Goal: Task Accomplishment & Management: Manage account settings

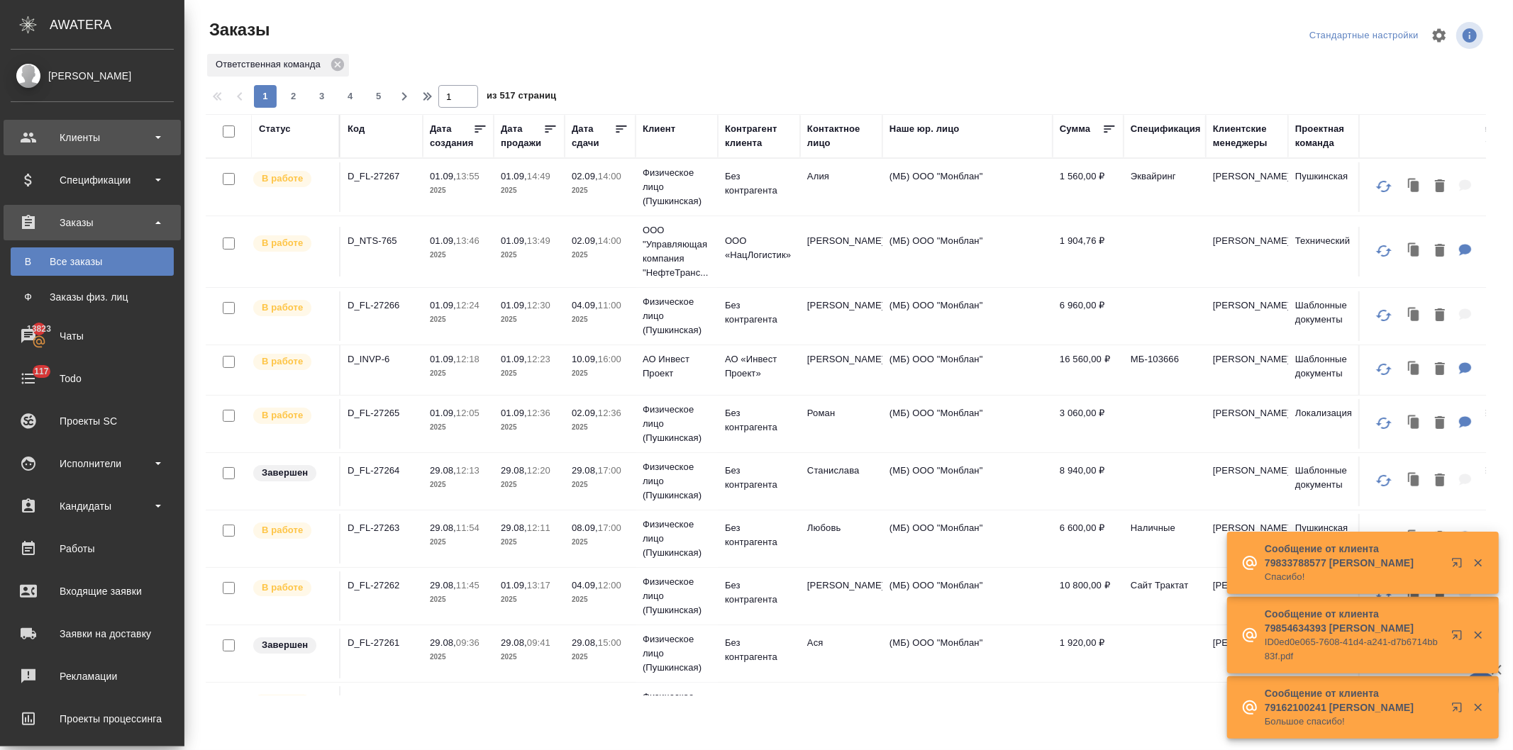
click at [52, 136] on div "Клиенты" at bounding box center [92, 137] width 163 height 21
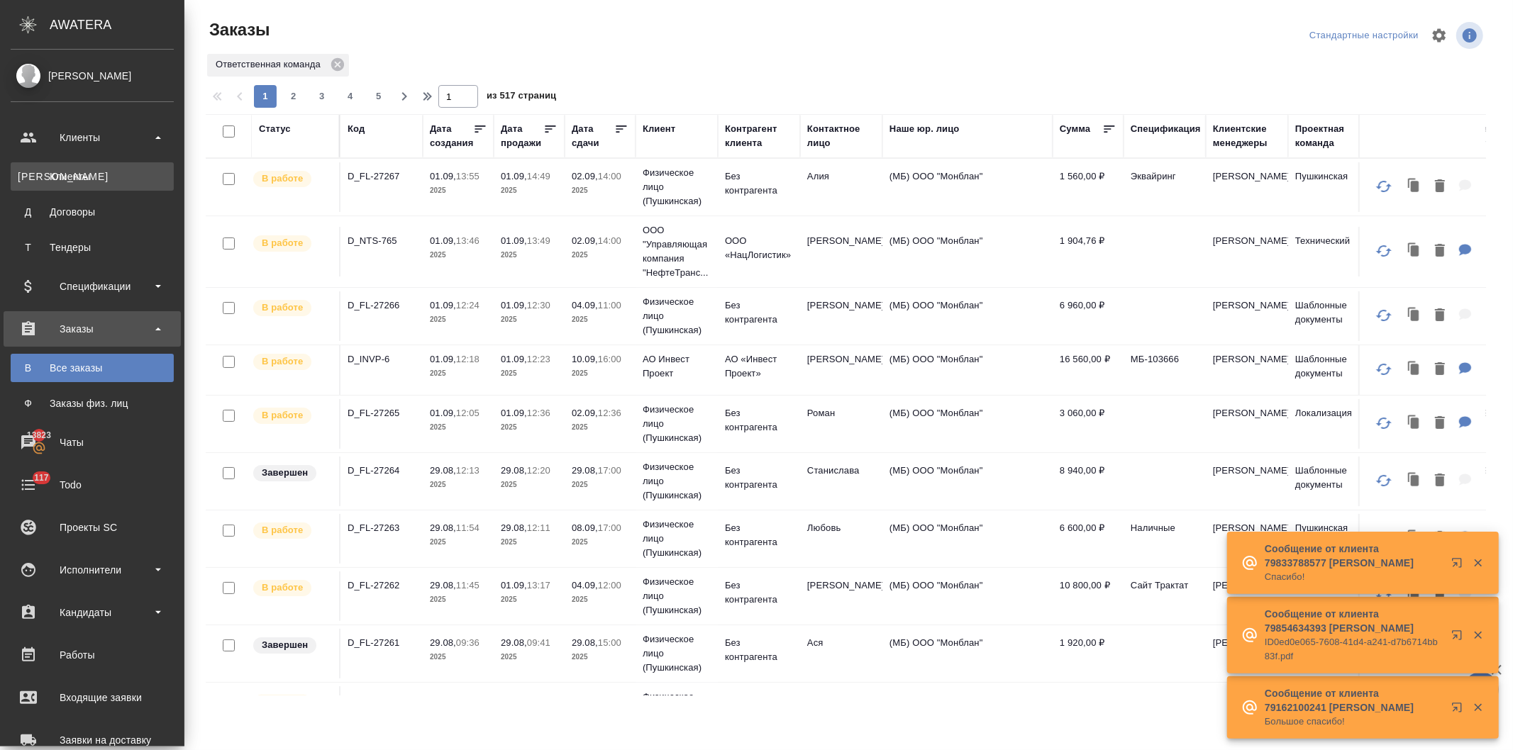
click at [60, 177] on div "Клиенты" at bounding box center [92, 177] width 149 height 14
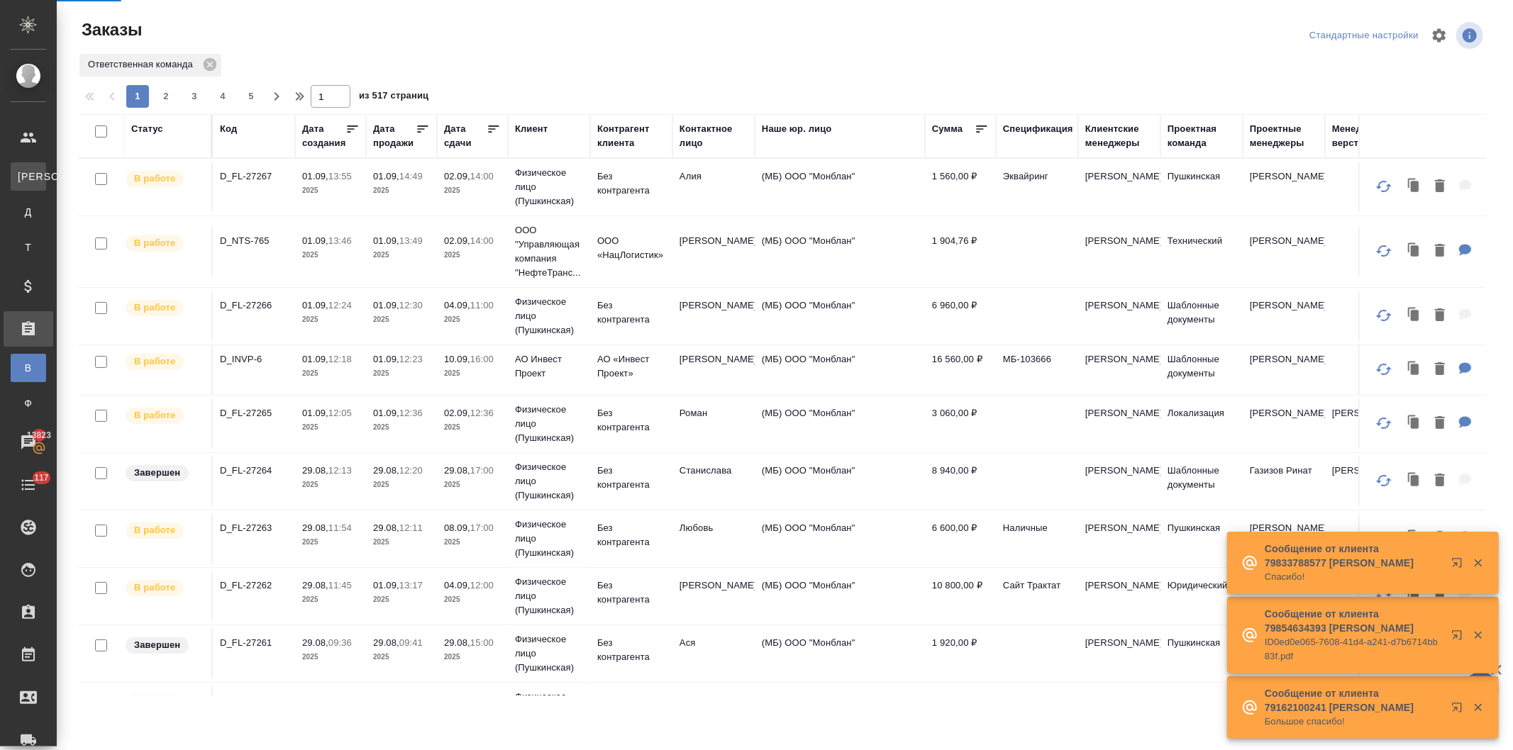
select select "RU"
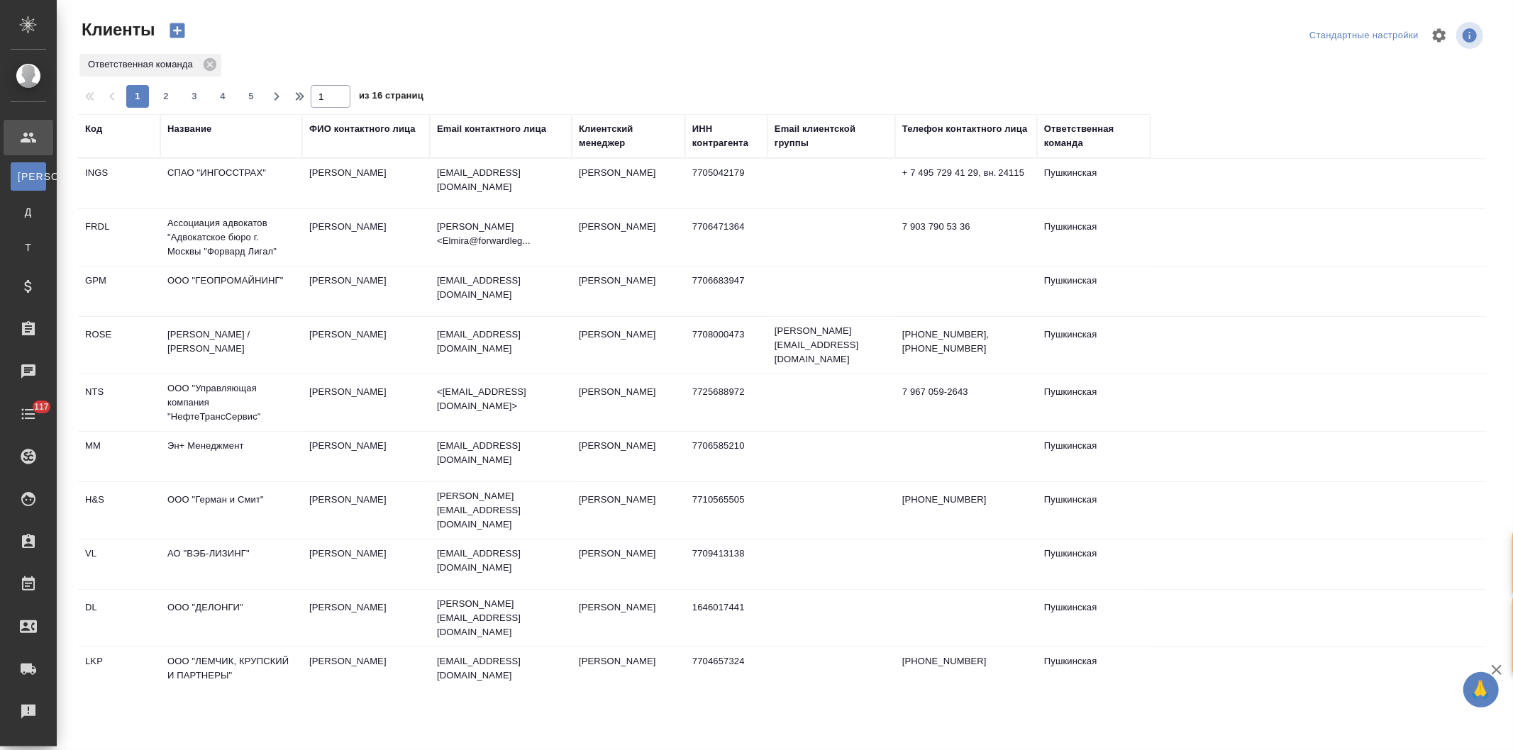
drag, startPoint x: 181, startPoint y: 126, endPoint x: 187, endPoint y: 162, distance: 35.9
click at [182, 126] on div "Название" at bounding box center [189, 129] width 44 height 14
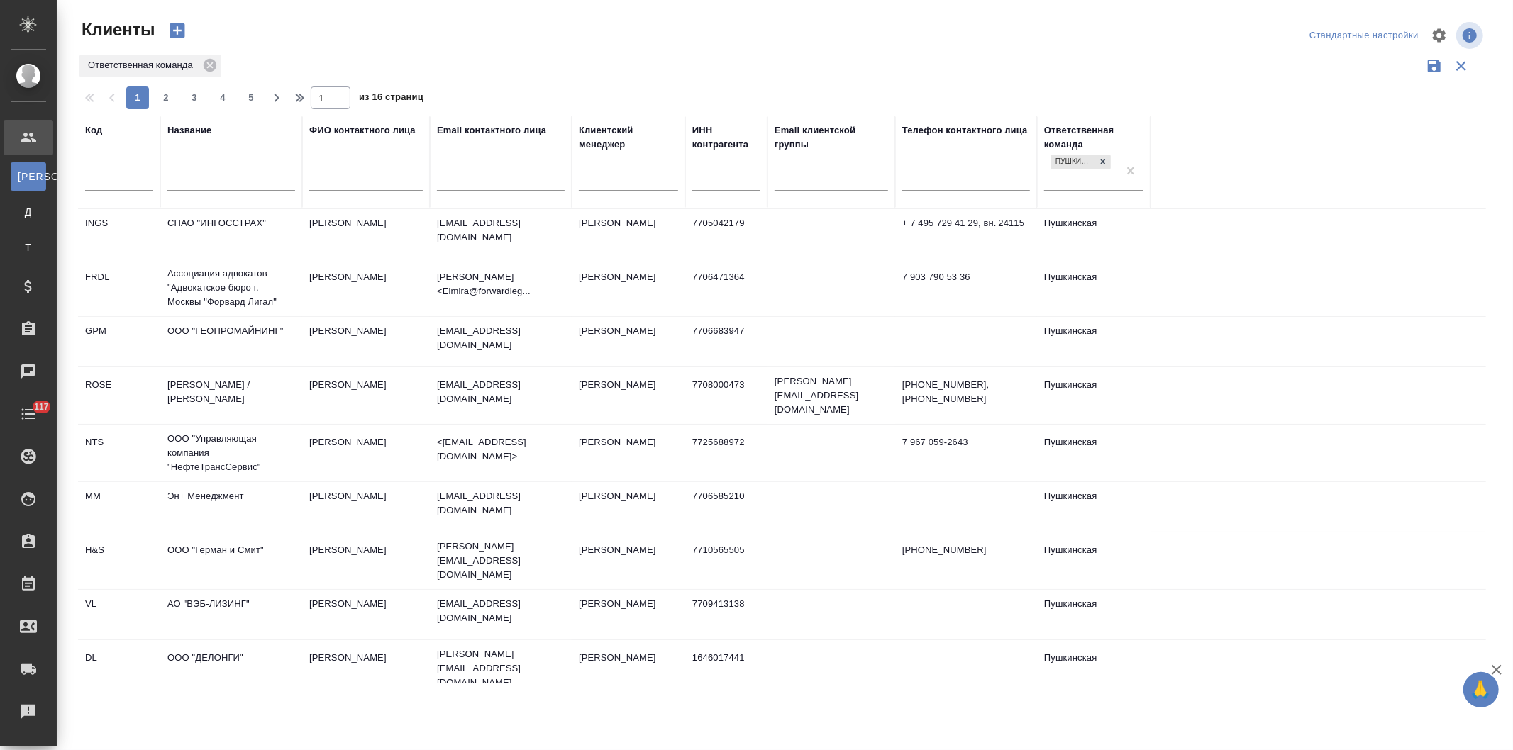
click at [196, 175] on input "text" at bounding box center [231, 181] width 128 height 18
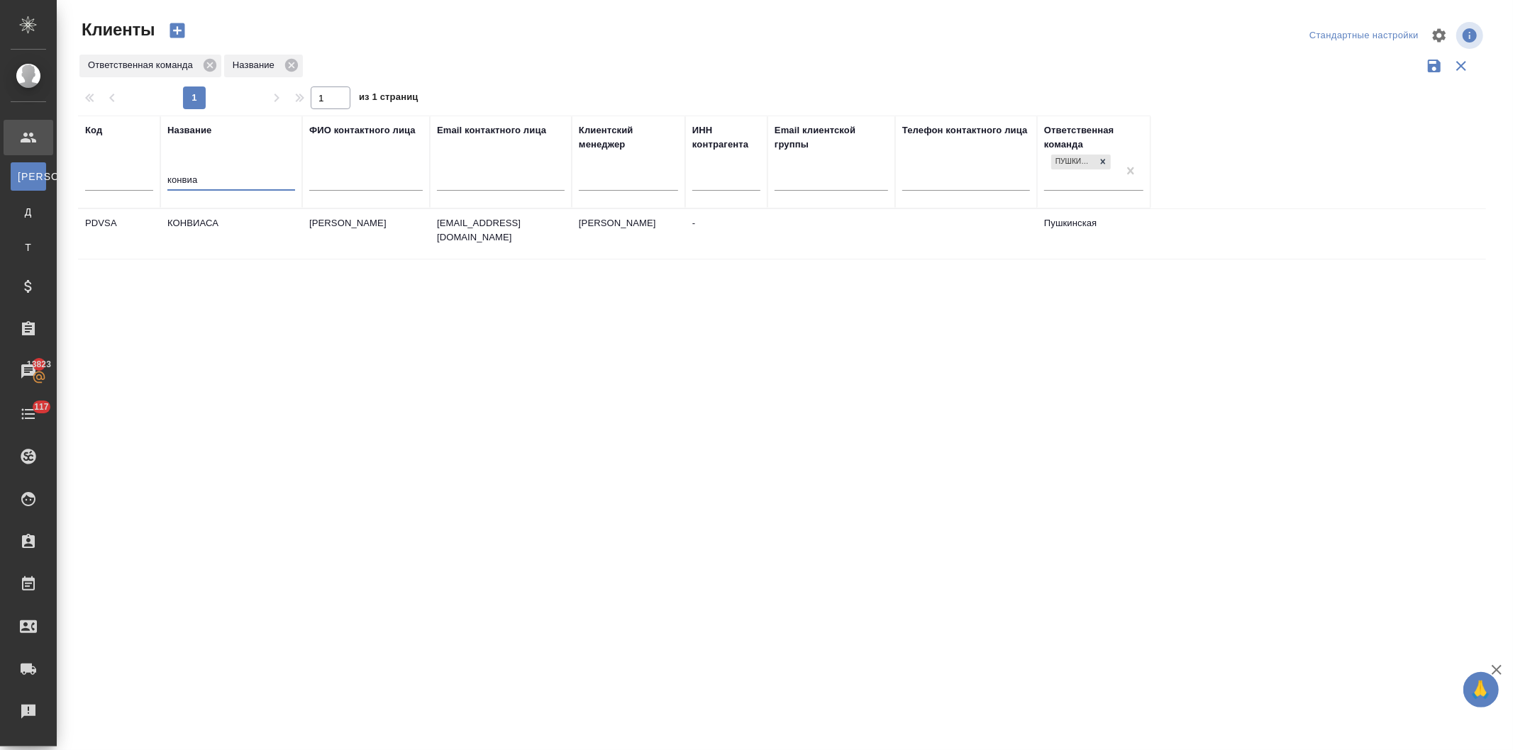
type input "конвиа"
click at [230, 224] on td "КОНВИАСА" at bounding box center [231, 234] width 142 height 50
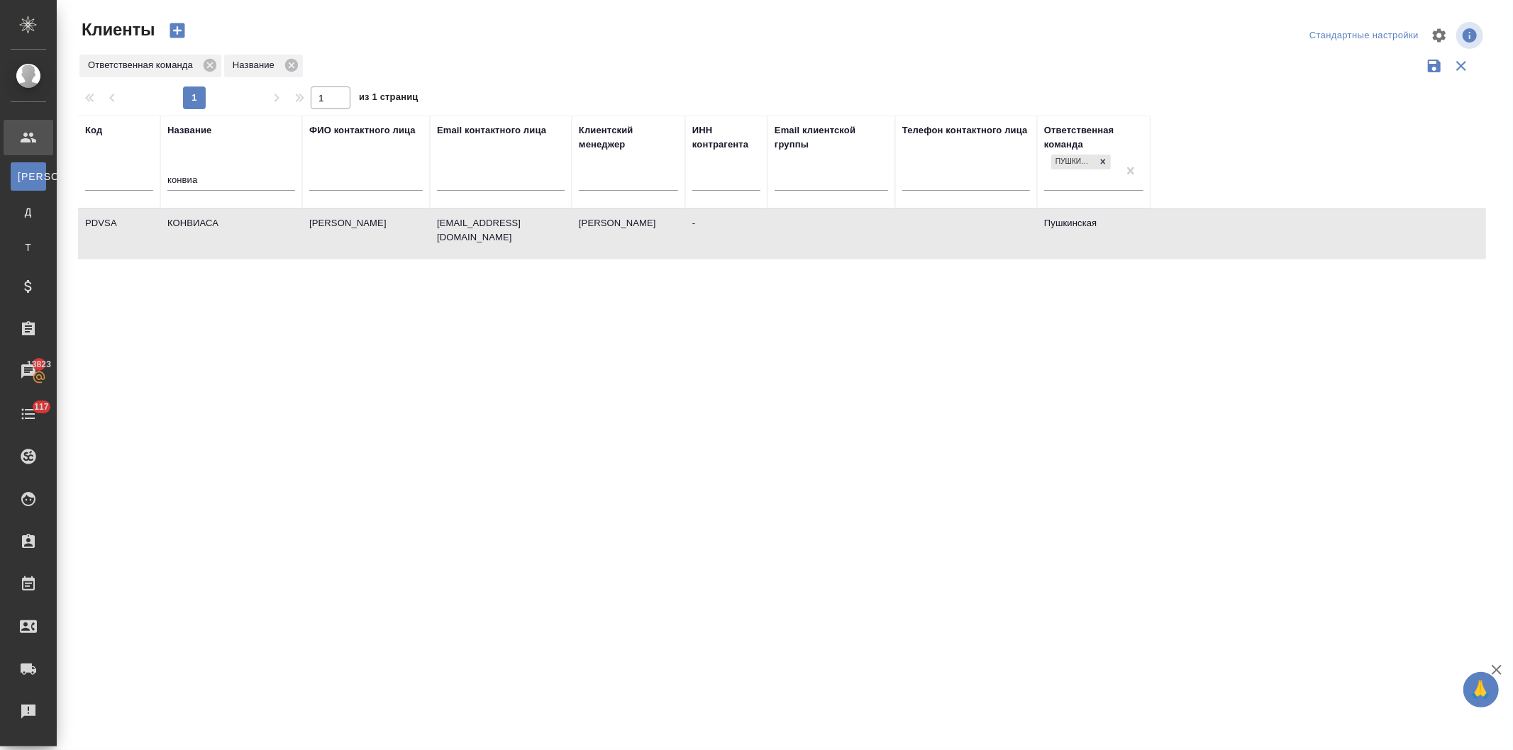
click at [230, 224] on td "КОНВИАСА" at bounding box center [231, 234] width 142 height 50
click at [324, 227] on td "Капраро Диего" at bounding box center [366, 234] width 128 height 50
click at [351, 221] on td "Капраро Диего" at bounding box center [366, 234] width 128 height 50
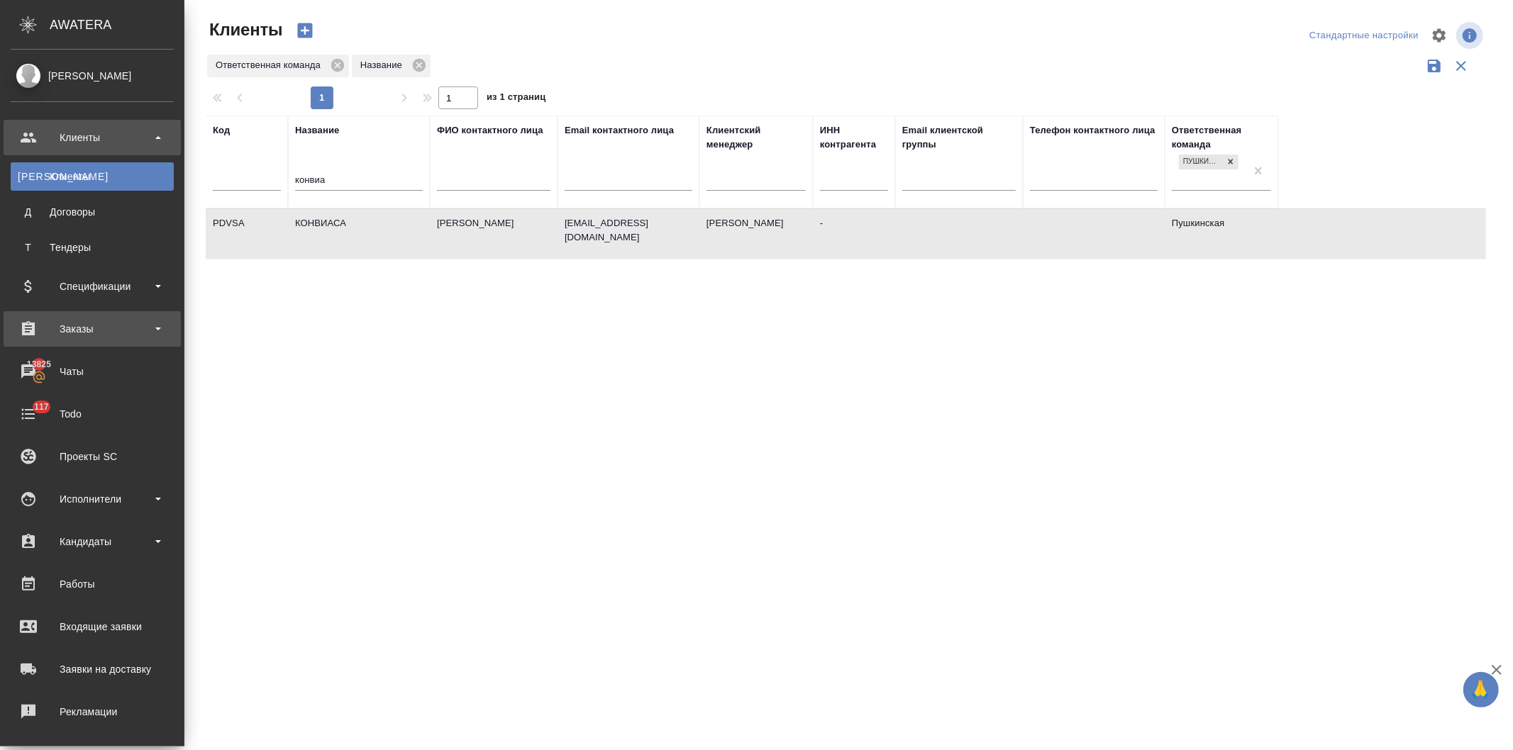
click at [72, 325] on div "Заказы" at bounding box center [92, 328] width 163 height 21
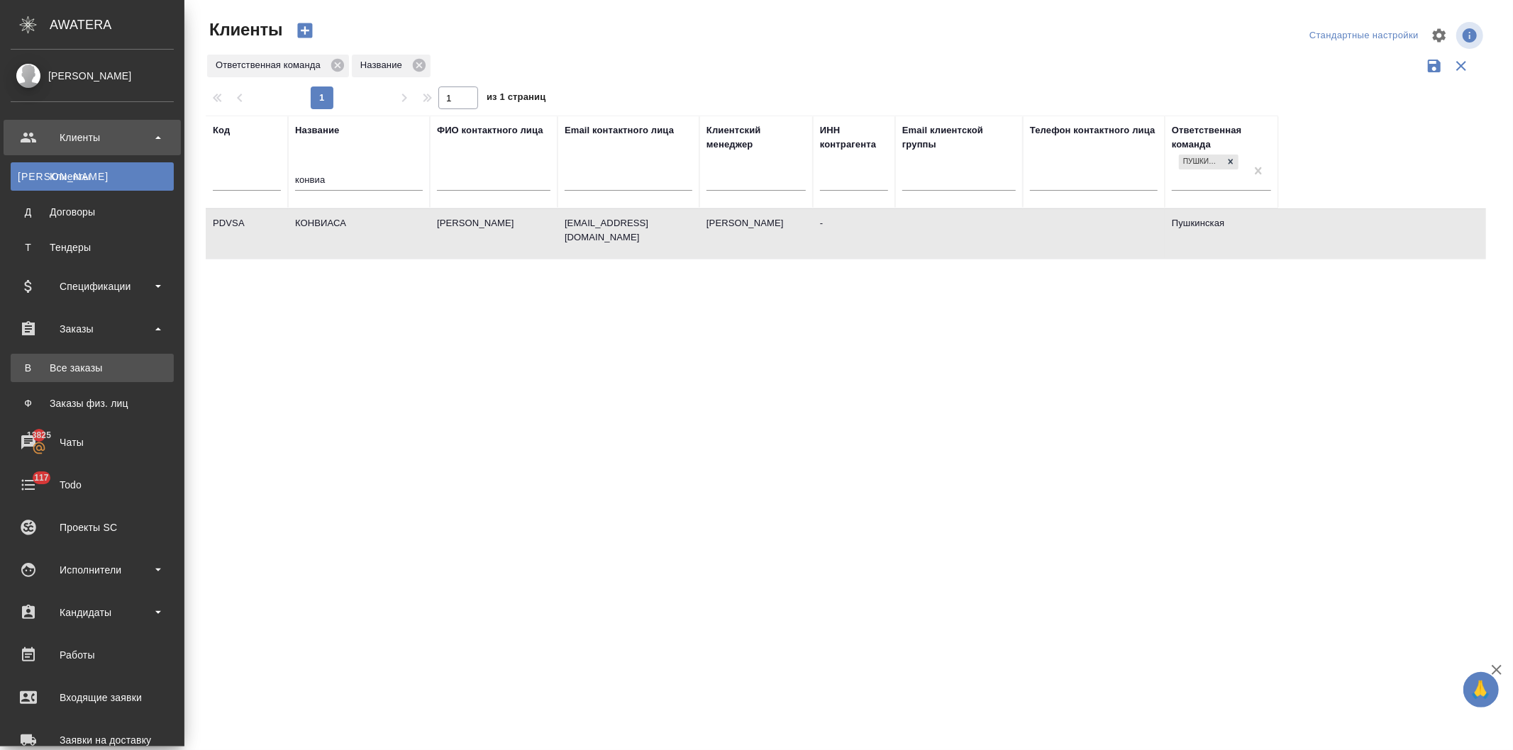
click at [75, 363] on div "Все заказы" at bounding box center [92, 368] width 149 height 14
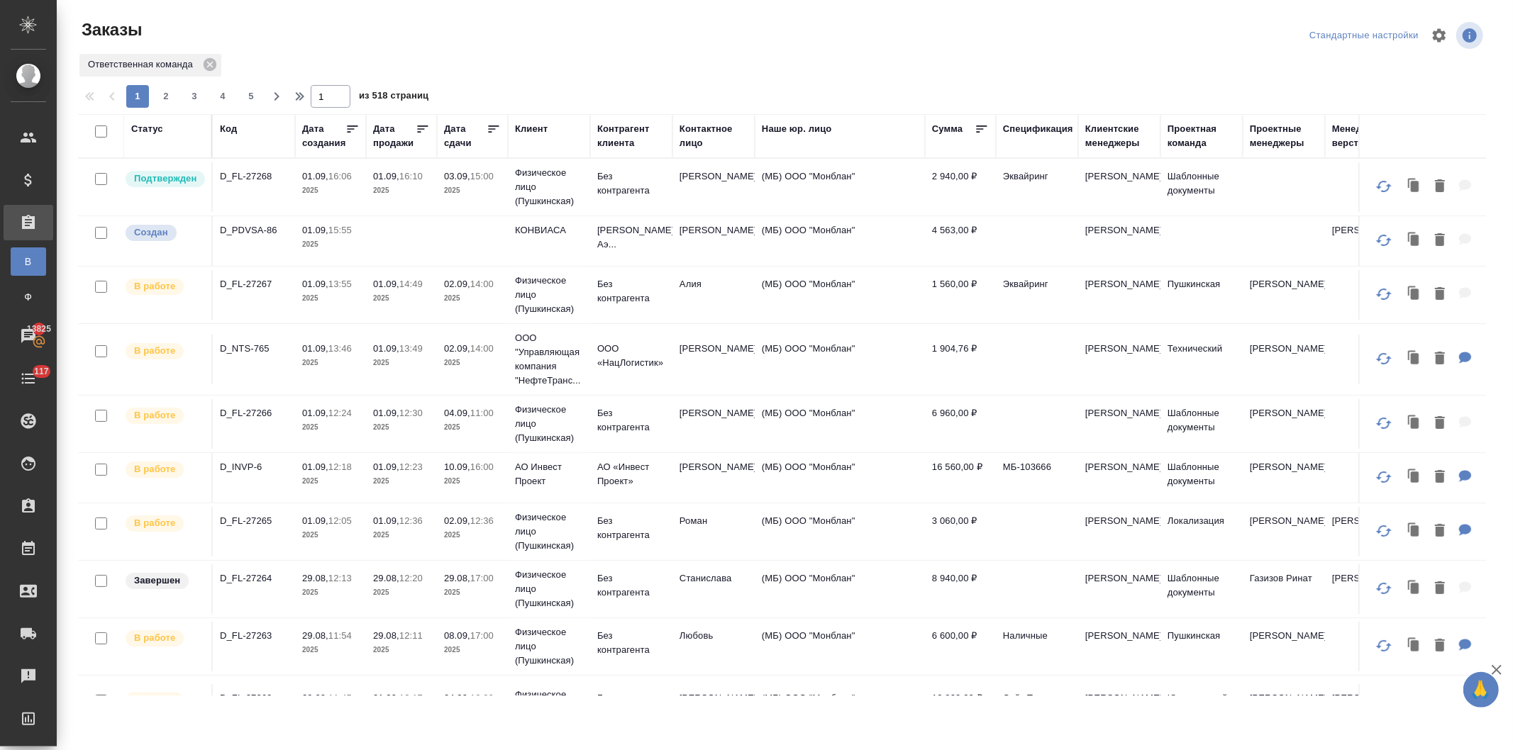
click at [677, 248] on td "Степаненко Ольга" at bounding box center [713, 241] width 82 height 50
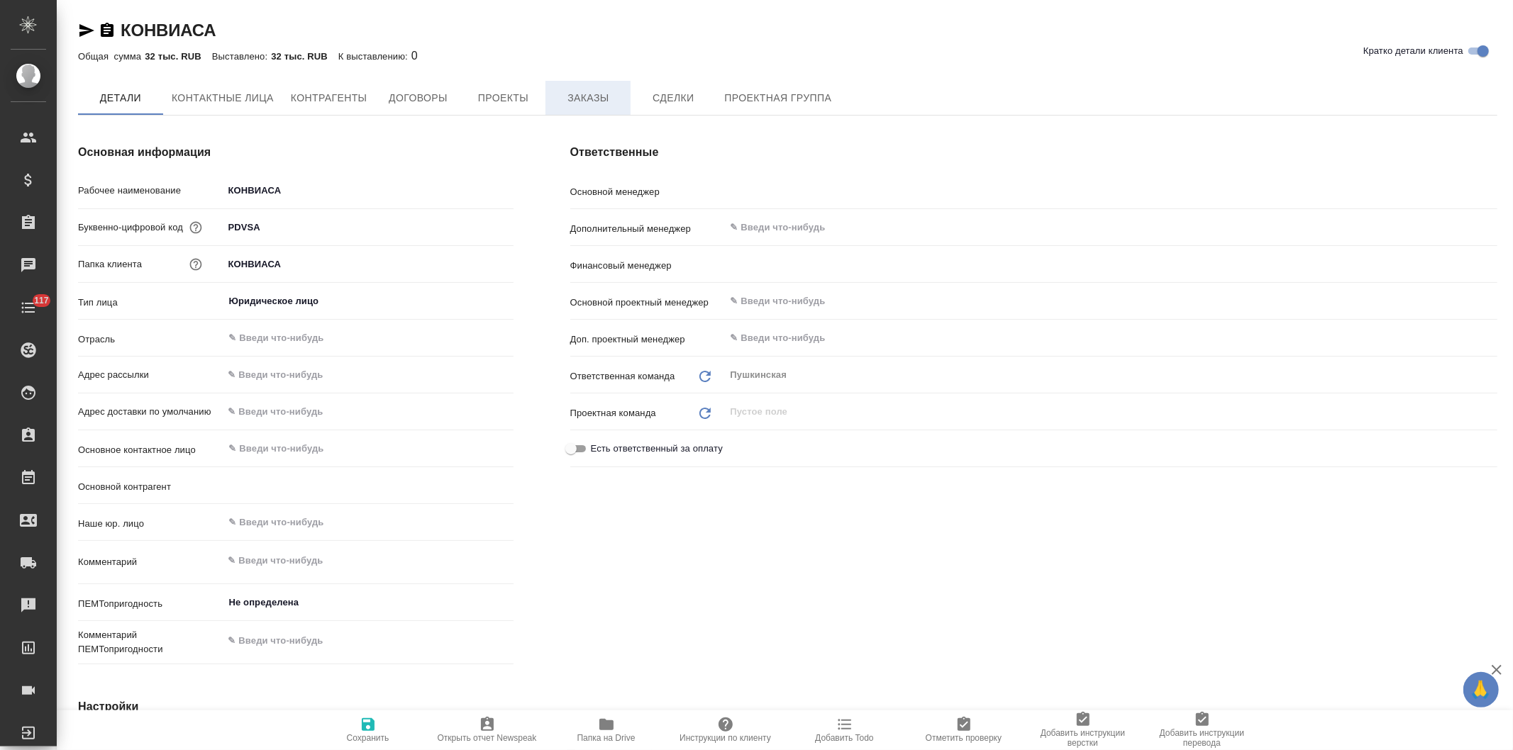
type textarea "x"
type input "[PERSON_NAME]"
click at [584, 96] on span "Заказы" at bounding box center [588, 98] width 68 height 18
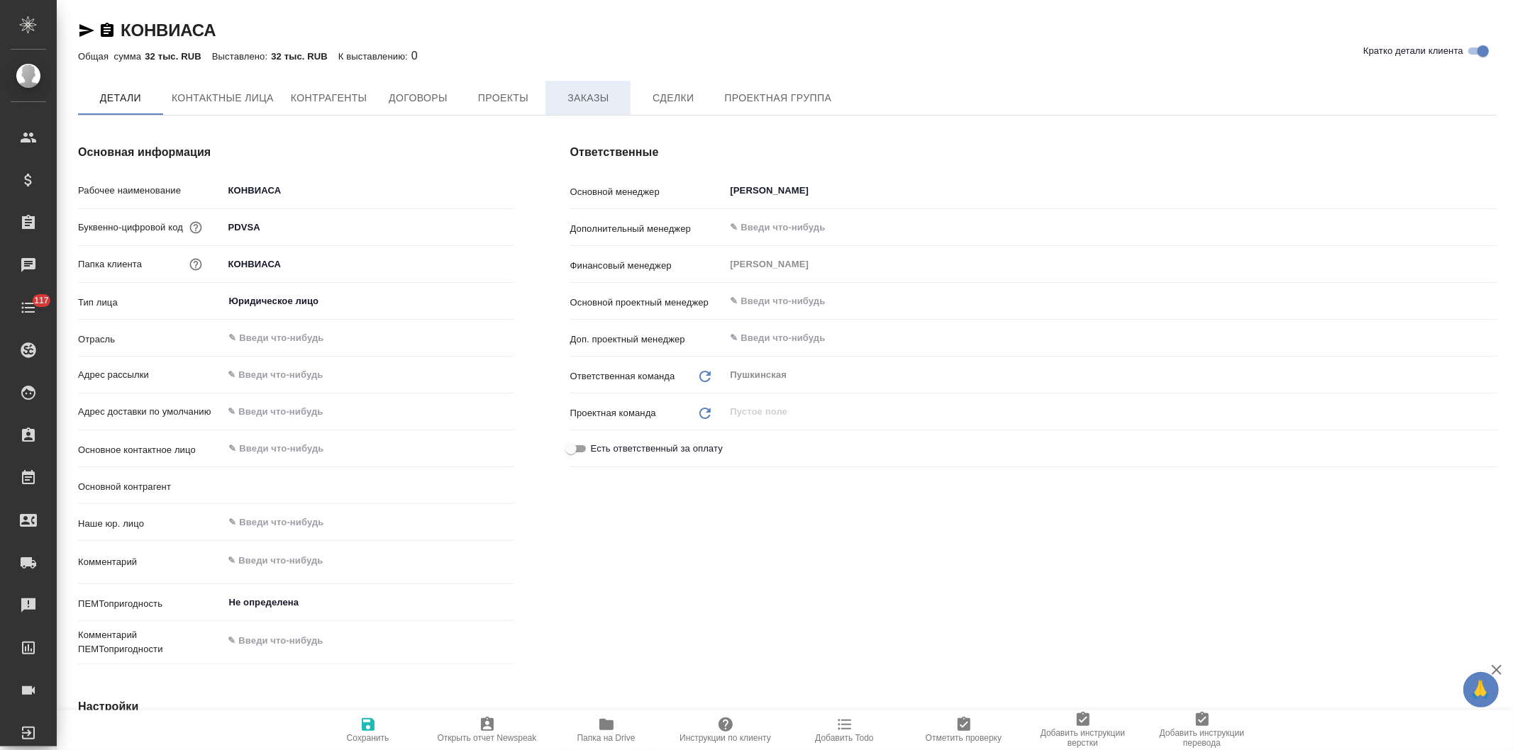
type textarea "x"
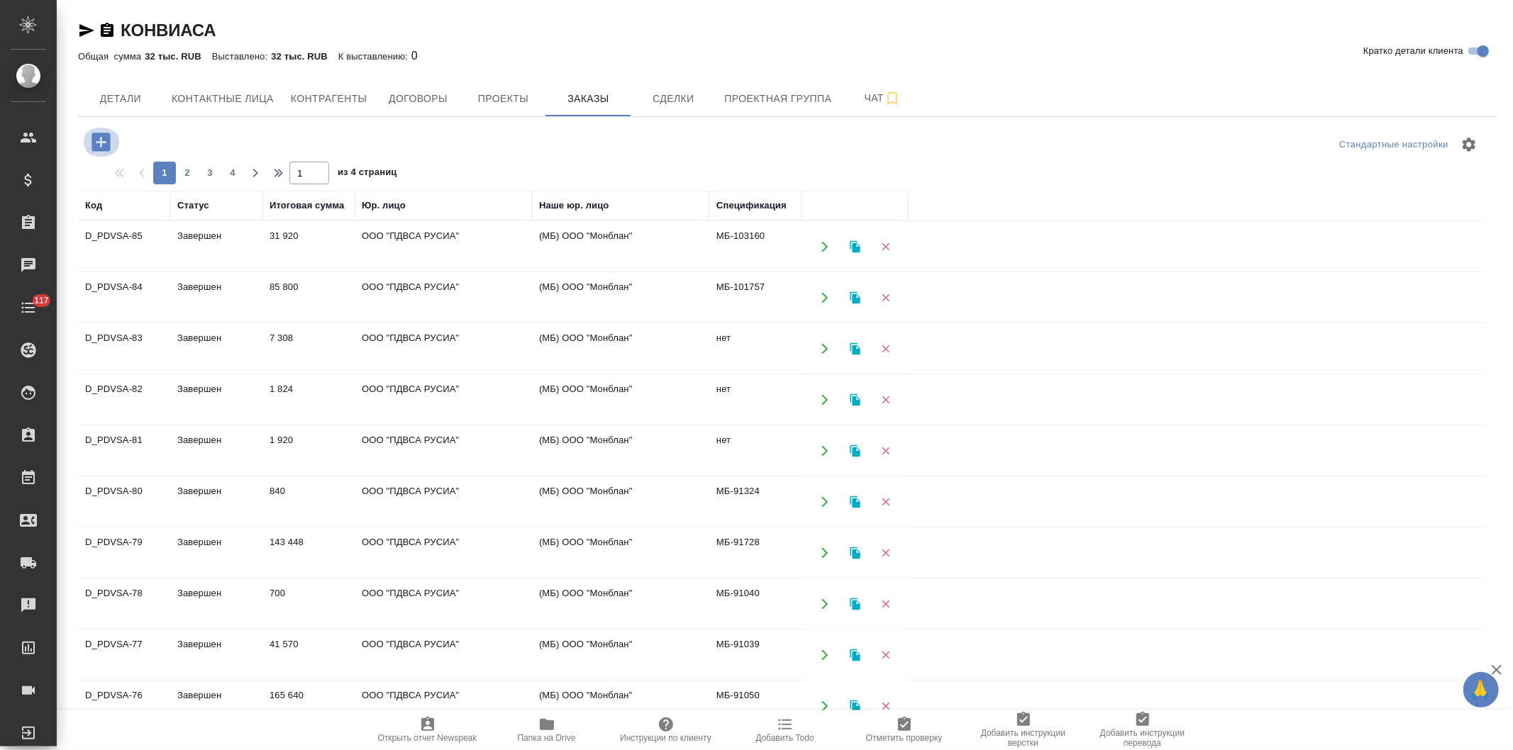
click at [90, 139] on icon "button" at bounding box center [101, 142] width 25 height 25
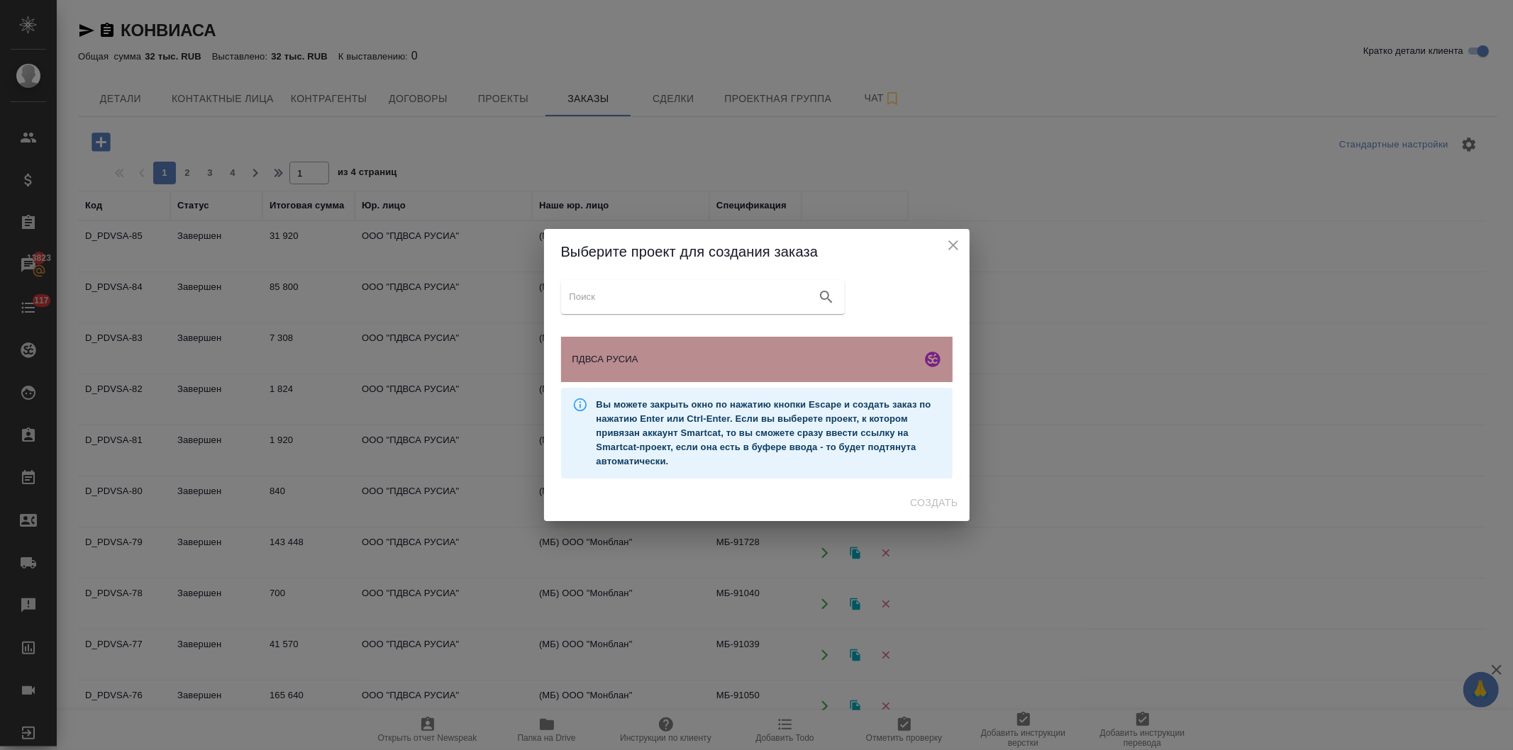
click at [660, 362] on span "ПДВСА РУСИА" at bounding box center [743, 359] width 343 height 14
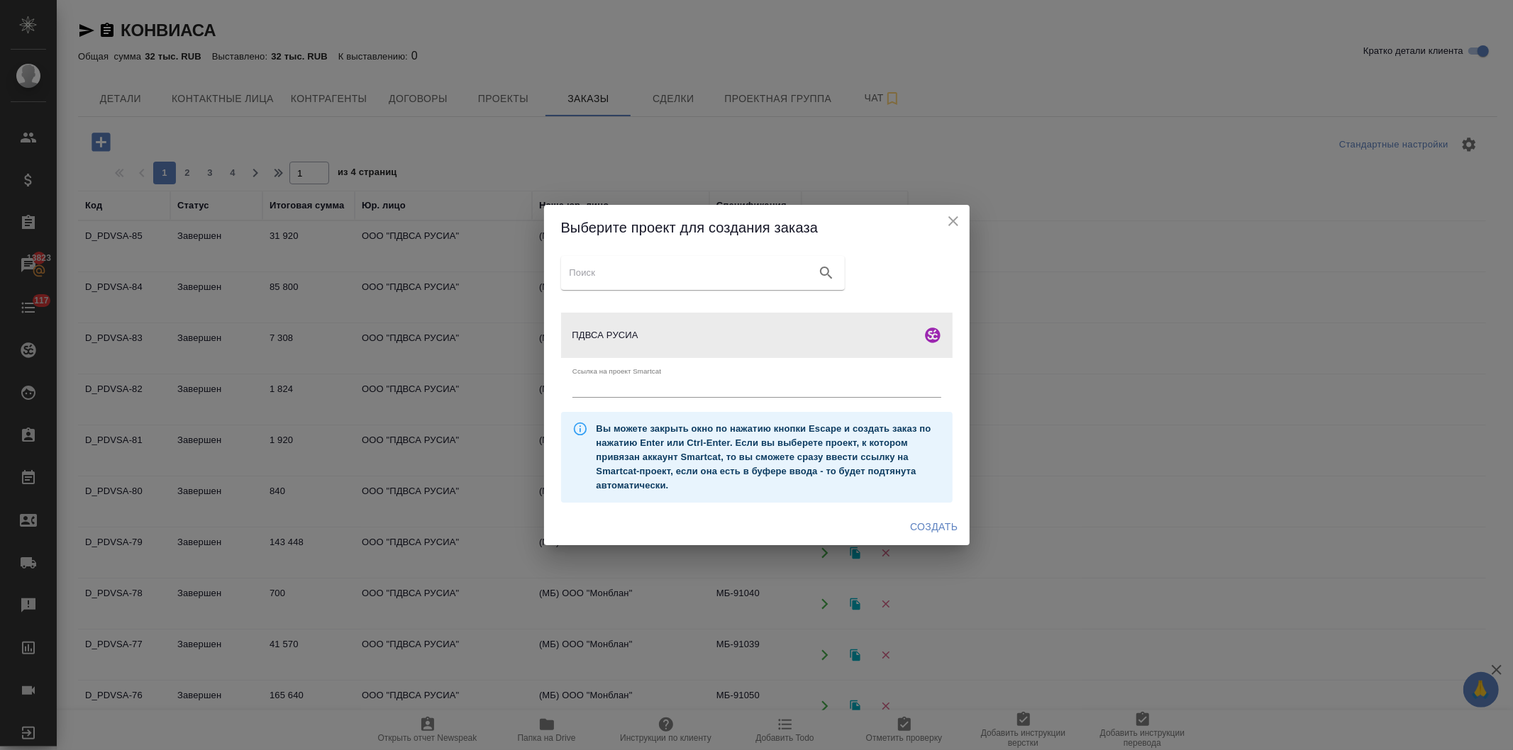
click at [927, 521] on span "Создать" at bounding box center [934, 527] width 48 height 18
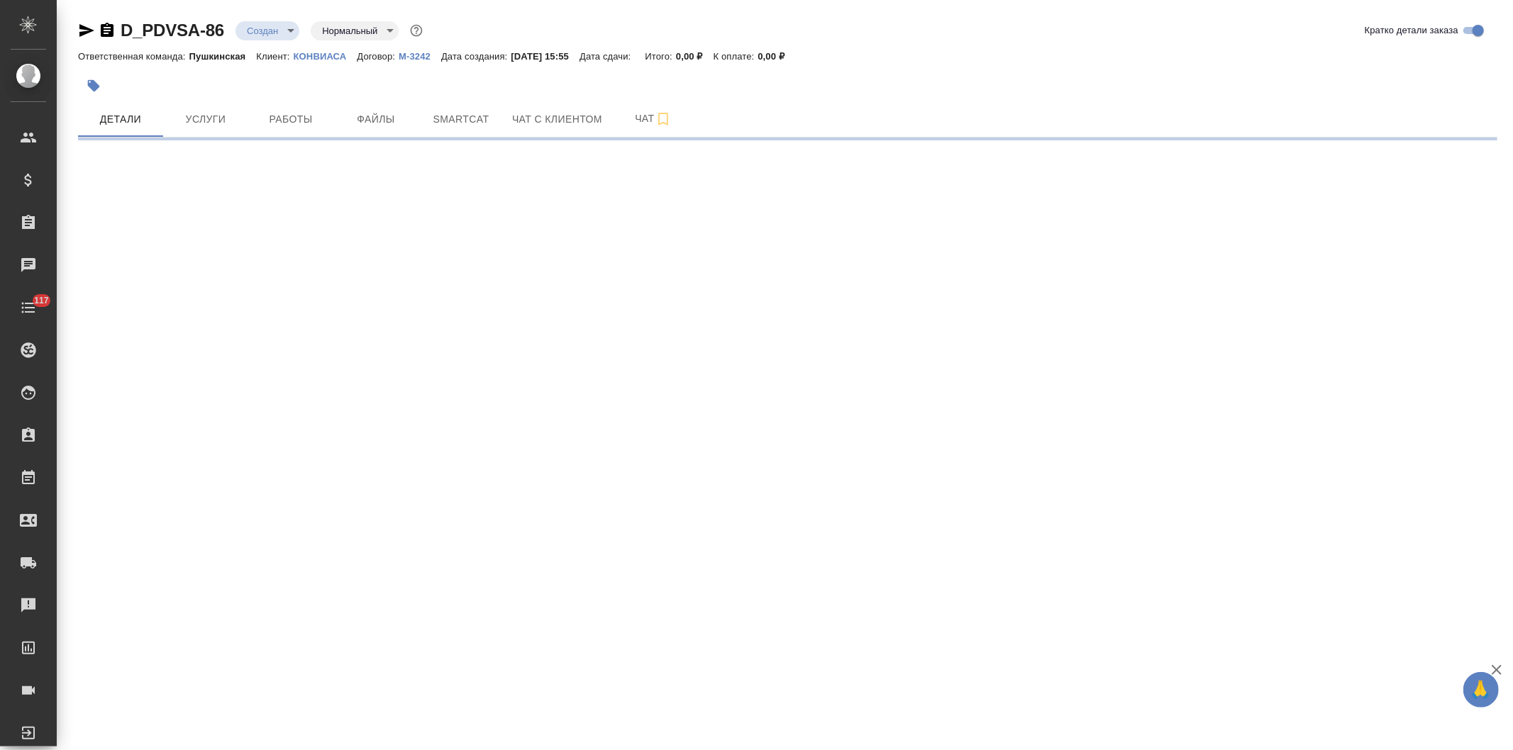
select select "RU"
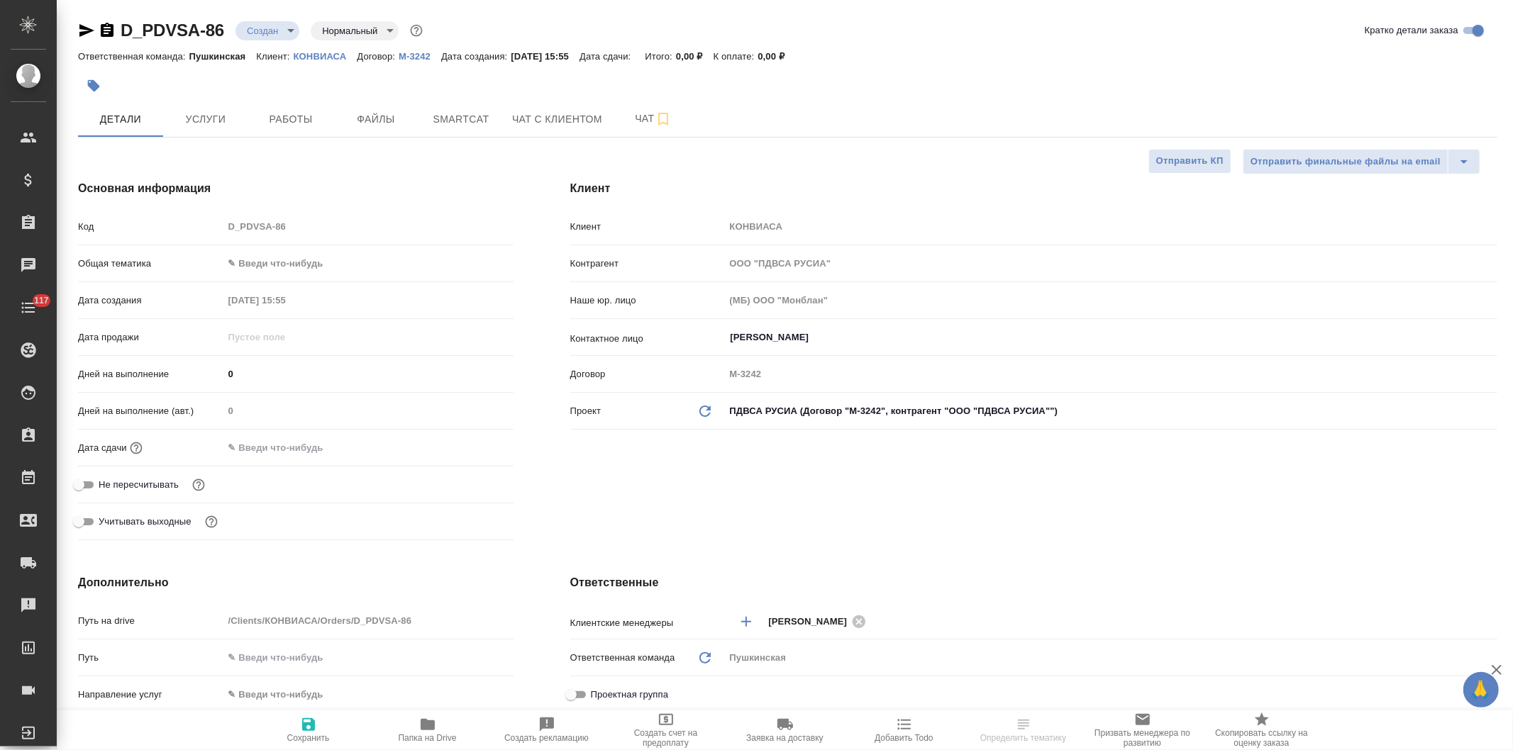
type textarea "x"
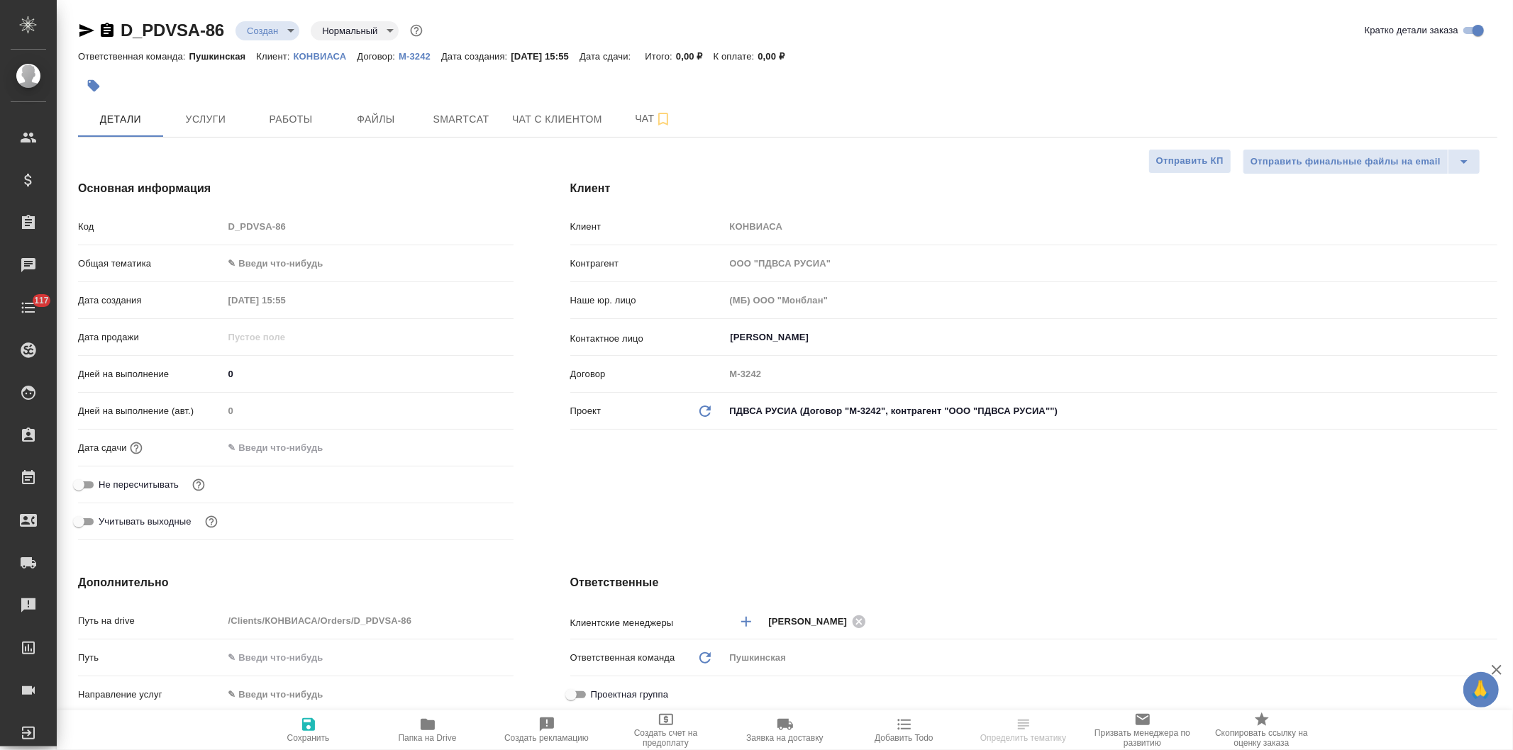
type textarea "x"
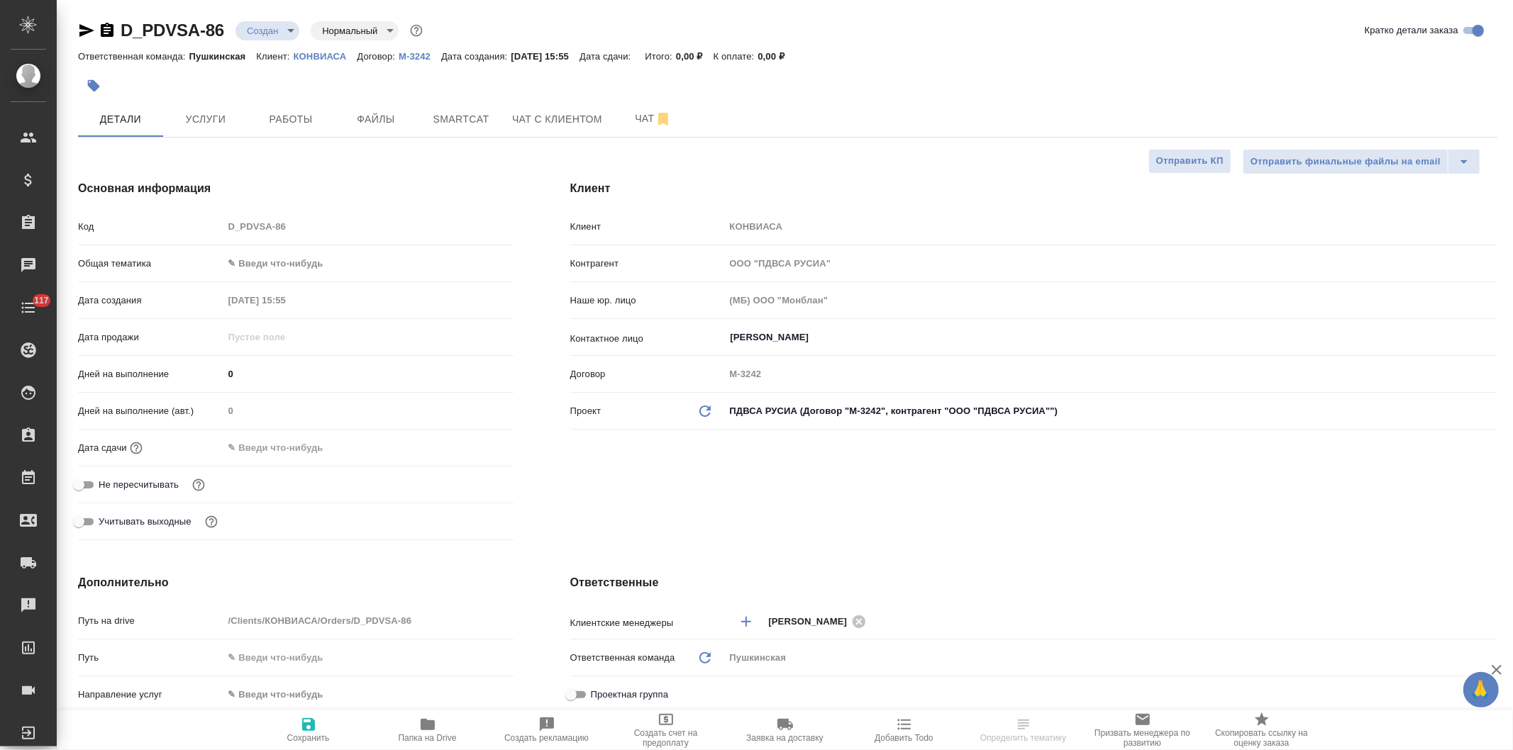
type textarea "x"
select select "RU"
type textarea "x"
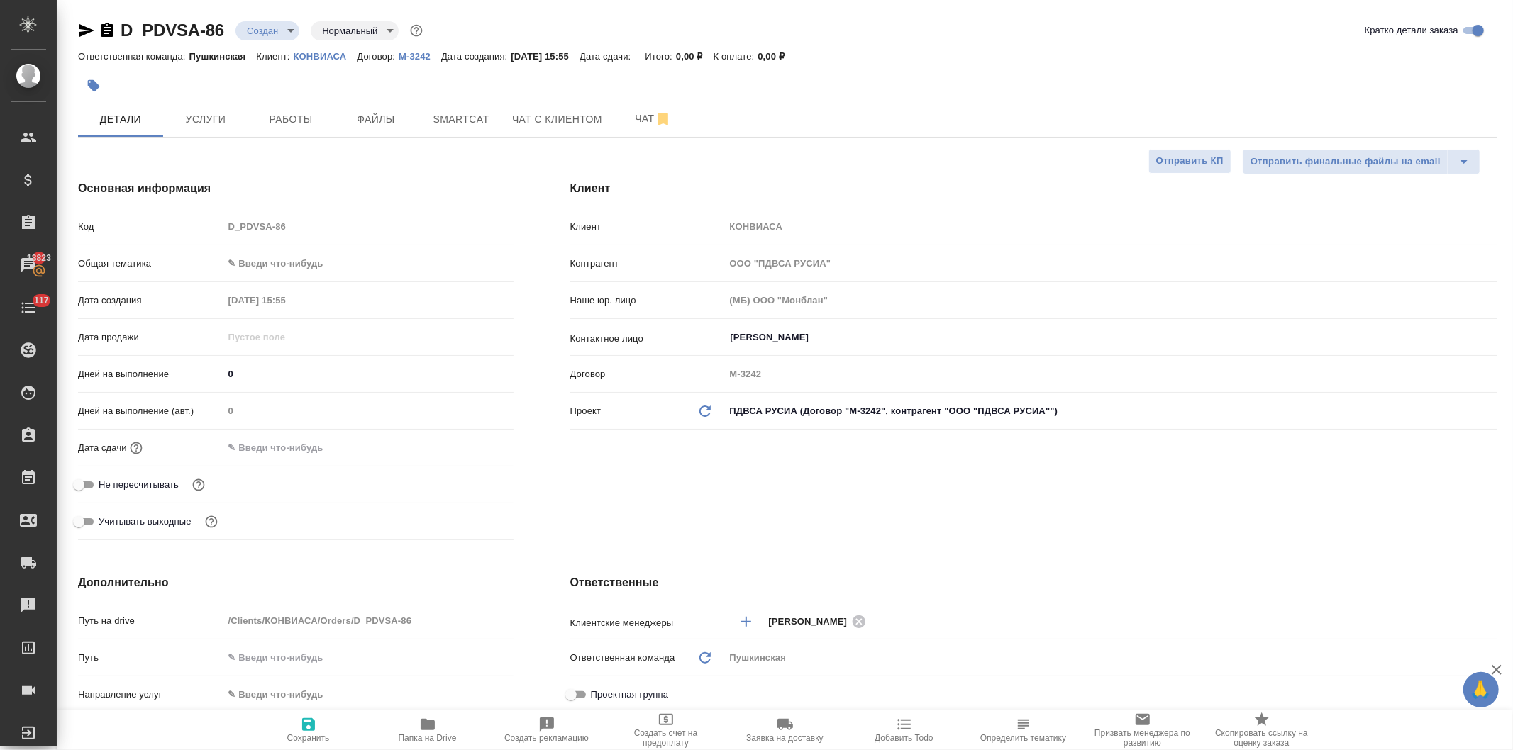
type textarea "x"
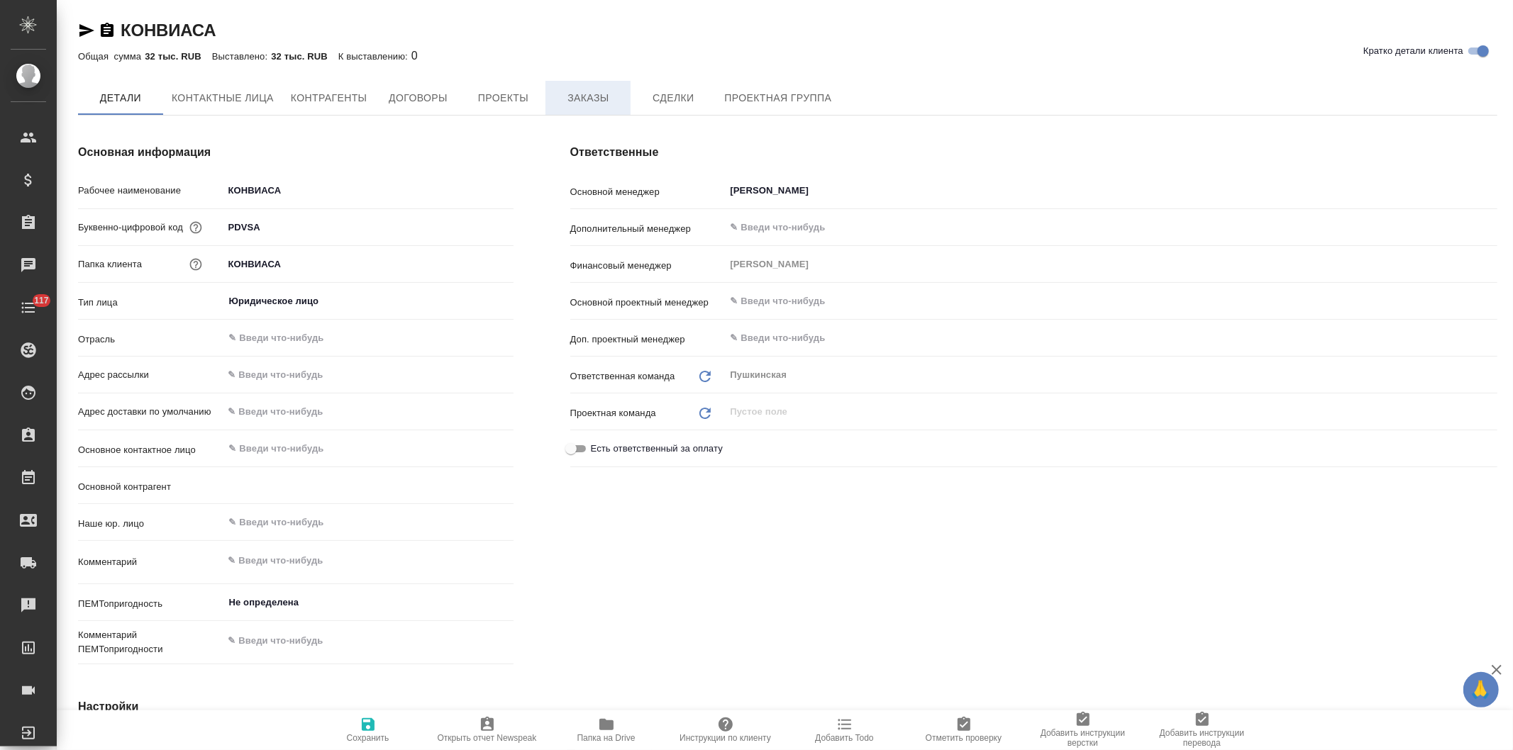
type textarea "x"
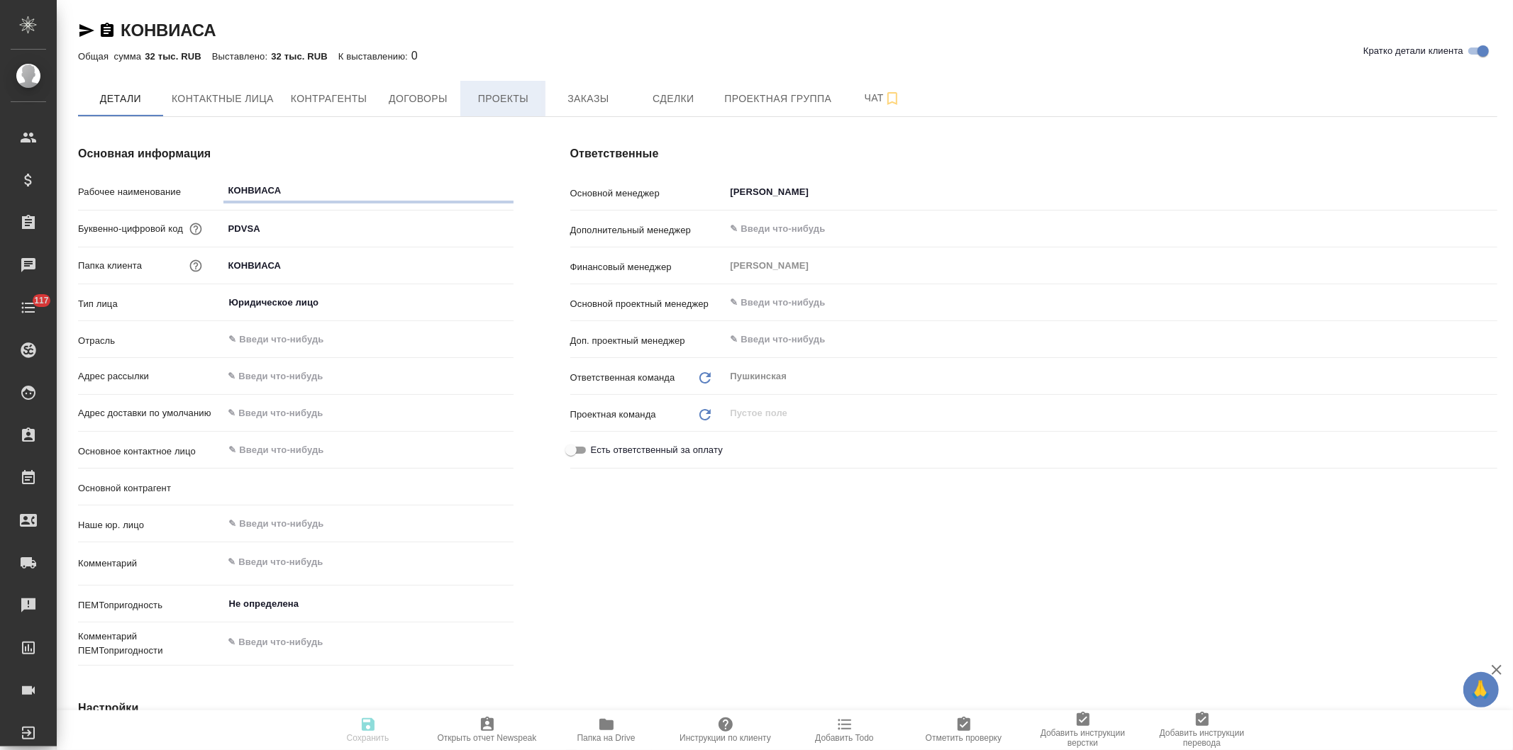
type textarea "x"
click at [593, 99] on span "Заказы" at bounding box center [588, 99] width 68 height 18
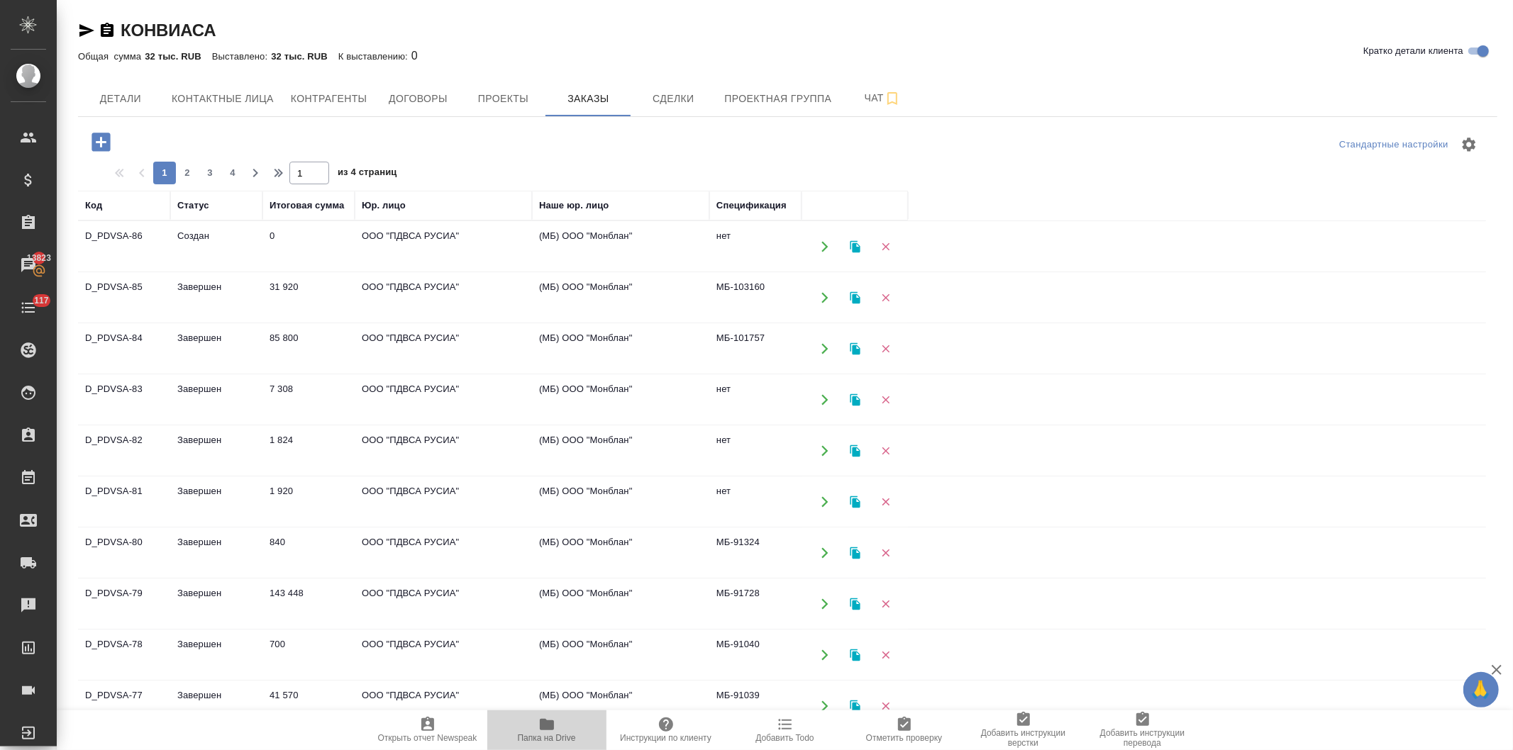
click at [540, 727] on icon "button" at bounding box center [547, 724] width 14 height 11
click at [382, 235] on td "ООО "ПДВСА РУСИА"" at bounding box center [443, 247] width 177 height 50
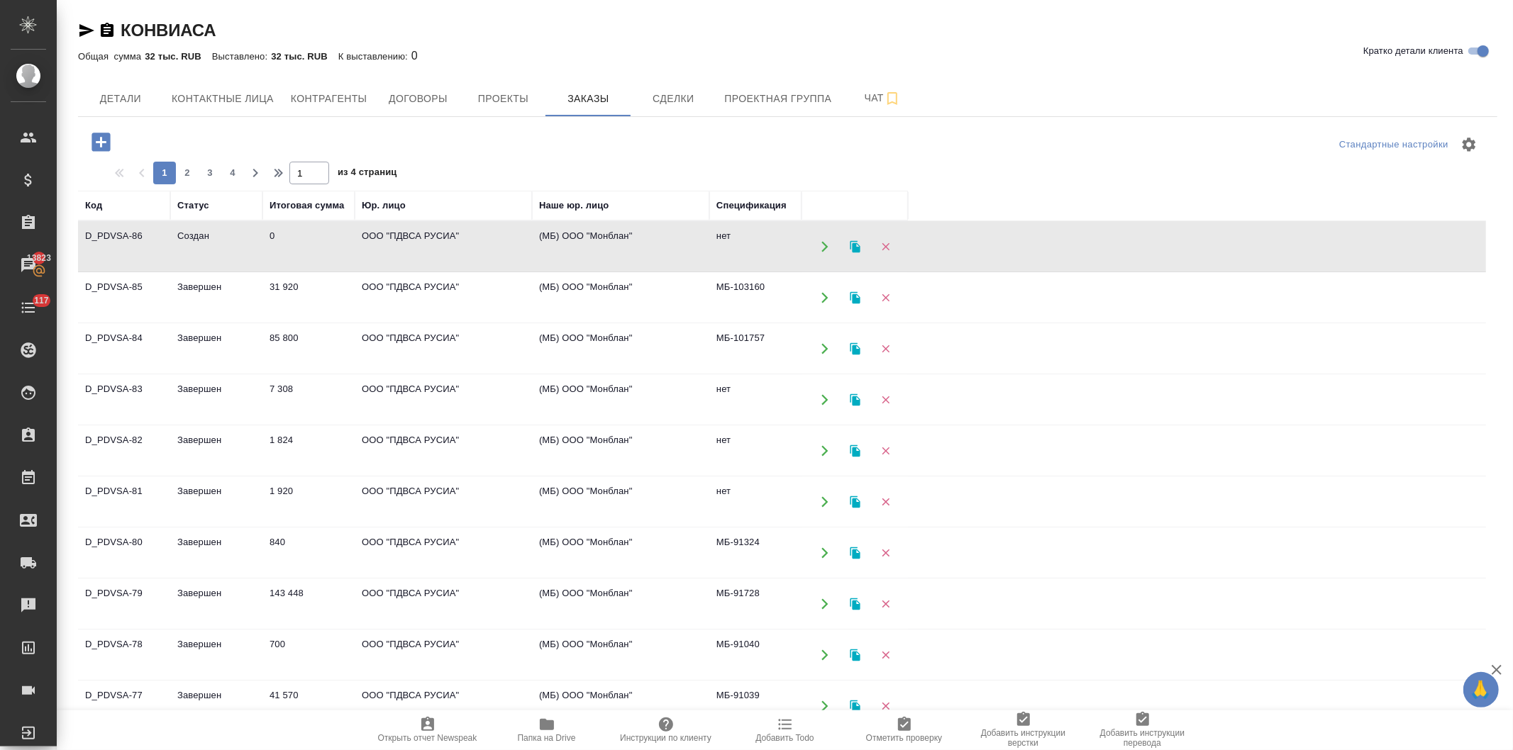
click at [382, 235] on td "ООО "ПДВСА РУСИА"" at bounding box center [443, 247] width 177 height 50
click at [414, 92] on span "Договоры" at bounding box center [418, 99] width 68 height 18
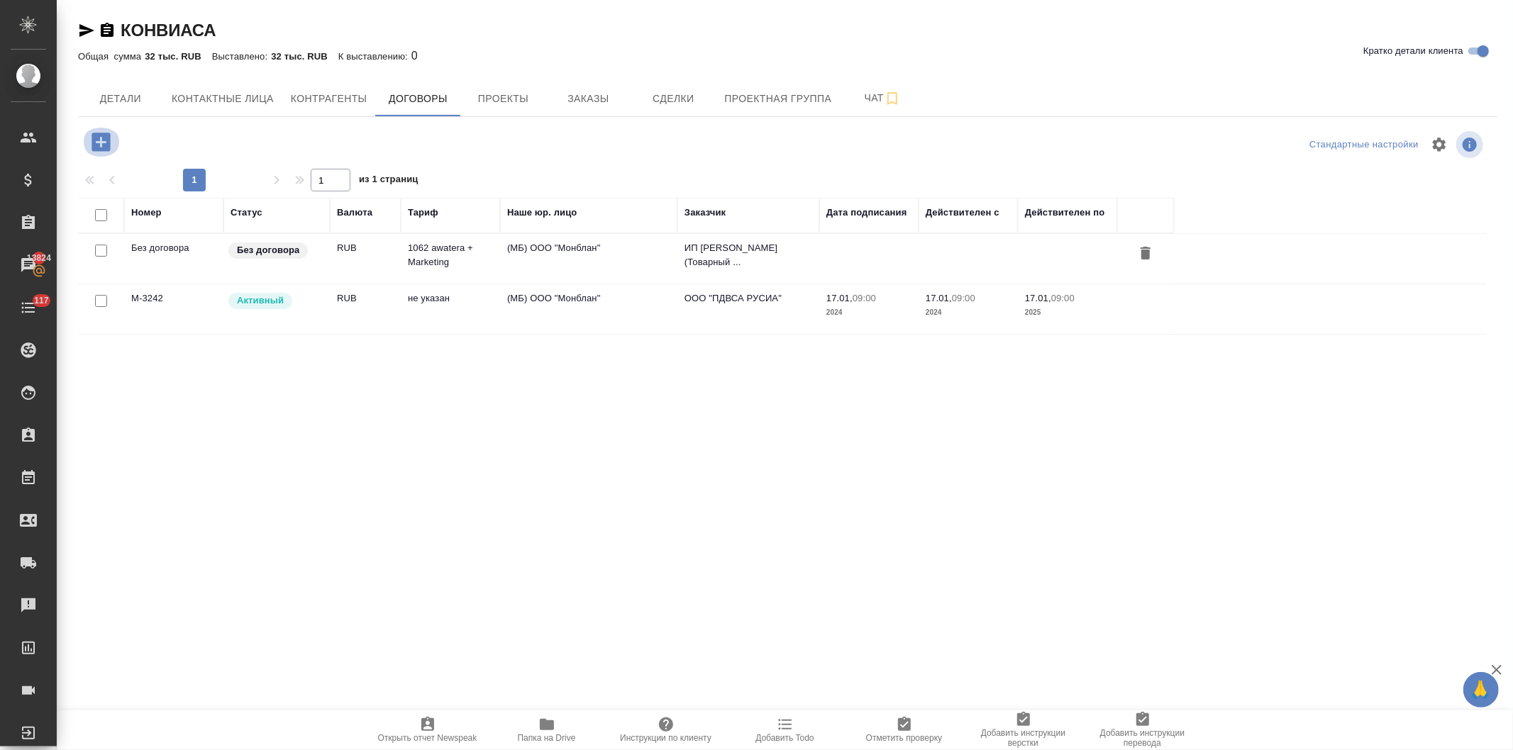
click at [94, 140] on icon "button" at bounding box center [100, 142] width 18 height 18
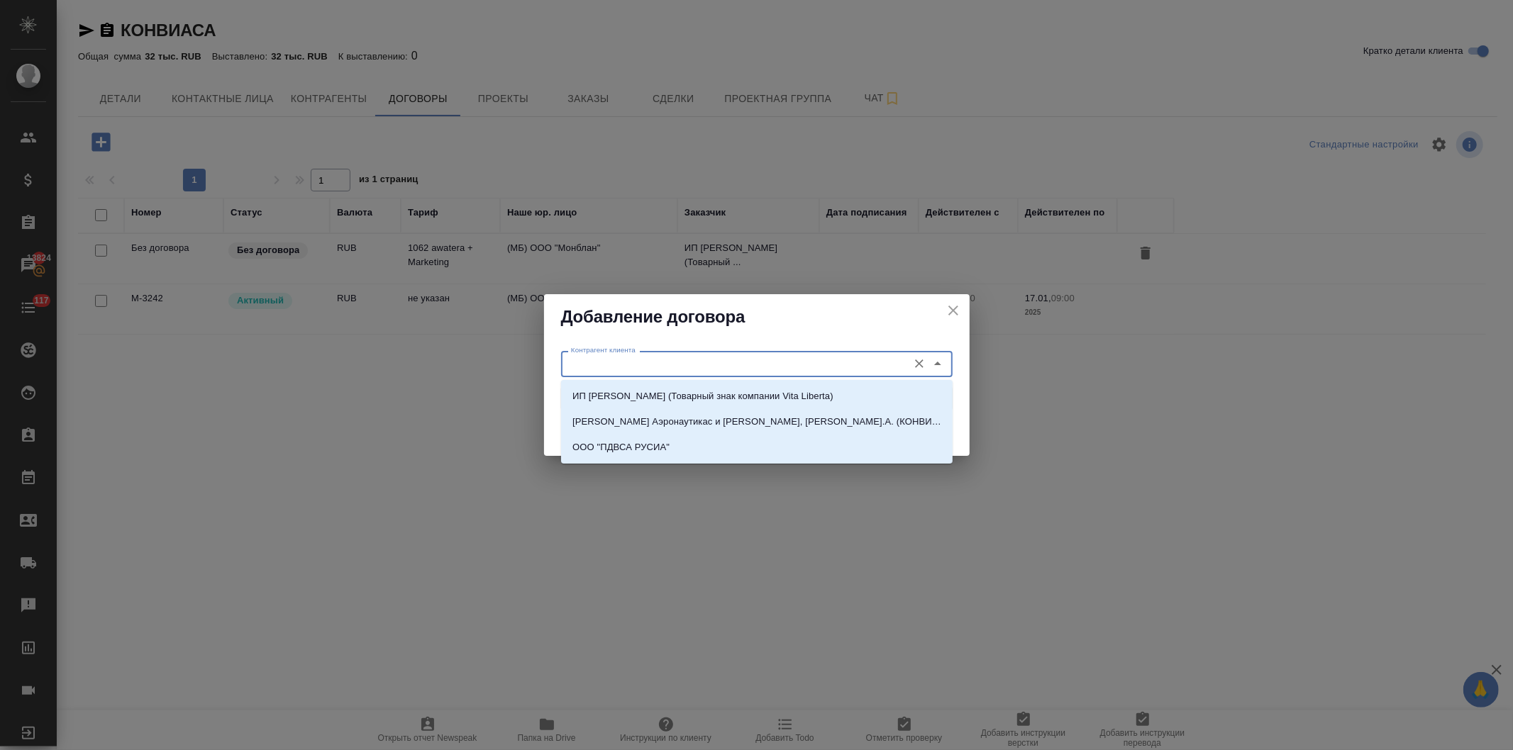
click at [599, 364] on input "Контрагент клиента" at bounding box center [732, 363] width 335 height 17
click at [943, 306] on button "close" at bounding box center [953, 310] width 21 height 21
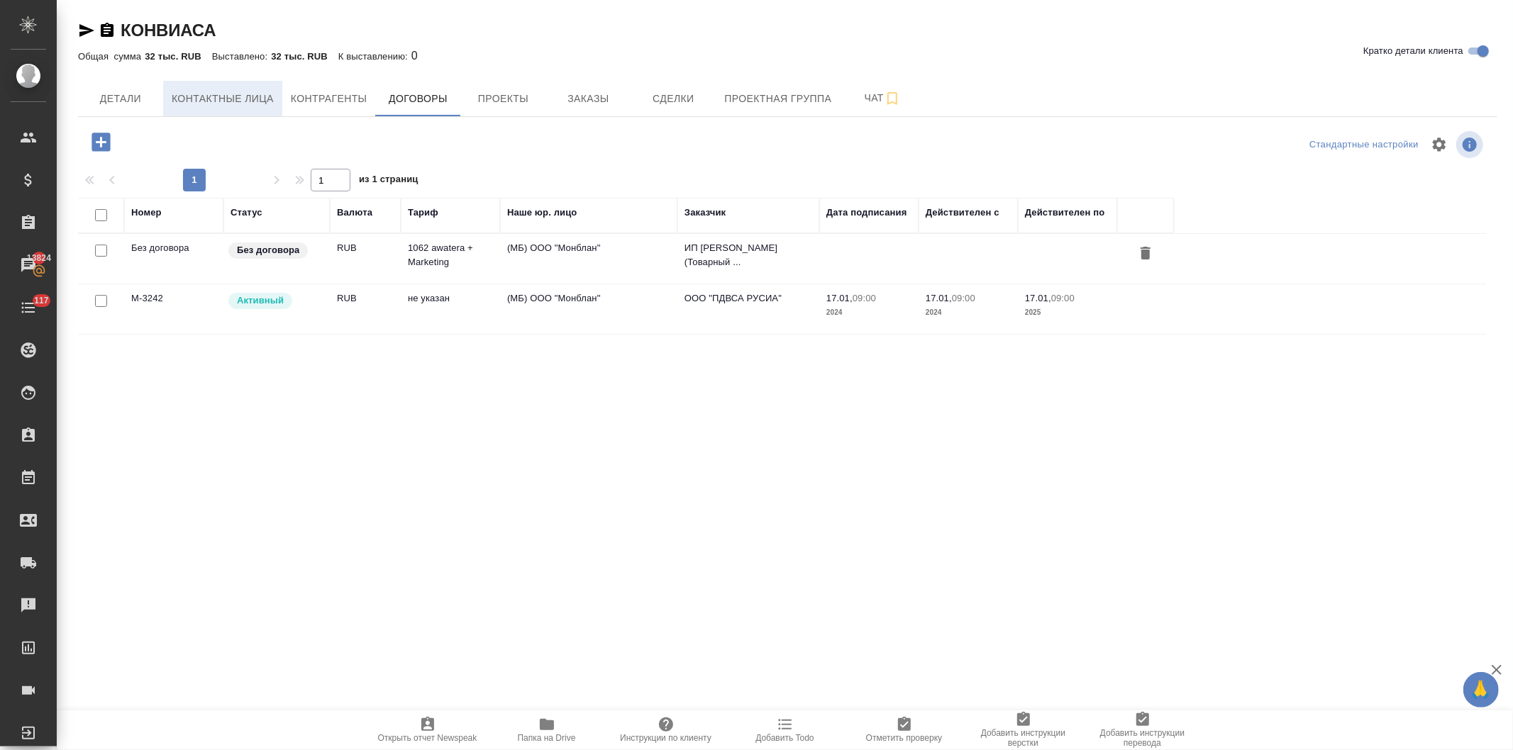
click at [221, 98] on span "Контактные лица" at bounding box center [223, 99] width 102 height 18
select select "RU"
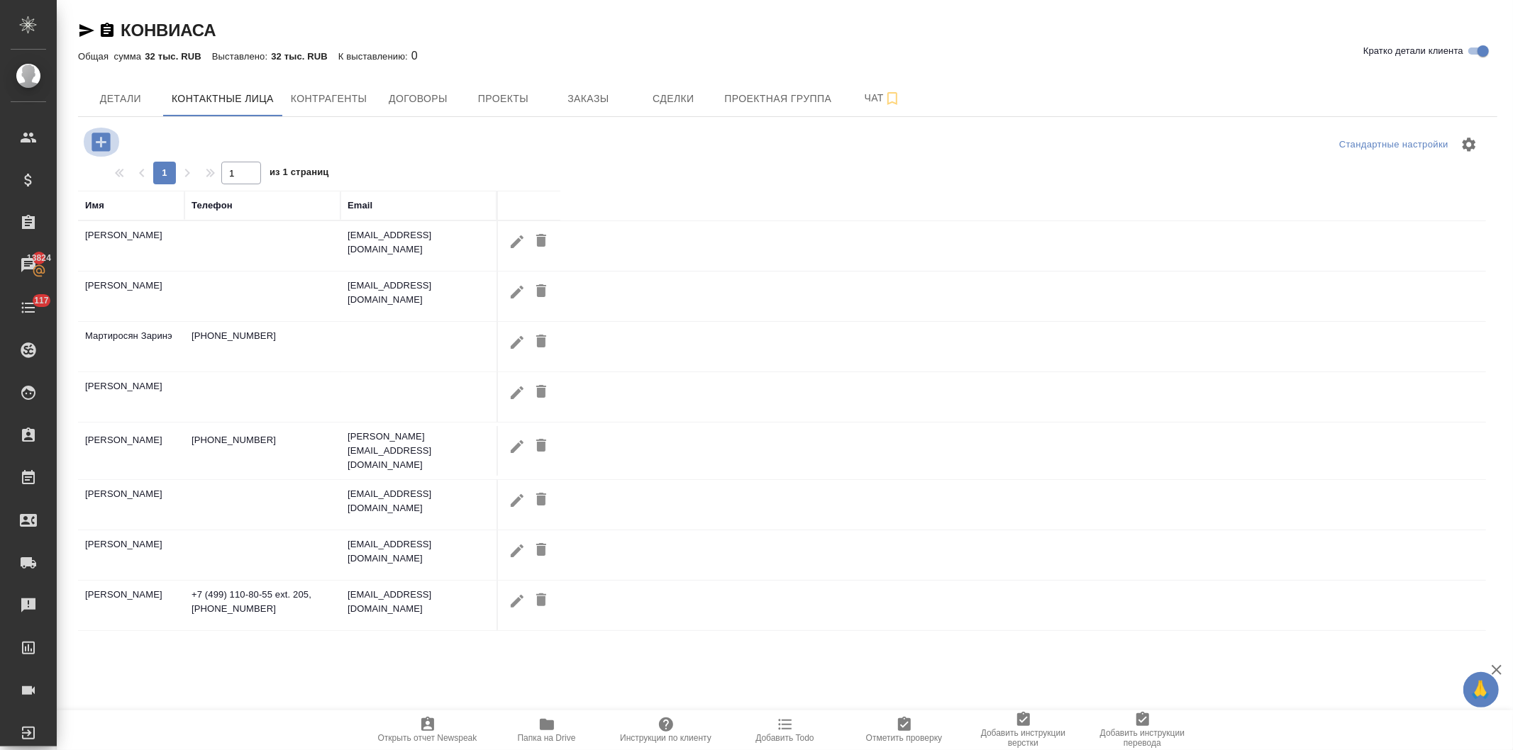
click at [94, 138] on icon "button" at bounding box center [100, 142] width 18 height 18
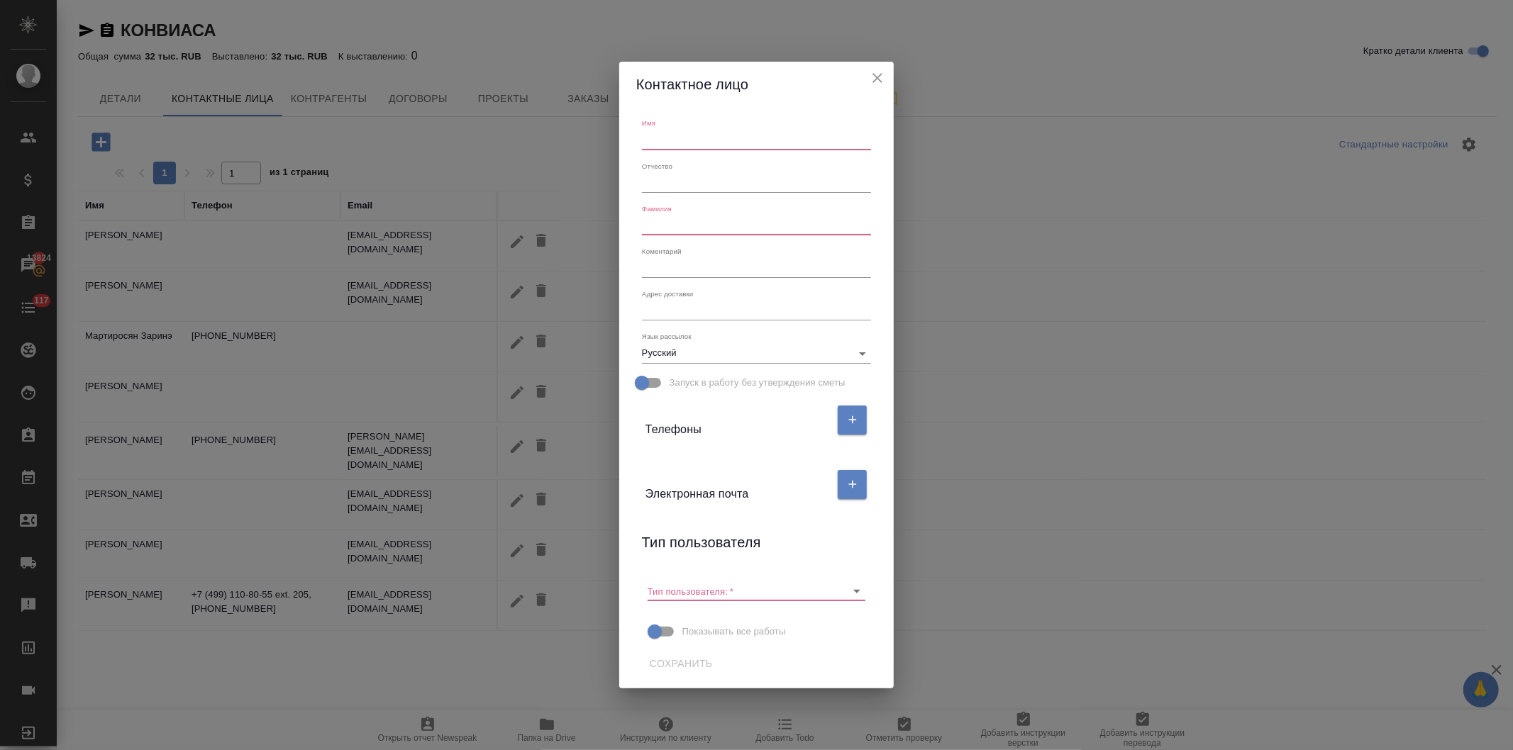
click at [679, 130] on input "text" at bounding box center [756, 140] width 229 height 20
type input "Ольга"
click at [698, 213] on div "Фамилия" at bounding box center [756, 219] width 229 height 31
click at [692, 227] on input "text" at bounding box center [756, 226] width 229 height 20
type input "Степаненко"
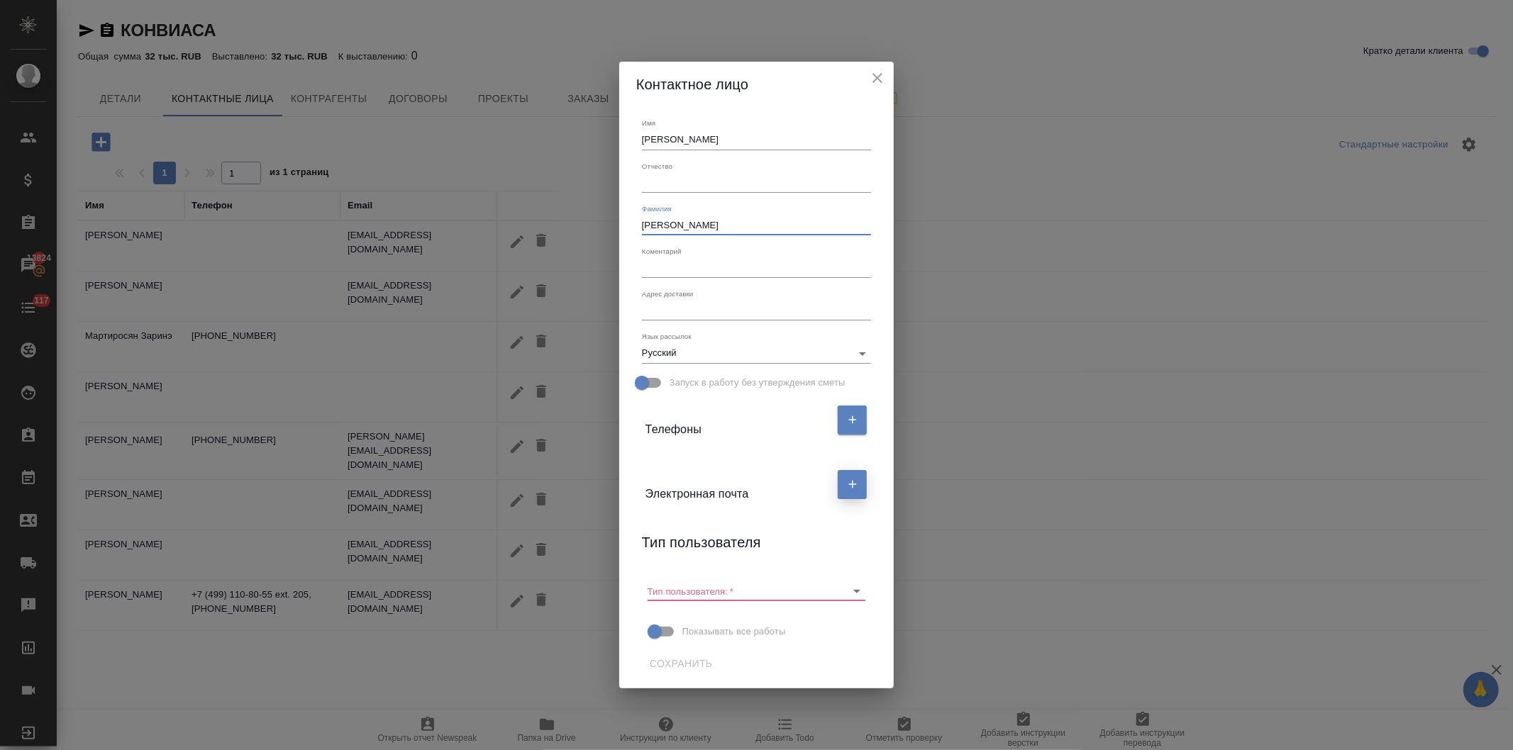
click at [846, 484] on icon "button" at bounding box center [852, 484] width 13 height 13
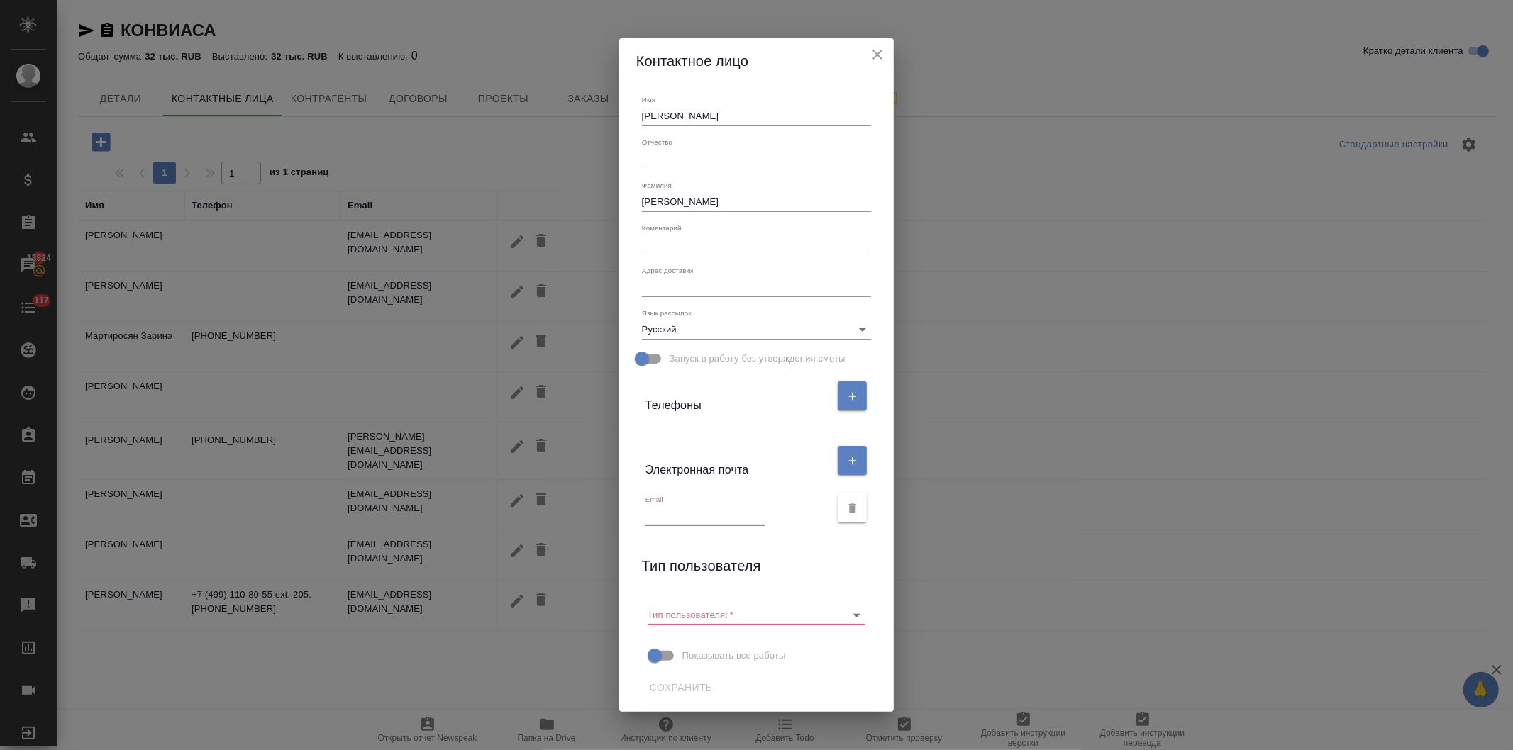
click at [699, 518] on input "text" at bounding box center [704, 516] width 119 height 20
paste input "olga.stepanenko@conviasa.com.ru"
type input "olga.stepanenko@conviasa.com.ru"
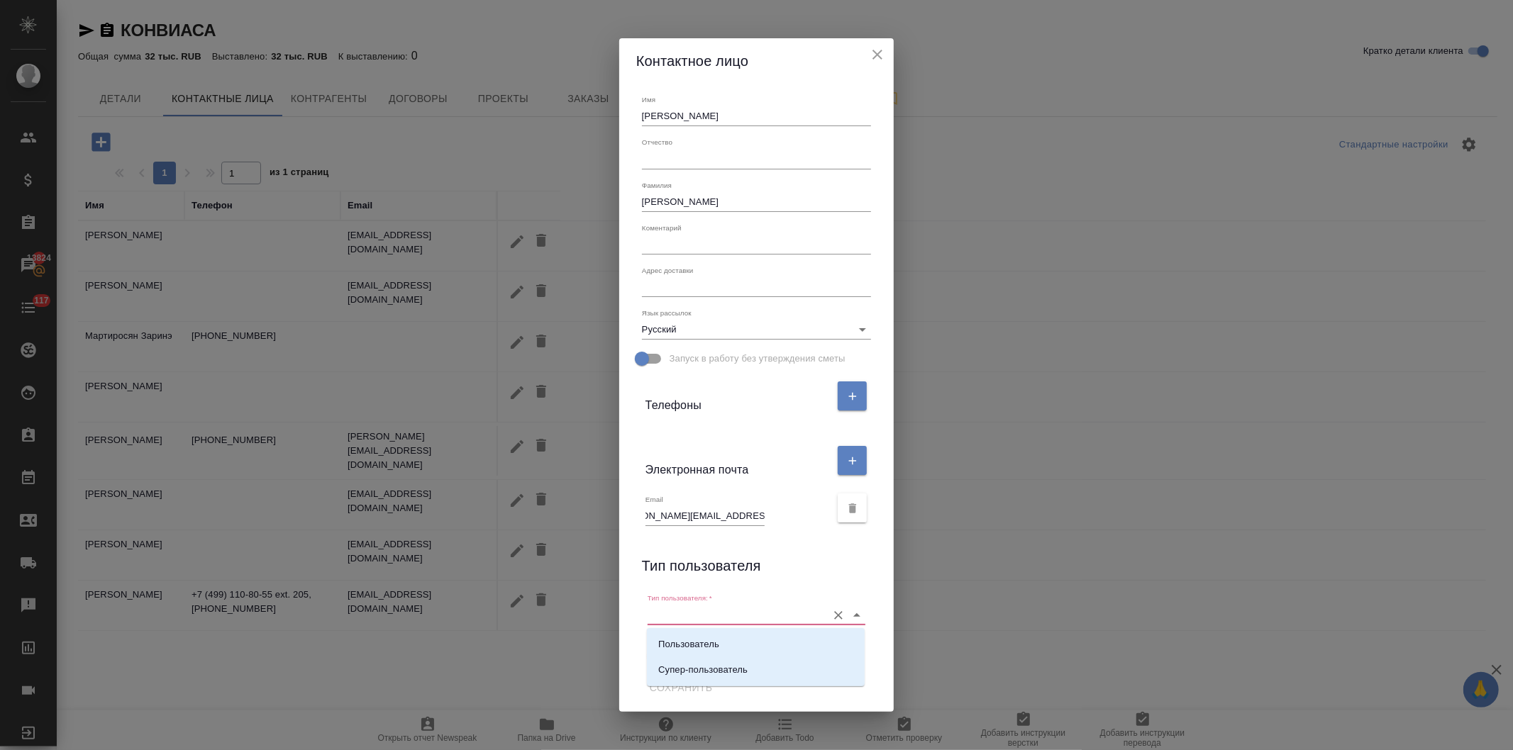
click at [769, 610] on input "Тип пользователя:   *" at bounding box center [734, 614] width 172 height 19
click at [701, 639] on p "Пользователь" at bounding box center [688, 645] width 61 height 14
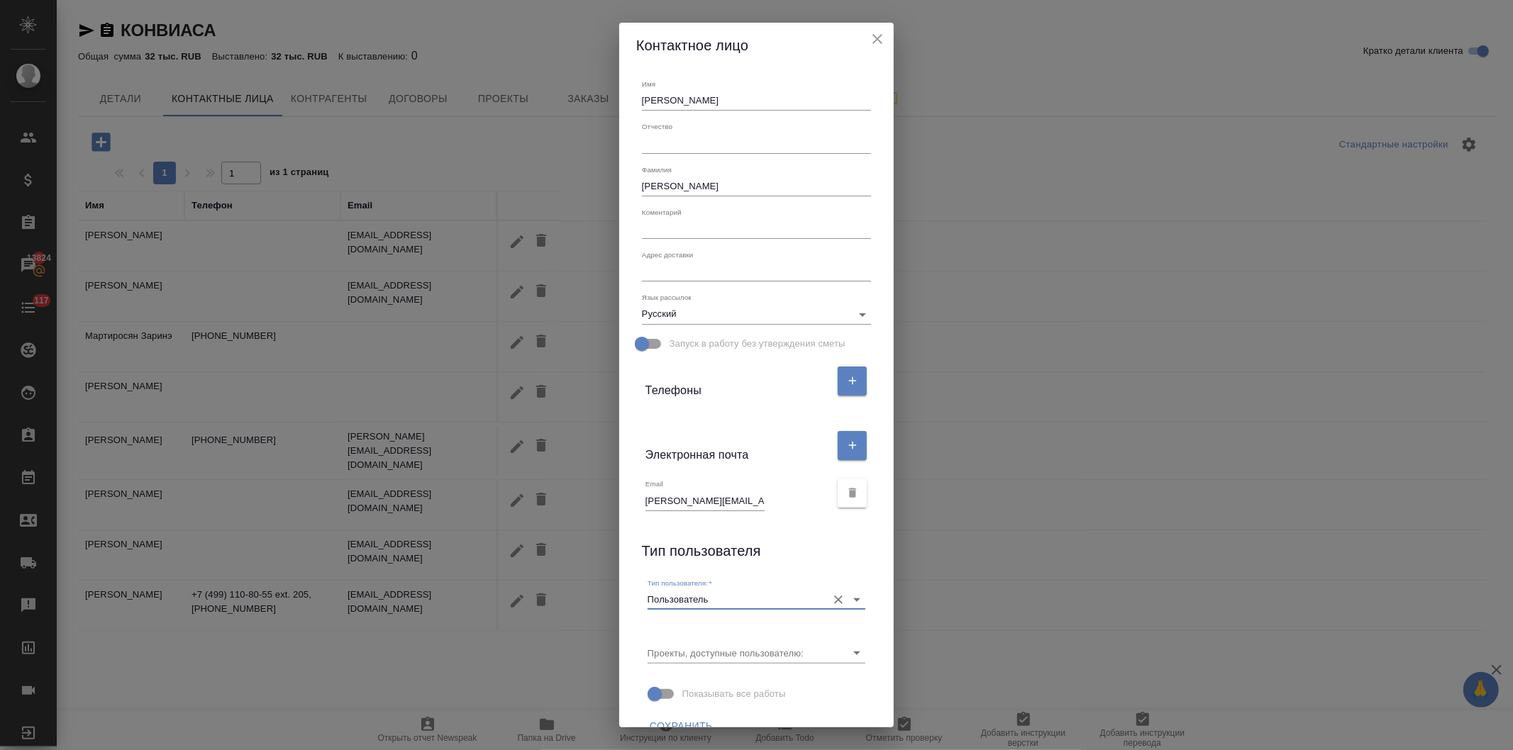
type input "Пользователь"
drag, startPoint x: 849, startPoint y: 381, endPoint x: 803, endPoint y: 399, distance: 49.7
click at [848, 381] on icon "button" at bounding box center [852, 380] width 13 height 13
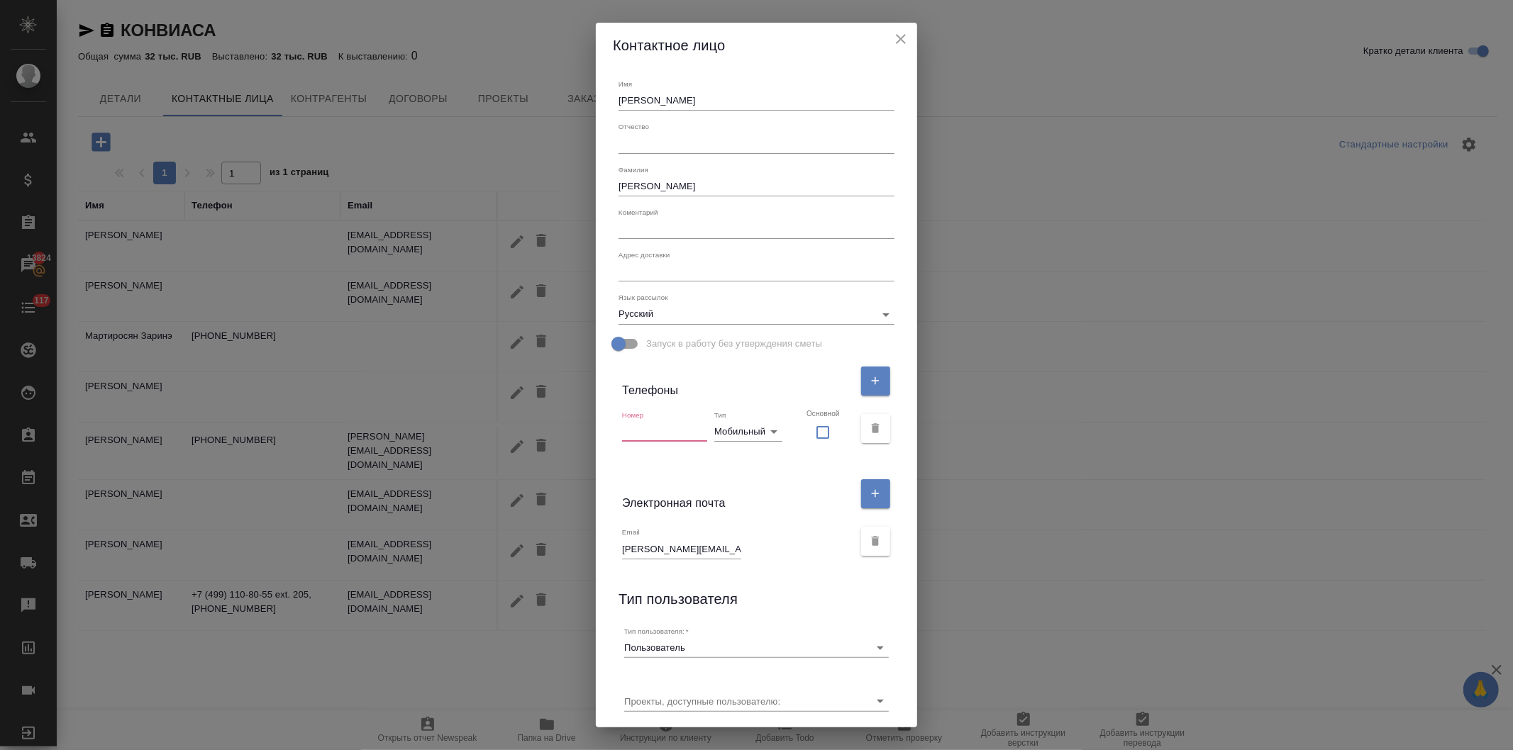
click at [676, 429] on input "text" at bounding box center [664, 432] width 85 height 20
paste input "+7(985)633-89-87"
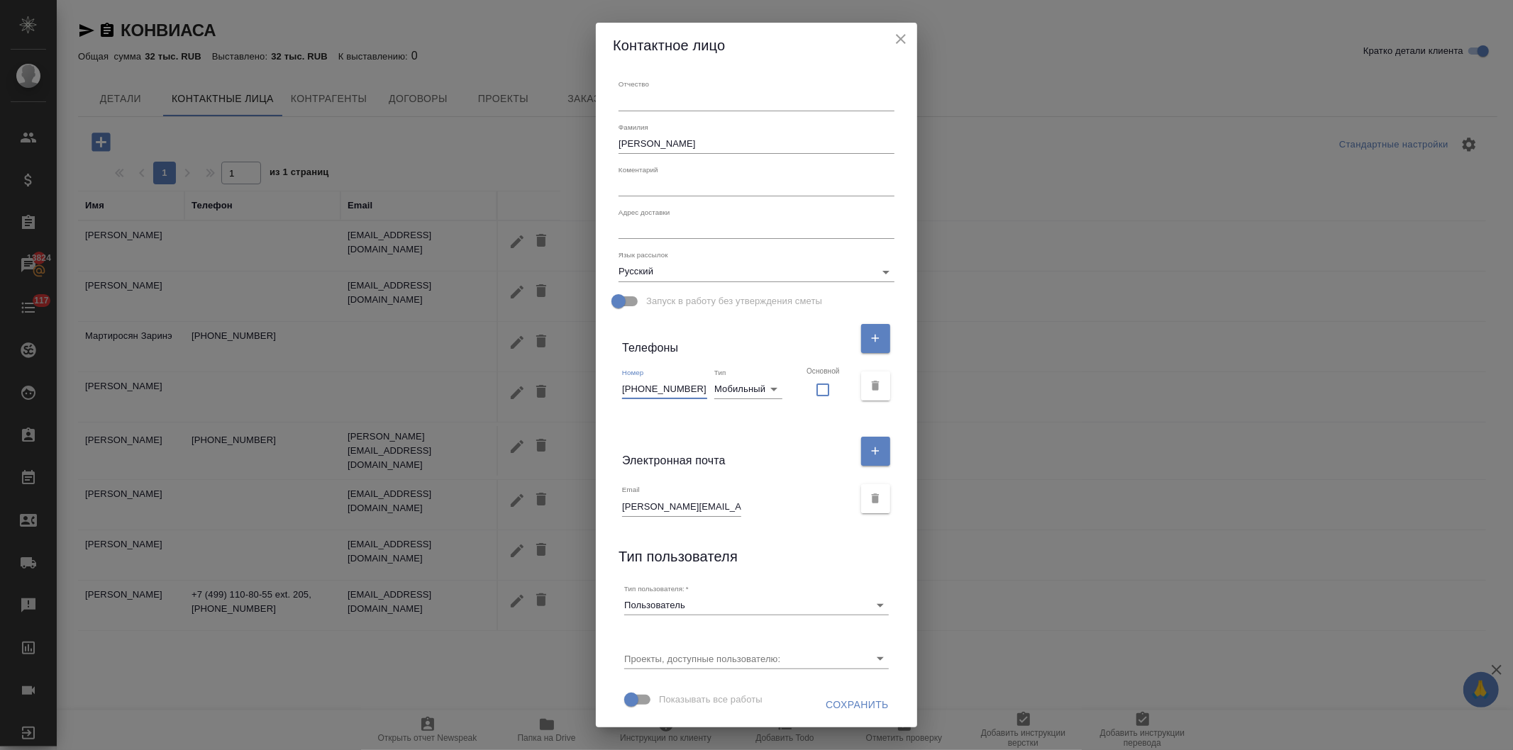
type input "[PHONE_NUMBER]"
click at [826, 701] on span "Сохранить" at bounding box center [857, 705] width 63 height 18
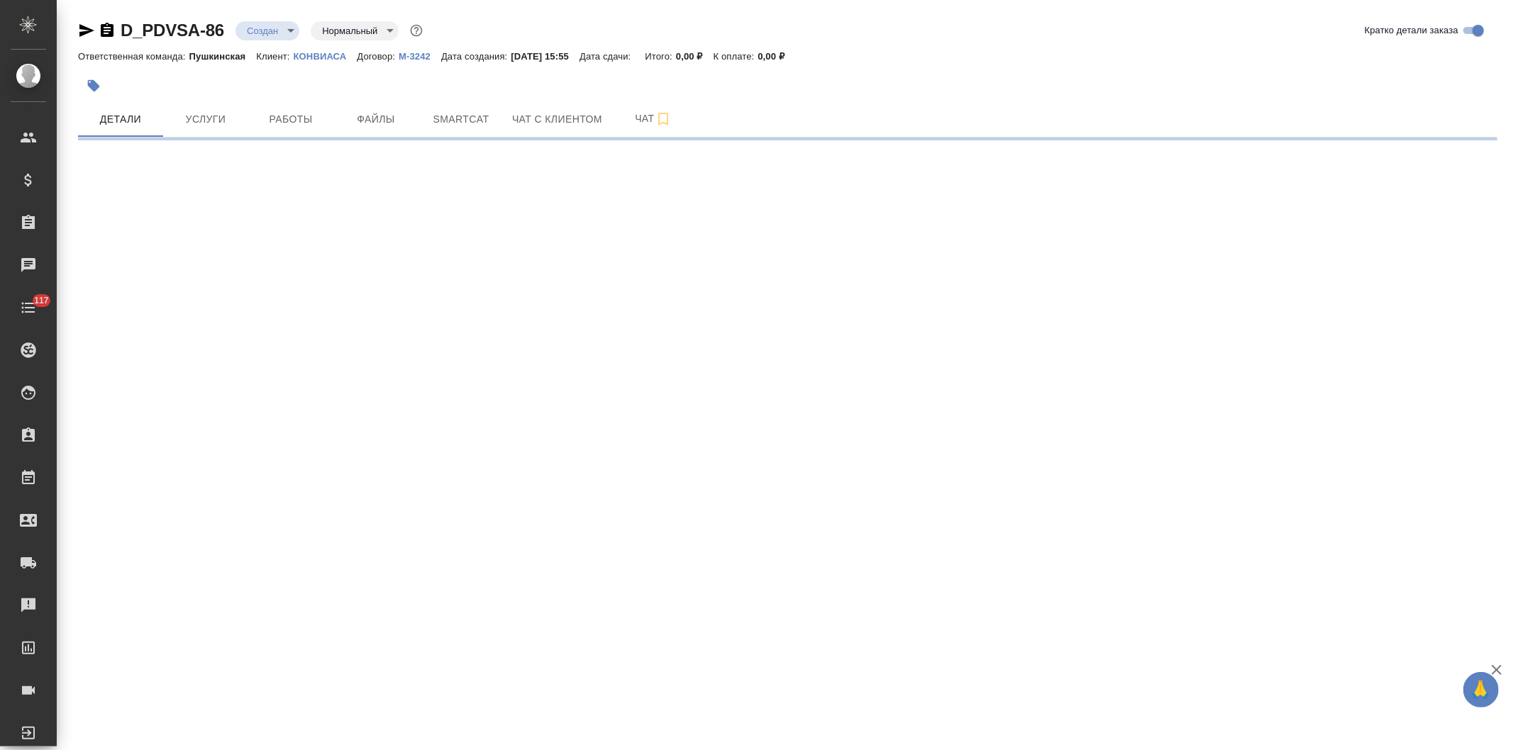
select select "RU"
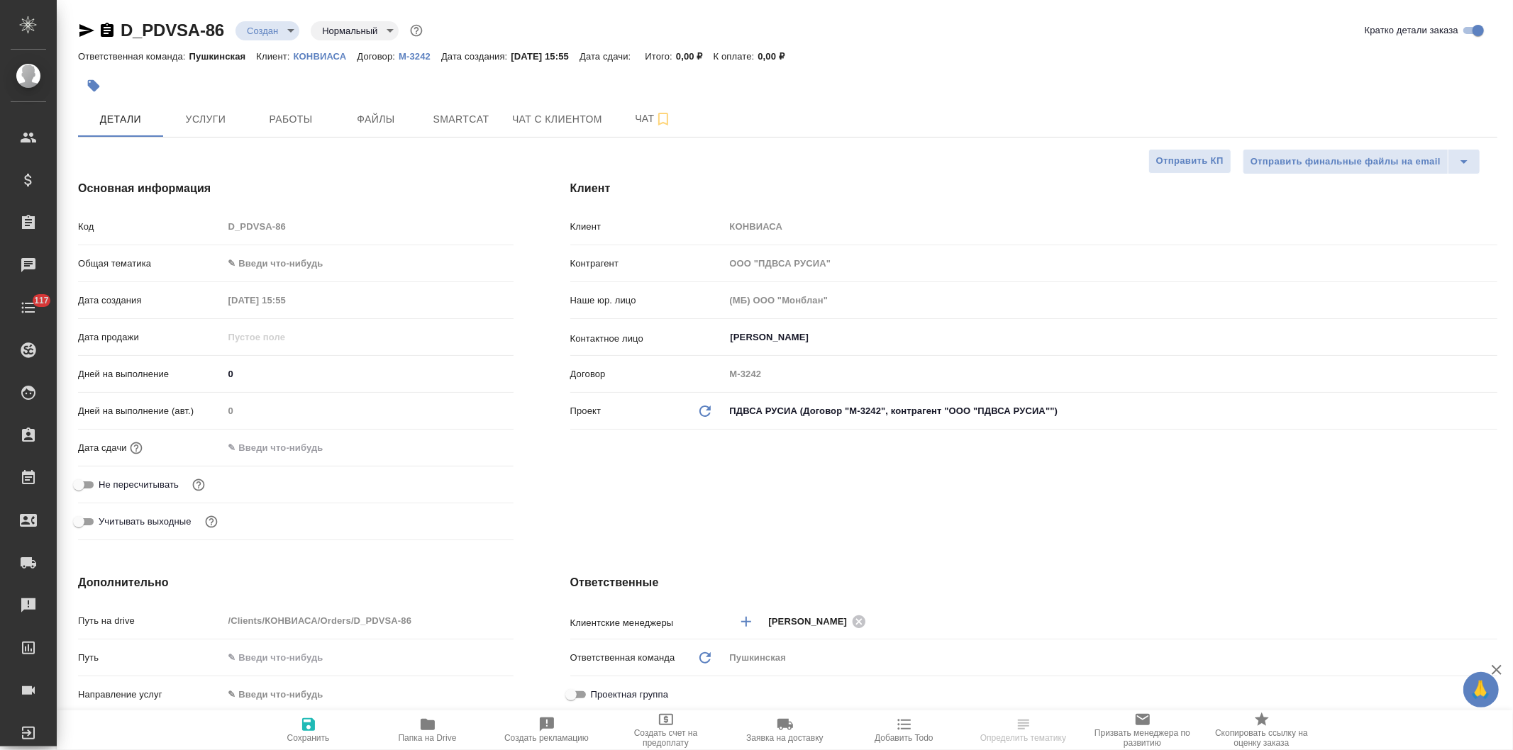
type textarea "x"
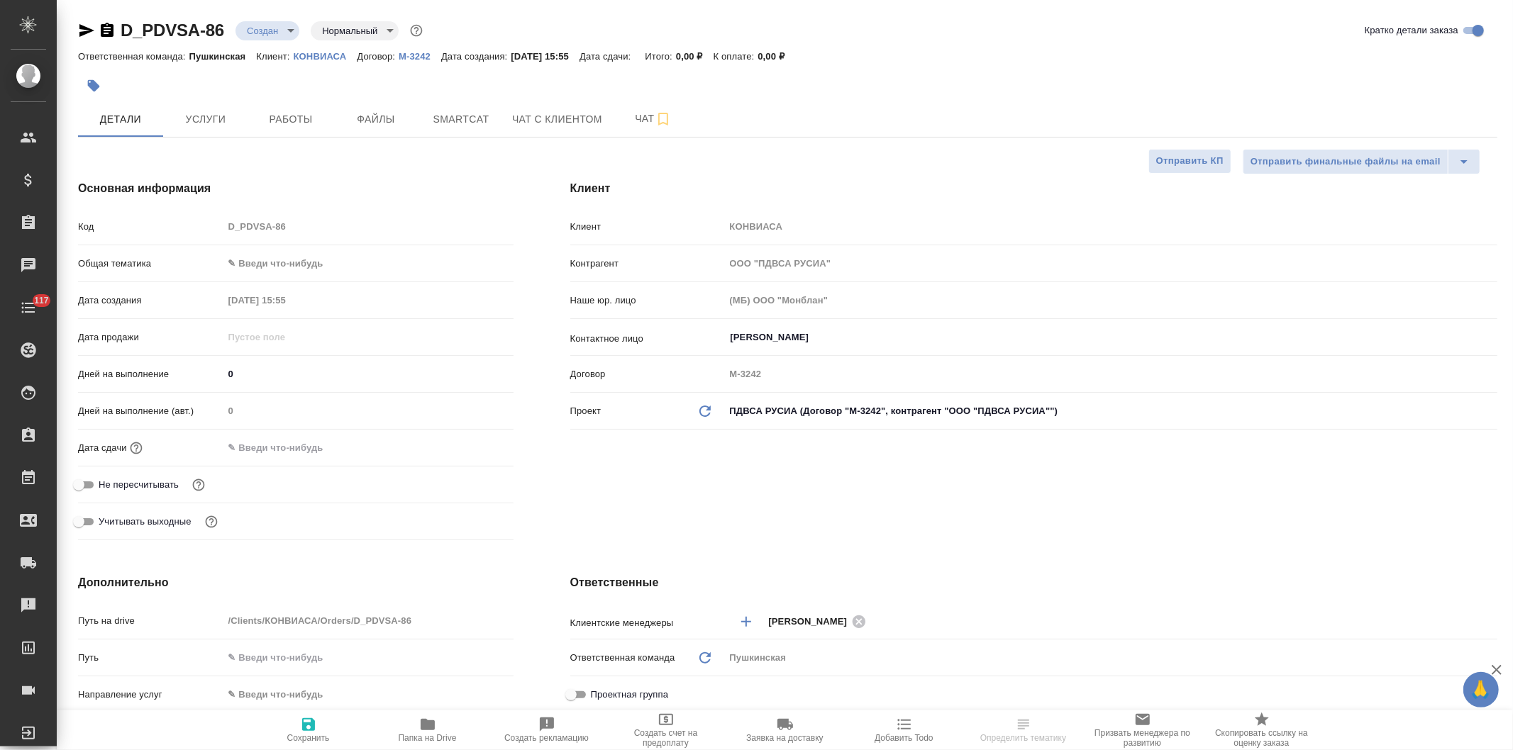
type textarea "x"
click at [820, 403] on body "🙏 .cls-1 fill:#fff; AWATERA Давыдова Елена Клиенты Спецификации Заказы Чаты 117…" at bounding box center [756, 375] width 1513 height 750
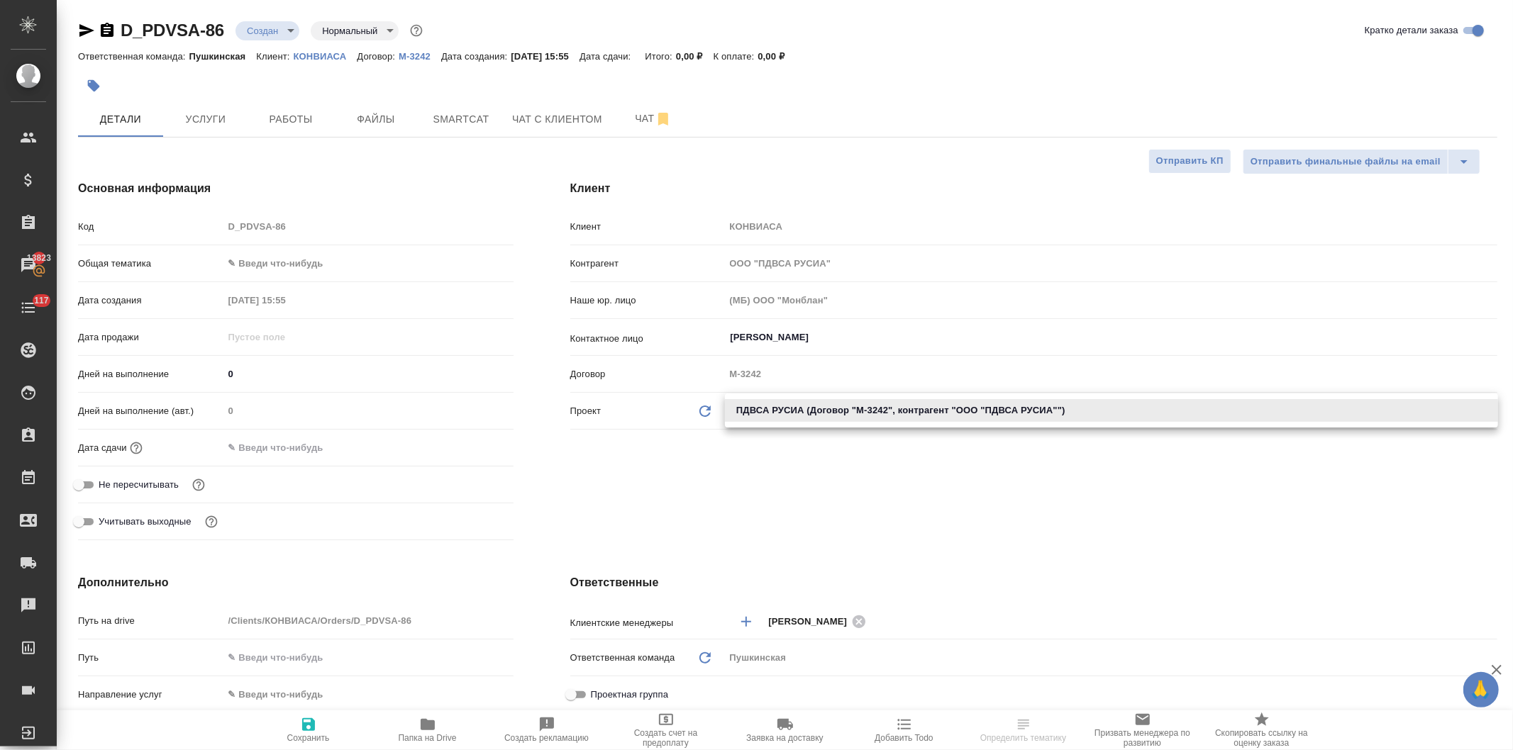
type textarea "x"
select select "RU"
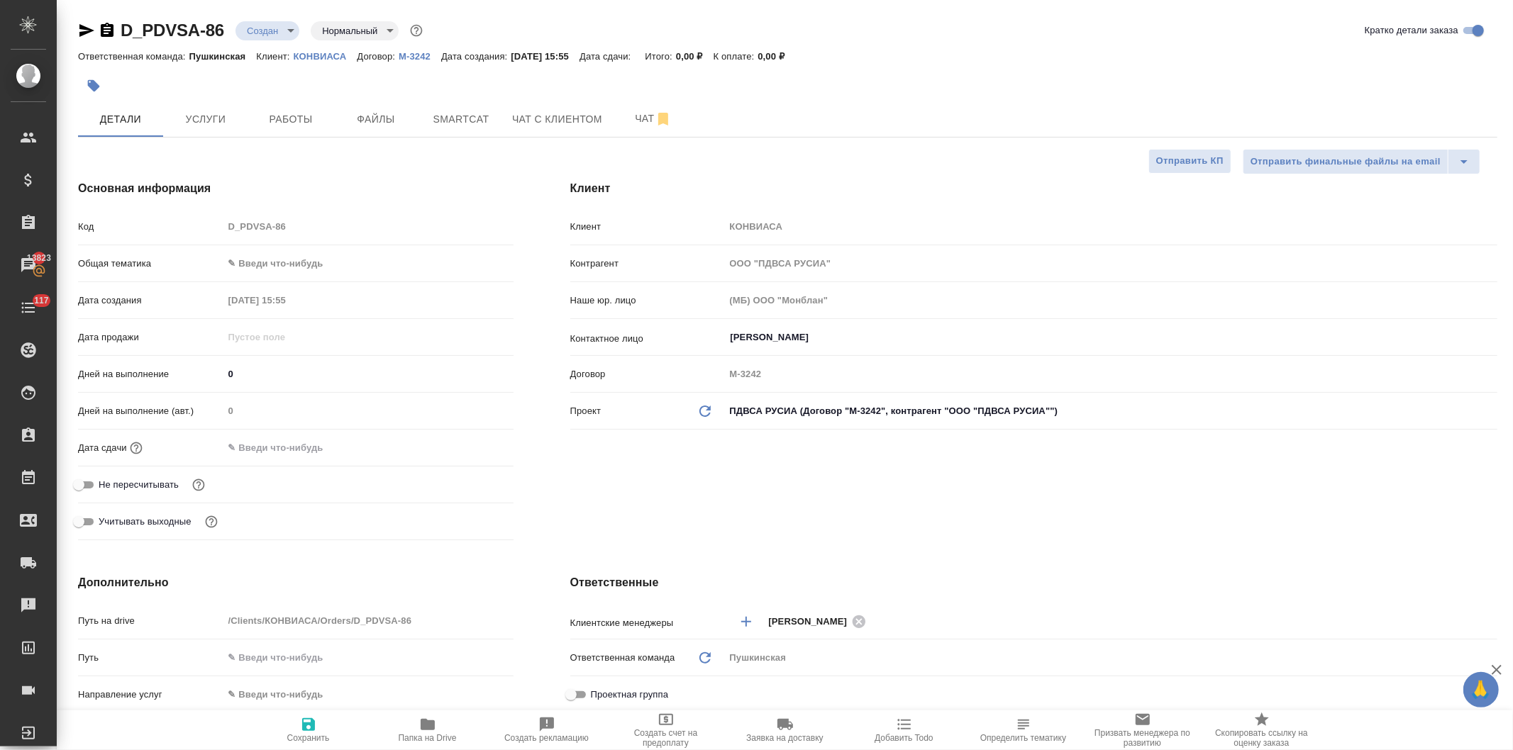
type textarea "x"
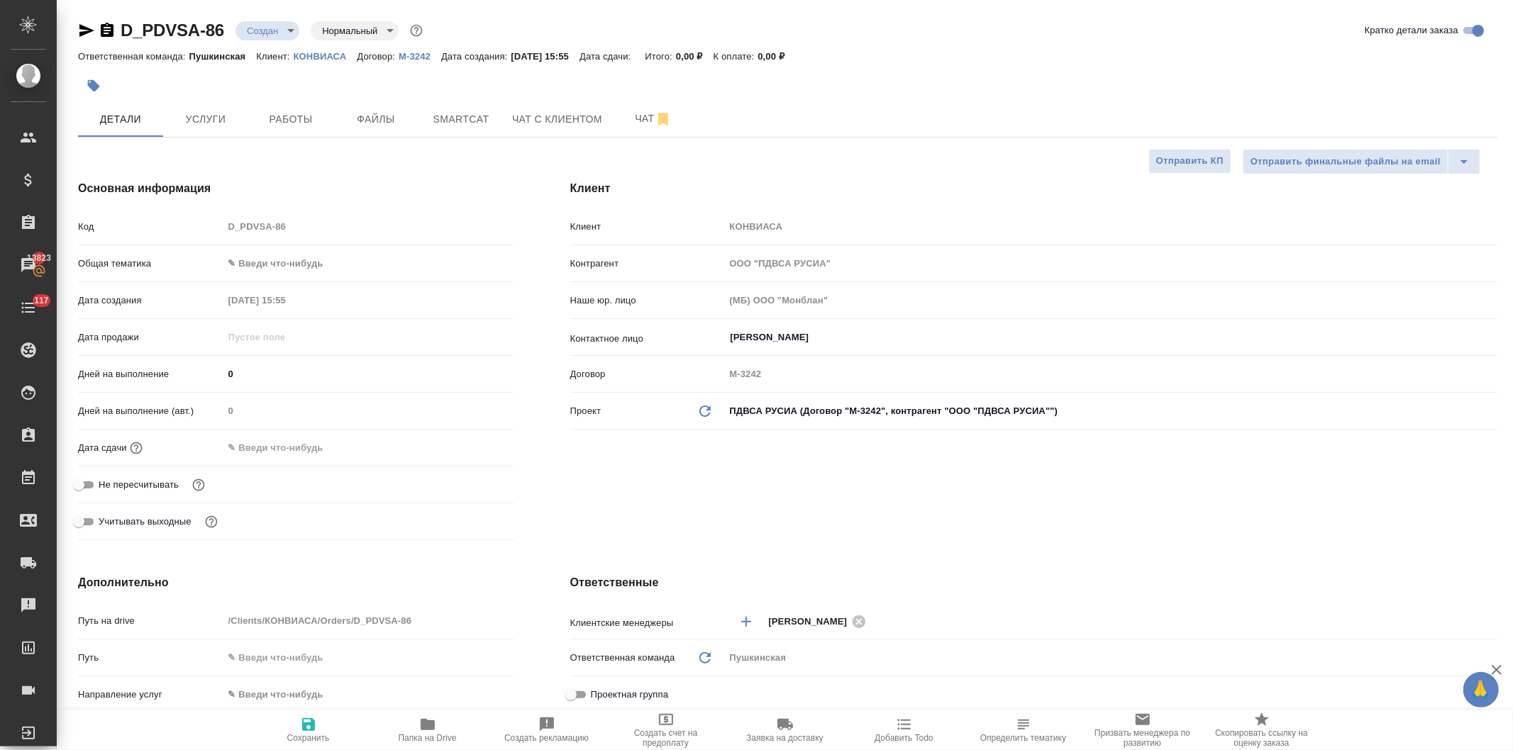
type textarea "x"
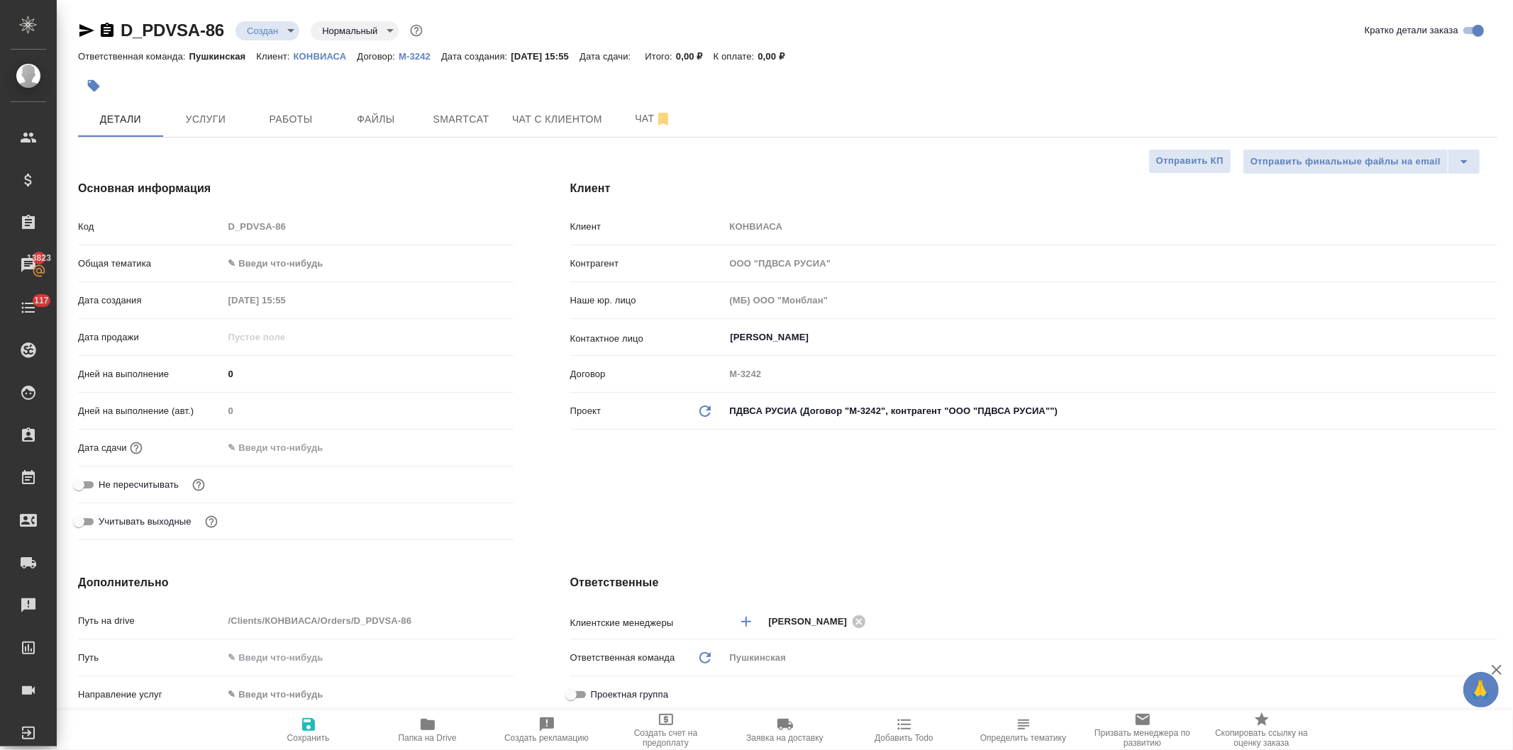
type textarea "x"
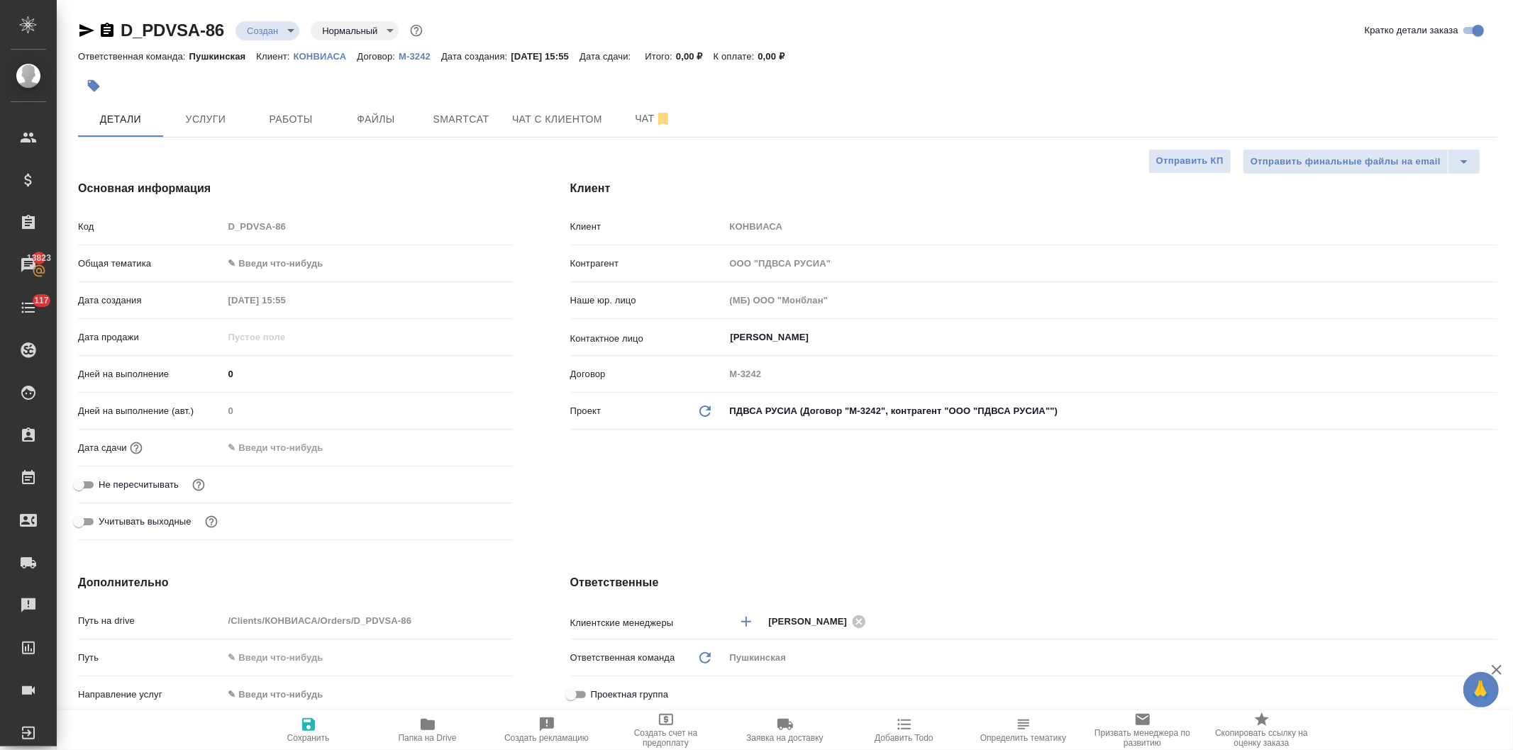
type textarea "x"
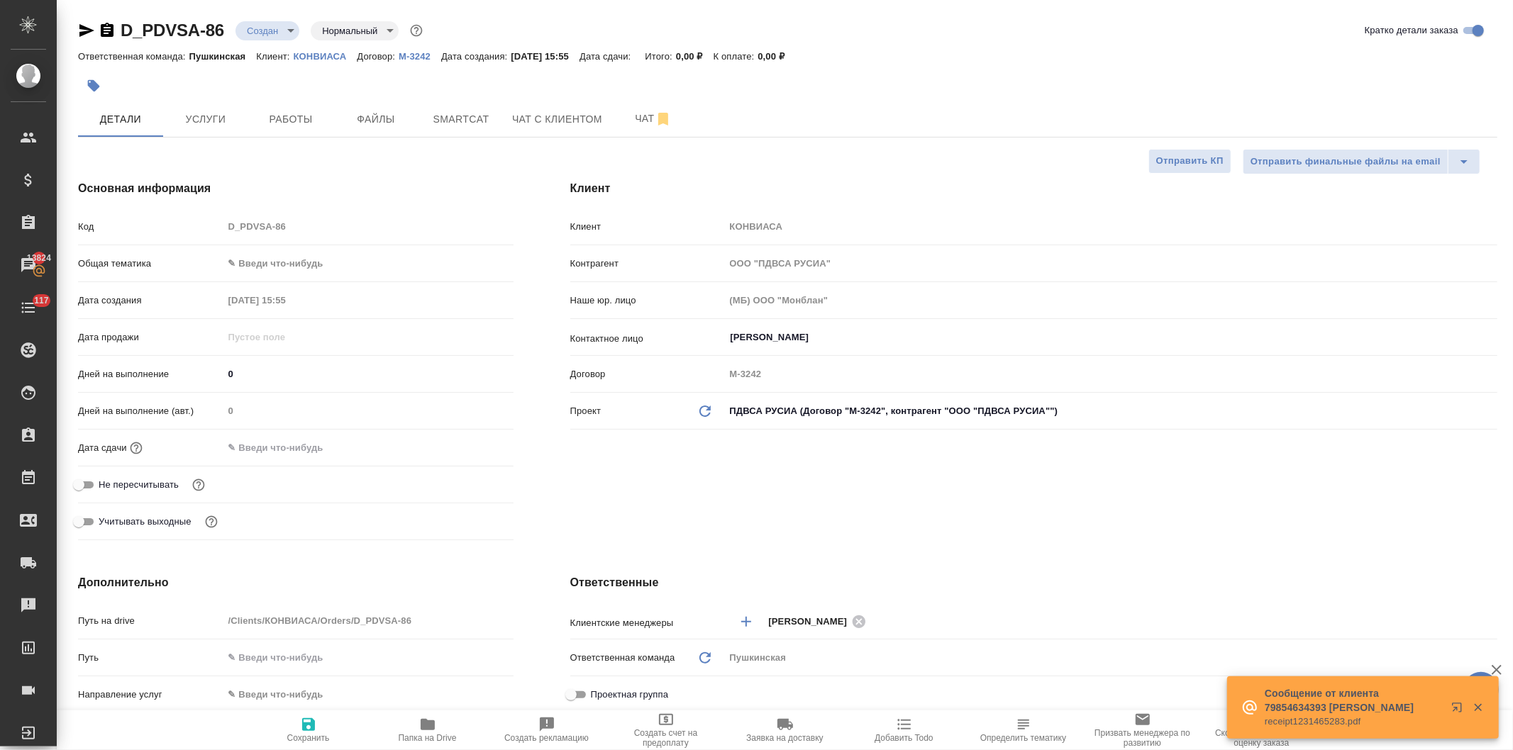
type textarea "x"
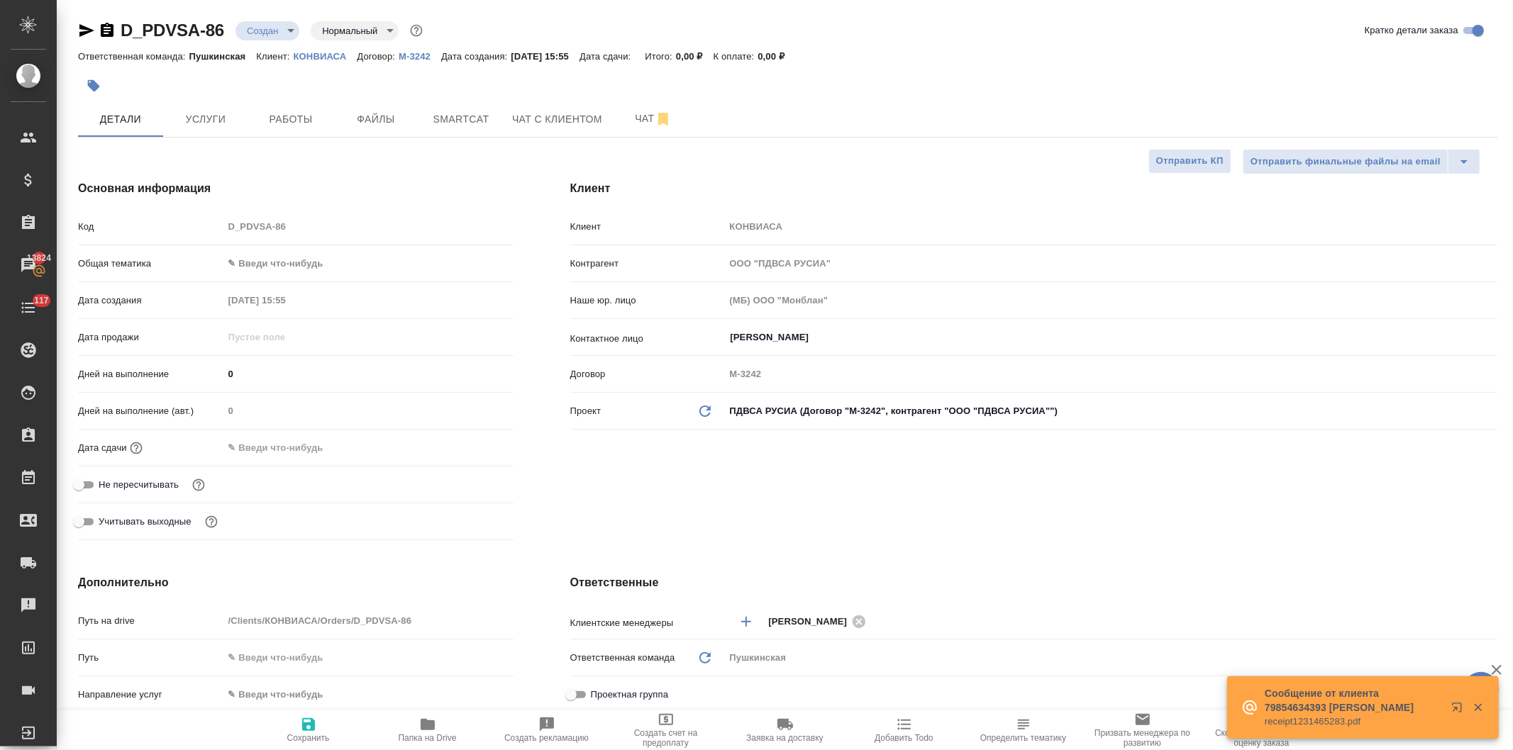
type textarea "x"
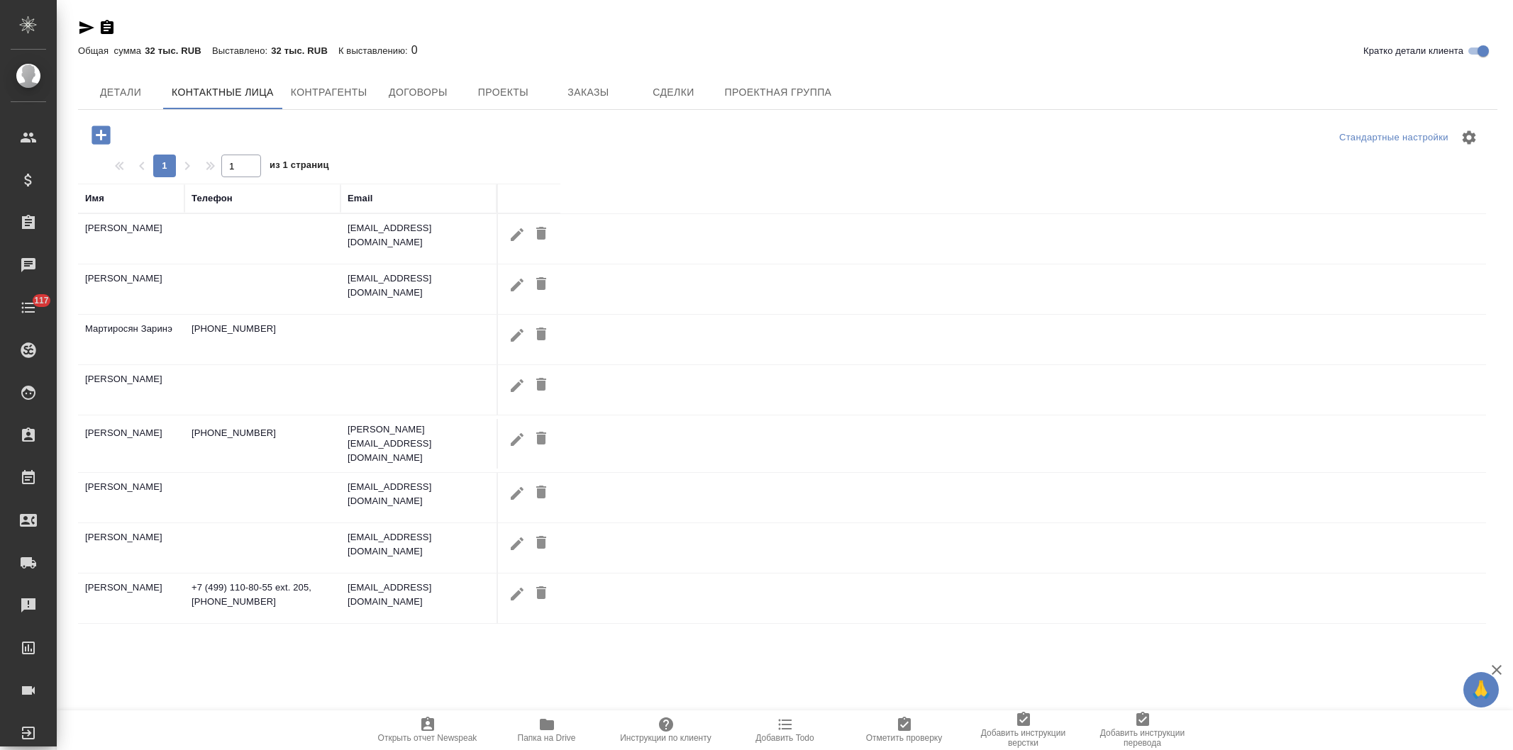
select select "RU"
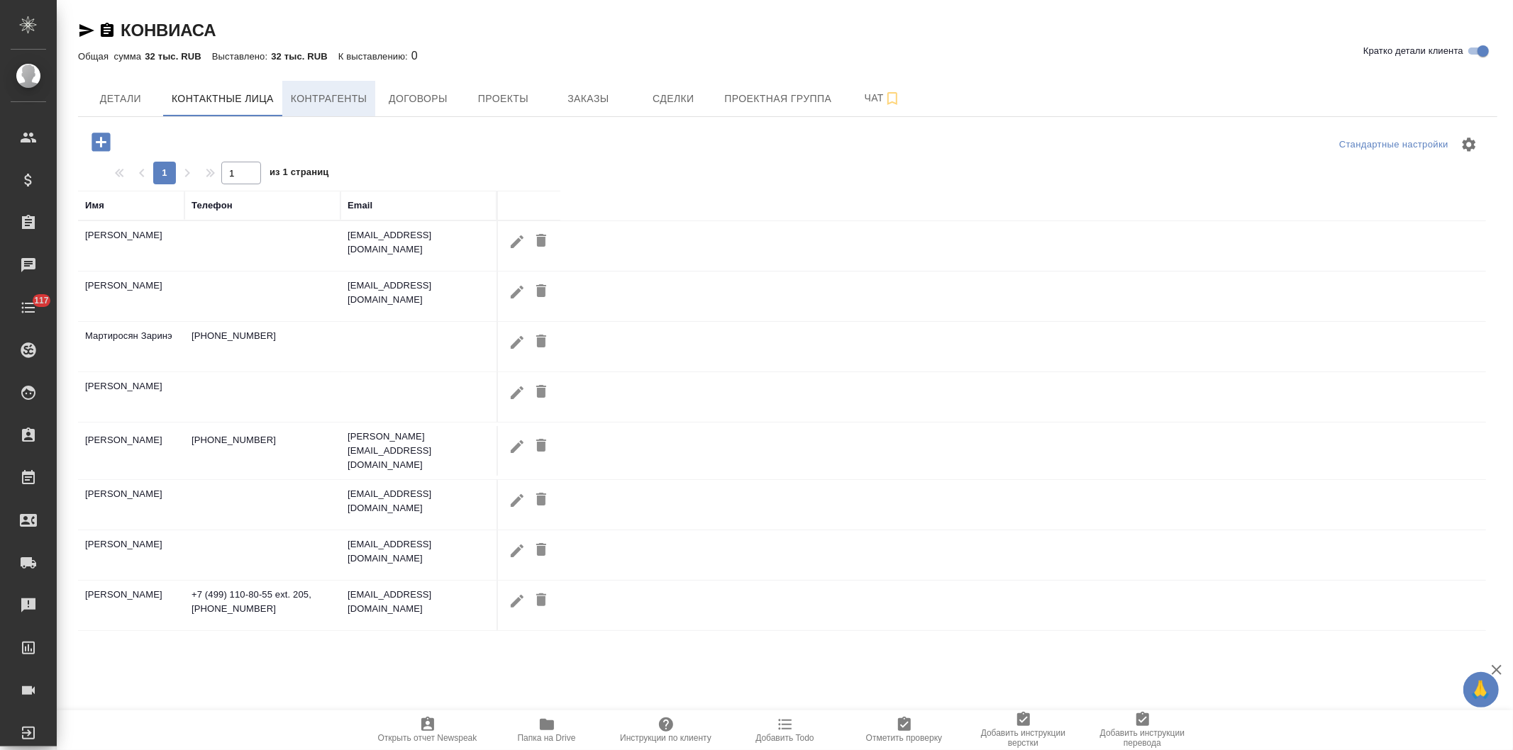
click at [315, 95] on span "Контрагенты" at bounding box center [329, 99] width 77 height 18
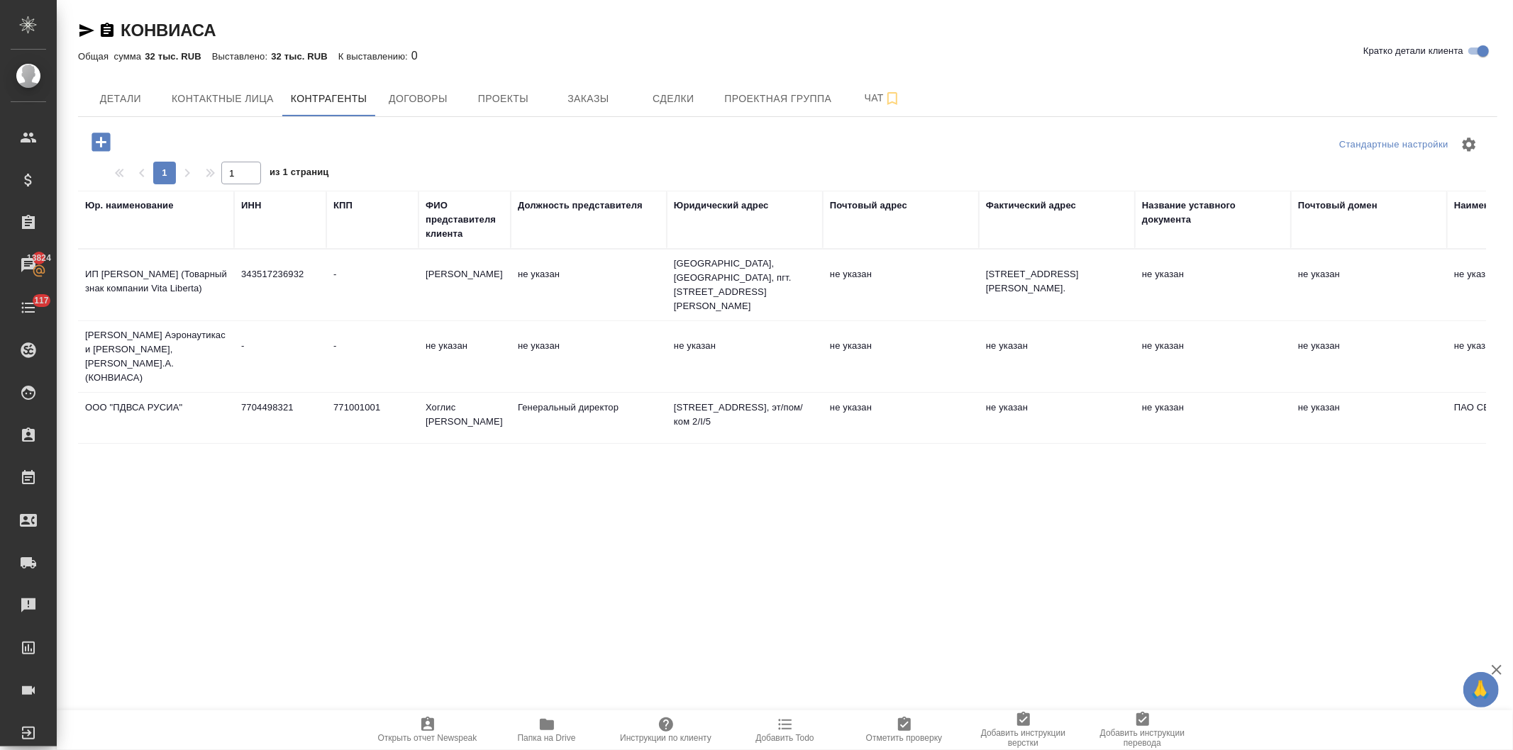
click at [96, 137] on icon "button" at bounding box center [100, 142] width 18 height 18
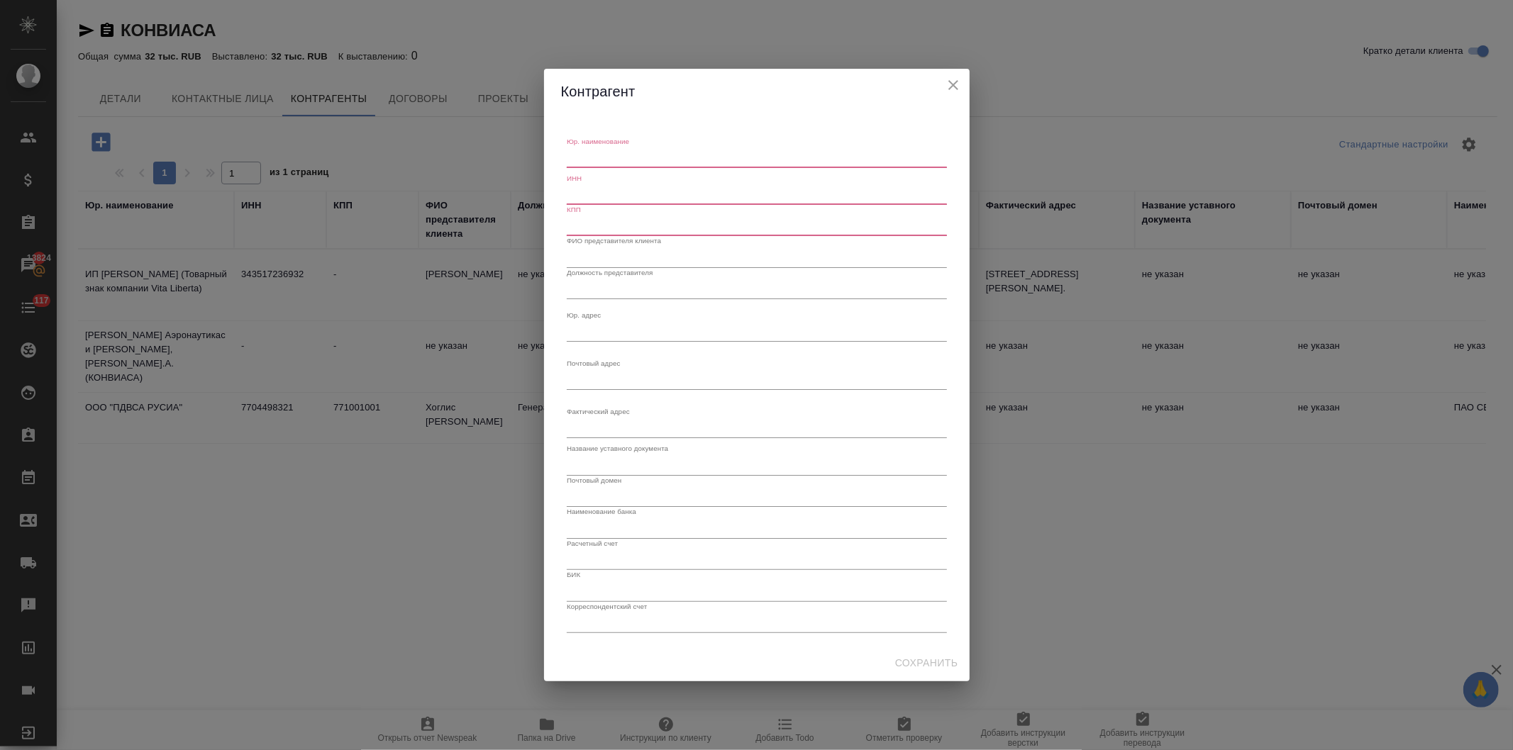
click at [613, 165] on div "x" at bounding box center [757, 158] width 380 height 20
click at [948, 80] on icon "close" at bounding box center [953, 85] width 17 height 17
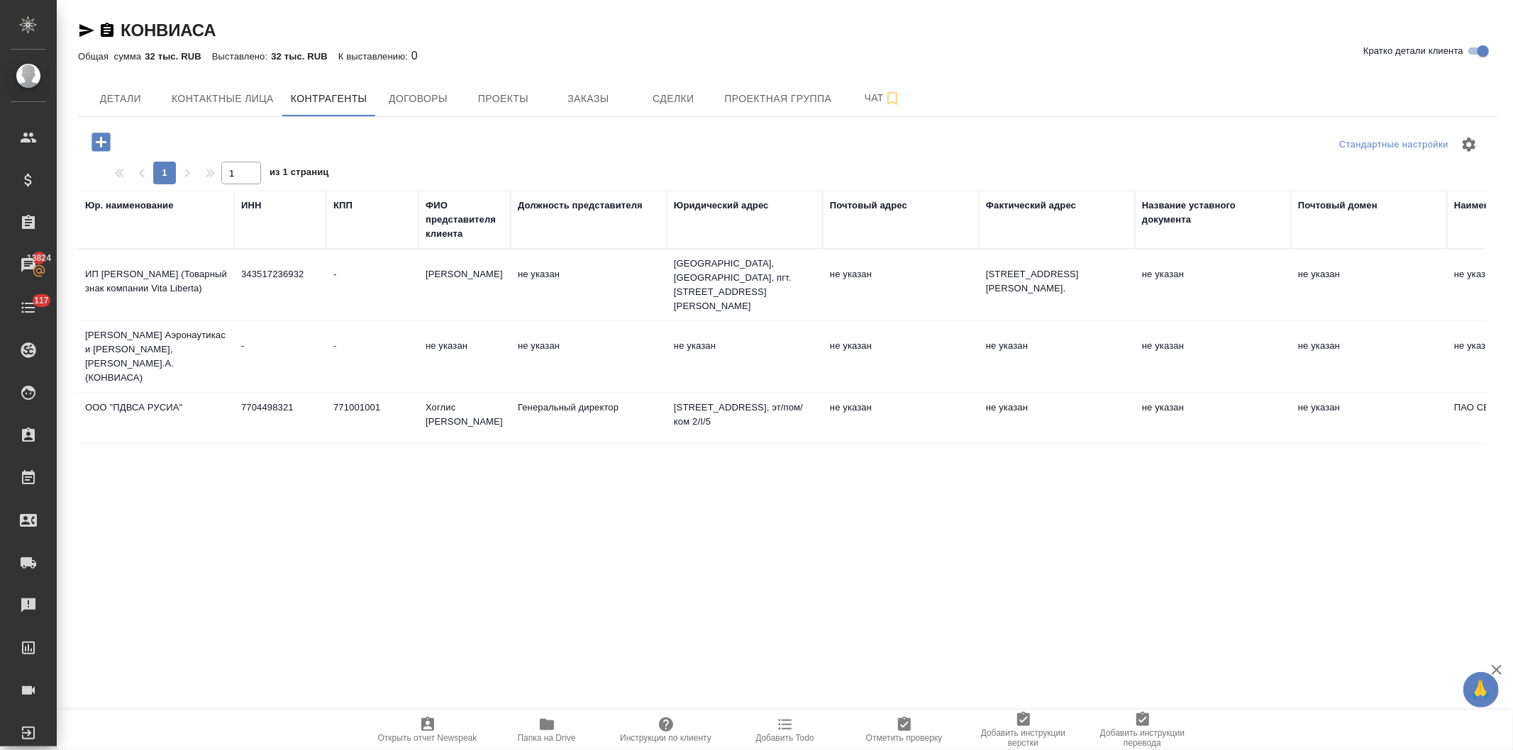
click at [377, 348] on td "-" at bounding box center [372, 357] width 92 height 50
type textarea "[PERSON_NAME] Аэронаутикас и [PERSON_NAME], [PERSON_NAME].А. (КОНВИАСА)"
type input "-"
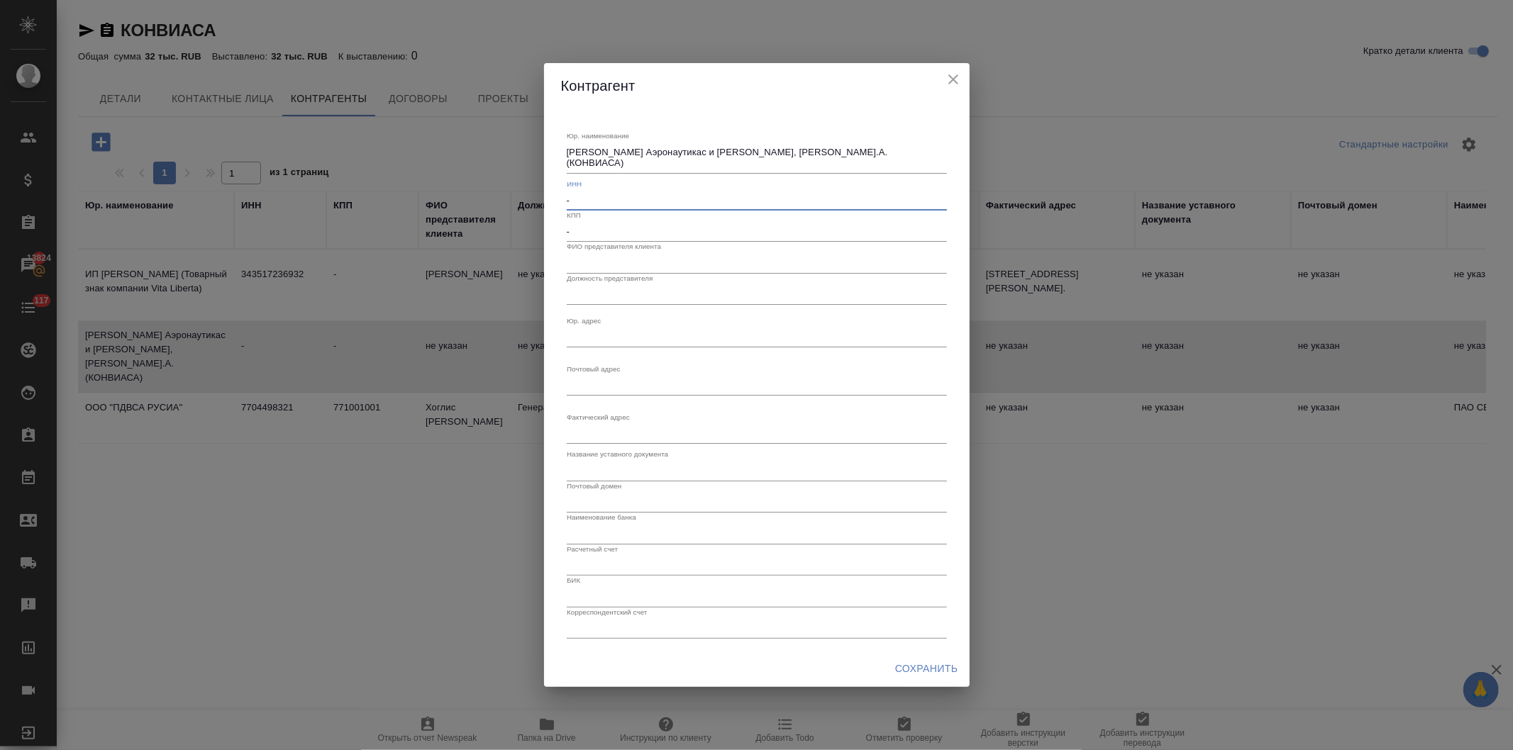
click at [616, 201] on input "-" at bounding box center [757, 201] width 380 height 20
drag, startPoint x: 616, startPoint y: 201, endPoint x: 535, endPoint y: 204, distance: 80.9
click at [535, 204] on div "Контрагент Юр. наименование Консорсио Венесолано Де Индустриас Аэронаутикас и С…" at bounding box center [756, 375] width 1513 height 750
paste input "9909579198/774792001"
type input "9909579198"
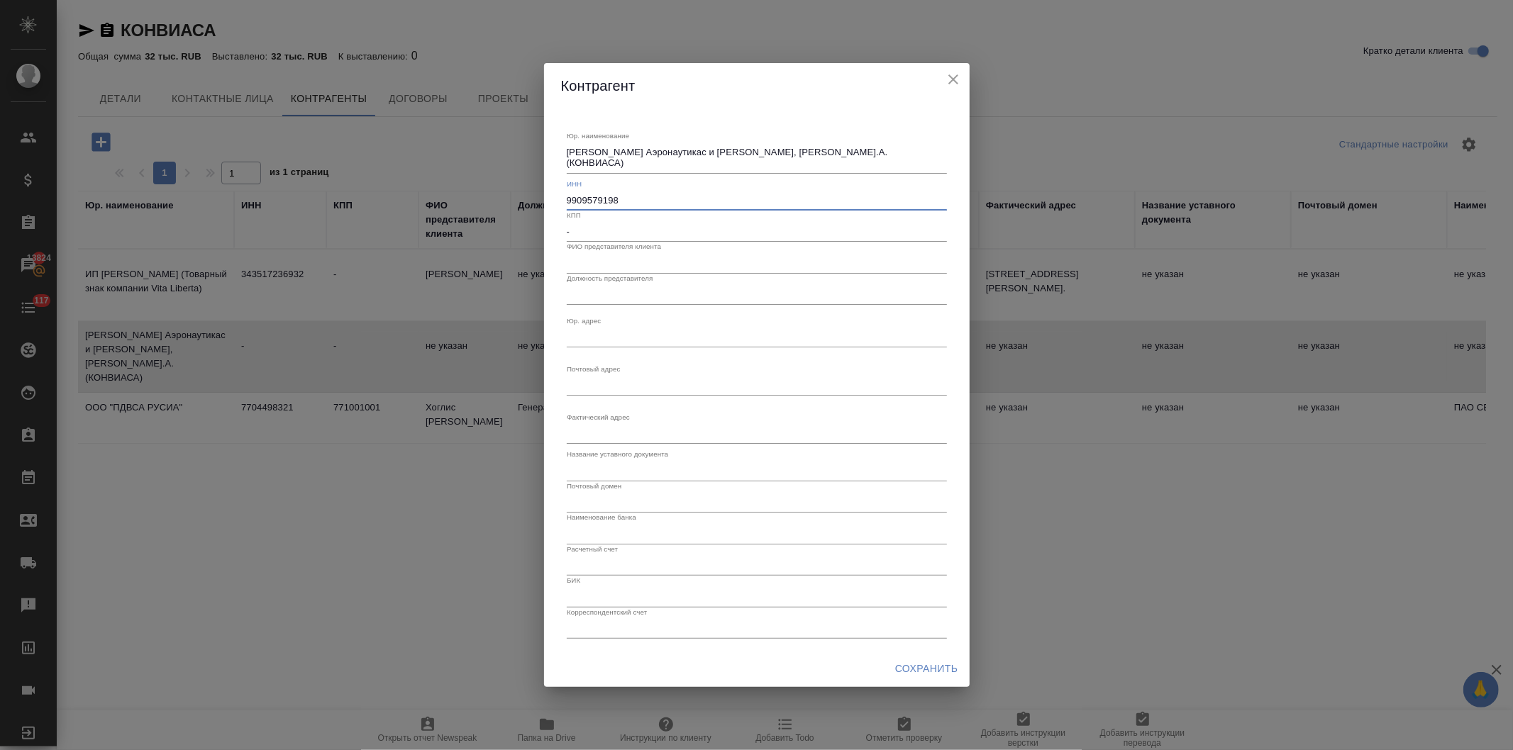
click at [579, 237] on input "-" at bounding box center [757, 232] width 380 height 20
paste input "9909579198/774792001"
click at [619, 229] on input "9909579198/774792001" at bounding box center [757, 232] width 380 height 20
type input "774792001"
click at [601, 338] on textarea "Юр. наименование" at bounding box center [757, 337] width 380 height 11
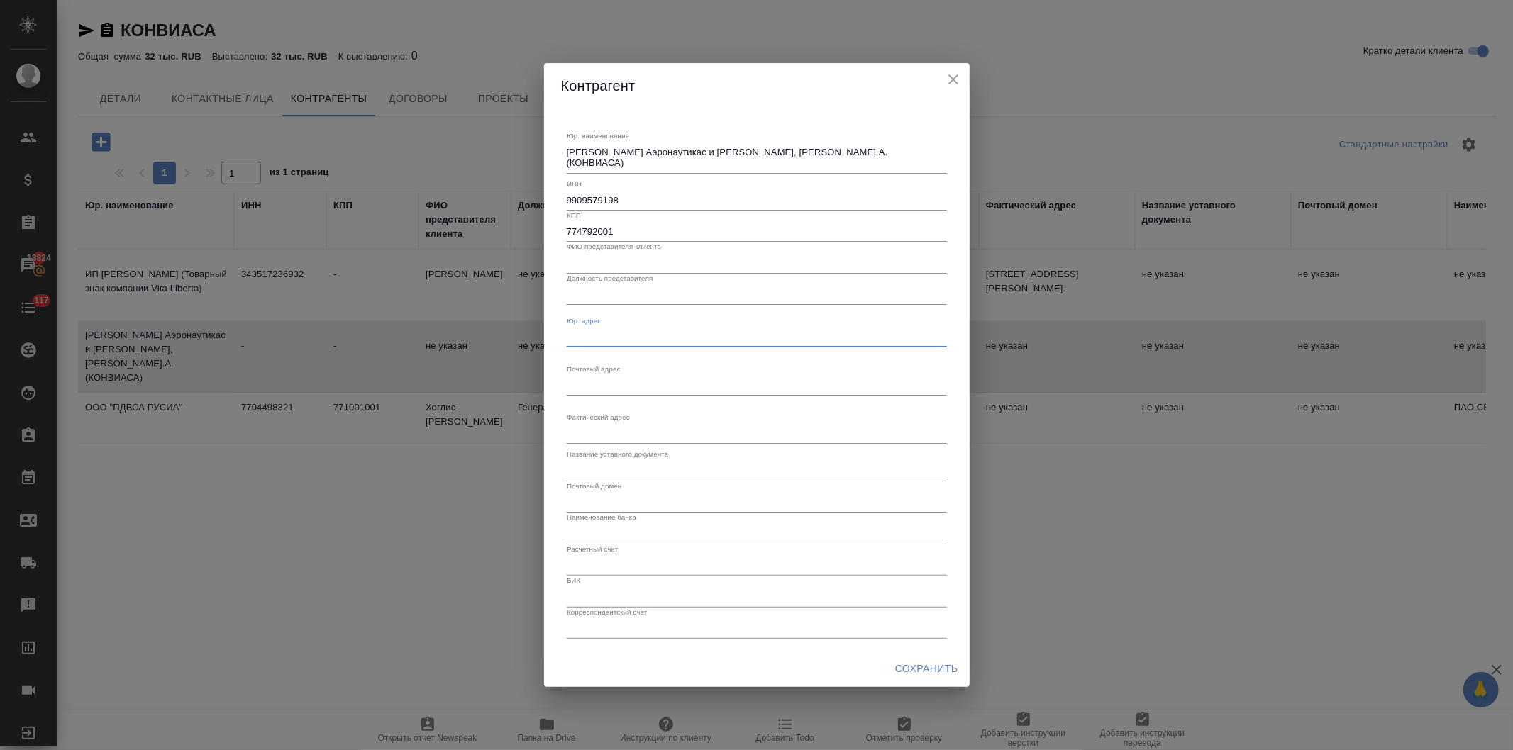
paste textarea "119027, г. Москва, ул. 2-я Рейсовая, д. 2, к. 5"
type textarea "119027, г. Москва, ул. 2-я Рейсовая, д. 2, к. 5"
click at [614, 391] on textarea "Юр. наименование" at bounding box center [757, 385] width 380 height 11
paste textarea "119027, г. Москва, ул. Внуковская Б., д. 15, а/я № 17"
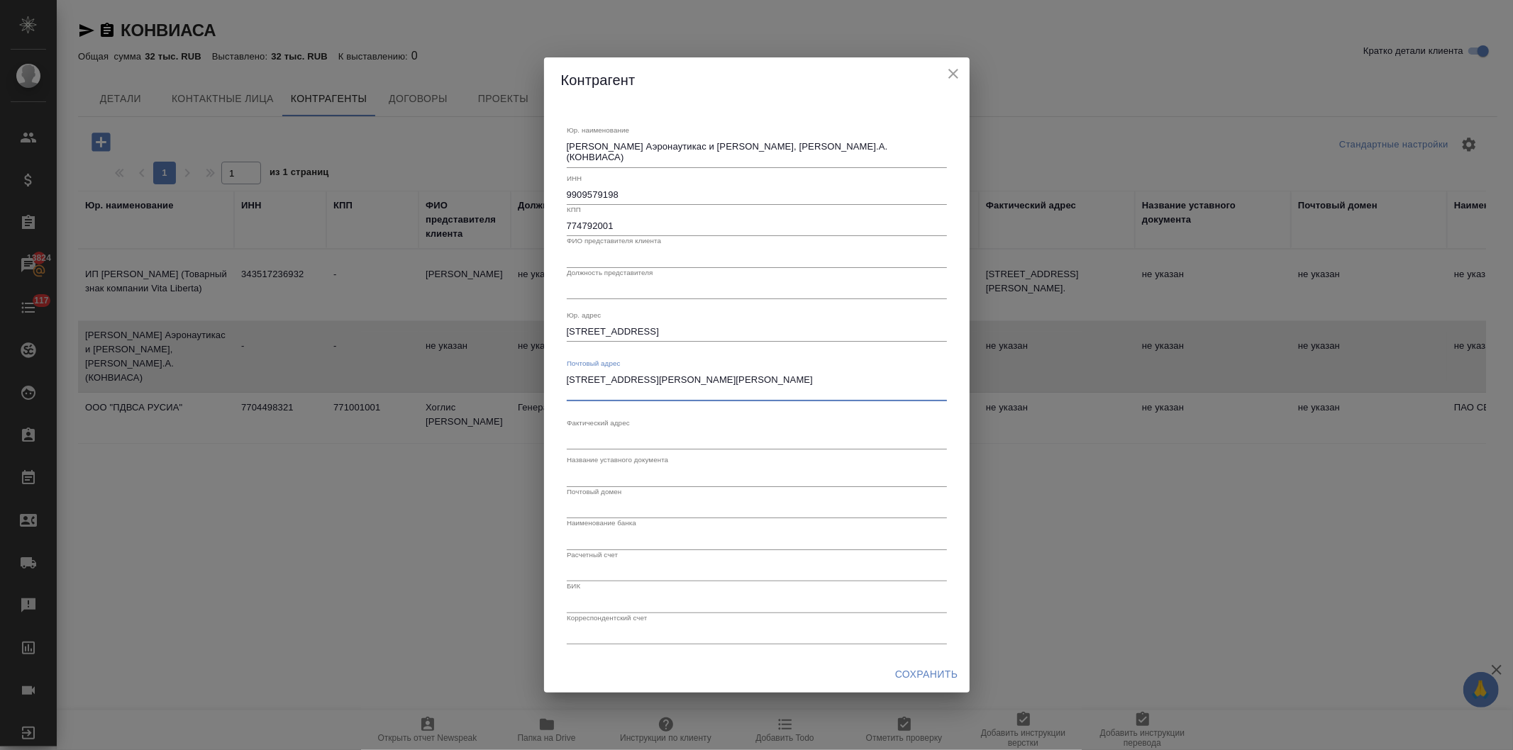
click at [771, 386] on textarea "119027, г. Москва, ул. Внуковская Б., д. 15, а/я № 17" at bounding box center [757, 385] width 380 height 22
click at [766, 377] on textarea "119027, г. Москва, ул. Внуковская Б., д. 15, а/я № 17" at bounding box center [757, 385] width 380 height 22
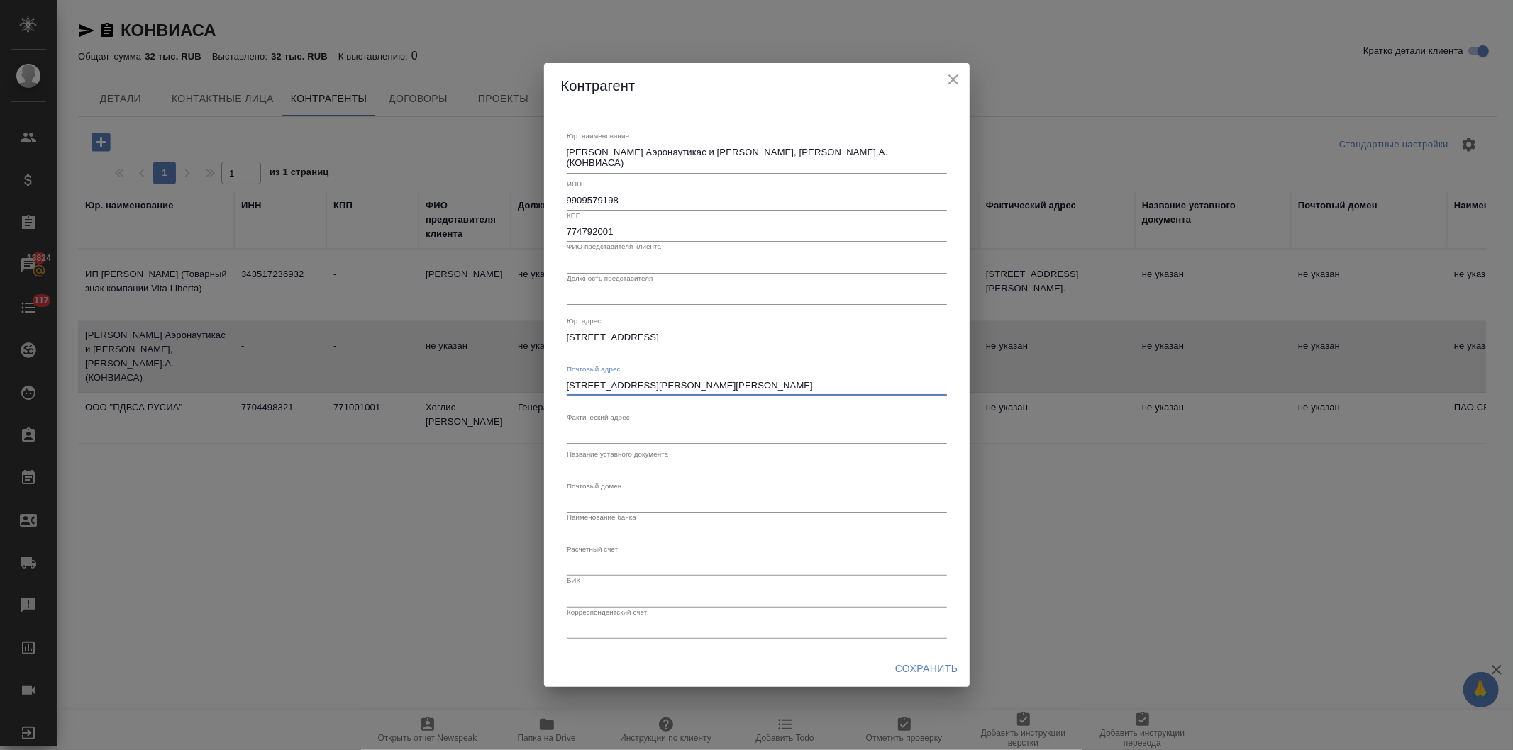
type textarea "119027, г. Москва, ул. Внуковская Б., д. 15, а/я № 17"
click at [913, 661] on span "Сохранить" at bounding box center [926, 669] width 63 height 18
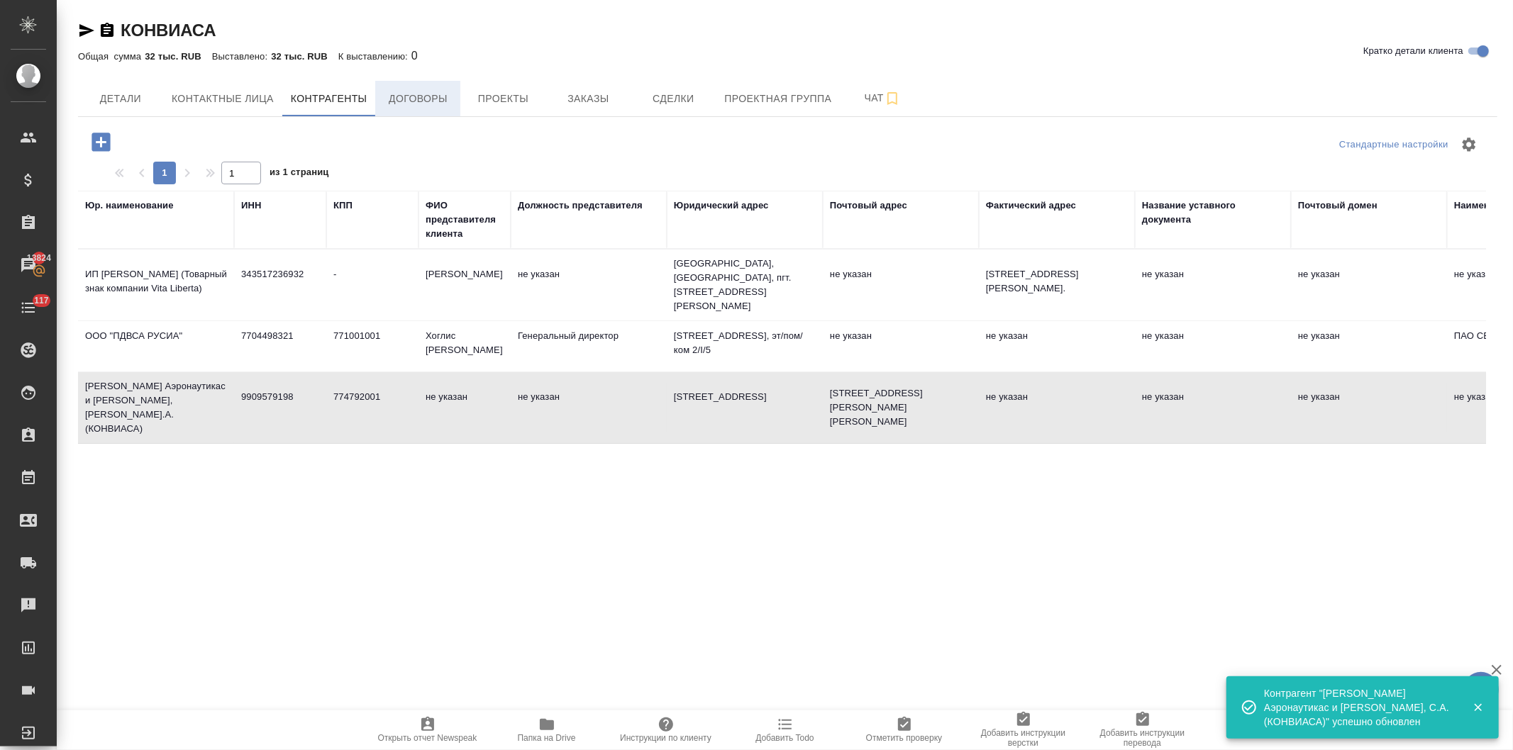
click at [426, 101] on span "Договоры" at bounding box center [418, 99] width 68 height 18
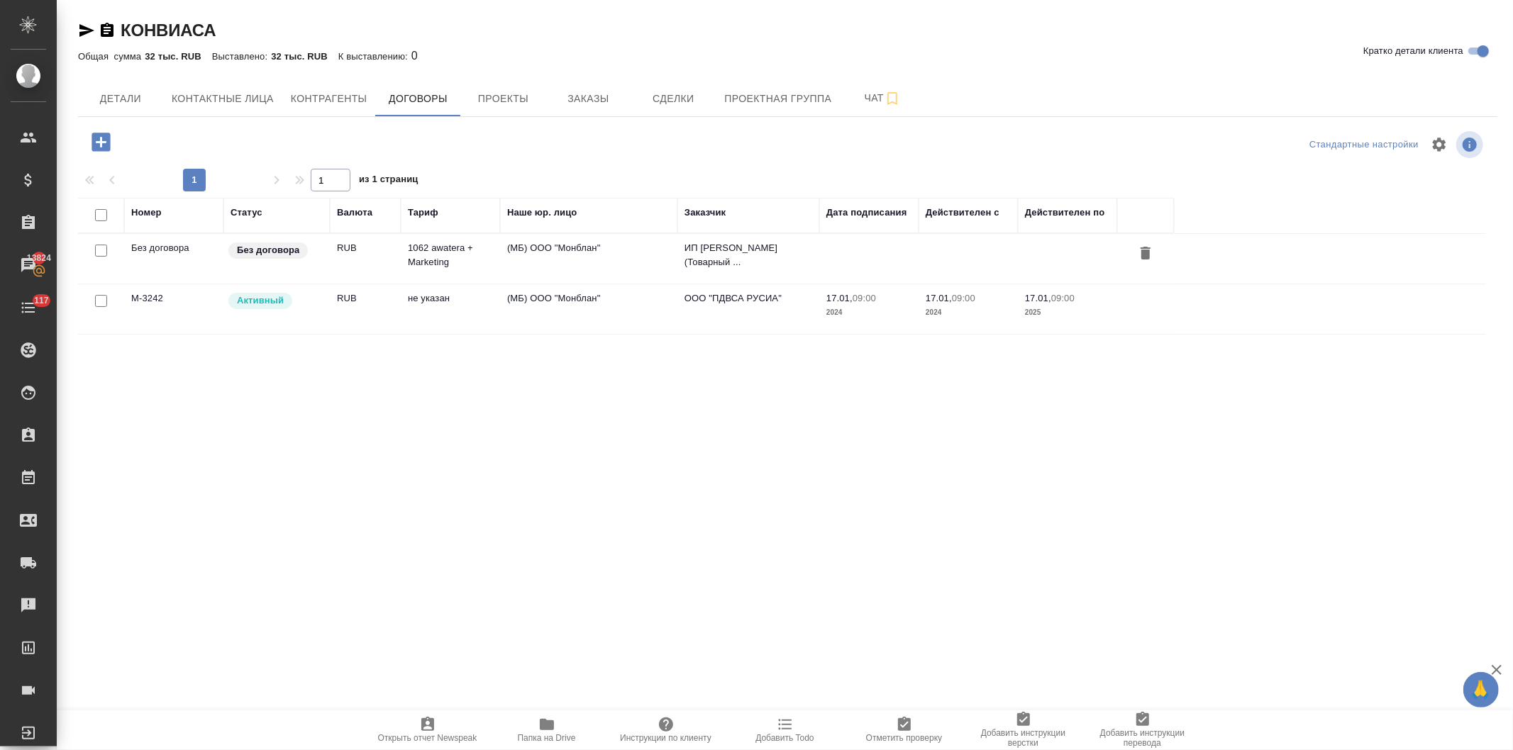
click at [96, 143] on icon "button" at bounding box center [101, 142] width 25 height 25
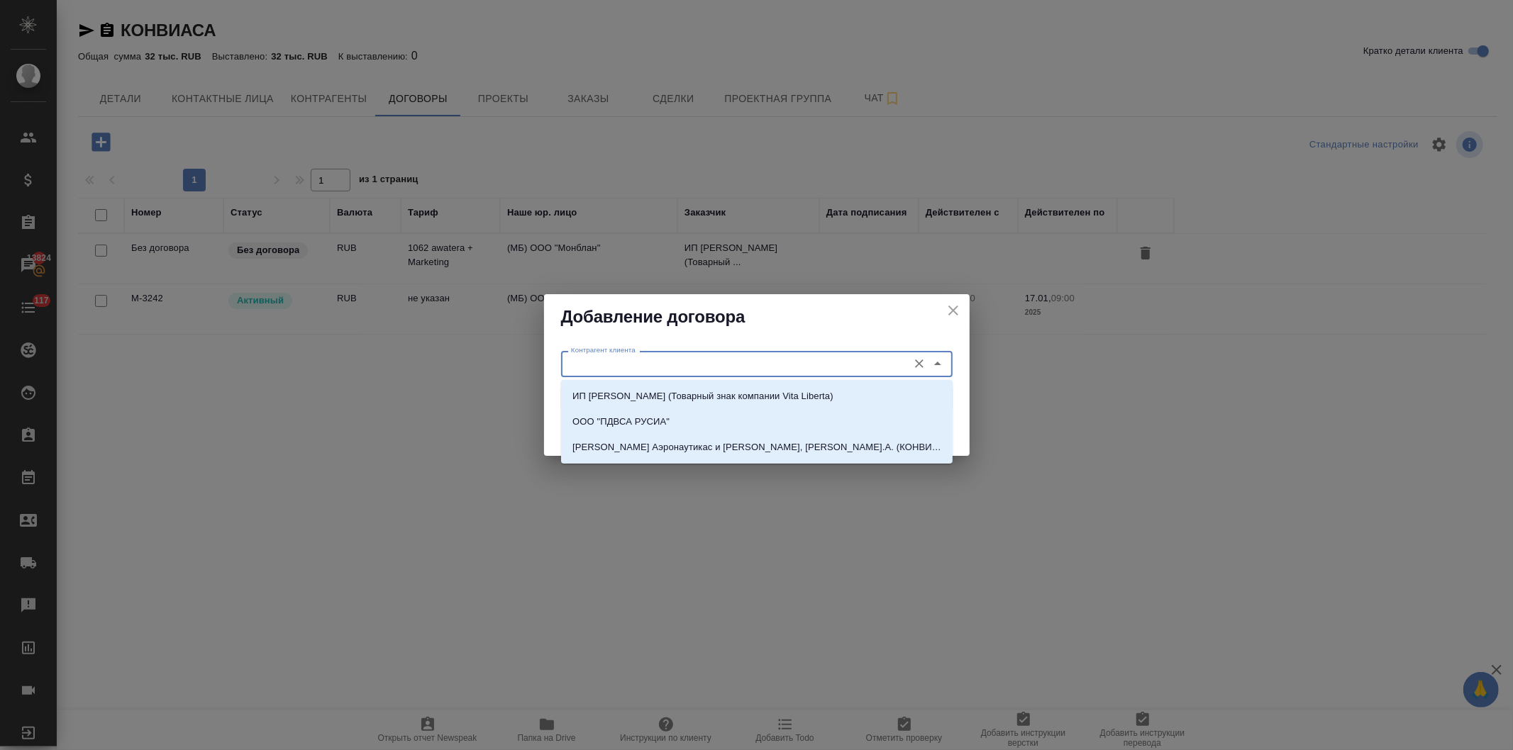
click at [700, 364] on input "Контрагент клиента" at bounding box center [732, 363] width 335 height 17
click at [704, 444] on p "Консорсио Венесолано Де Индустриас Аэронаутикас и Сервисиос Аэреос, С.А. (КОНВИ…" at bounding box center [756, 447] width 369 height 14
type input "Консорсио Венесолано Де Индустриас Аэронаутикас и Сервисиос Аэреос, С.А. (КОНВИ…"
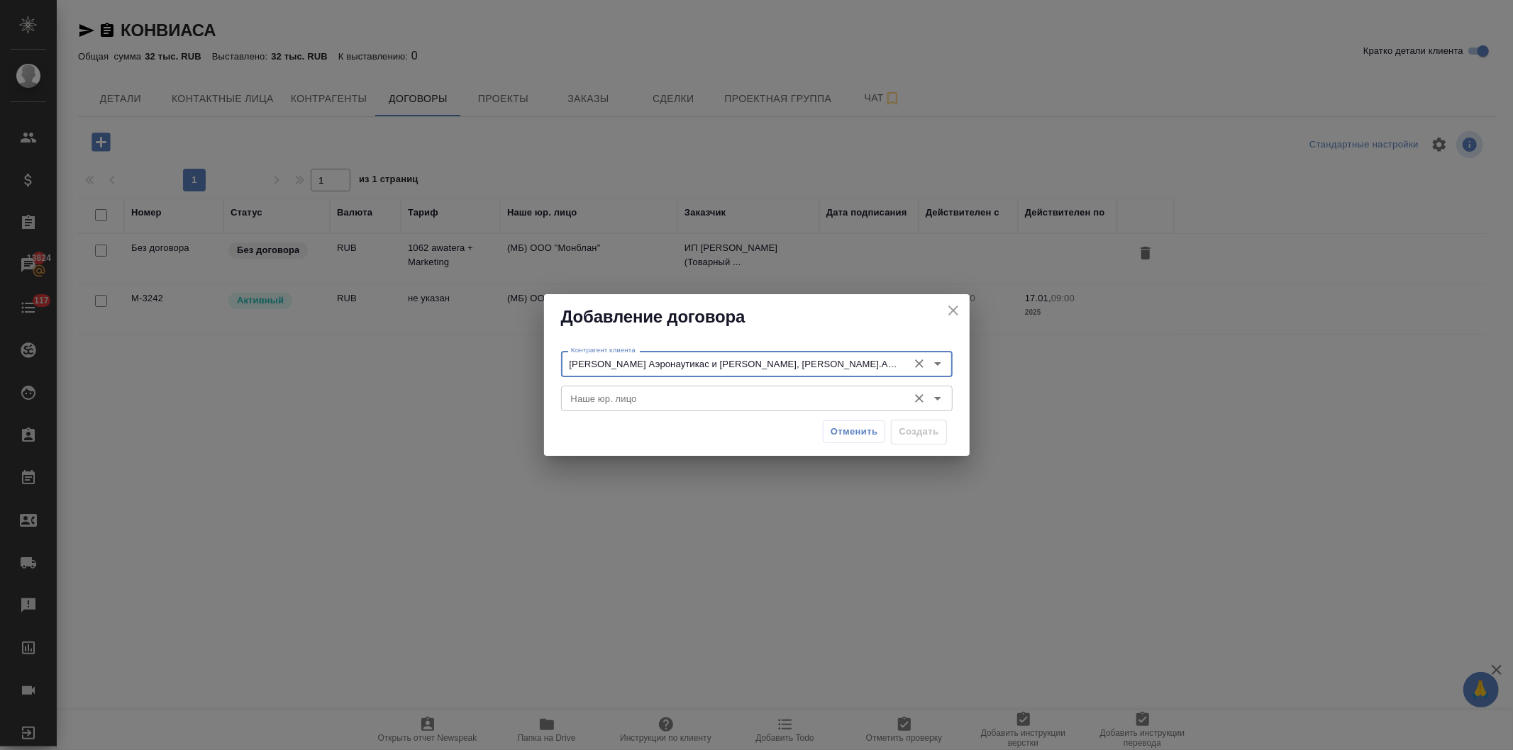
click at [644, 400] on input "Наше юр. лицо" at bounding box center [732, 398] width 335 height 17
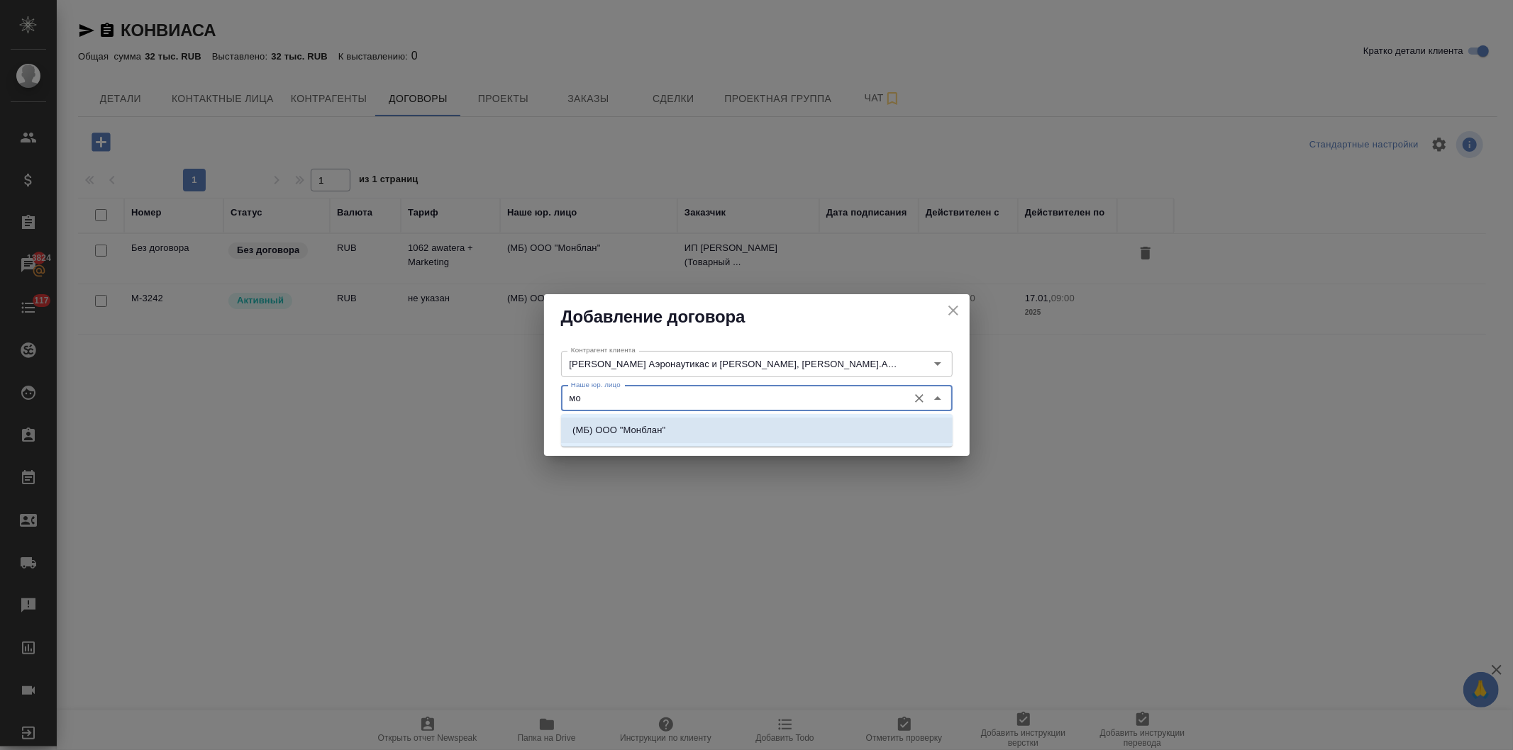
click at [628, 423] on p "(МБ) ООО "Монблан"" at bounding box center [618, 430] width 93 height 14
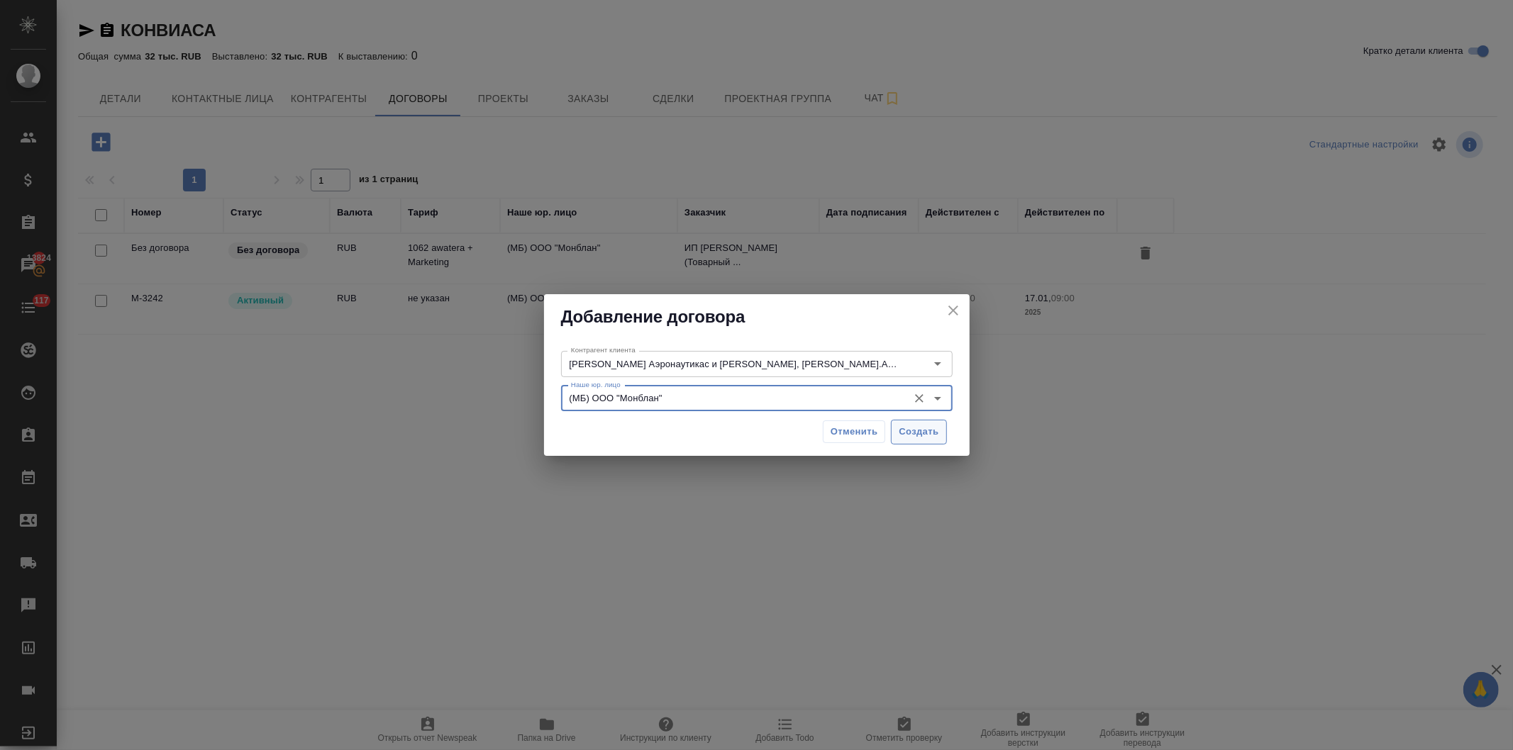
type input "(МБ) ООО "Монблан""
click at [901, 431] on span "Создать" at bounding box center [919, 432] width 40 height 16
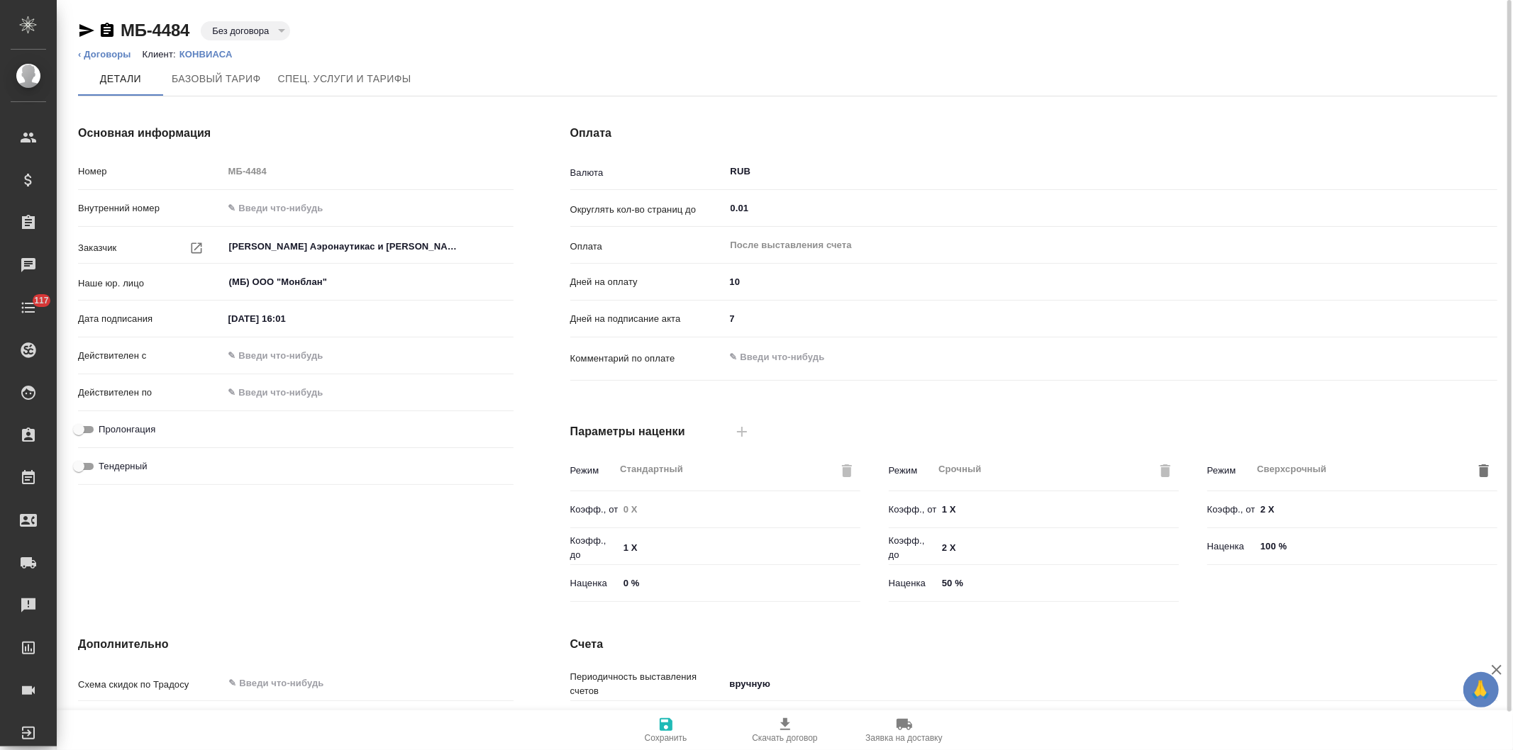
scroll to position [213, 0]
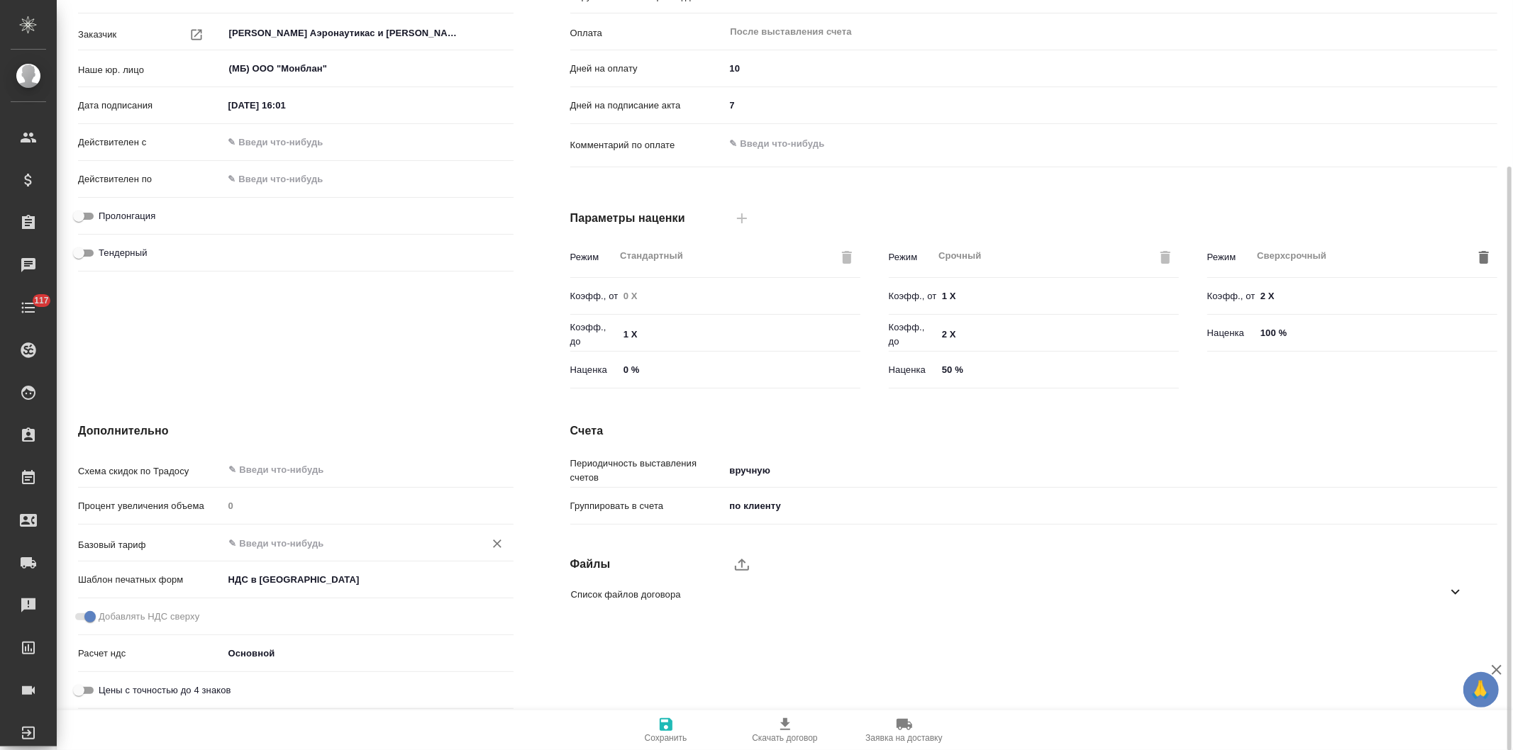
click at [303, 535] on input "text" at bounding box center [345, 543] width 234 height 17
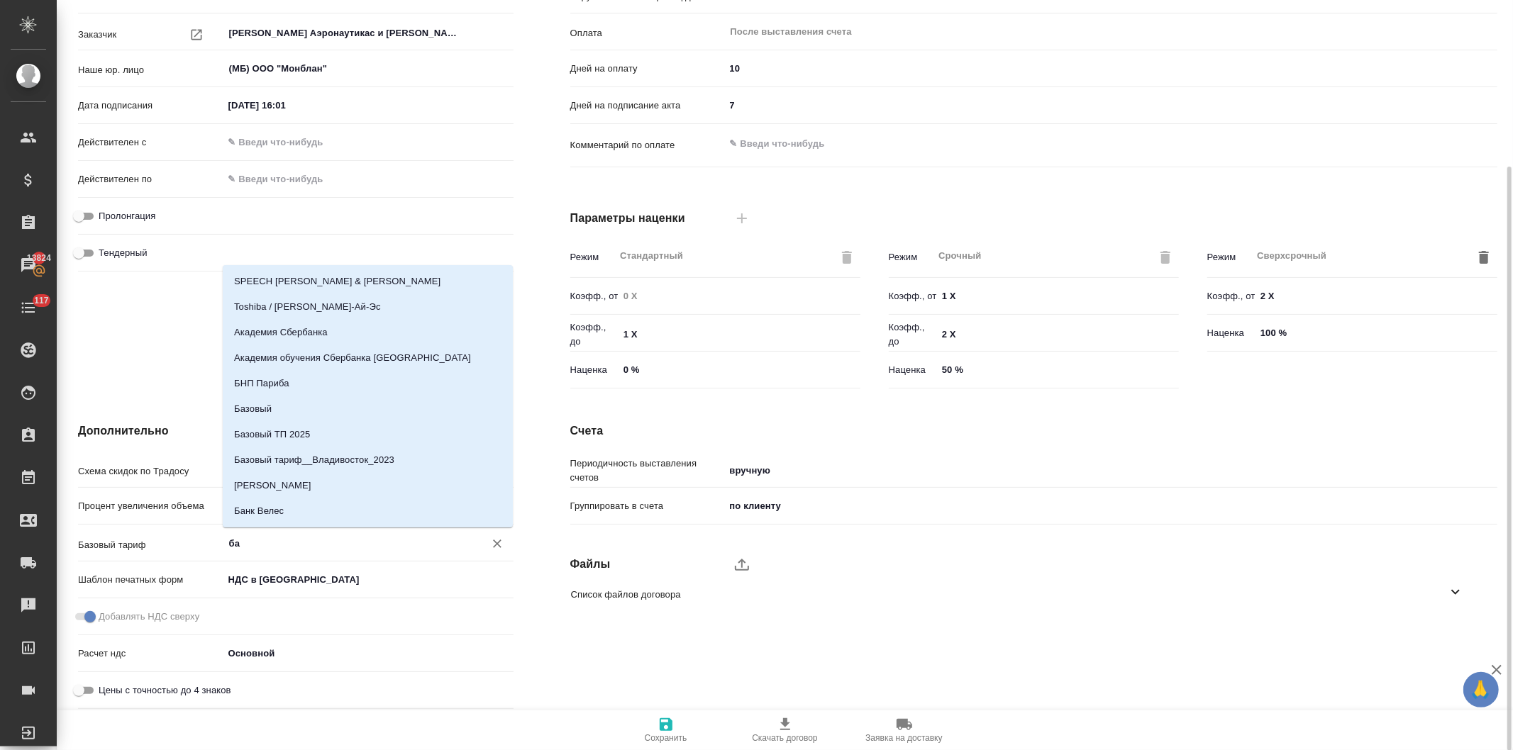
type input "баз"
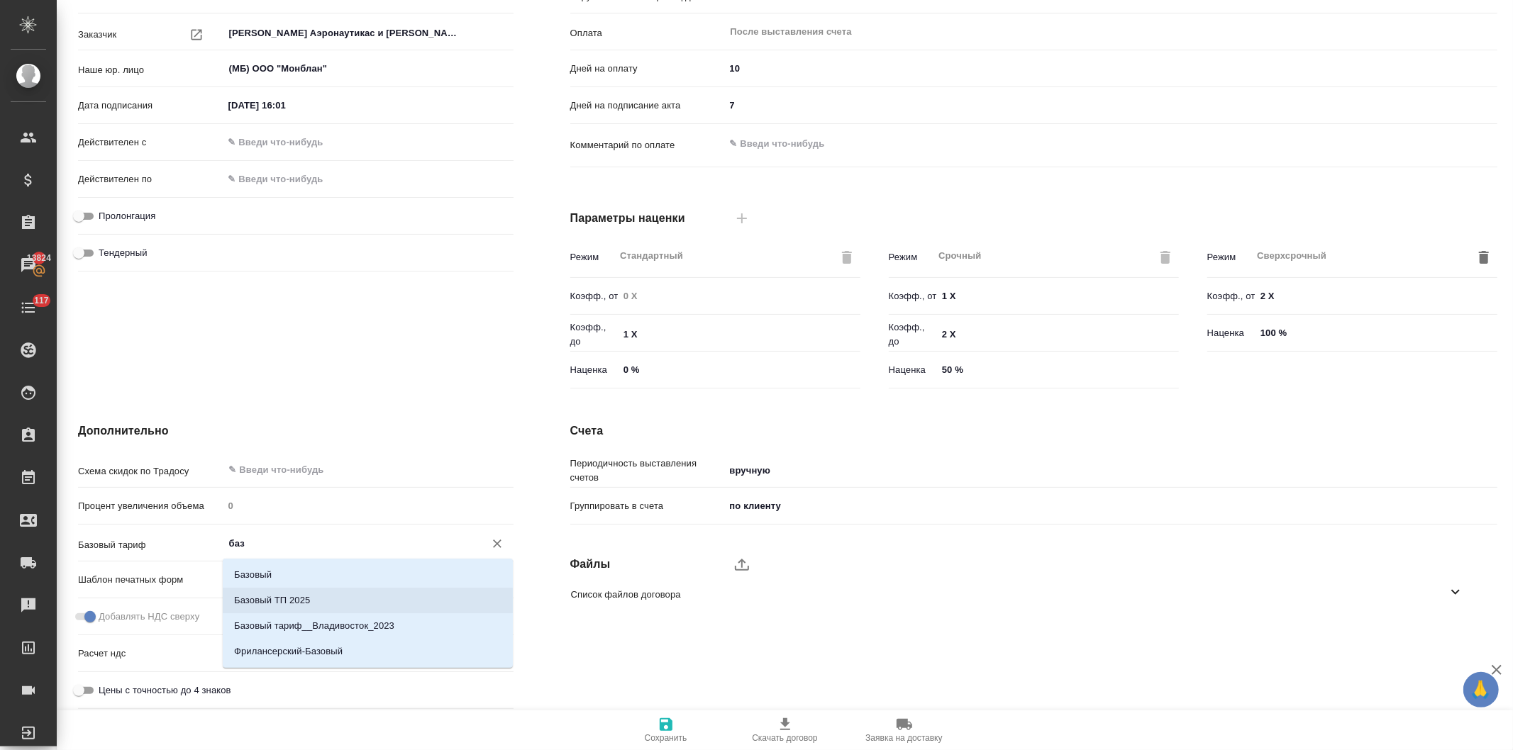
click at [309, 601] on p "Базовый ТП 2025" at bounding box center [272, 601] width 76 height 14
type textarea "x"
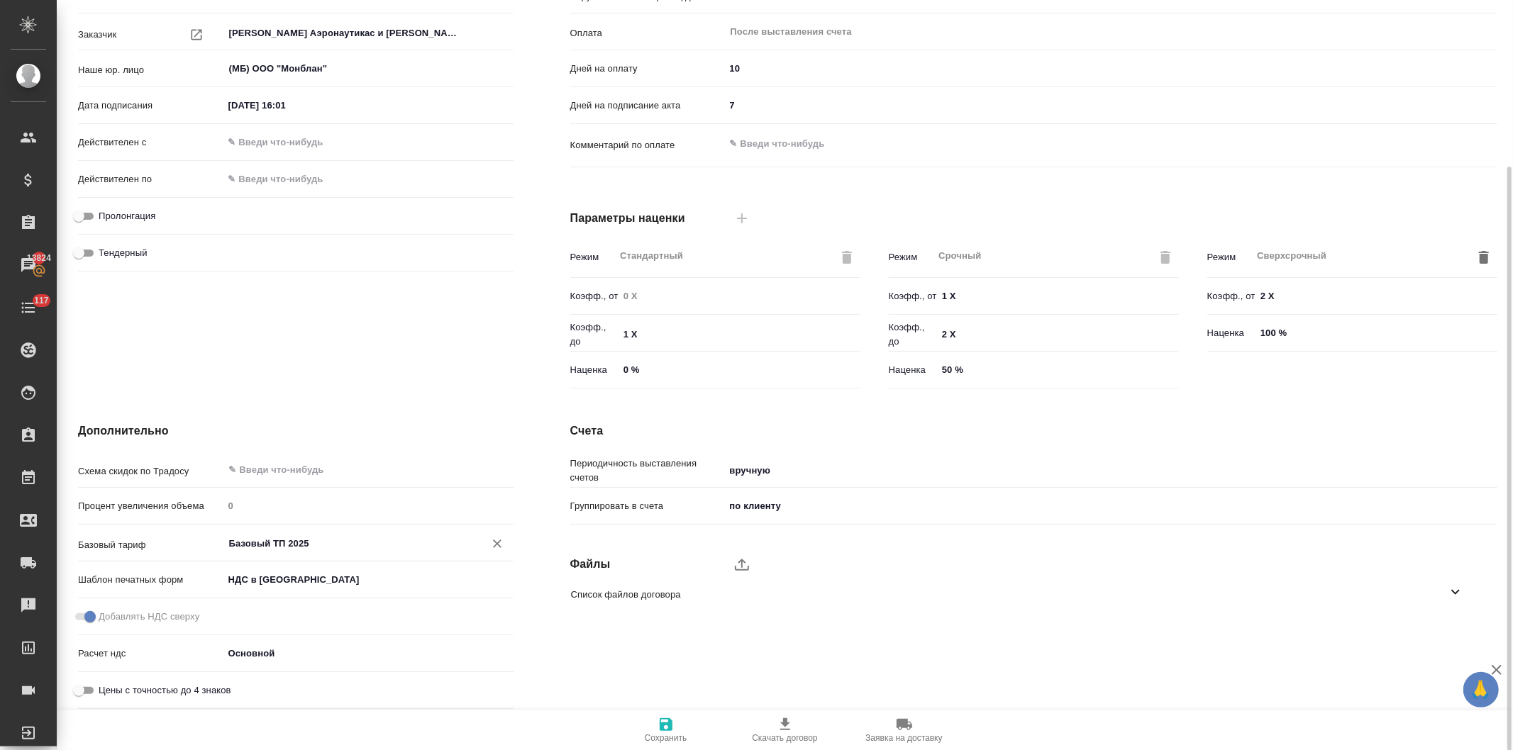
type input "Базовый ТП 2025"
click at [669, 728] on icon "button" at bounding box center [666, 724] width 13 height 13
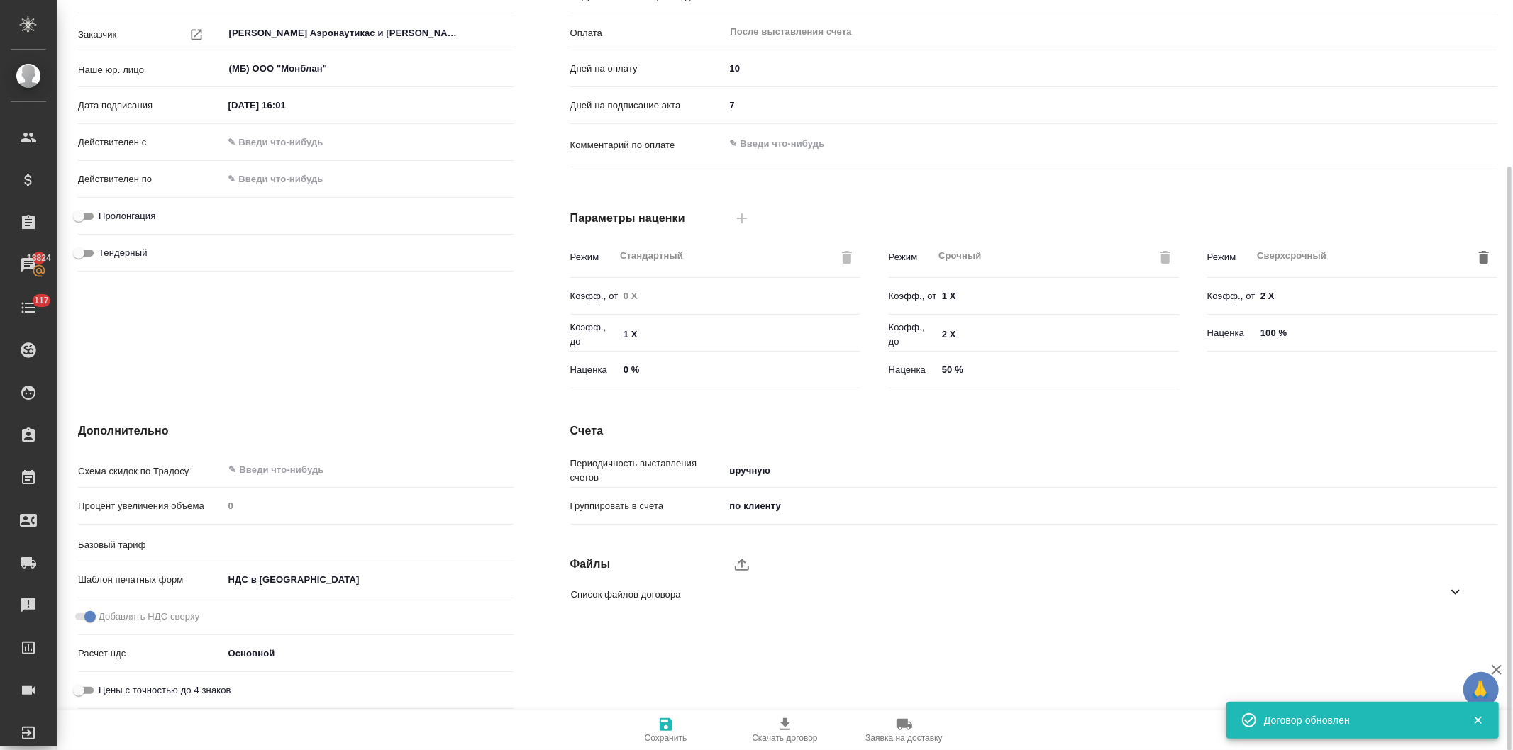
type input "Базовый ТП 2025"
type textarea "x"
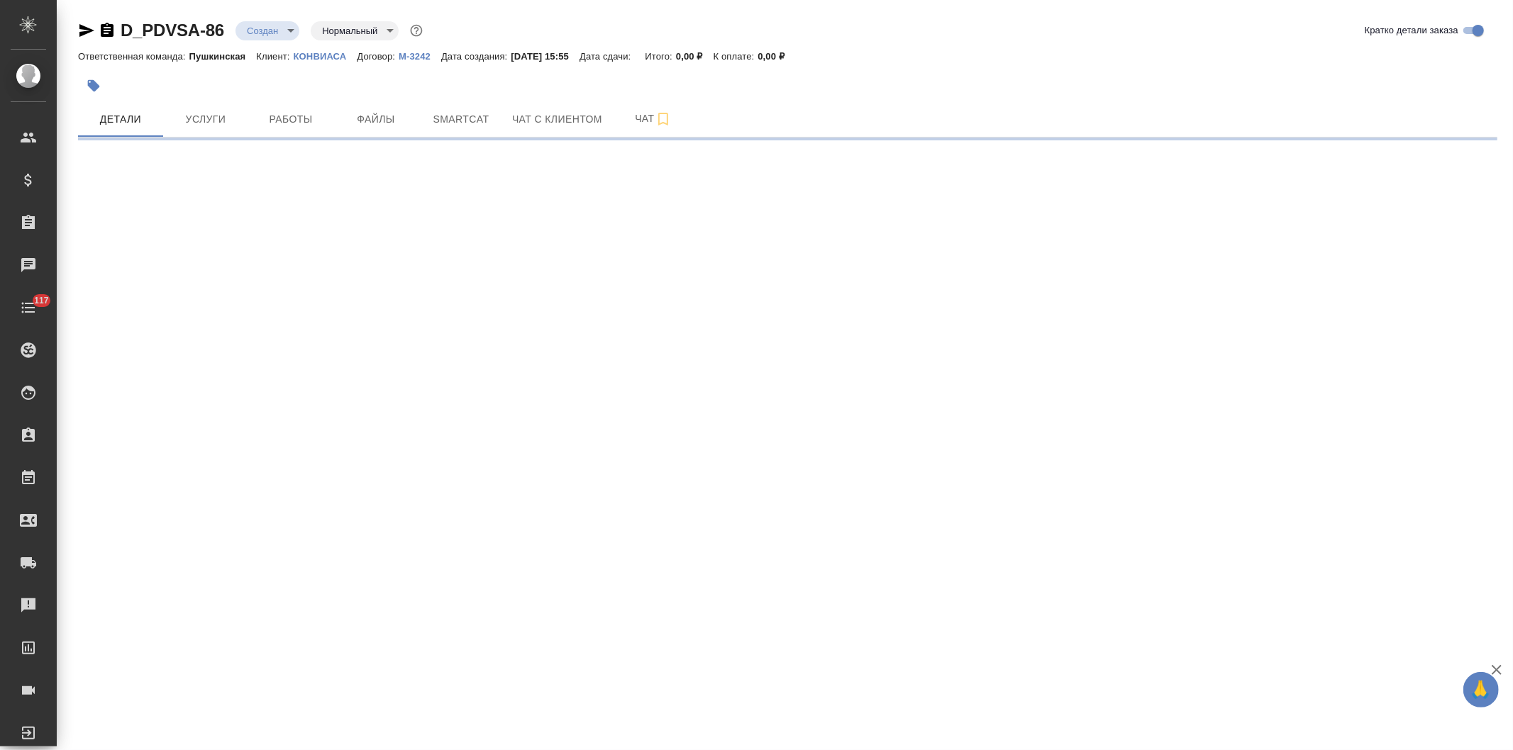
select select "RU"
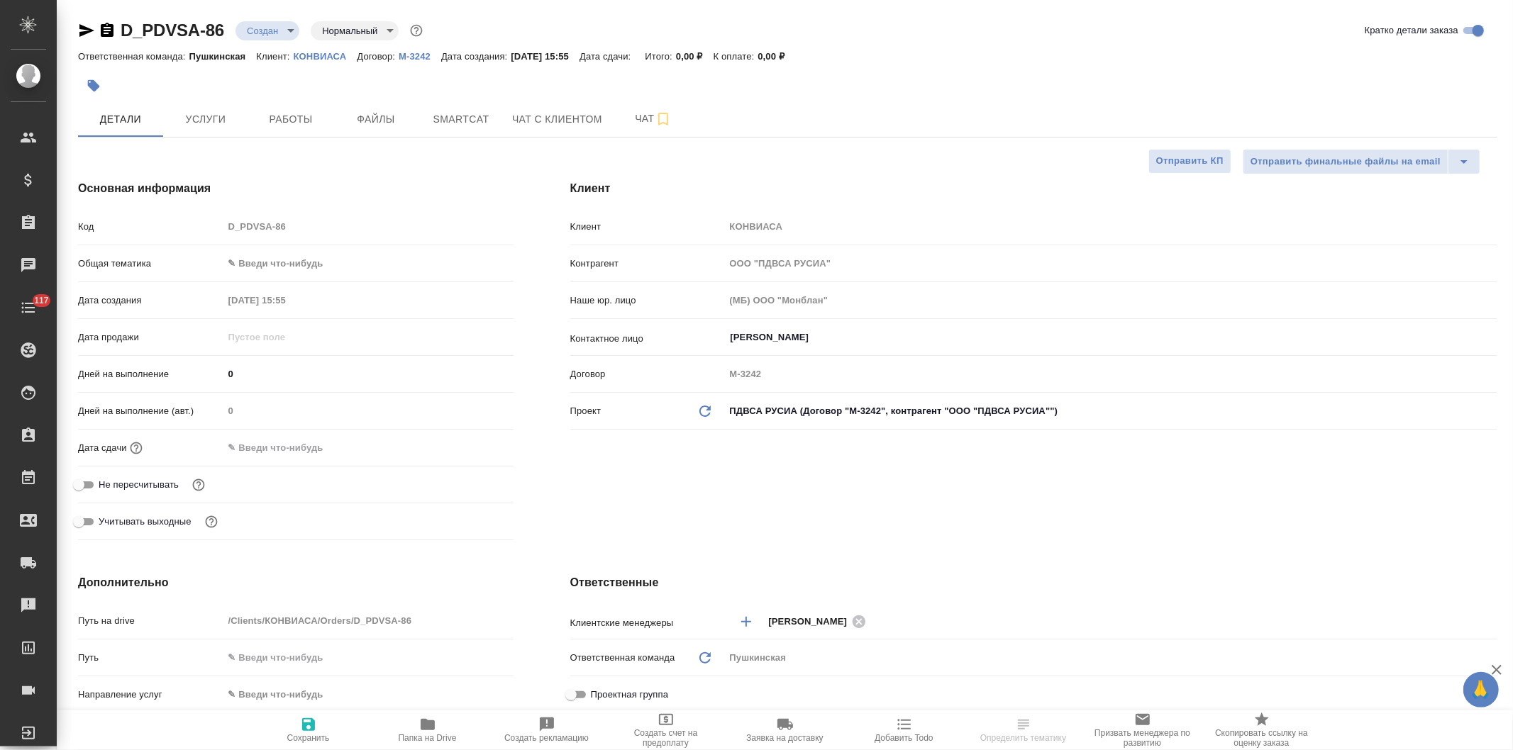
type textarea "x"
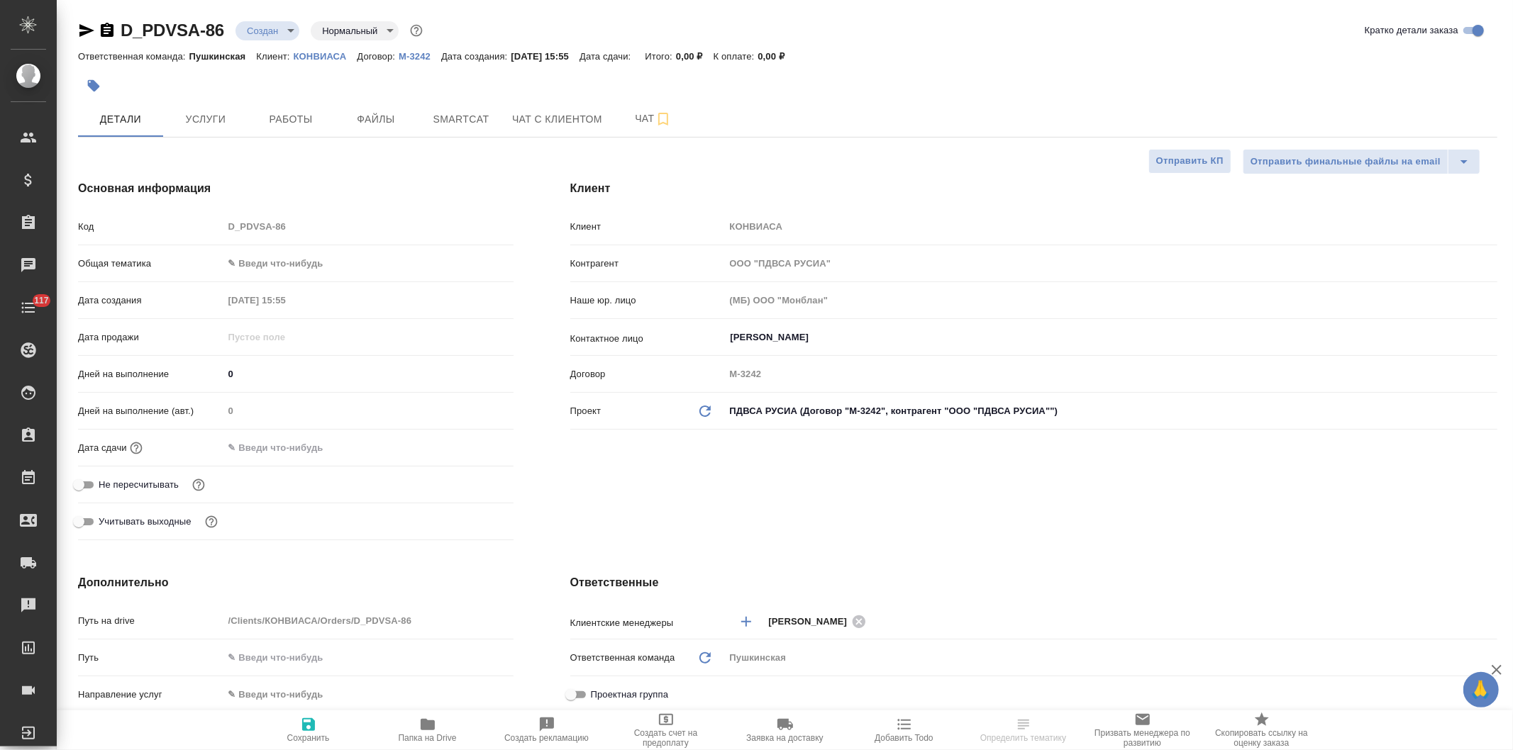
type textarea "x"
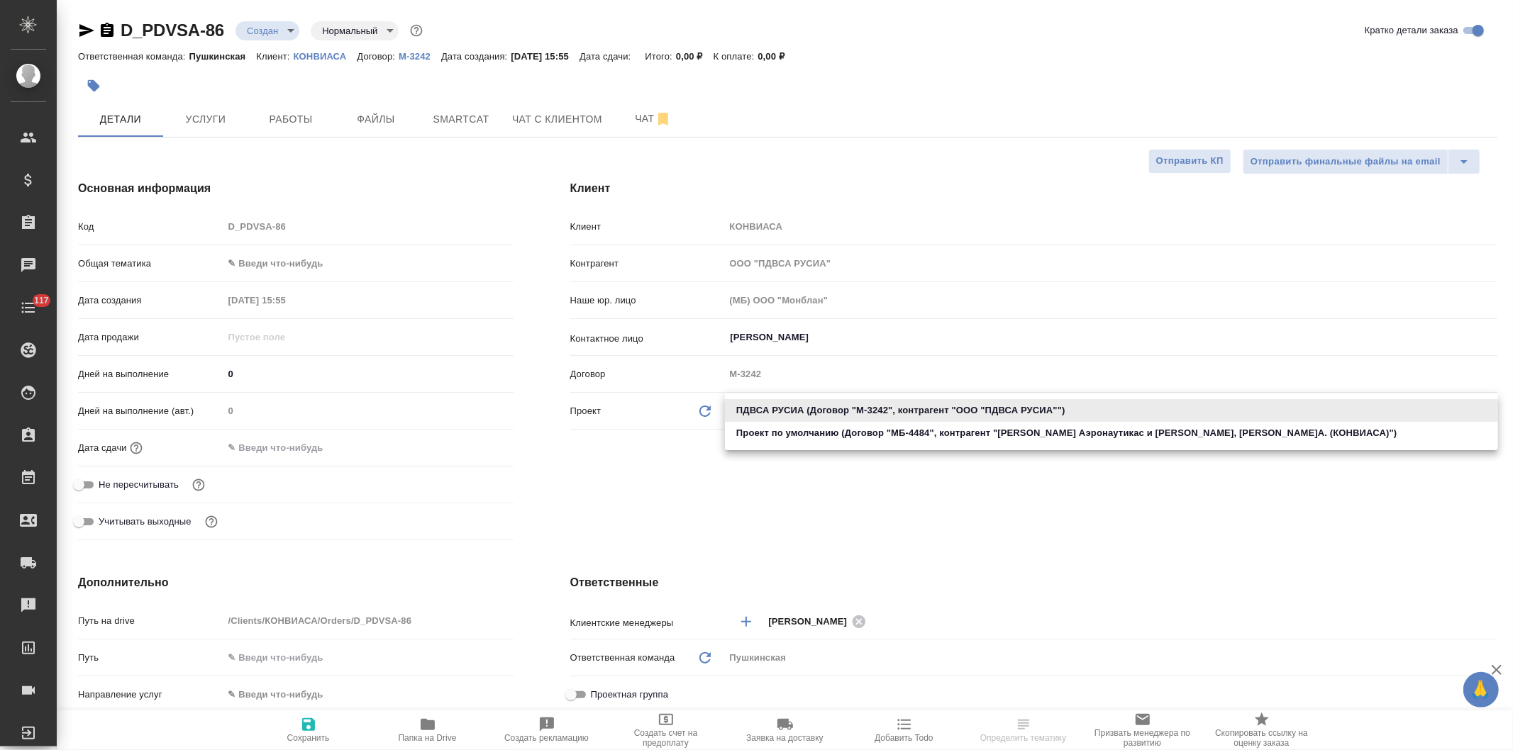
click at [804, 405] on body "🙏 .cls-1 fill:#fff; AWATERA Давыдова Елена Клиенты Спецификации Заказы Чаты 117…" at bounding box center [756, 375] width 1513 height 750
click at [812, 431] on li "Проект по умолчанию (Договор "МБ-4484", контрагент "Консорсио Венесолано Де Инд…" at bounding box center [1111, 433] width 773 height 23
type input "68b5992cc5b700a6e8788e75"
type textarea "x"
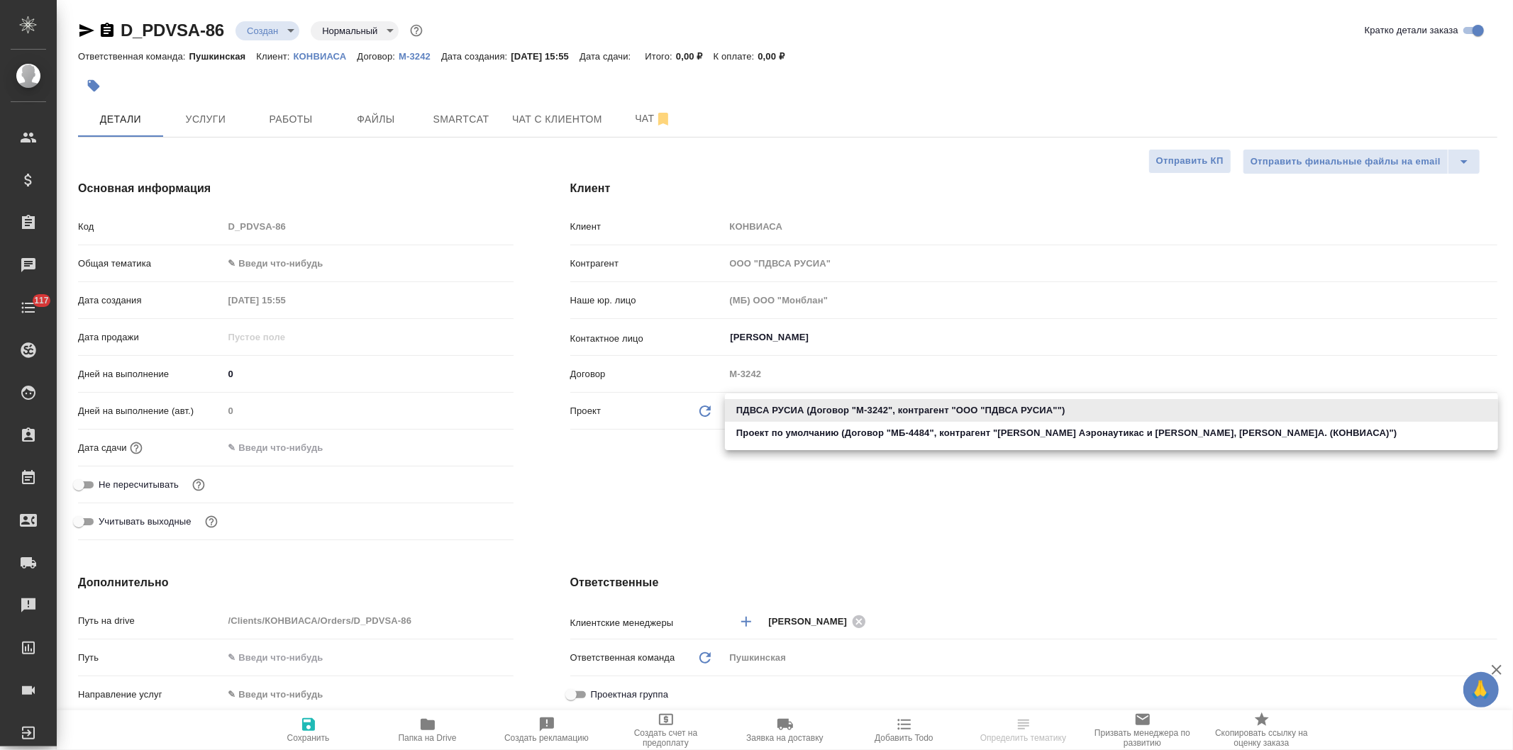
type textarea "x"
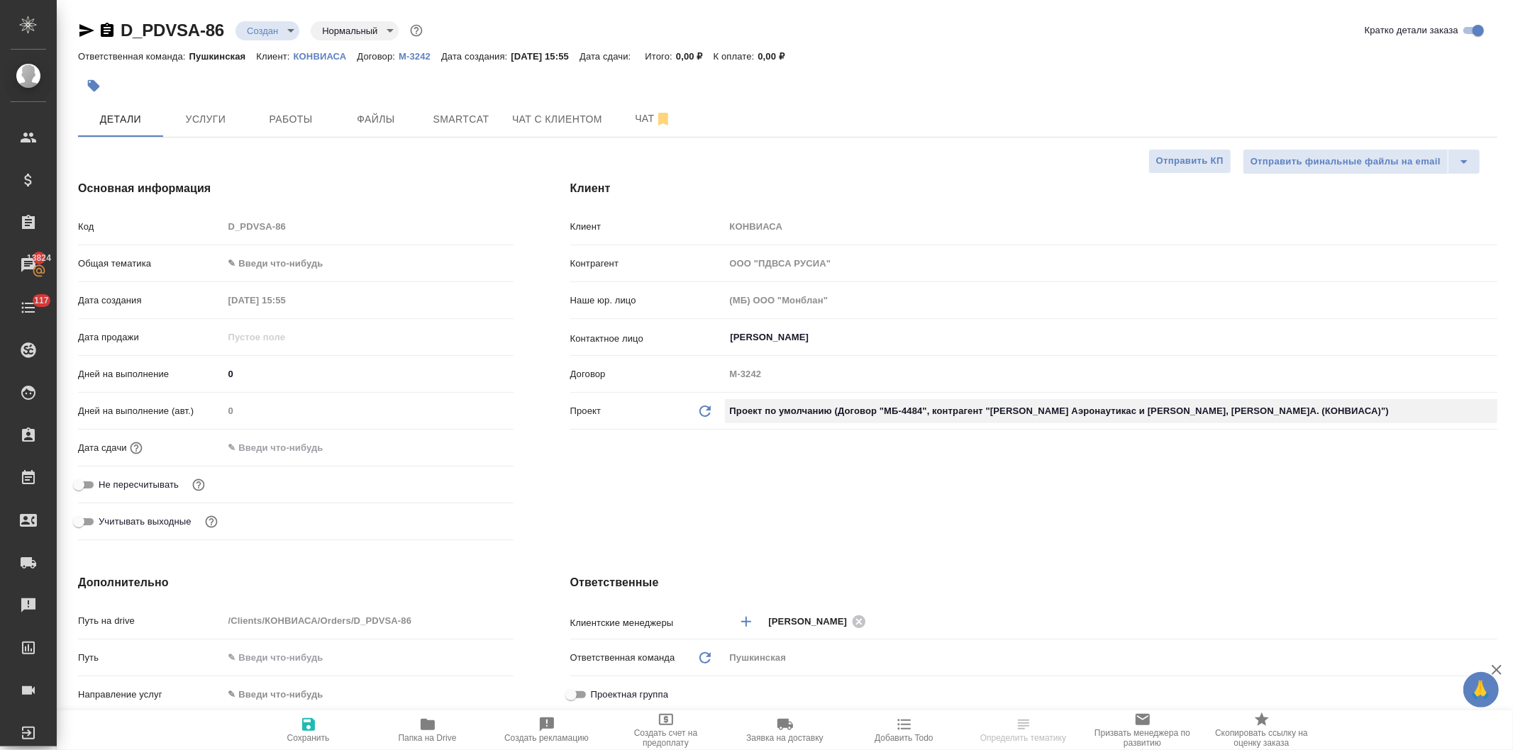
type input "Консорсио Венесолано Де Индустриас Аэронаутикас и Сервисиос Аэреос, С.А. (КОНВИ…"
type input "МБ-4484"
type textarea "x"
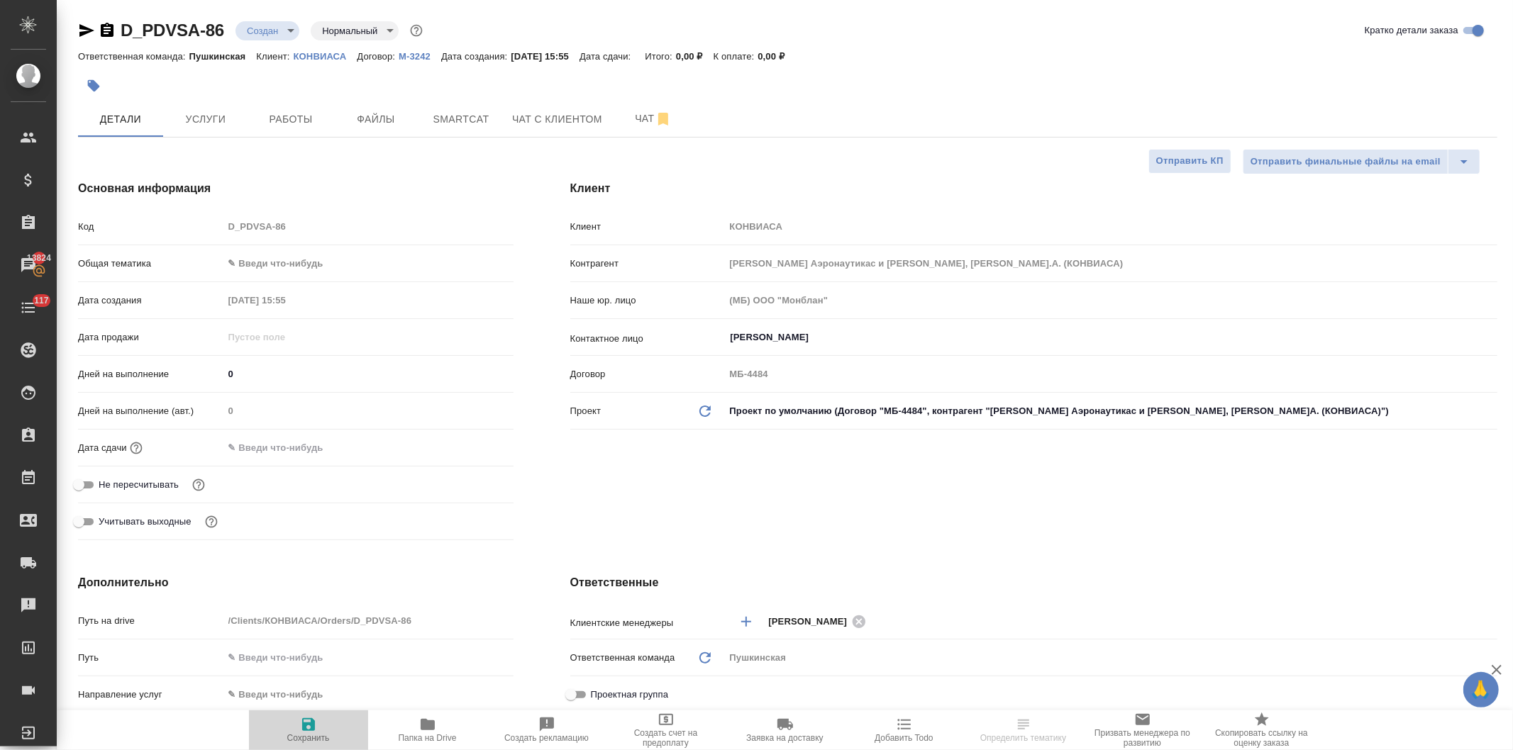
click at [309, 728] on icon "button" at bounding box center [308, 724] width 17 height 17
type textarea "x"
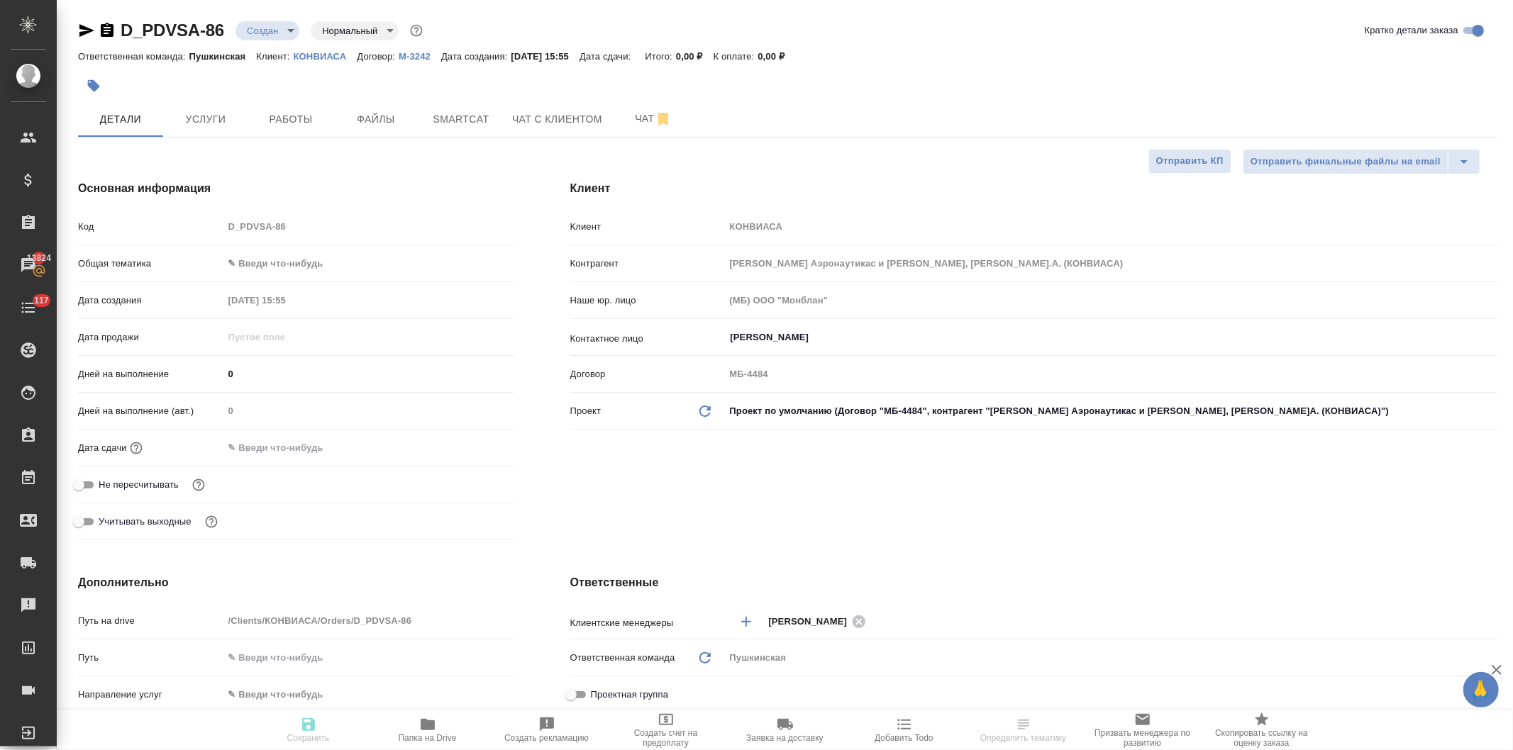
type textarea "x"
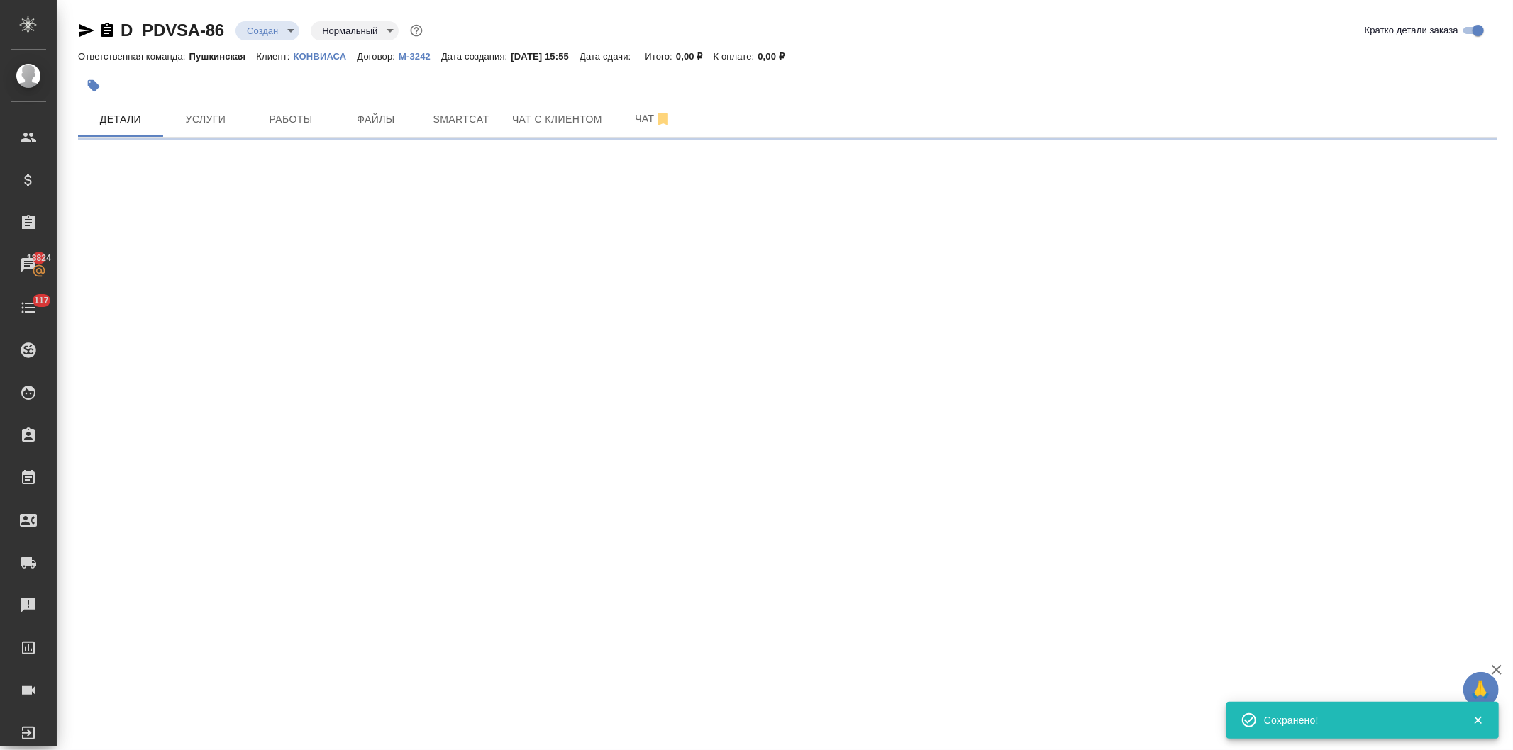
select select "RU"
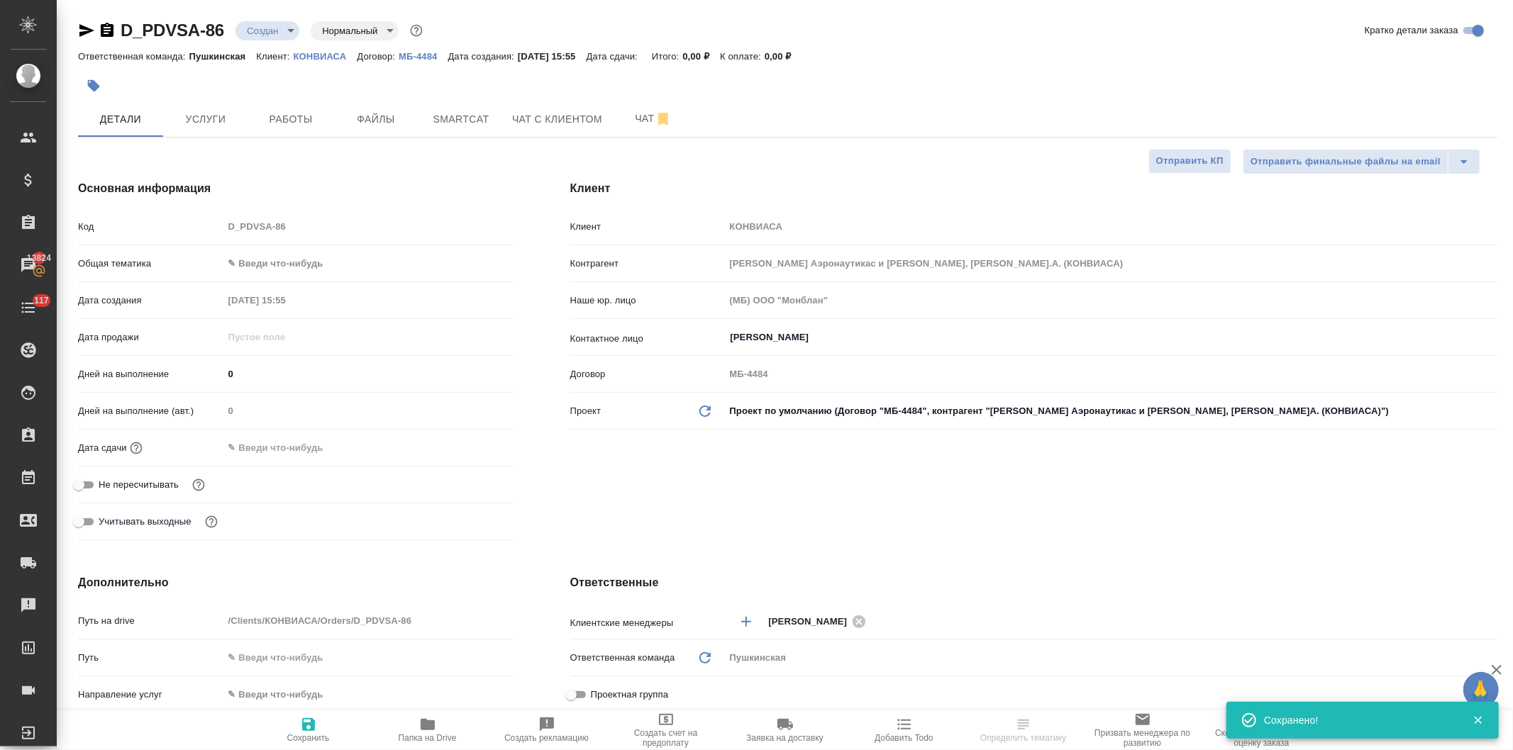
type textarea "x"
click at [818, 335] on input "Марусенко Анастасия" at bounding box center [1087, 337] width 716 height 17
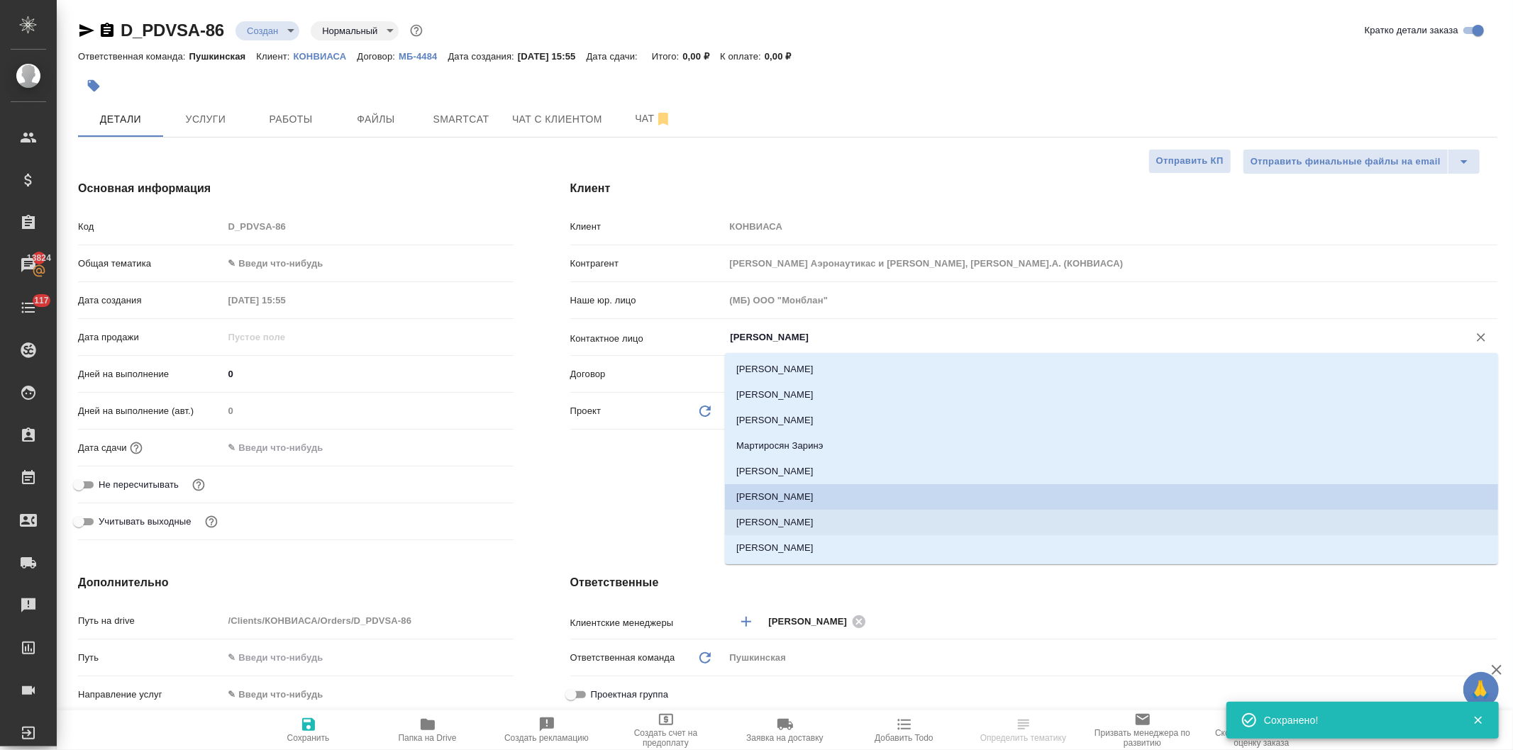
scroll to position [16, 0]
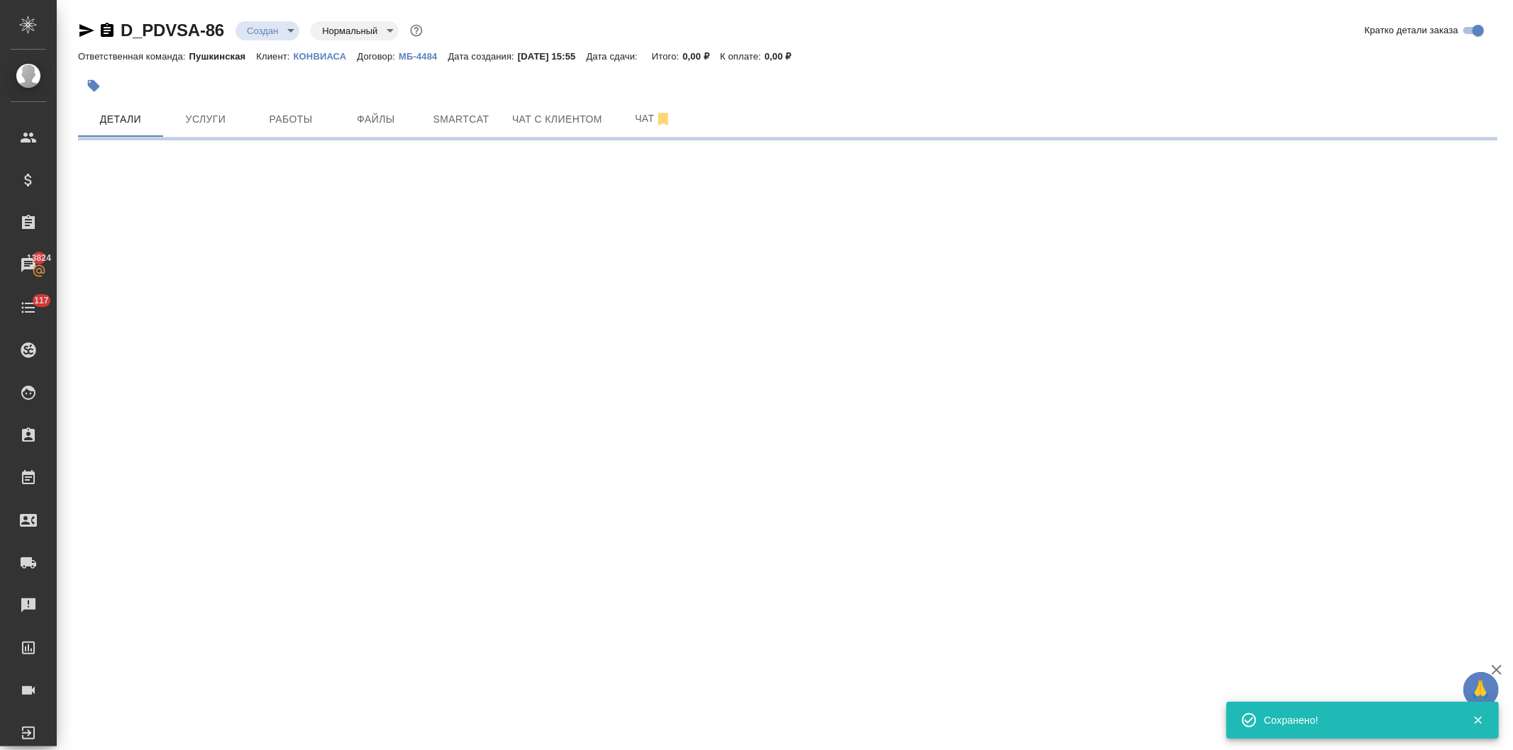
select select "RU"
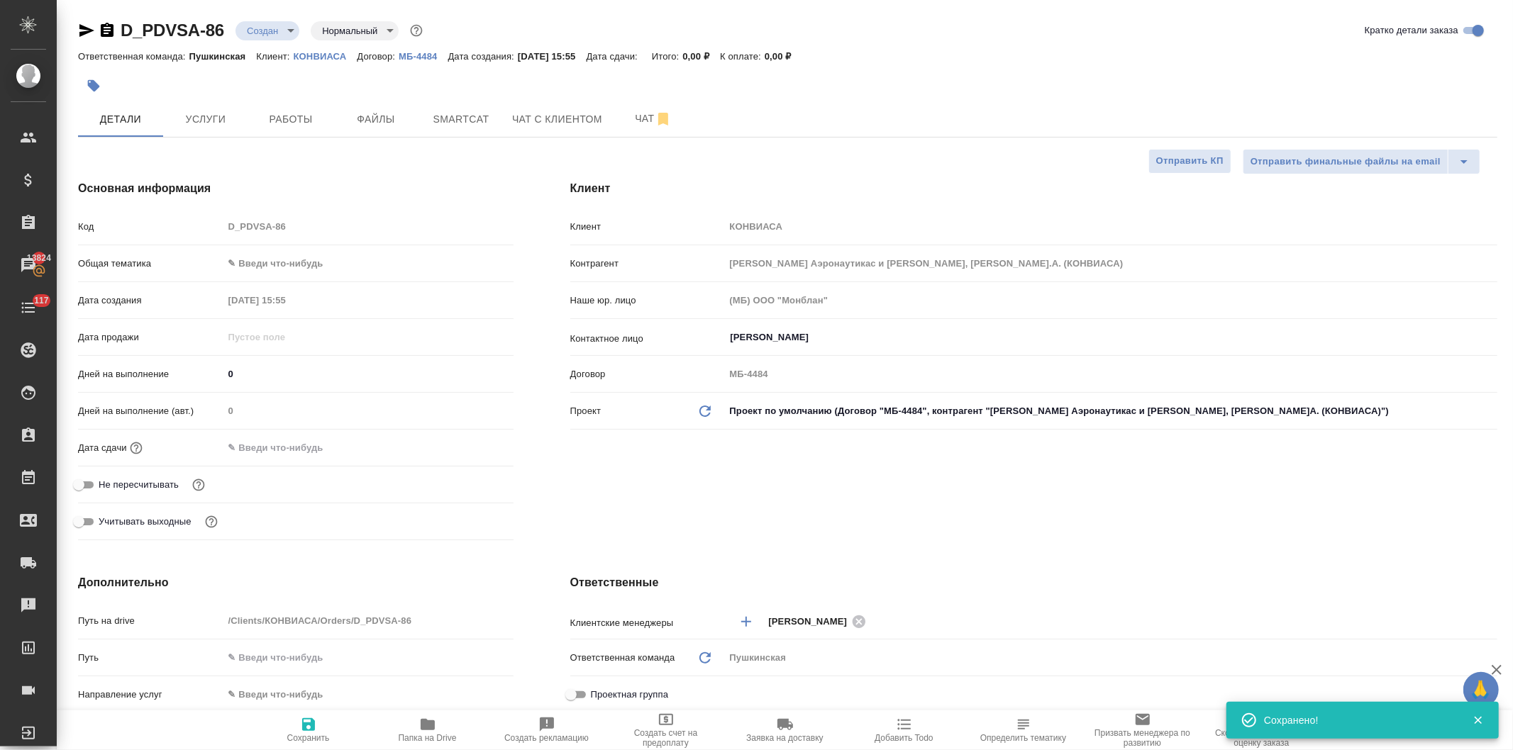
type textarea "x"
click at [798, 336] on input "Марусенко Анастасия" at bounding box center [1087, 337] width 716 height 17
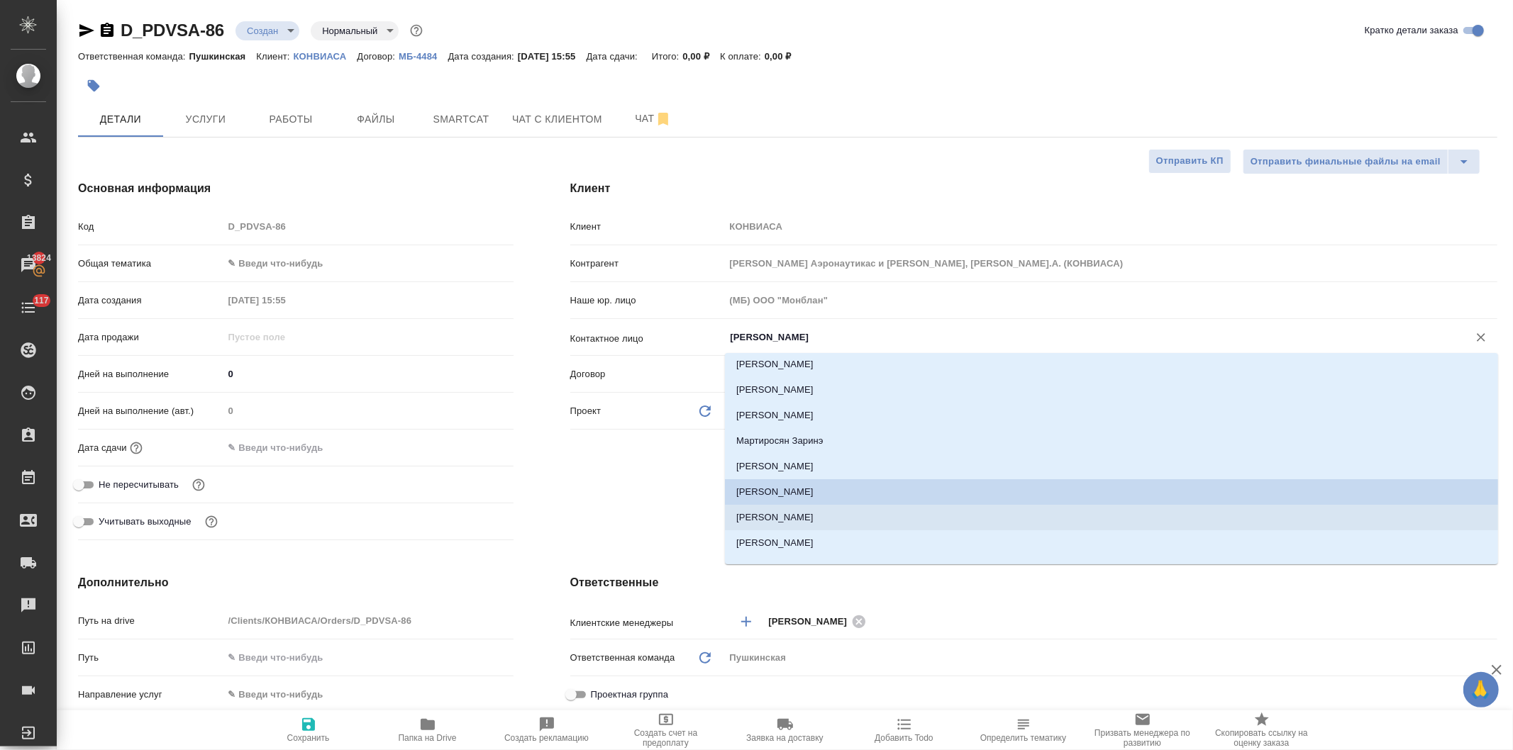
scroll to position [0, 0]
click at [791, 470] on li "[PERSON_NAME] [PERSON_NAME]" at bounding box center [1111, 472] width 773 height 26
type input "[PERSON_NAME] [PERSON_NAME]"
type textarea "x"
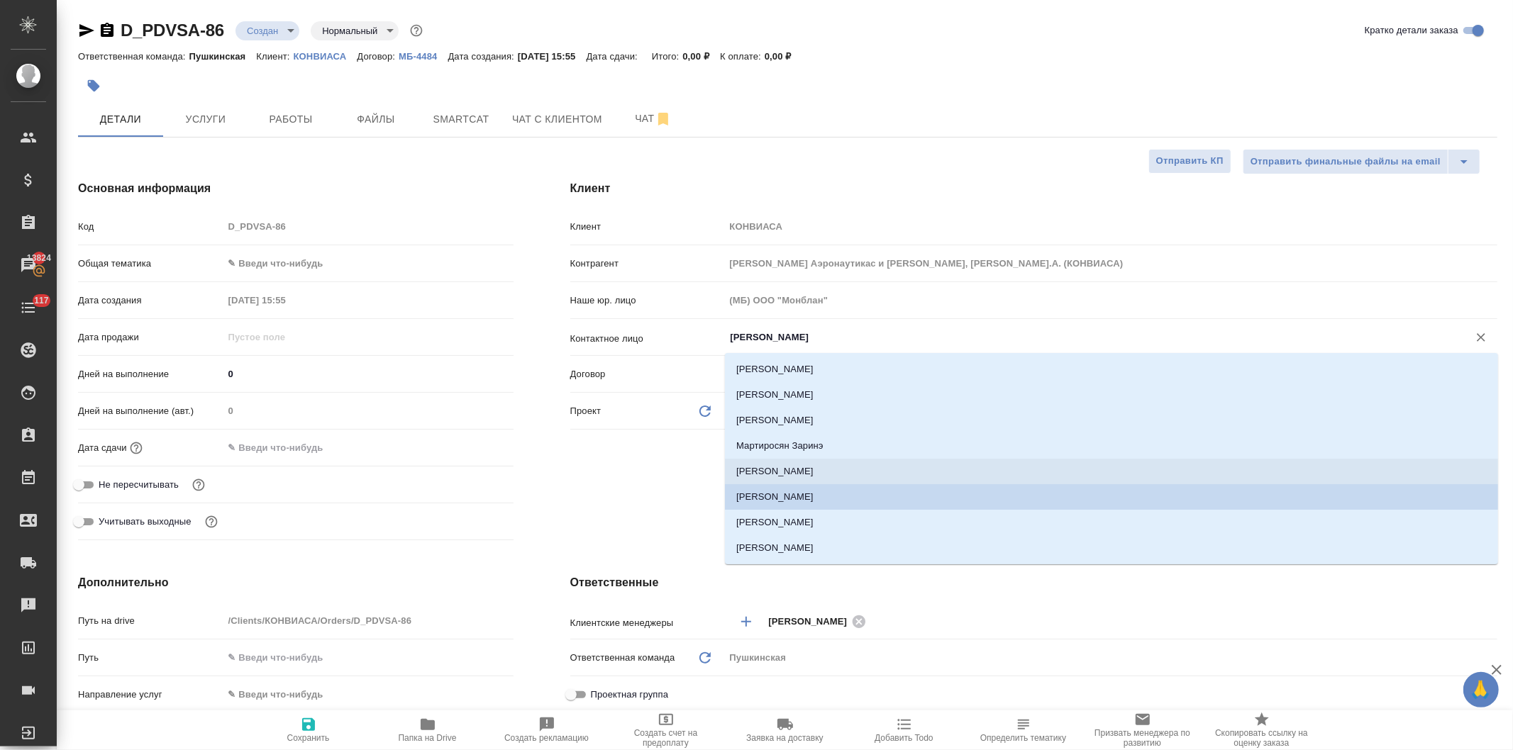
type textarea "x"
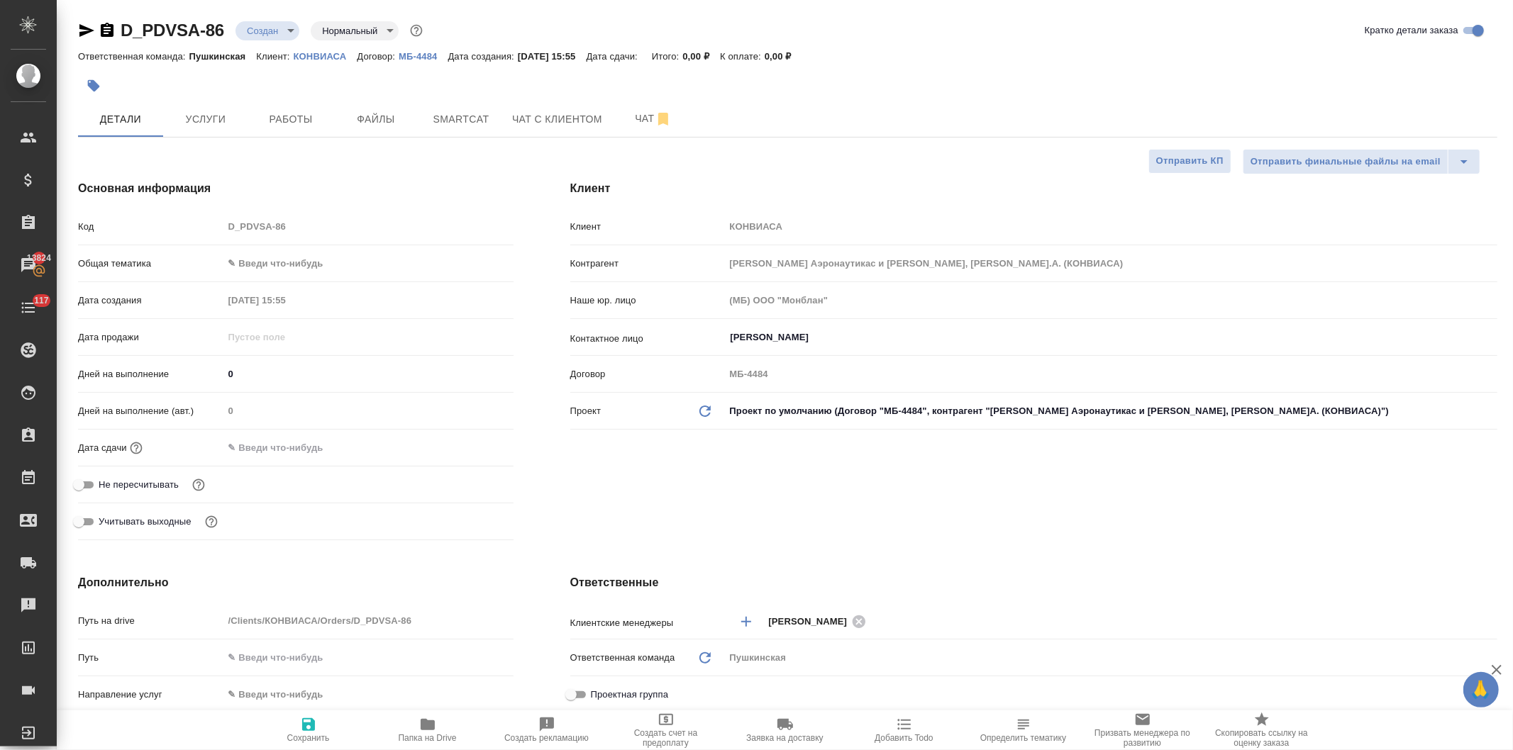
type textarea "x"
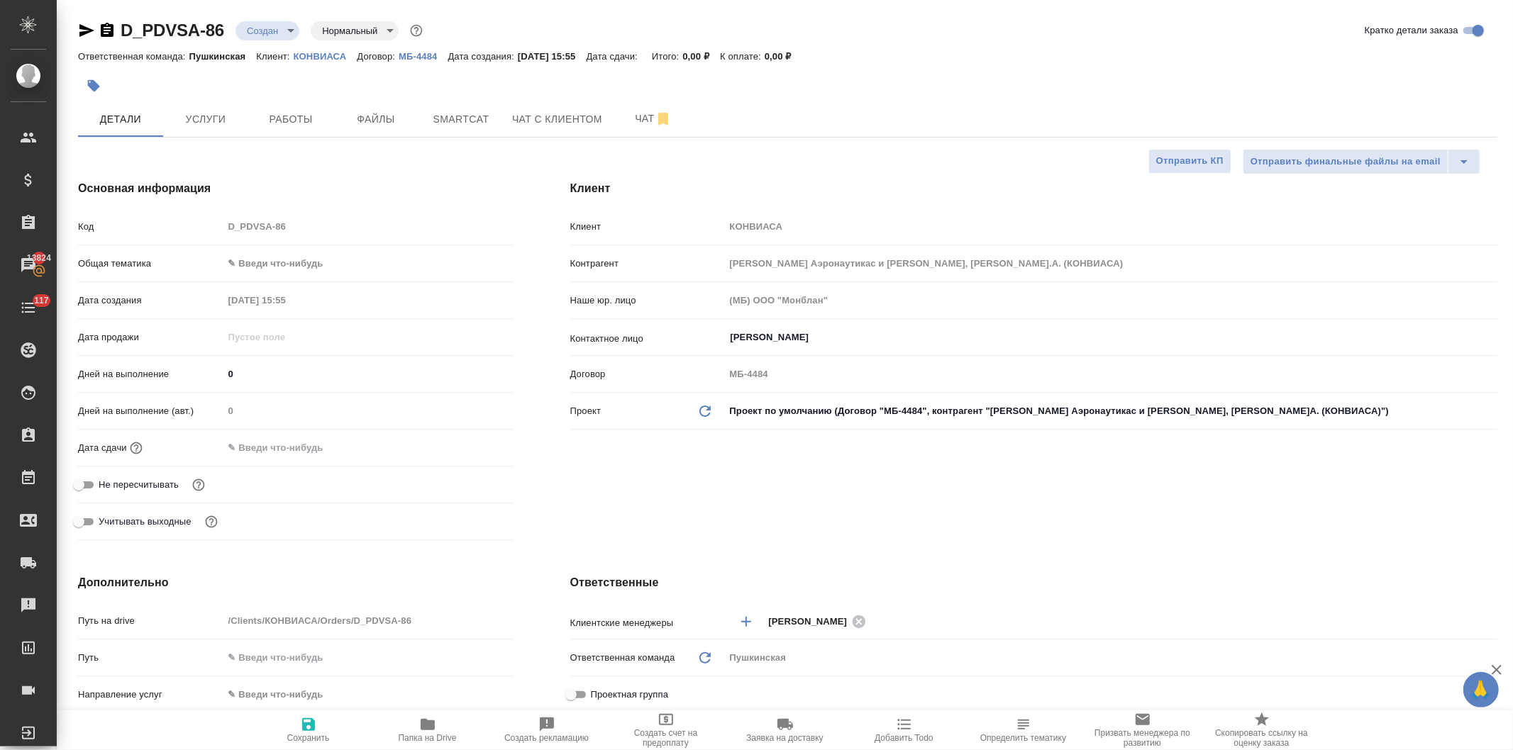
type textarea "x"
click at [306, 263] on body "🙏 .cls-1 fill:#fff; AWATERA Давыдова Елена Клиенты Спецификации Заказы 13824 Ча…" at bounding box center [756, 375] width 1513 height 750
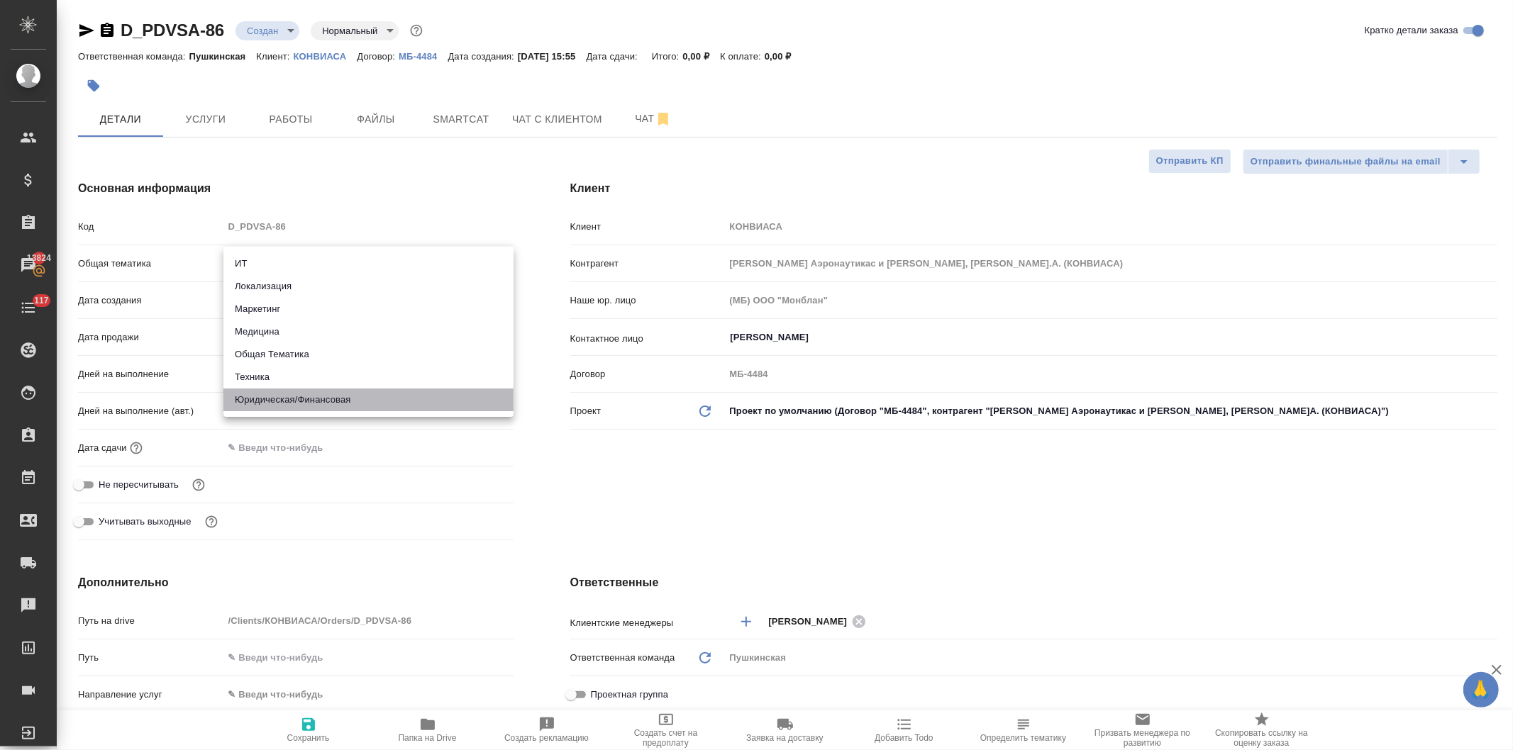
click at [288, 394] on li "Юридическая/Финансовая" at bounding box center [368, 400] width 290 height 23
type input "yr-fn"
type textarea "x"
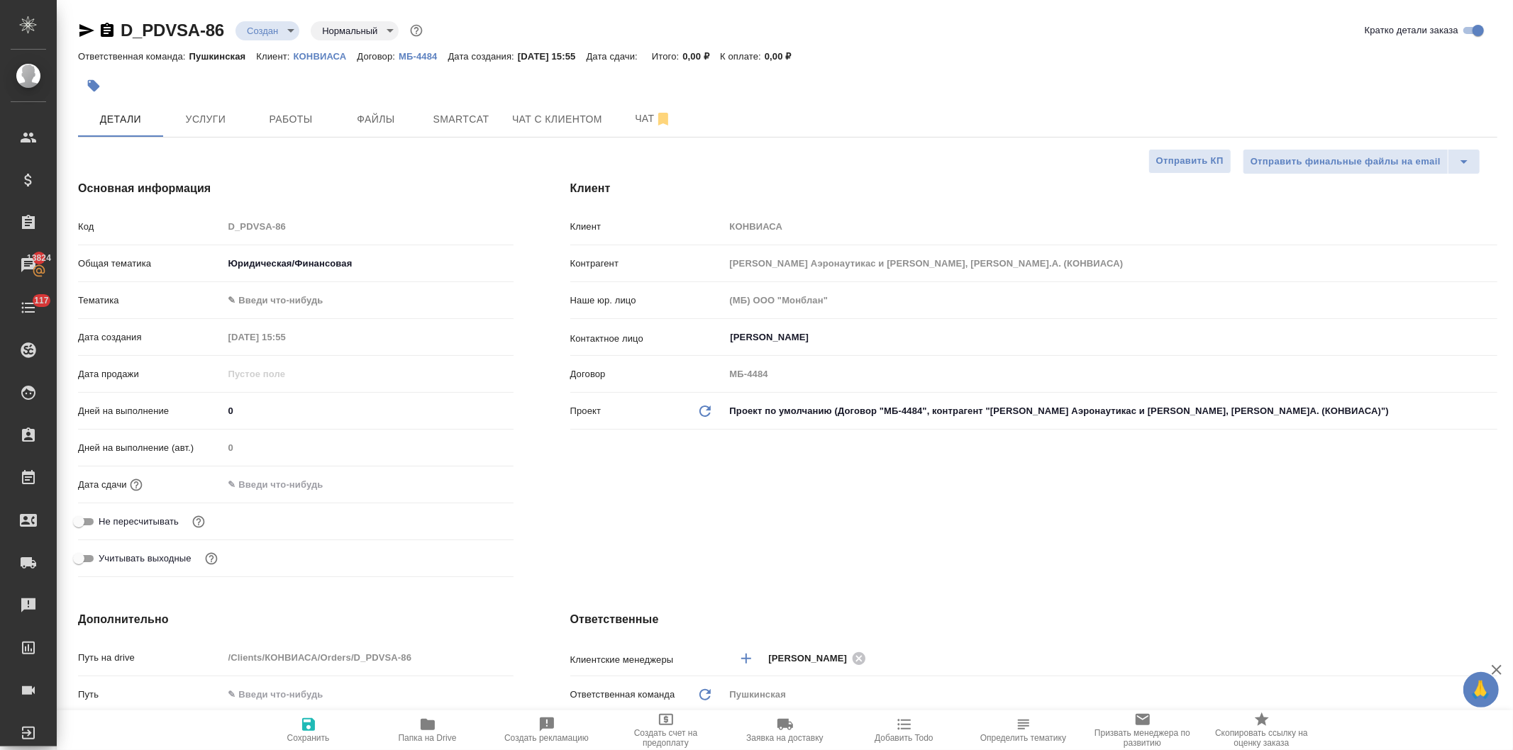
click at [289, 299] on body "🙏 .cls-1 fill:#fff; AWATERA Давыдова Елена Клиенты Спецификации Заказы 13824 Ча…" at bounding box center [756, 375] width 1513 height 750
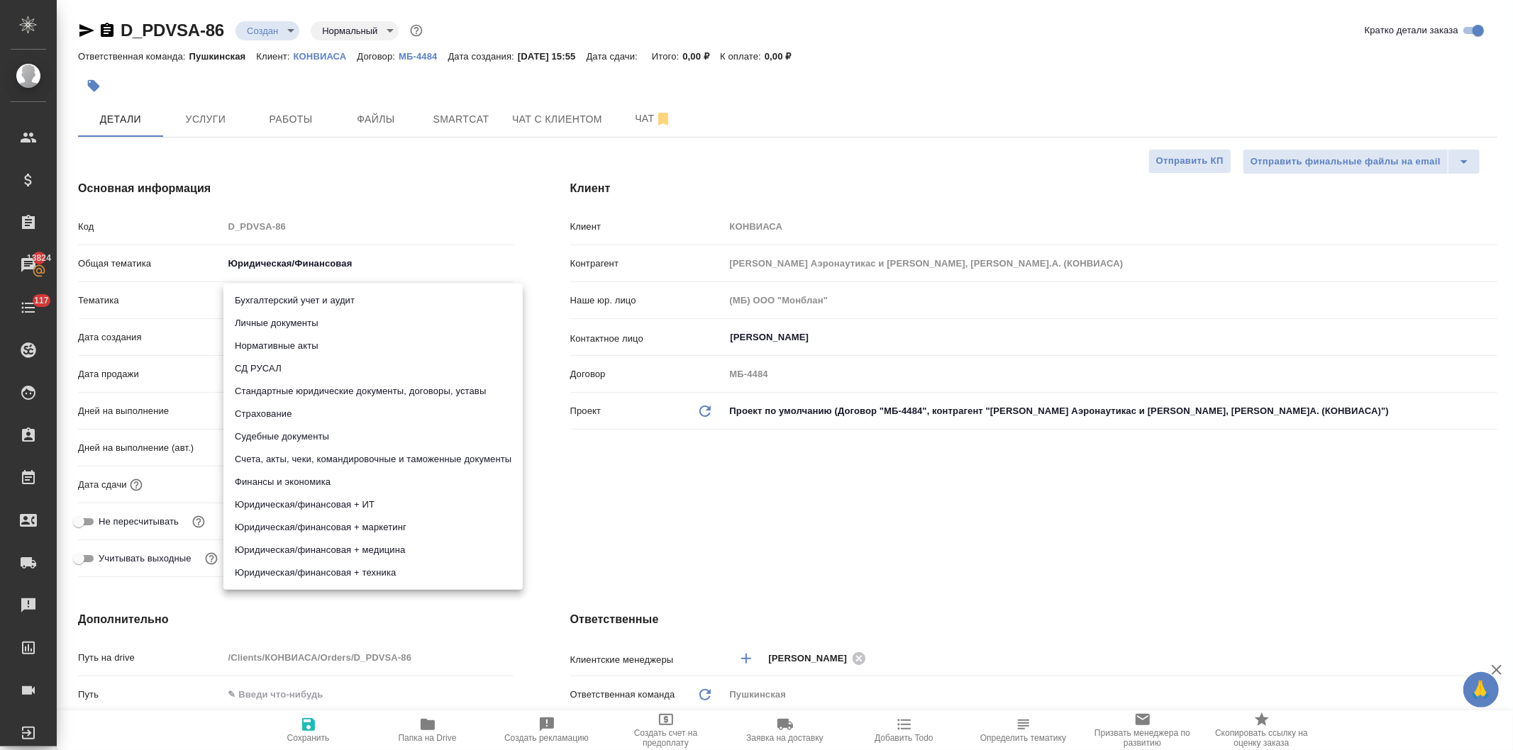
click at [285, 388] on li "Стандартные юридические документы, договоры, уставы" at bounding box center [372, 391] width 299 height 23
type textarea "x"
type input "5f647205b73bc97568ca66bf"
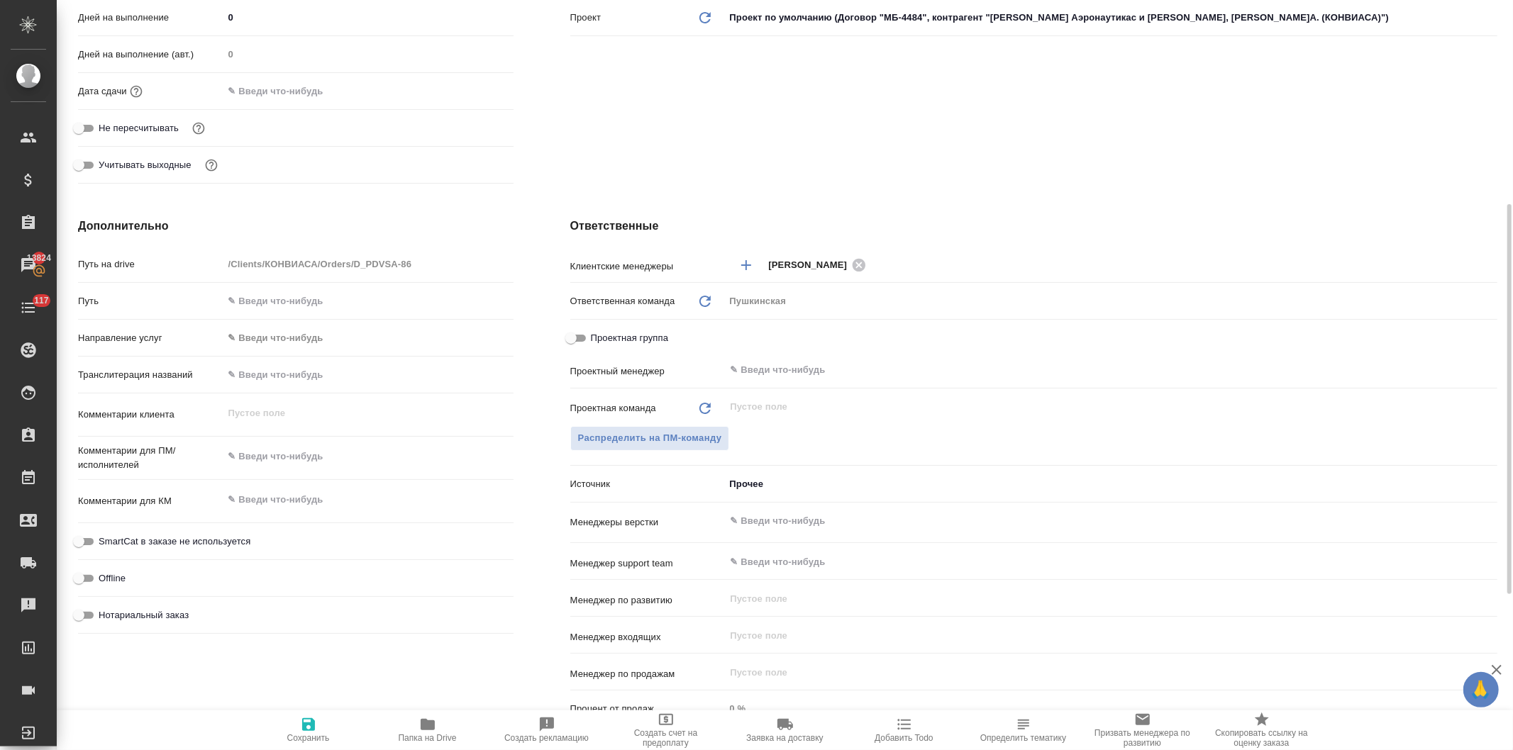
scroll to position [696, 0]
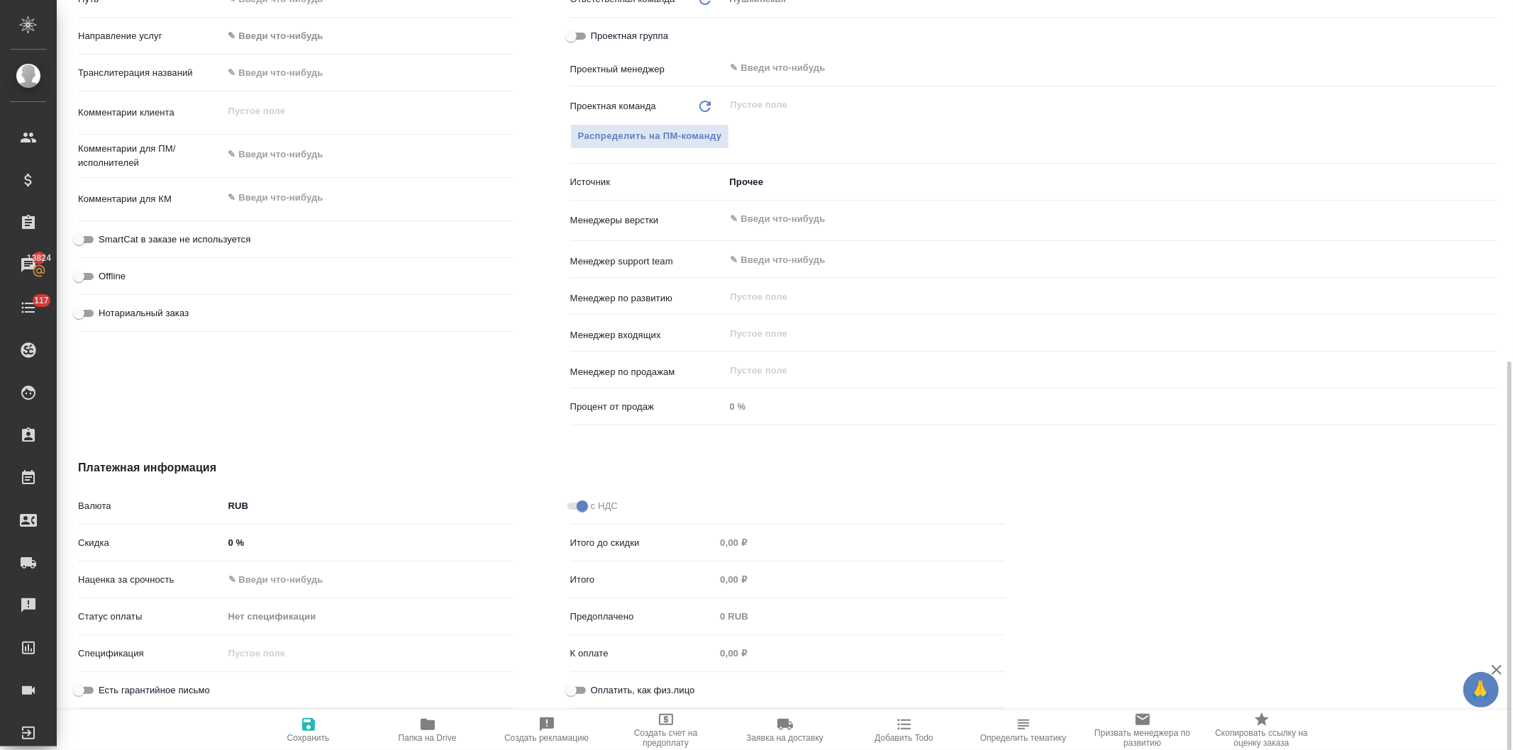
click at [87, 306] on input "Нотариальный заказ" at bounding box center [78, 313] width 51 height 17
checkbox input "true"
type textarea "x"
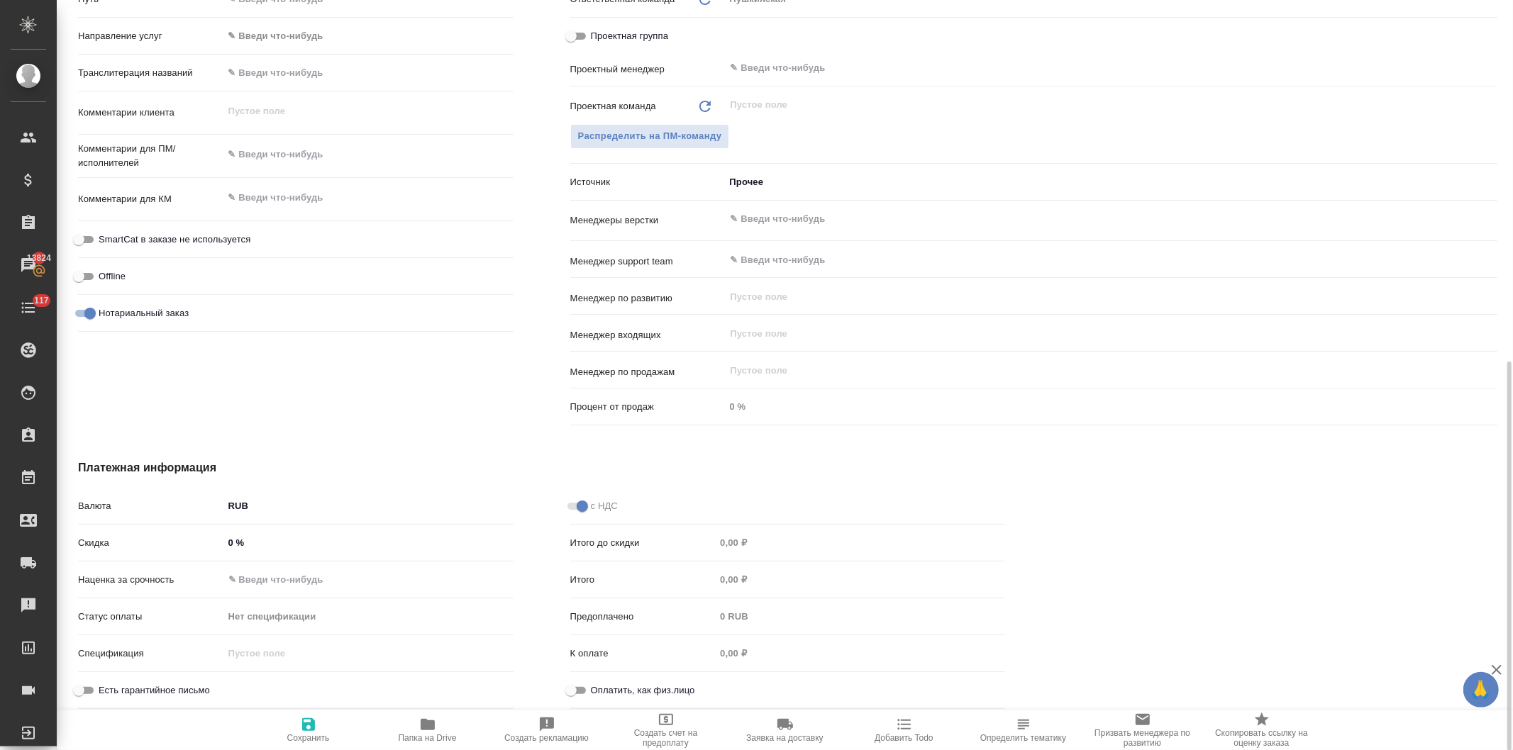
click at [305, 728] on icon "button" at bounding box center [308, 724] width 13 height 13
type textarea "x"
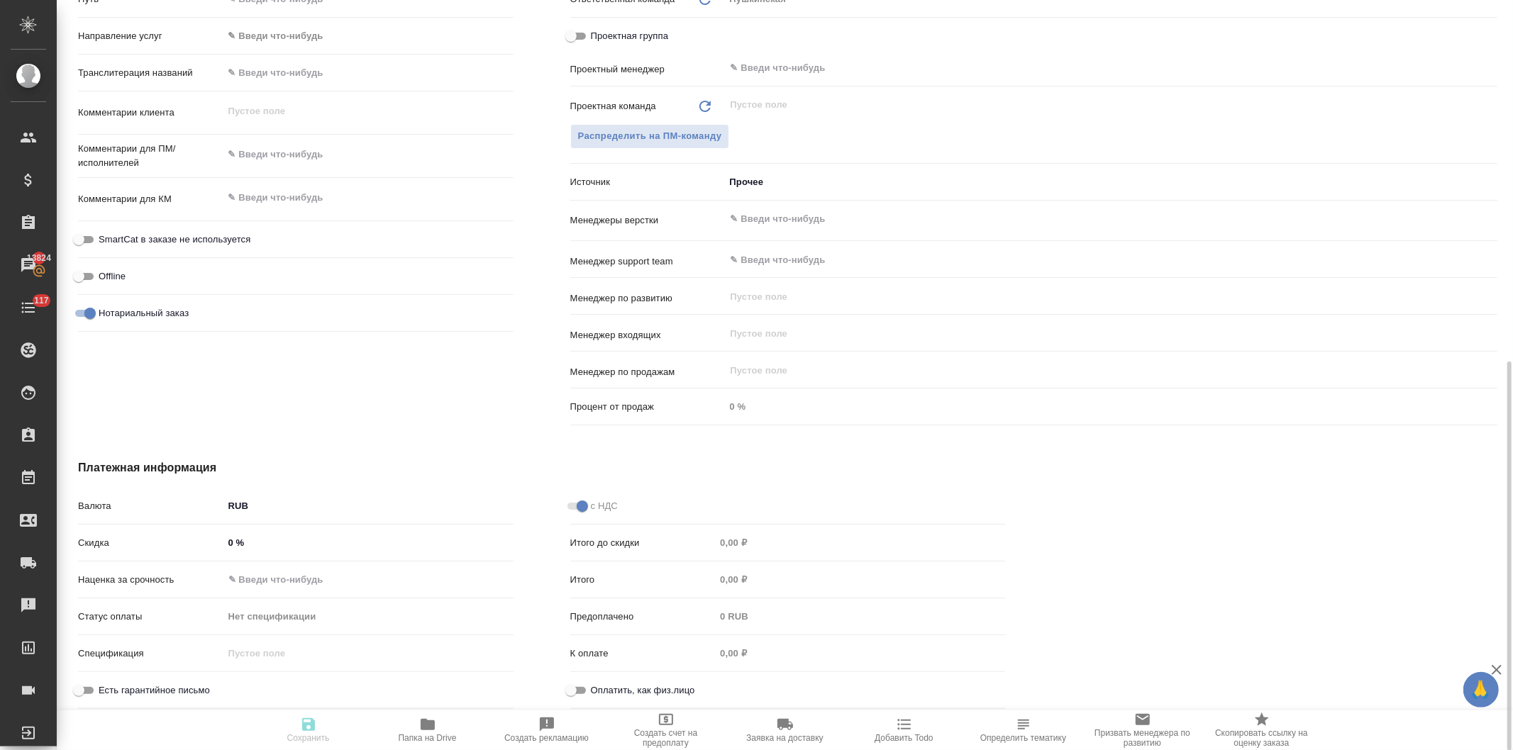
type textarea "x"
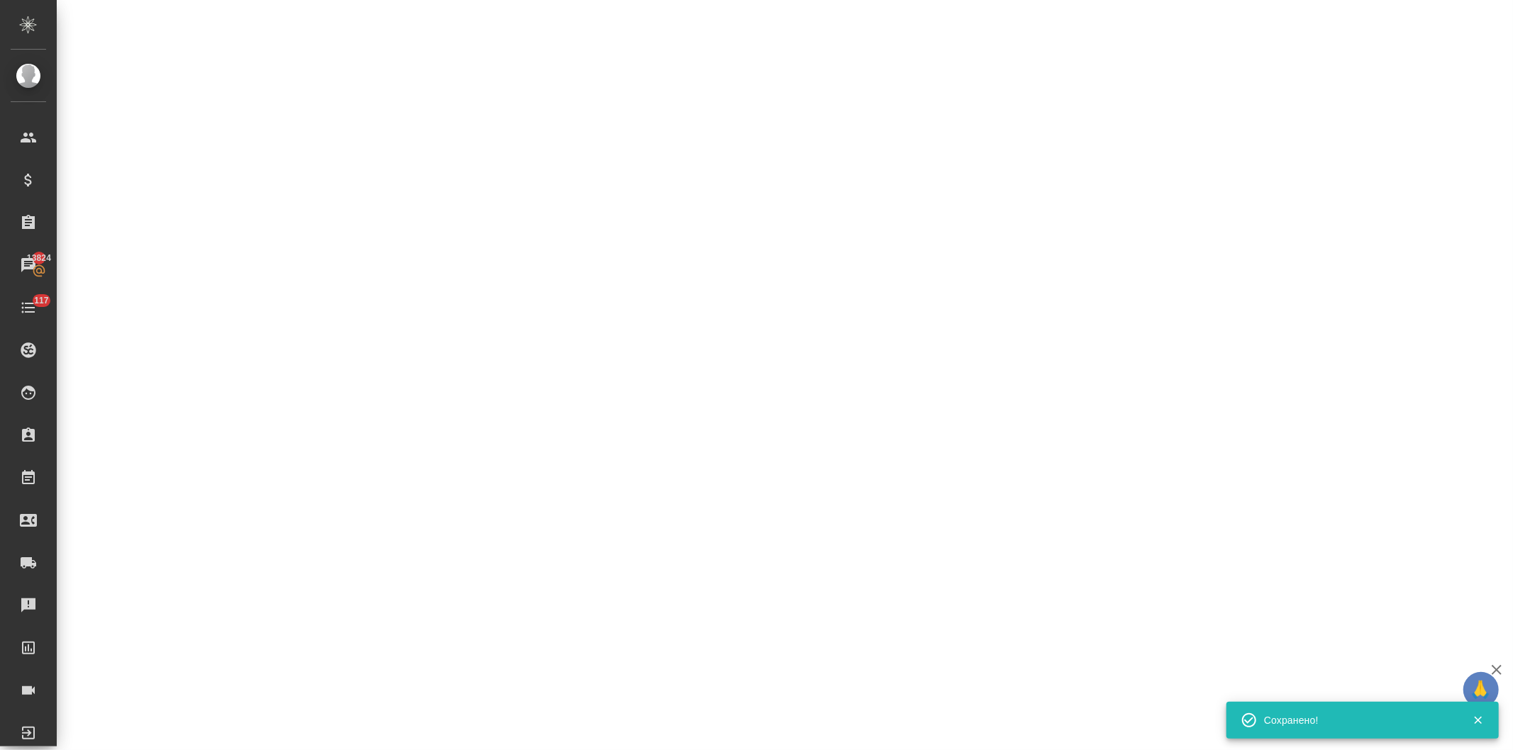
type input "holyTrinity"
select select "RU"
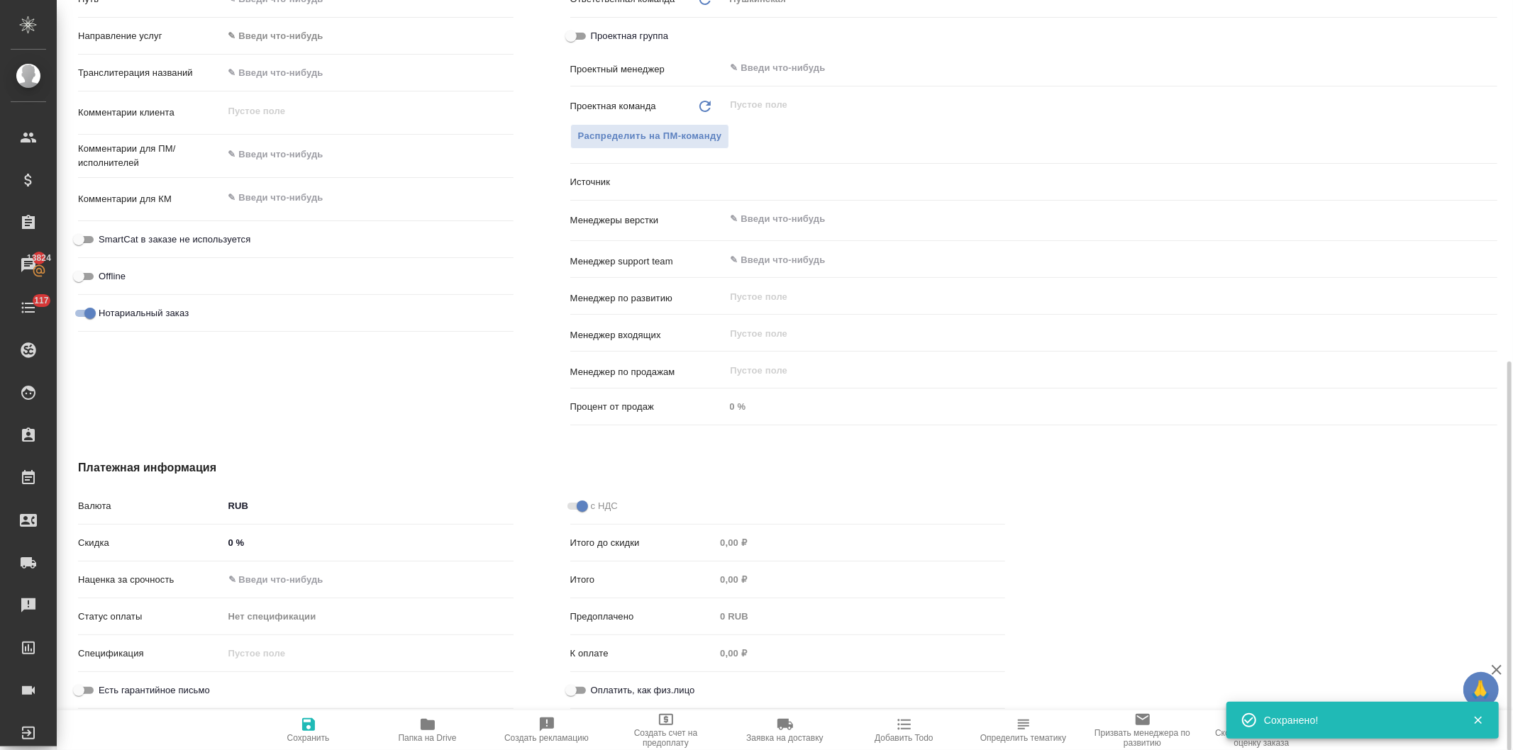
type textarea "x"
click at [428, 733] on icon "button" at bounding box center [427, 724] width 17 height 17
type textarea "x"
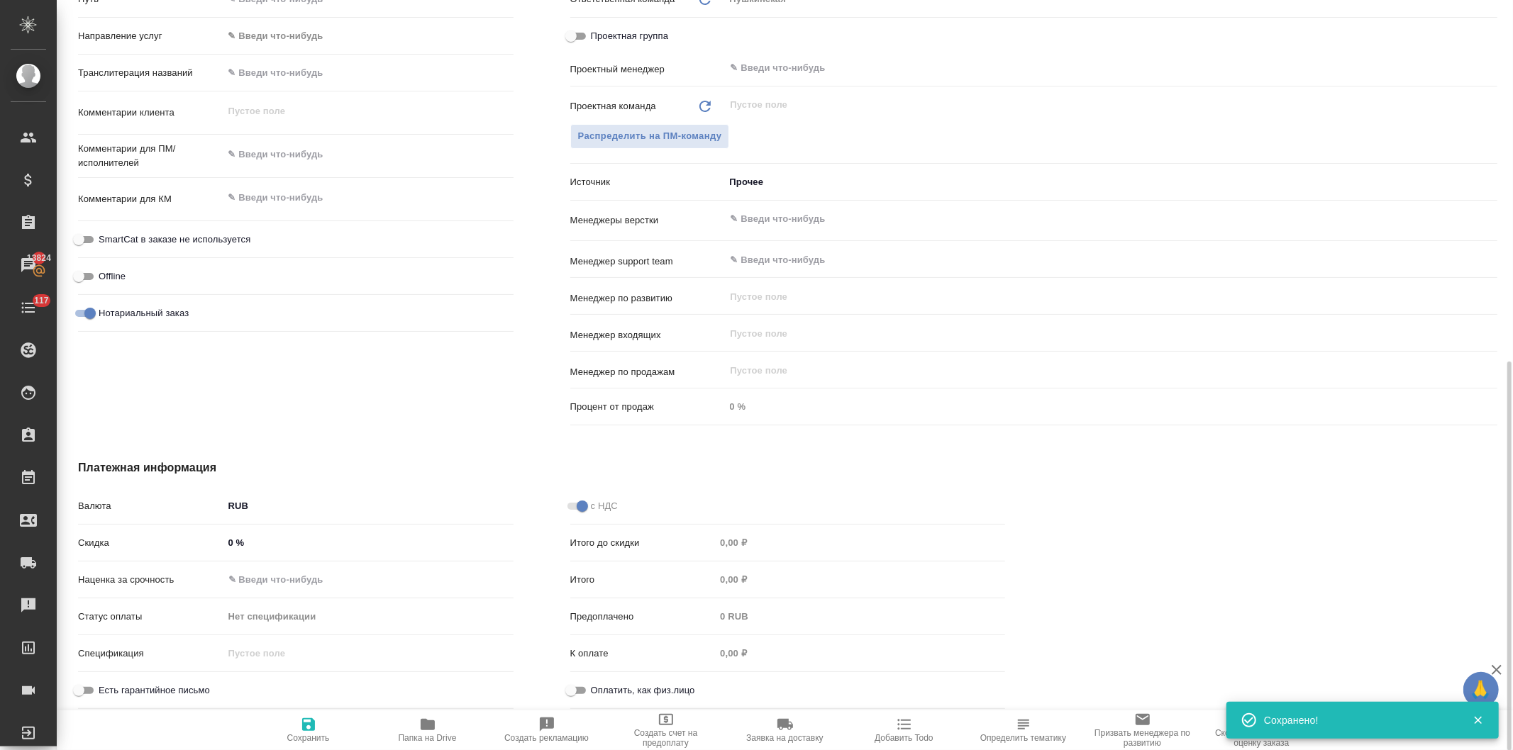
type textarea "x"
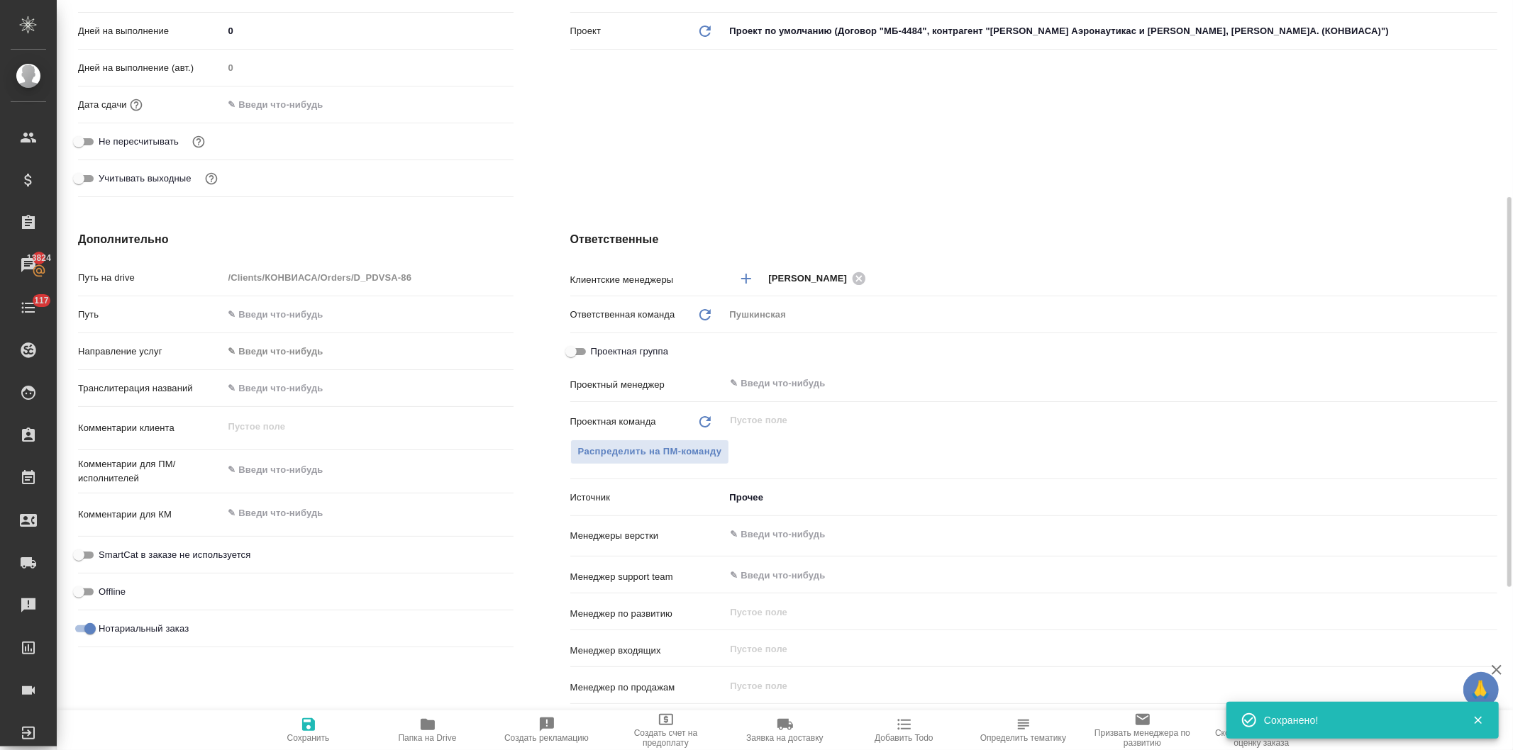
scroll to position [301, 0]
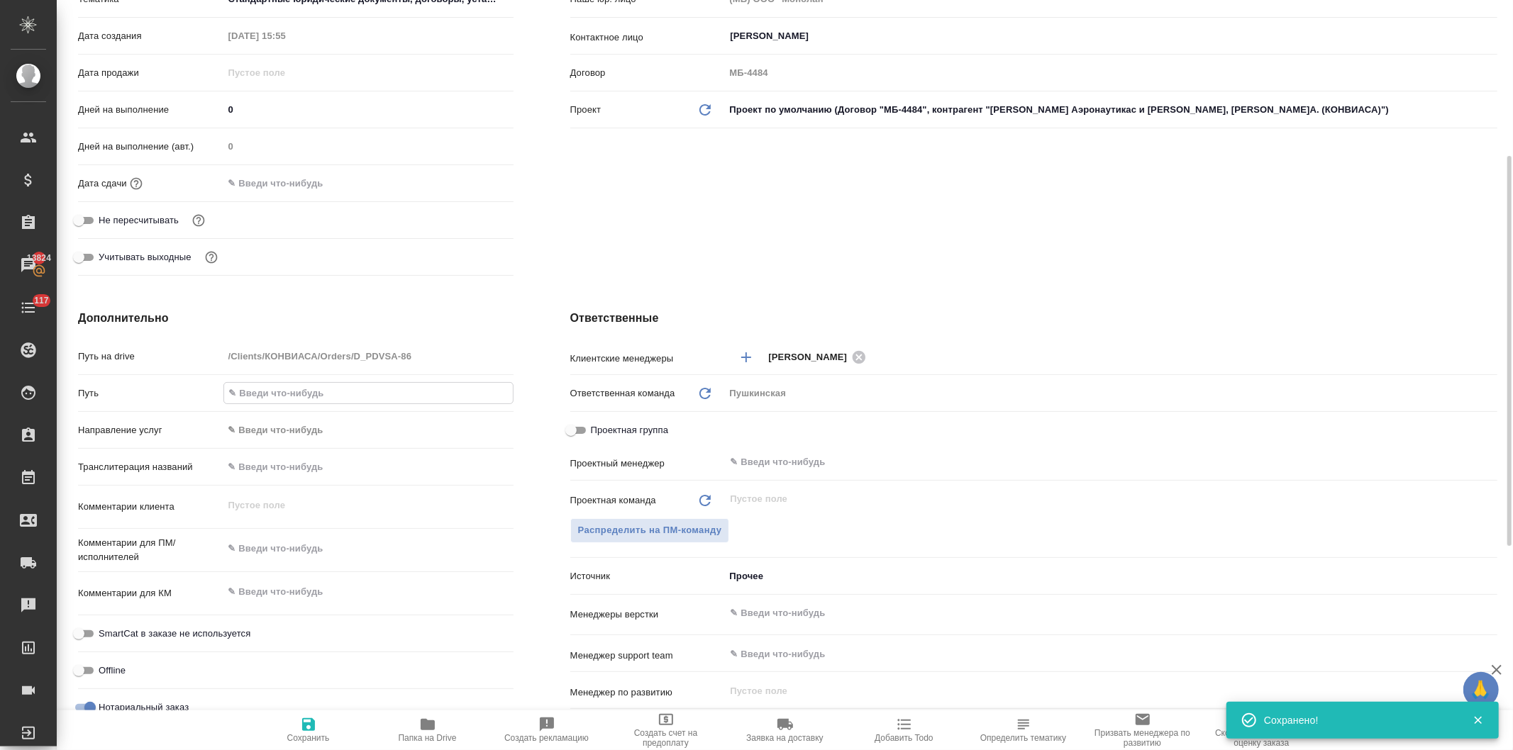
click at [289, 391] on input "text" at bounding box center [368, 393] width 289 height 21
paste input "https://drive.awatera.com/s/KfeF5z53tSZyD6n"
type input "https://drive.awatera.com/s/KfeF5z53tSZyD6n"
type textarea "x"
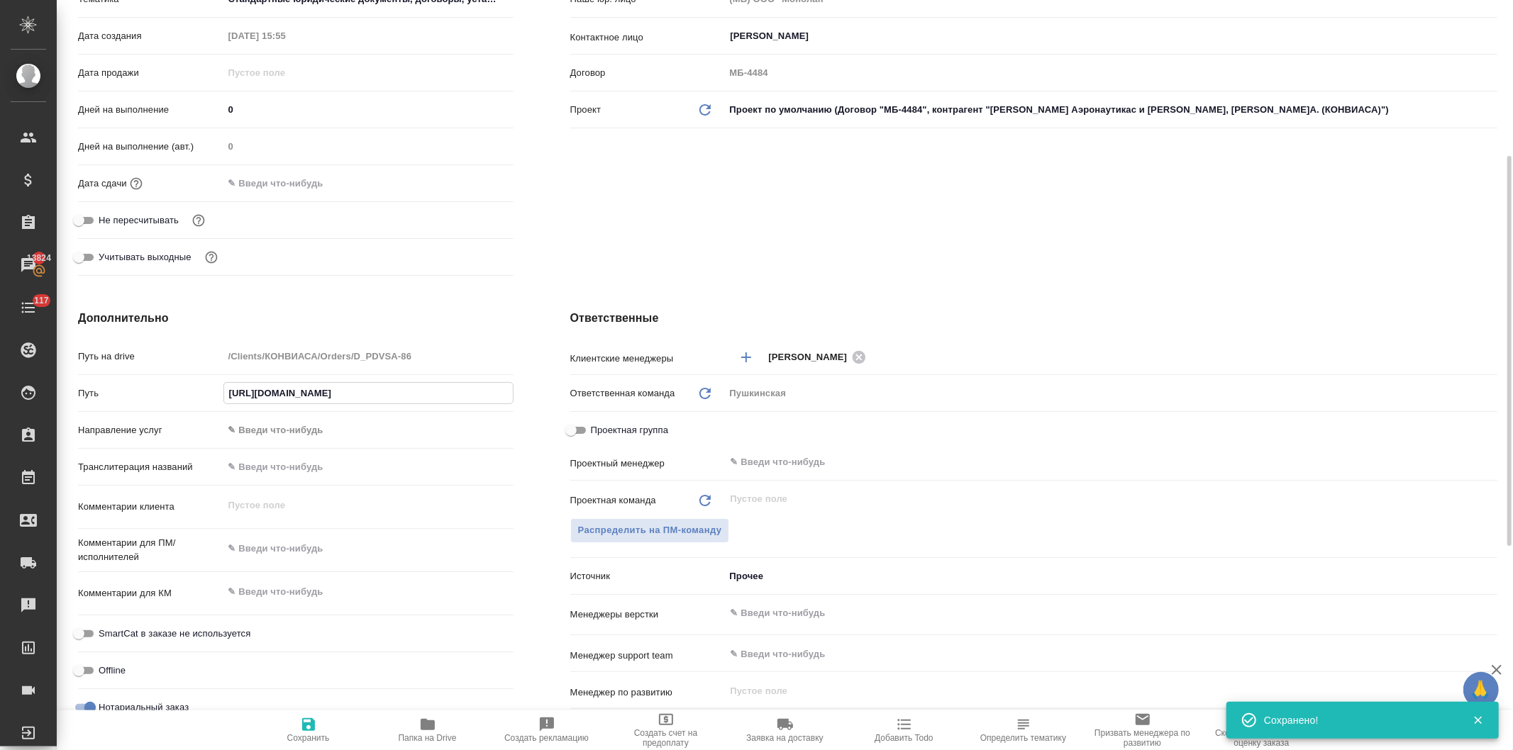
type textarea "x"
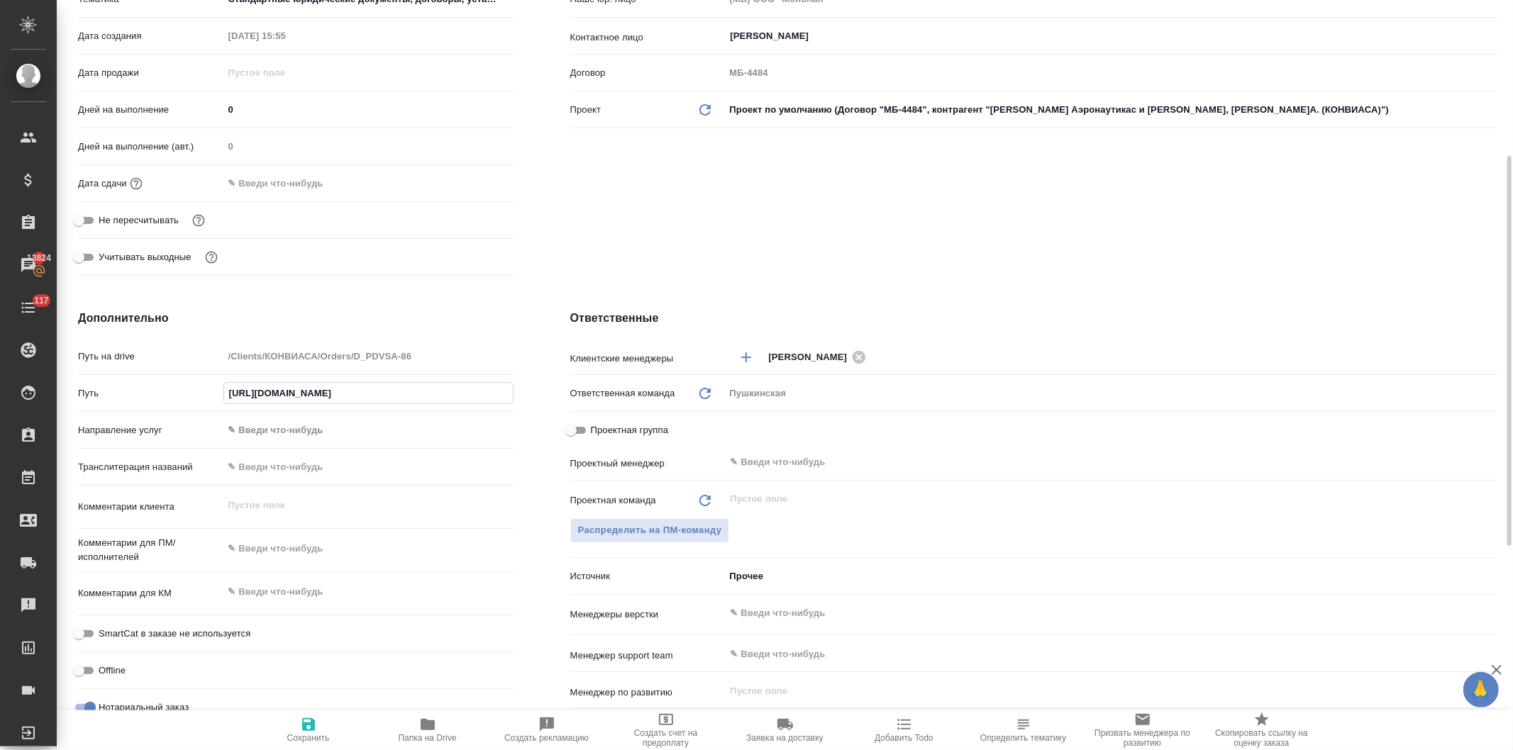
type input "https://drive.awatera.com/s/KfeF5z53tSZyD6n"
click at [714, 251] on div "Клиент Клиент КОНВИАСА Контрагент Консорсио Венесолано Де Индустриас Аэронаутик…" at bounding box center [1034, 80] width 984 height 460
click at [313, 727] on icon "button" at bounding box center [308, 724] width 13 height 13
type textarea "x"
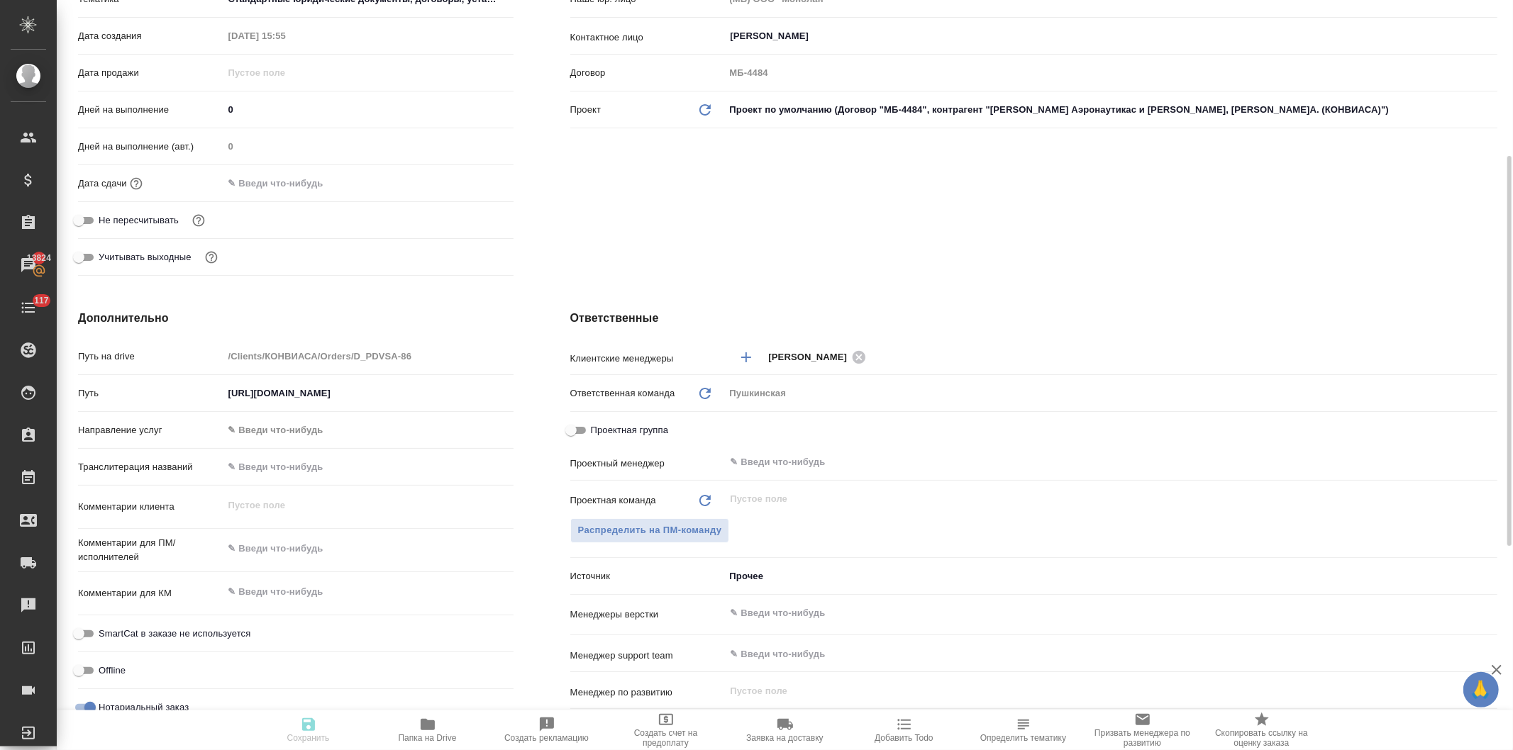
type textarea "x"
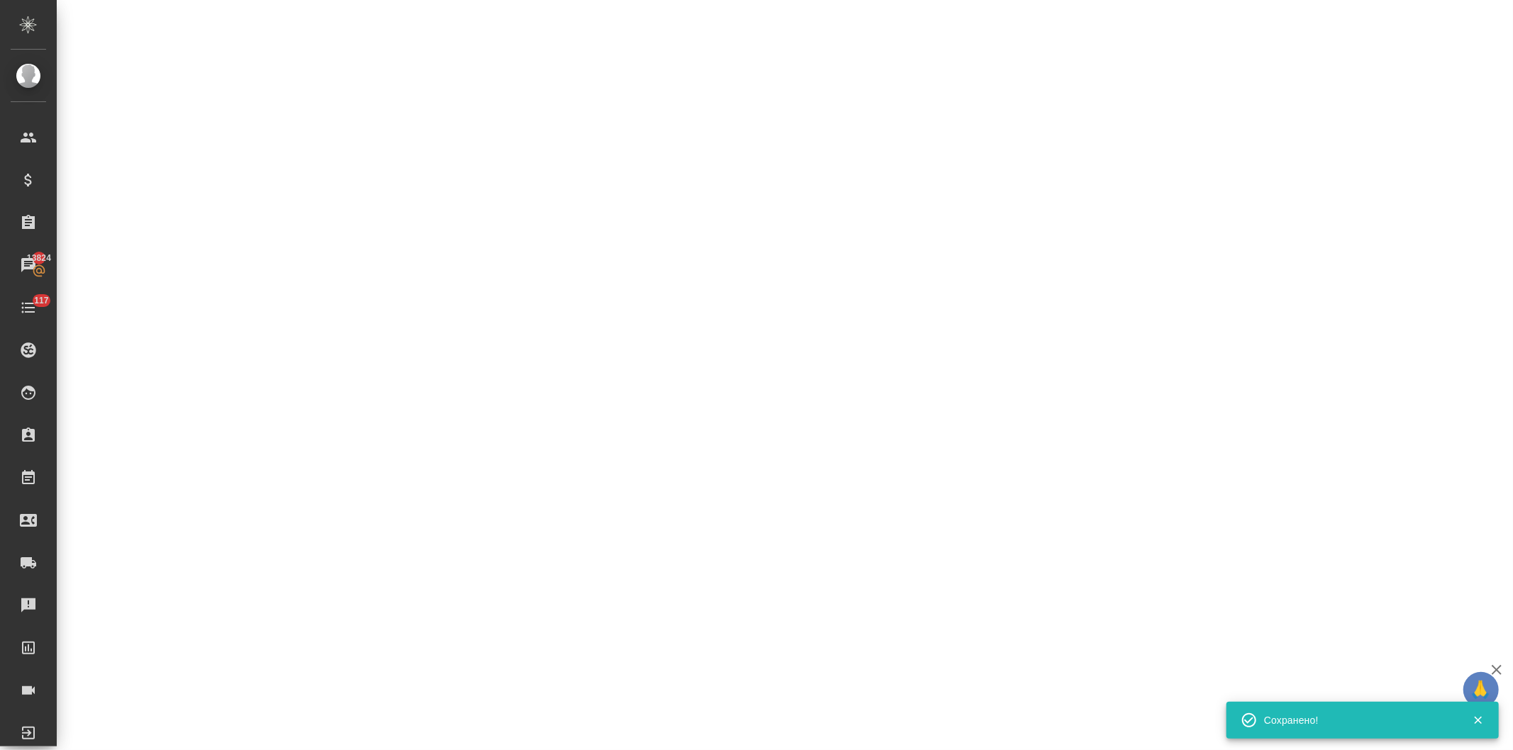
select select "RU"
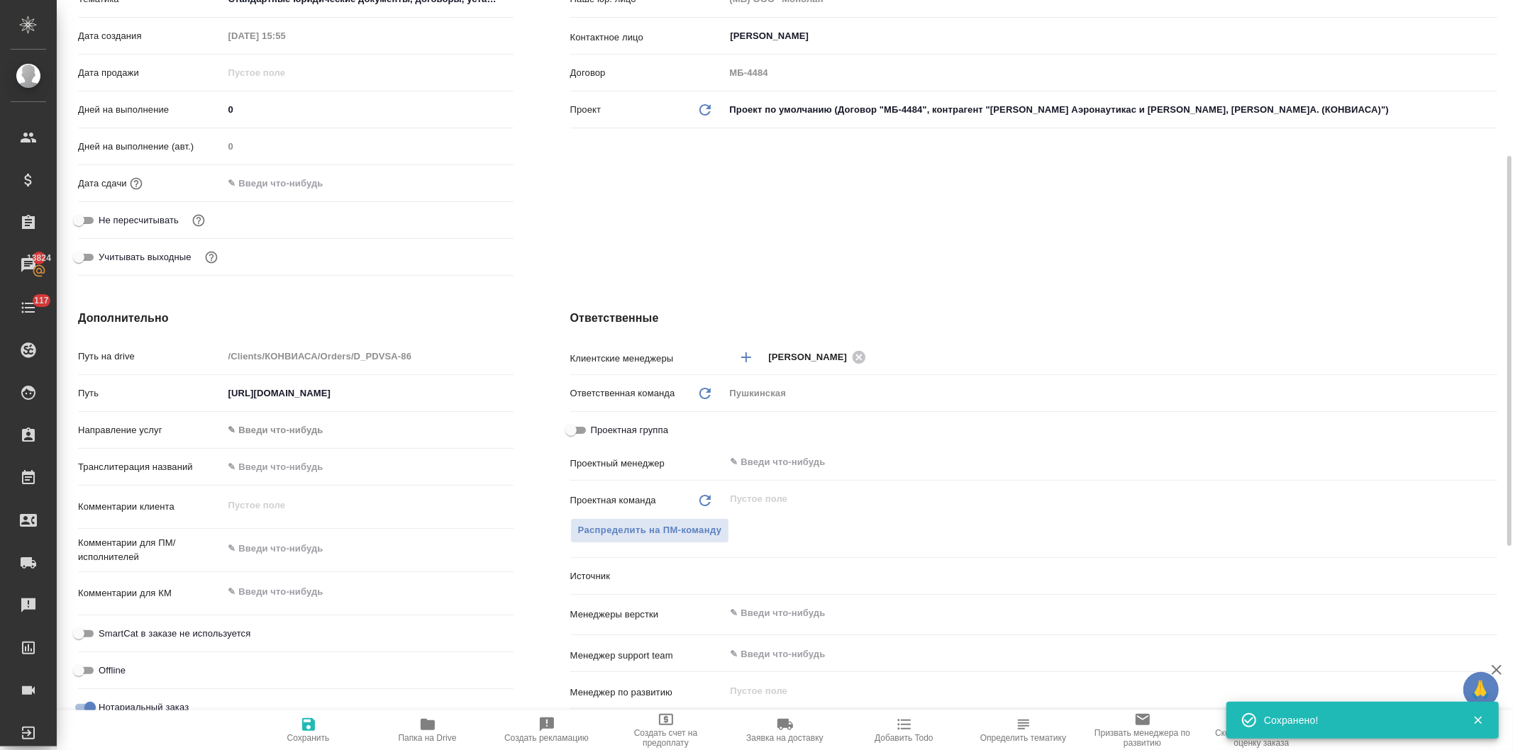
type textarea "x"
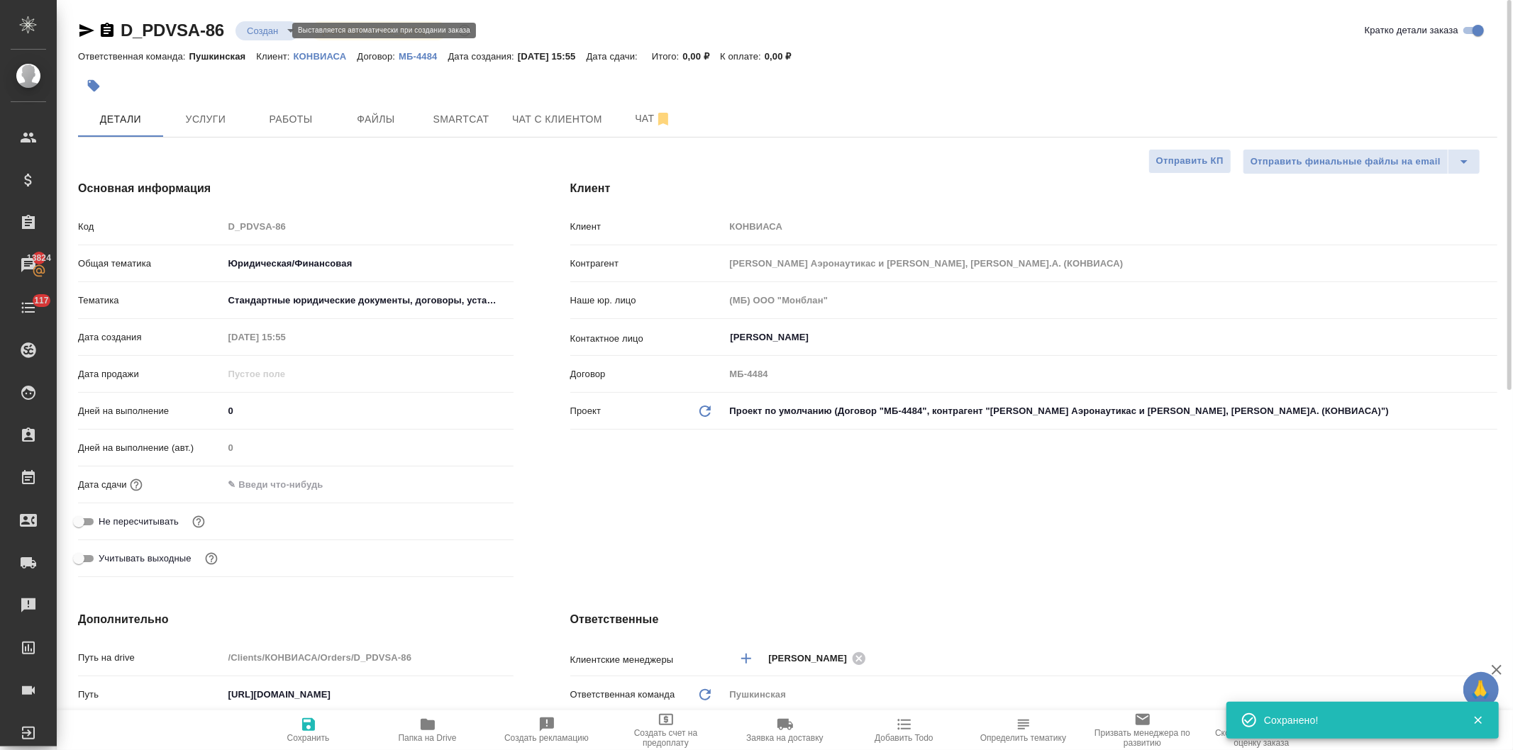
click at [264, 31] on body "🙏 .cls-1 fill:#fff; AWATERA Давыдова Елена Клиенты Спецификации Заказы 13824 Ча…" at bounding box center [756, 375] width 1513 height 750
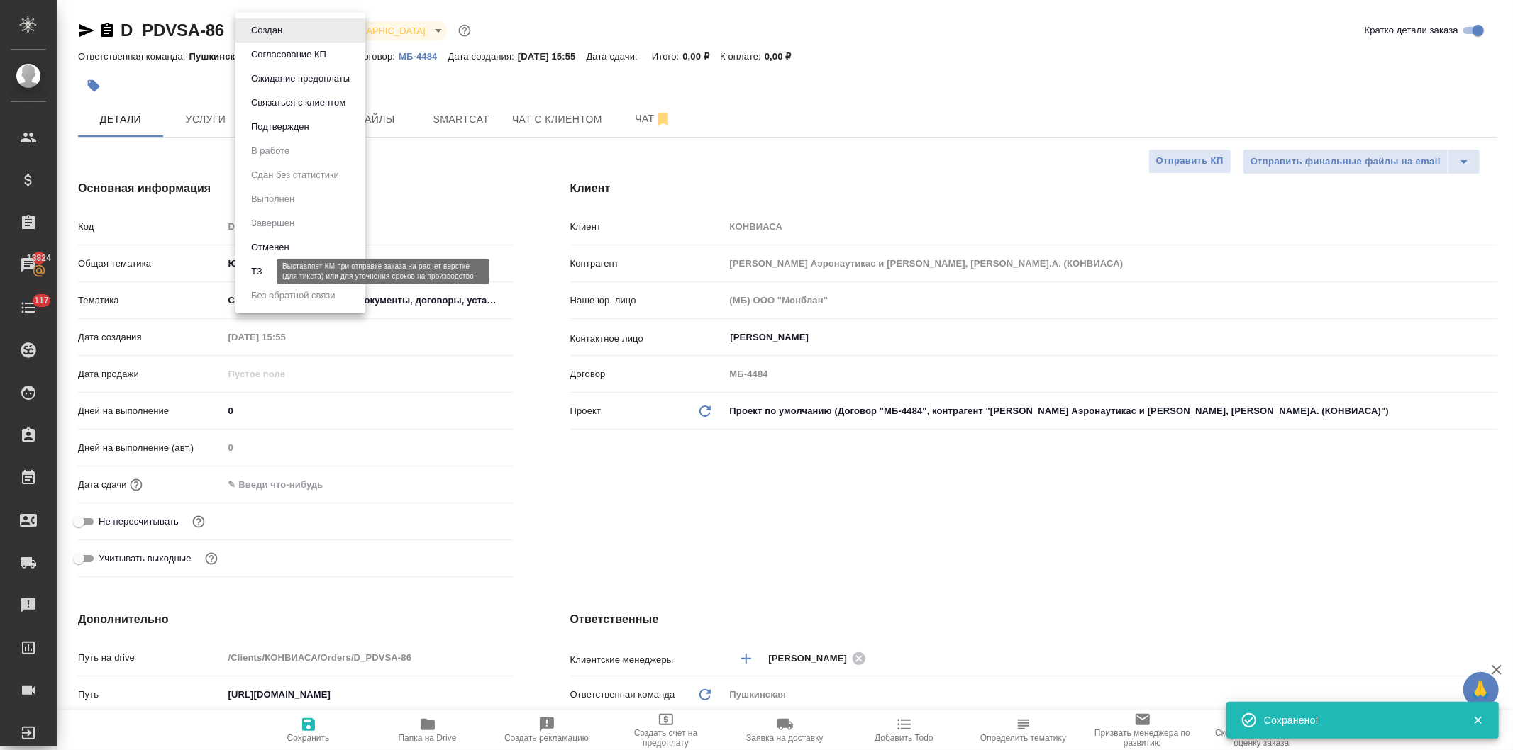
click at [260, 267] on button "ТЗ" at bounding box center [257, 272] width 20 height 16
type textarea "x"
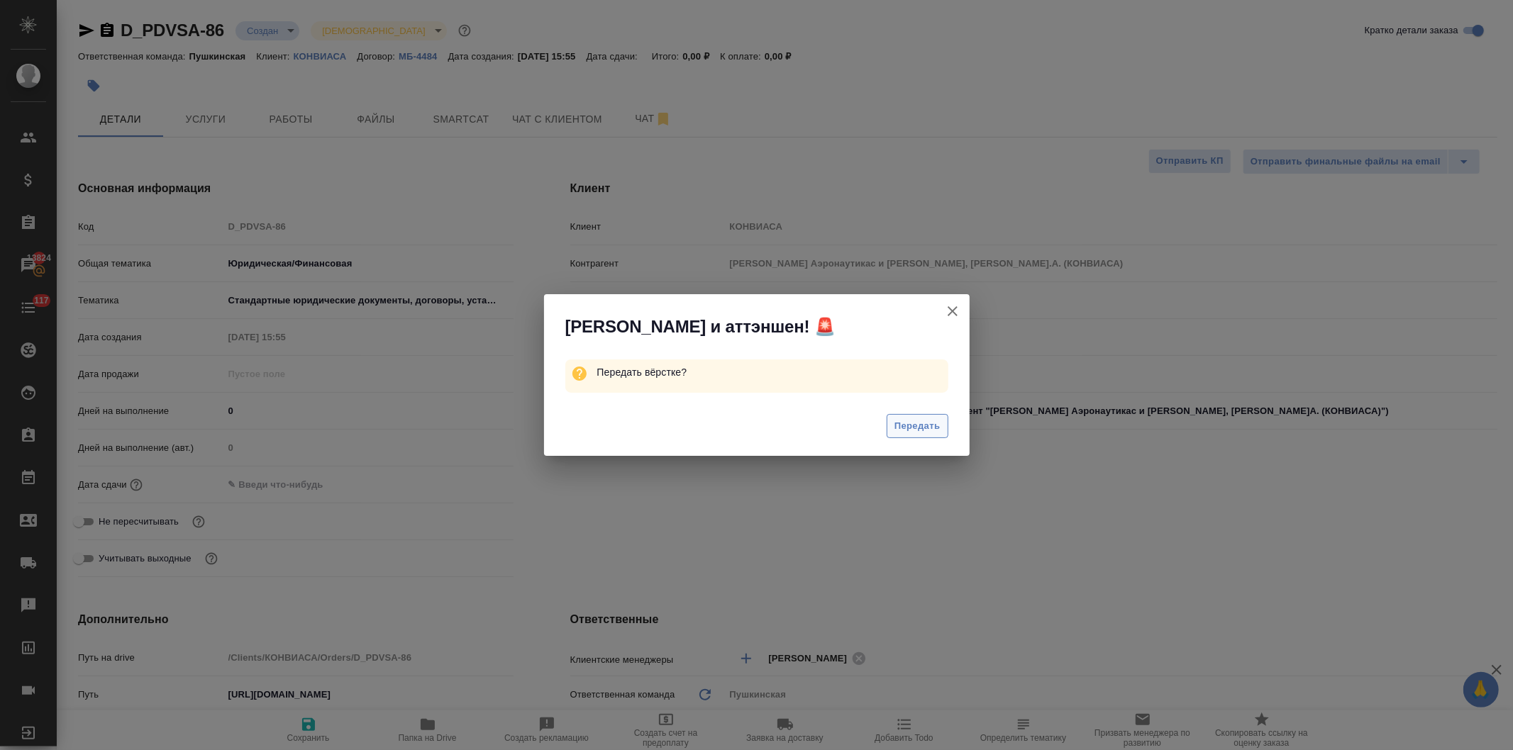
click at [916, 417] on button "Передать" at bounding box center [918, 426] width 62 height 25
type textarea "x"
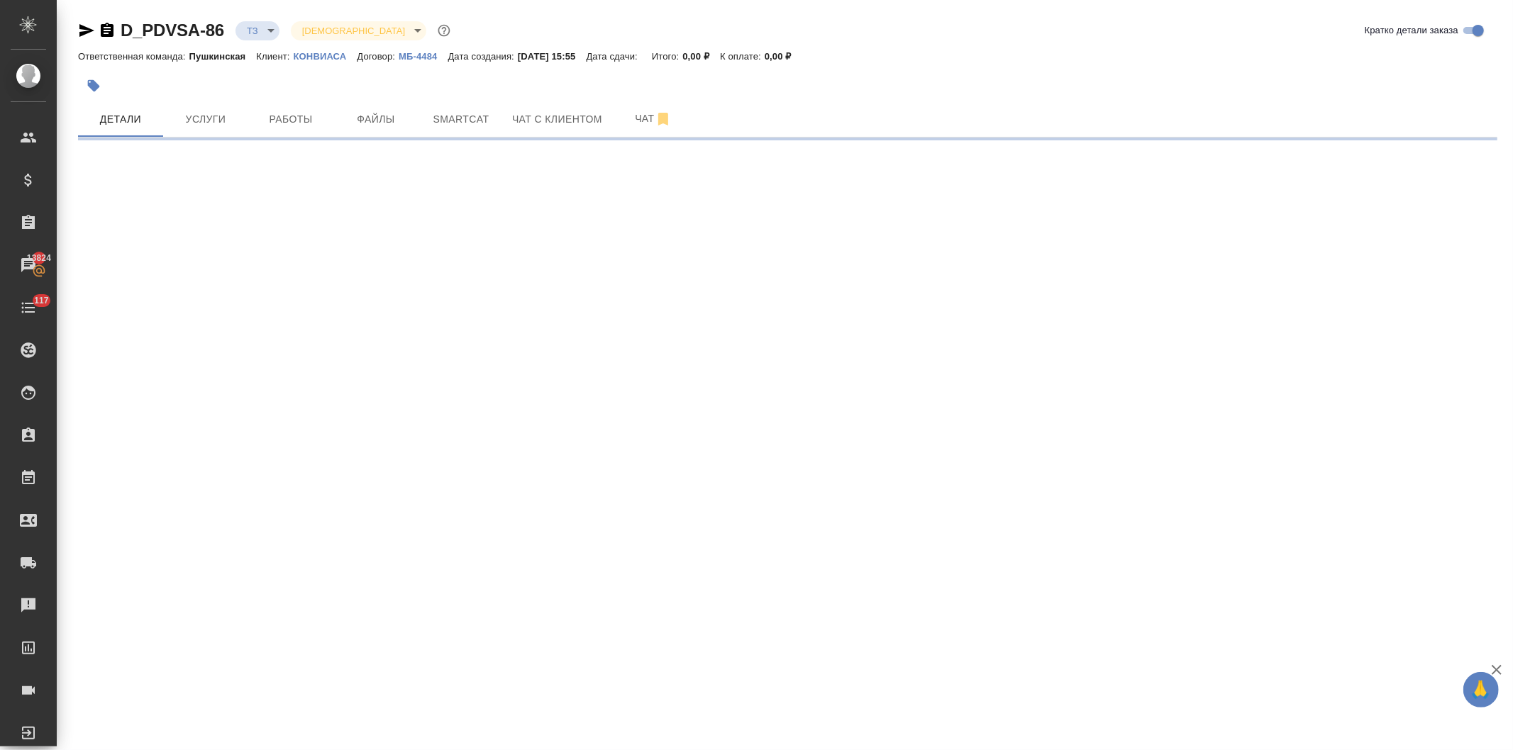
select select "RU"
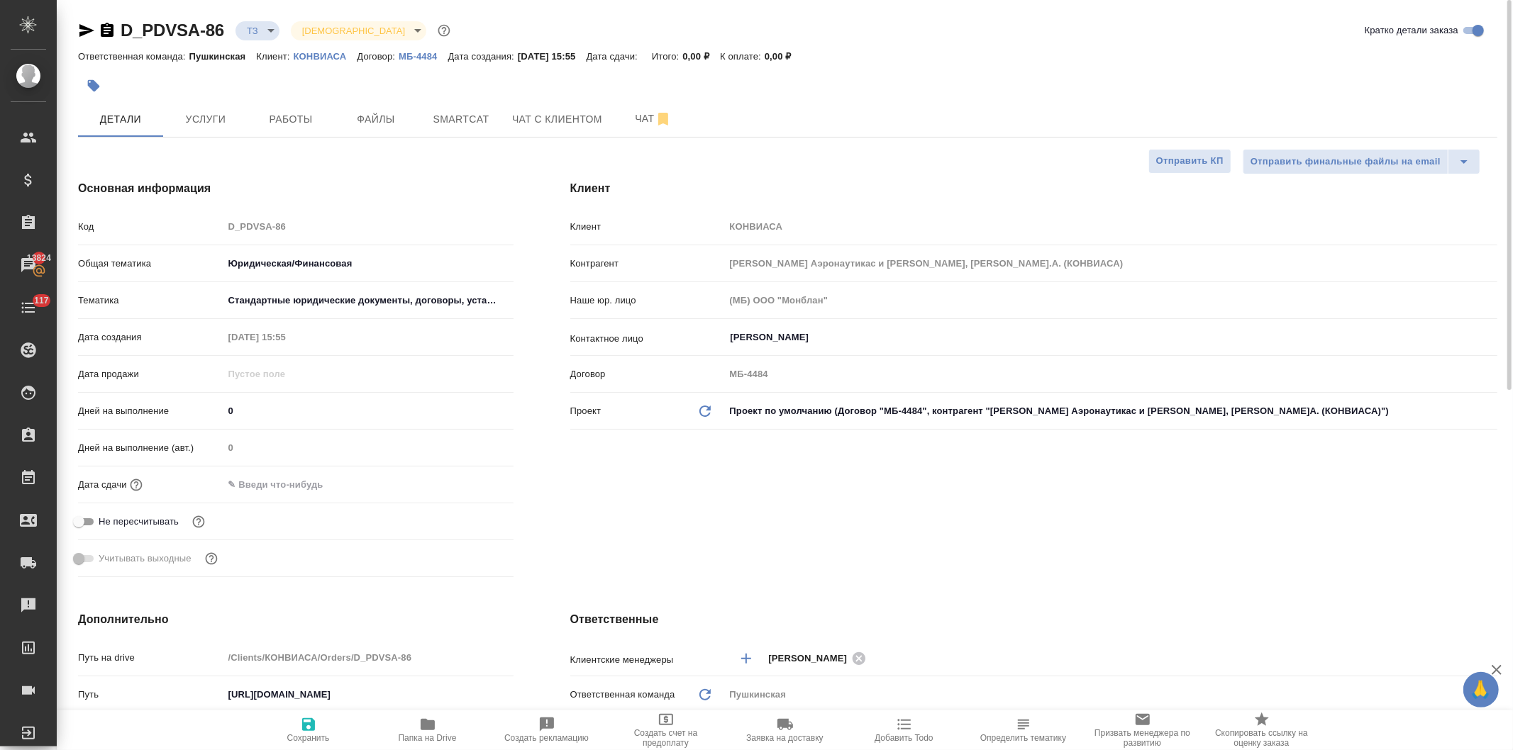
type textarea "x"
click at [202, 118] on span "Услуги" at bounding box center [206, 120] width 68 height 18
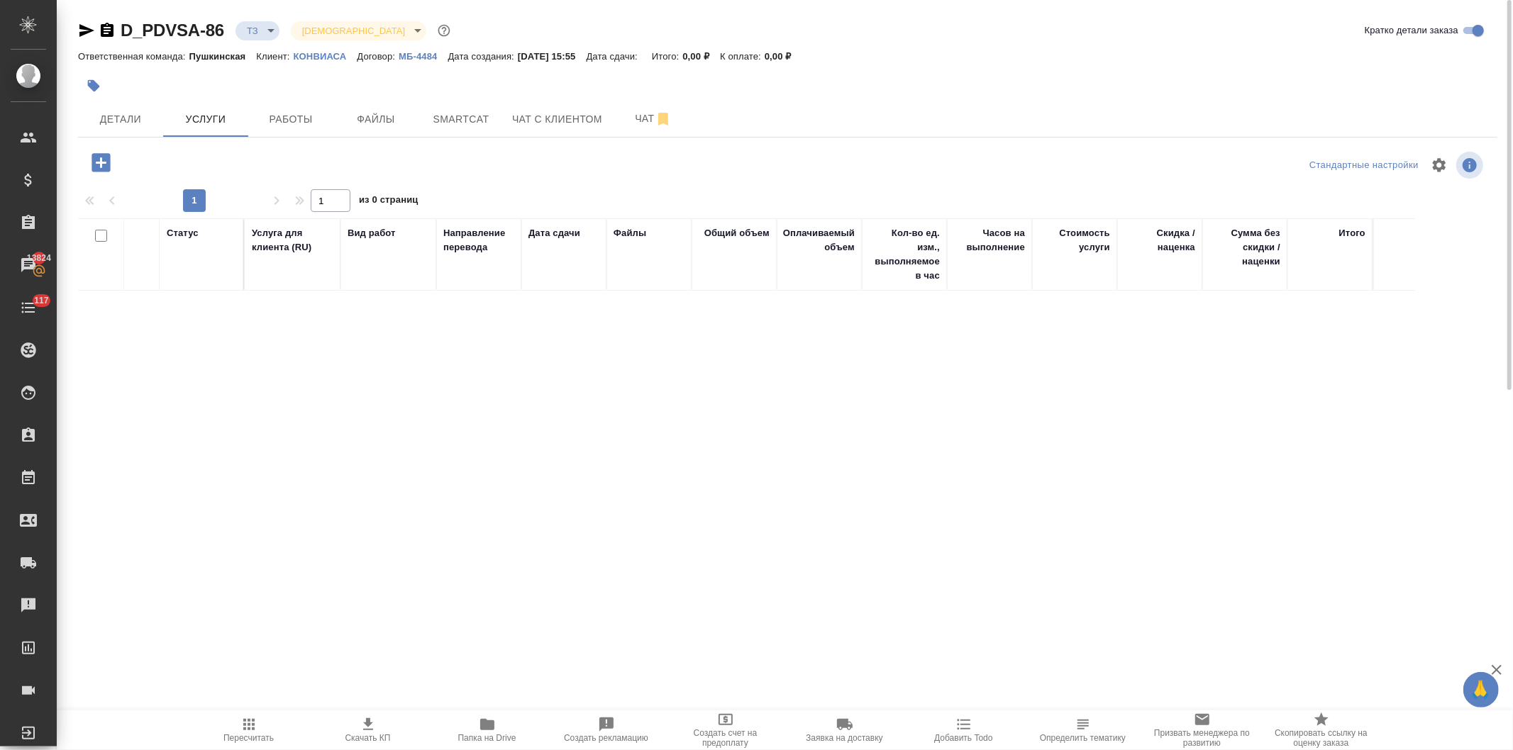
click at [96, 160] on icon "button" at bounding box center [100, 162] width 18 height 18
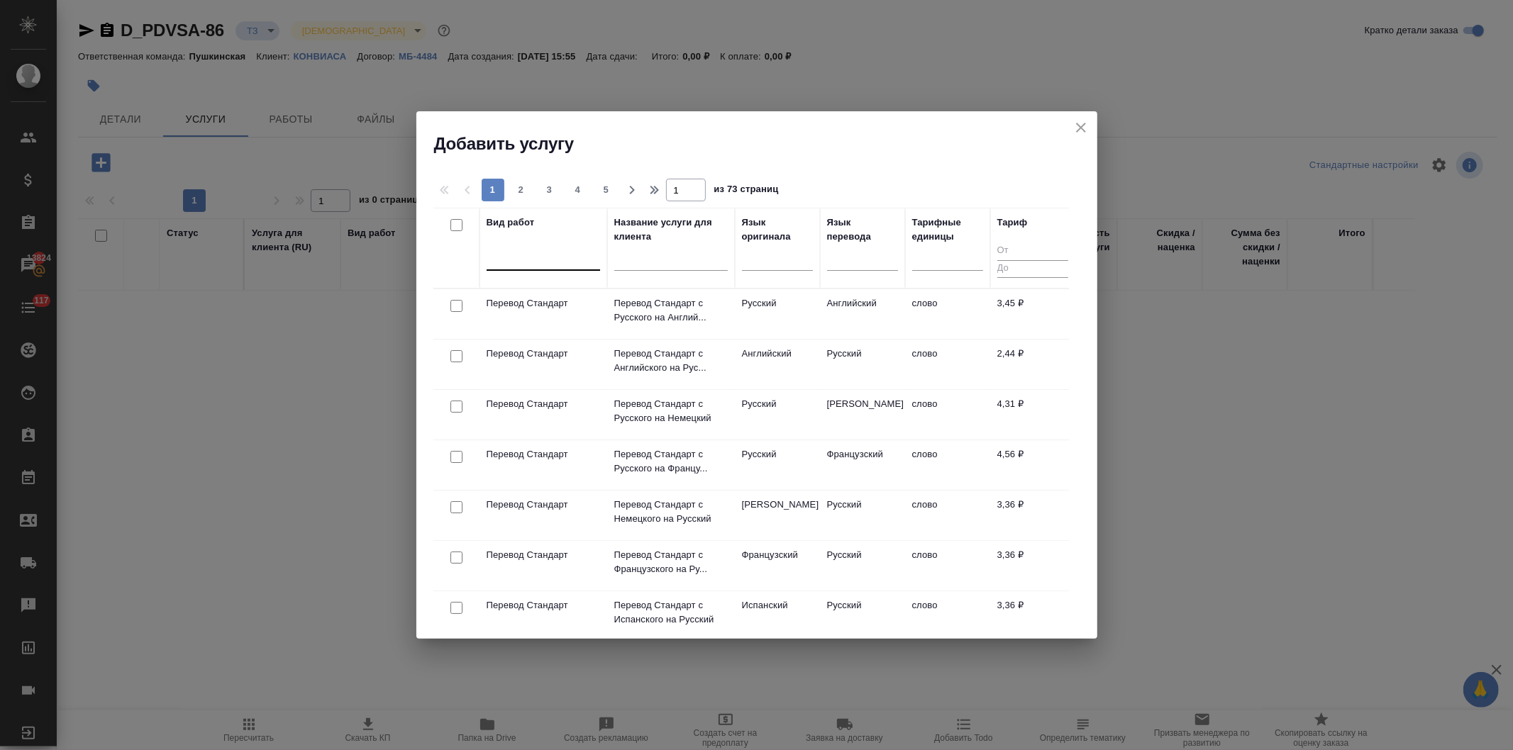
click at [523, 265] on div at bounding box center [543, 256] width 113 height 21
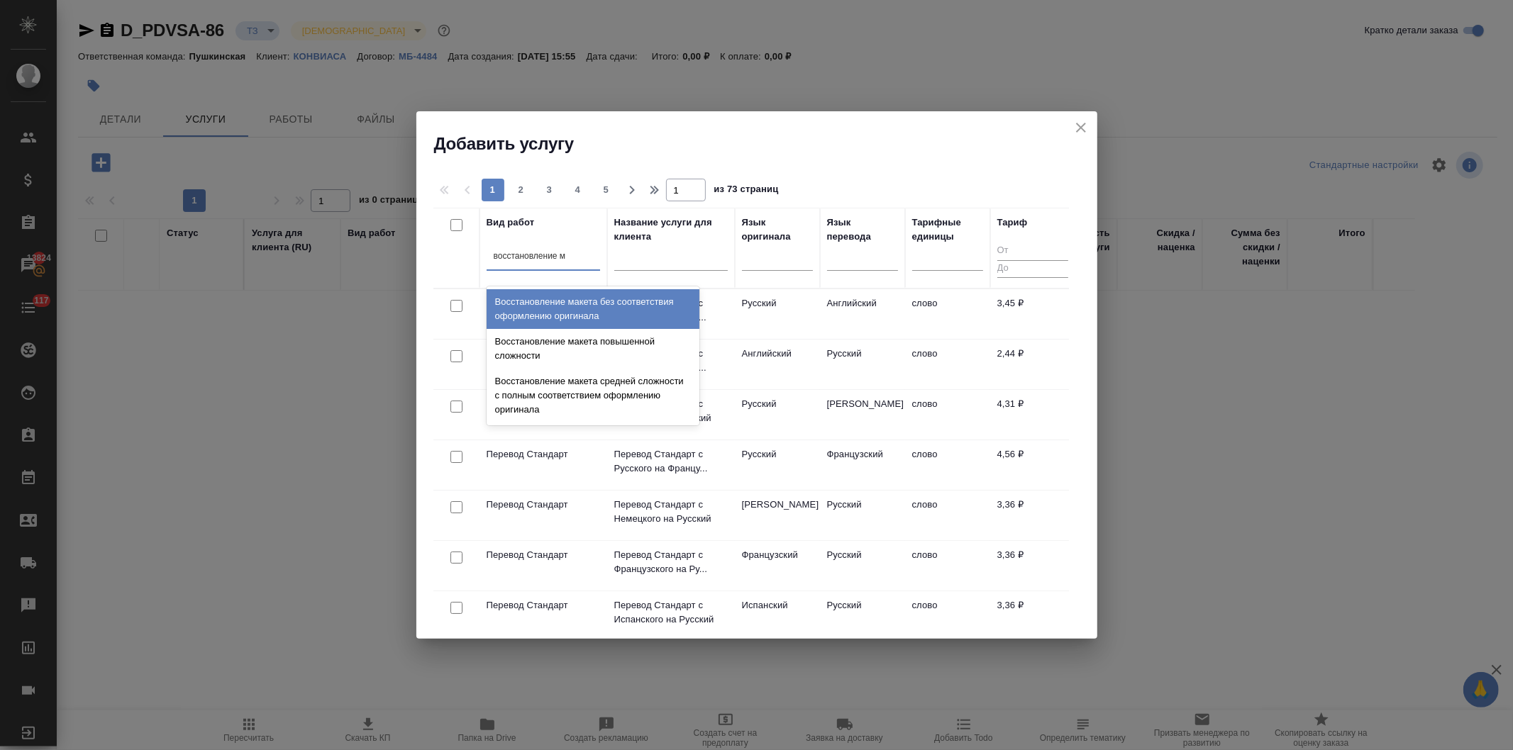
type input "восстановление ма"
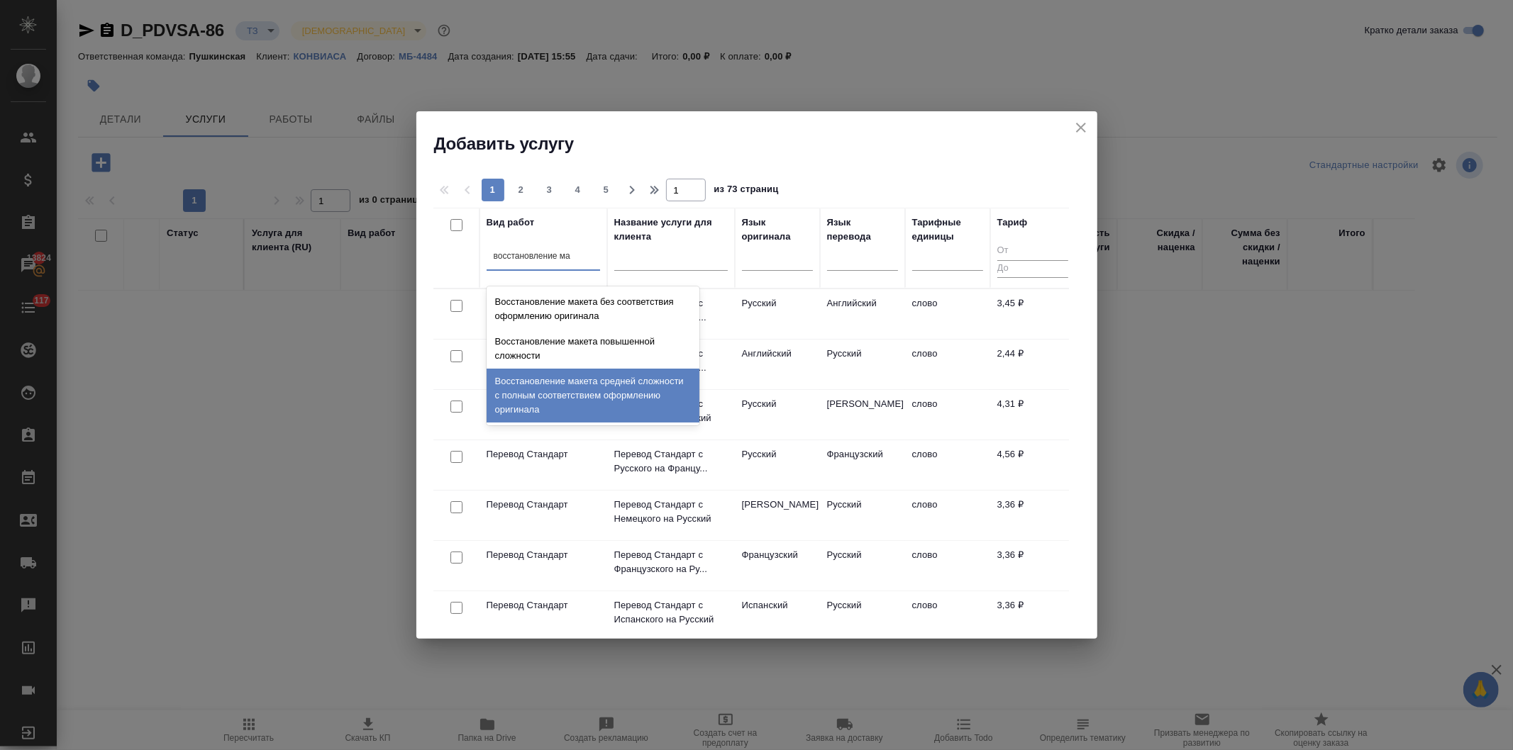
click at [549, 391] on div "Восстановление макета средней сложности с полным соответствием оформлению ориги…" at bounding box center [593, 396] width 213 height 54
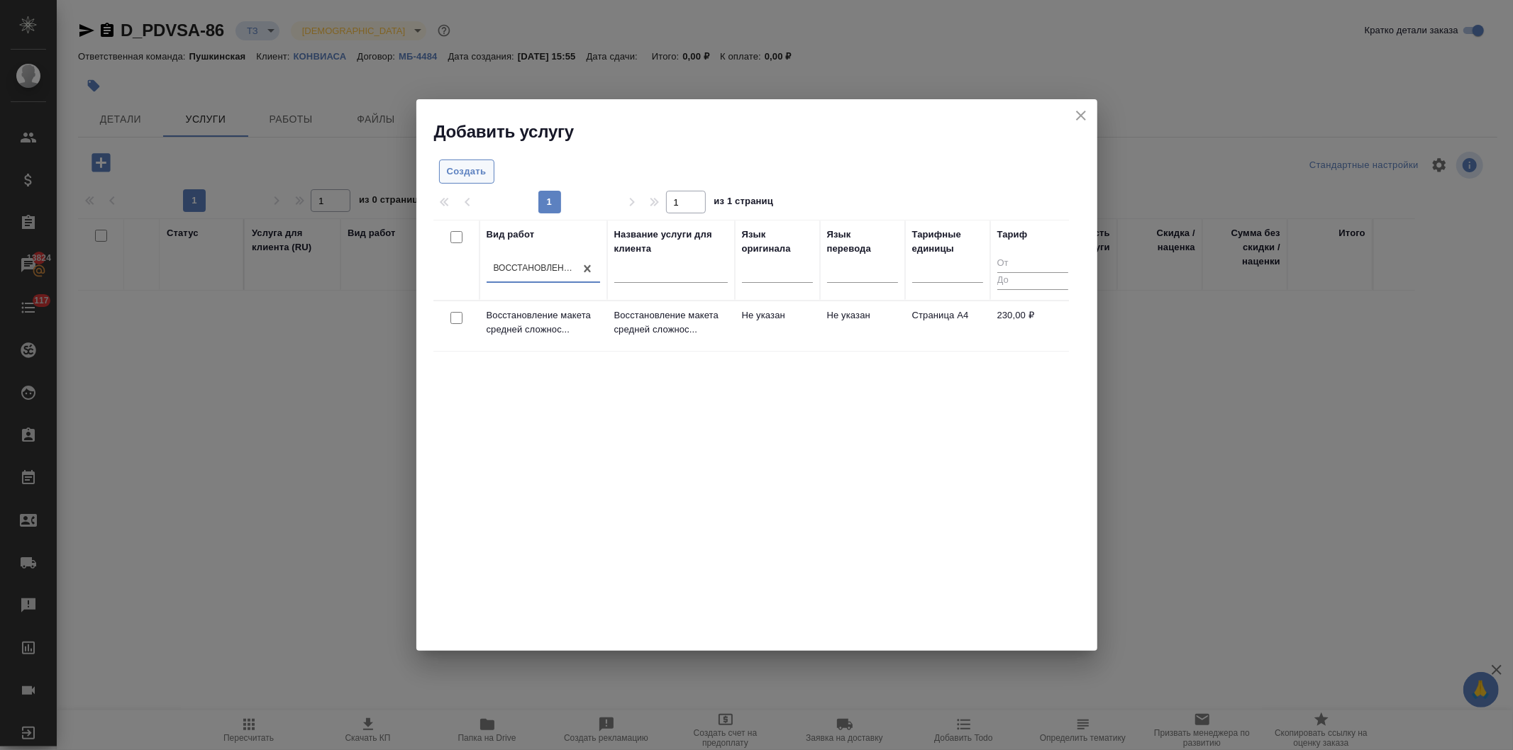
click at [452, 170] on span "Создать" at bounding box center [467, 172] width 40 height 16
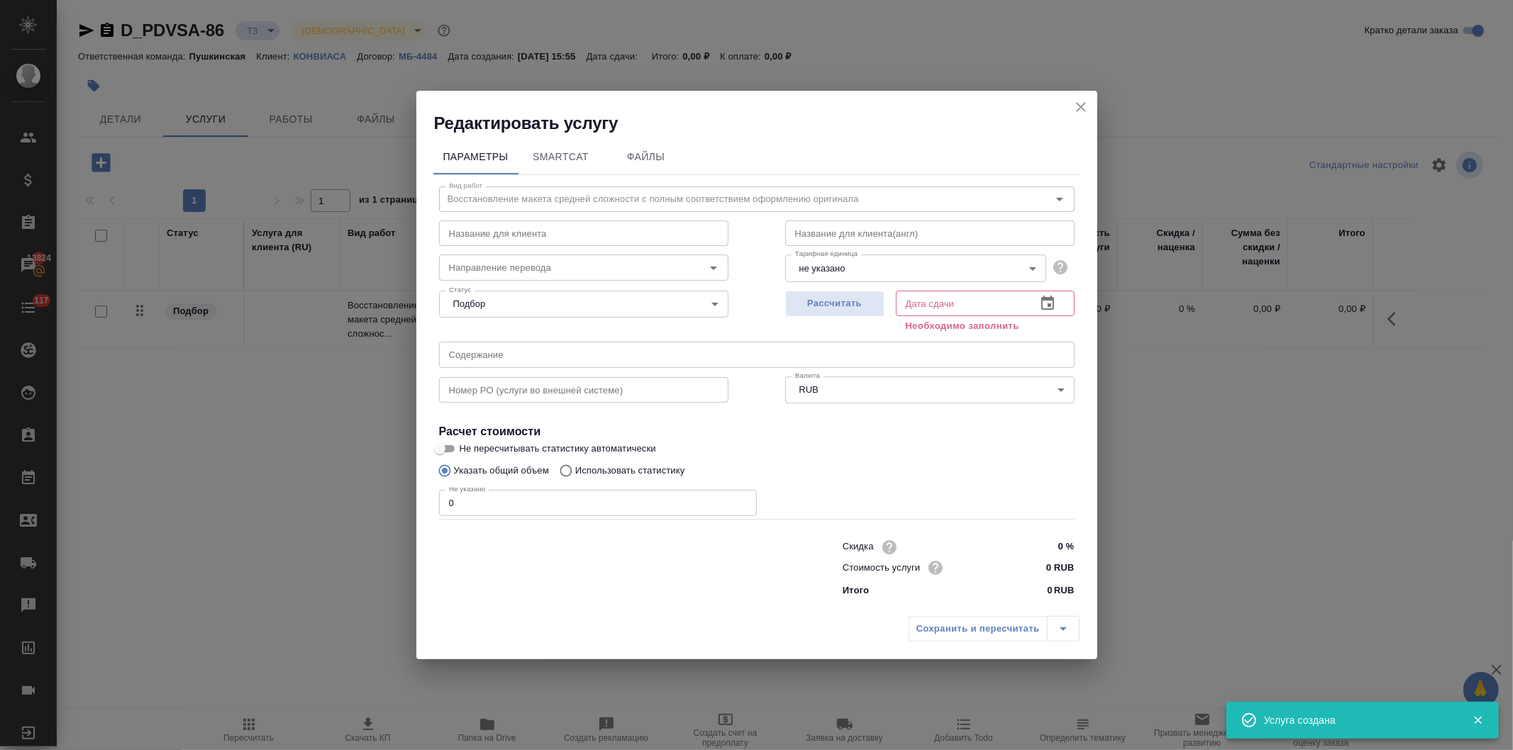
click at [869, 270] on body "🙏 .cls-1 fill:#fff; AWATERA Давыдова Елена Клиенты Спецификации Заказы 13824 Ча…" at bounding box center [756, 375] width 1513 height 750
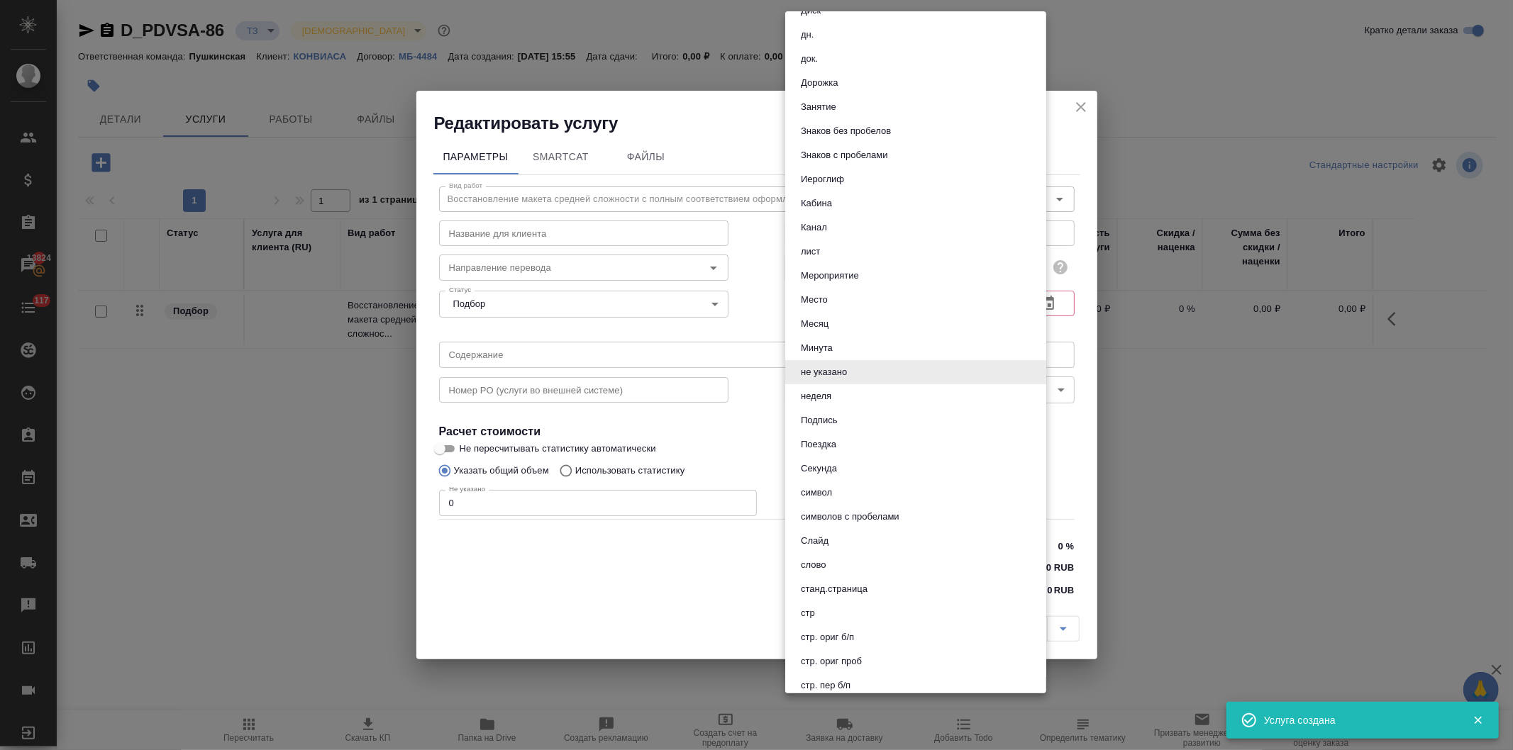
scroll to position [394, 0]
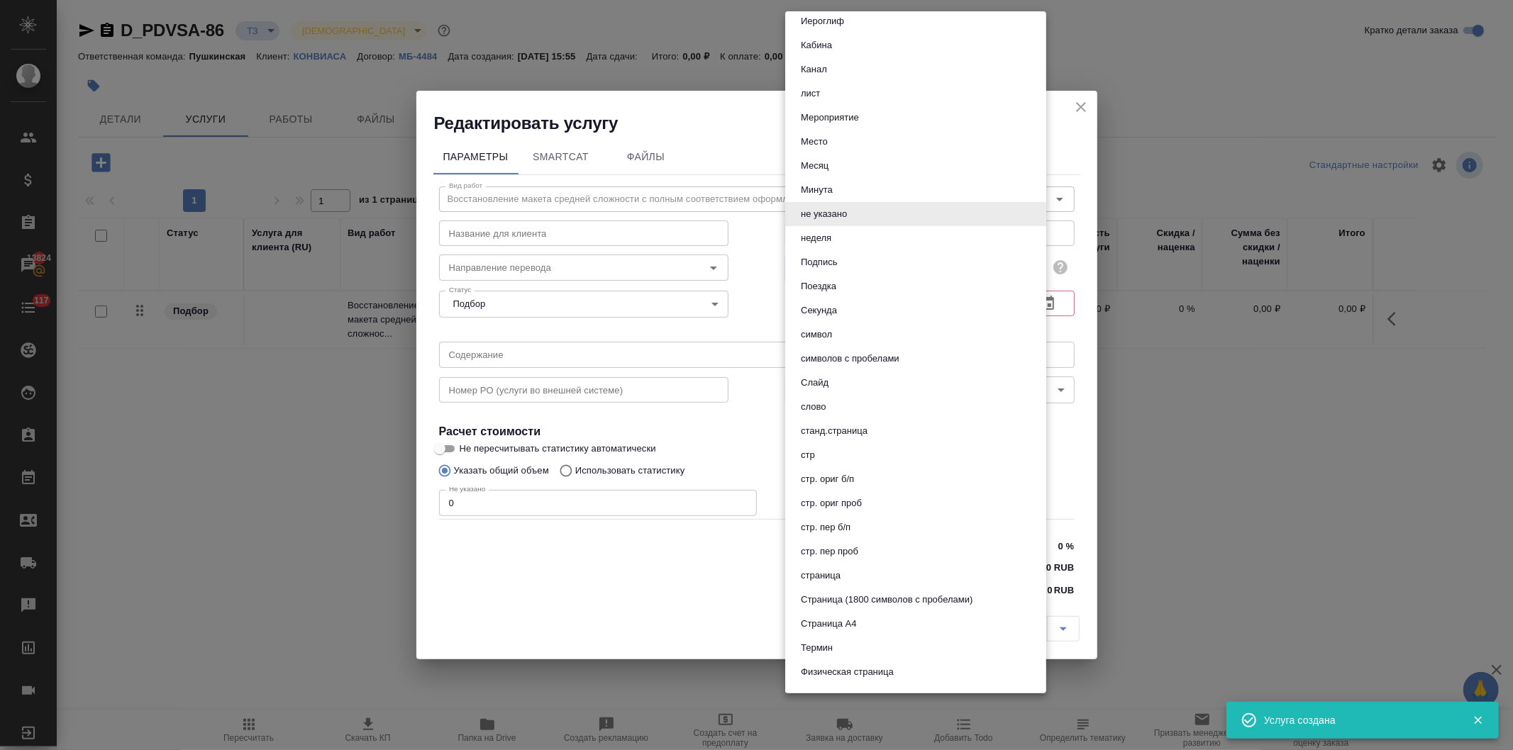
drag, startPoint x: 856, startPoint y: 618, endPoint x: 840, endPoint y: 410, distance: 208.4
click at [856, 618] on button "Страница А4" at bounding box center [828, 624] width 64 height 16
type input "5f036ec4e16dec2d6b59c8ff"
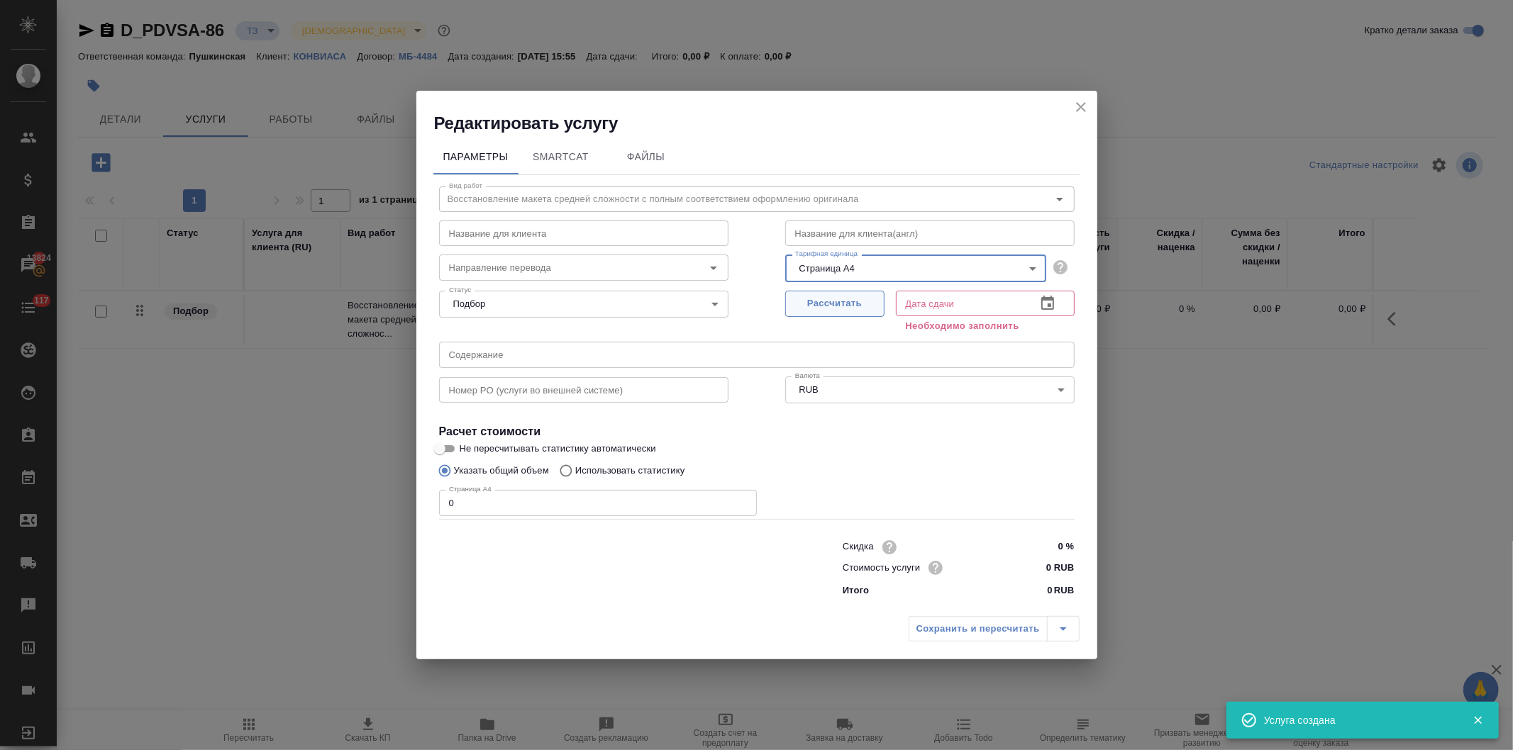
click at [821, 296] on span "Рассчитать" at bounding box center [835, 304] width 84 height 16
type input "01.09.2025 16:03"
click at [462, 356] on input "text" at bounding box center [756, 355] width 635 height 26
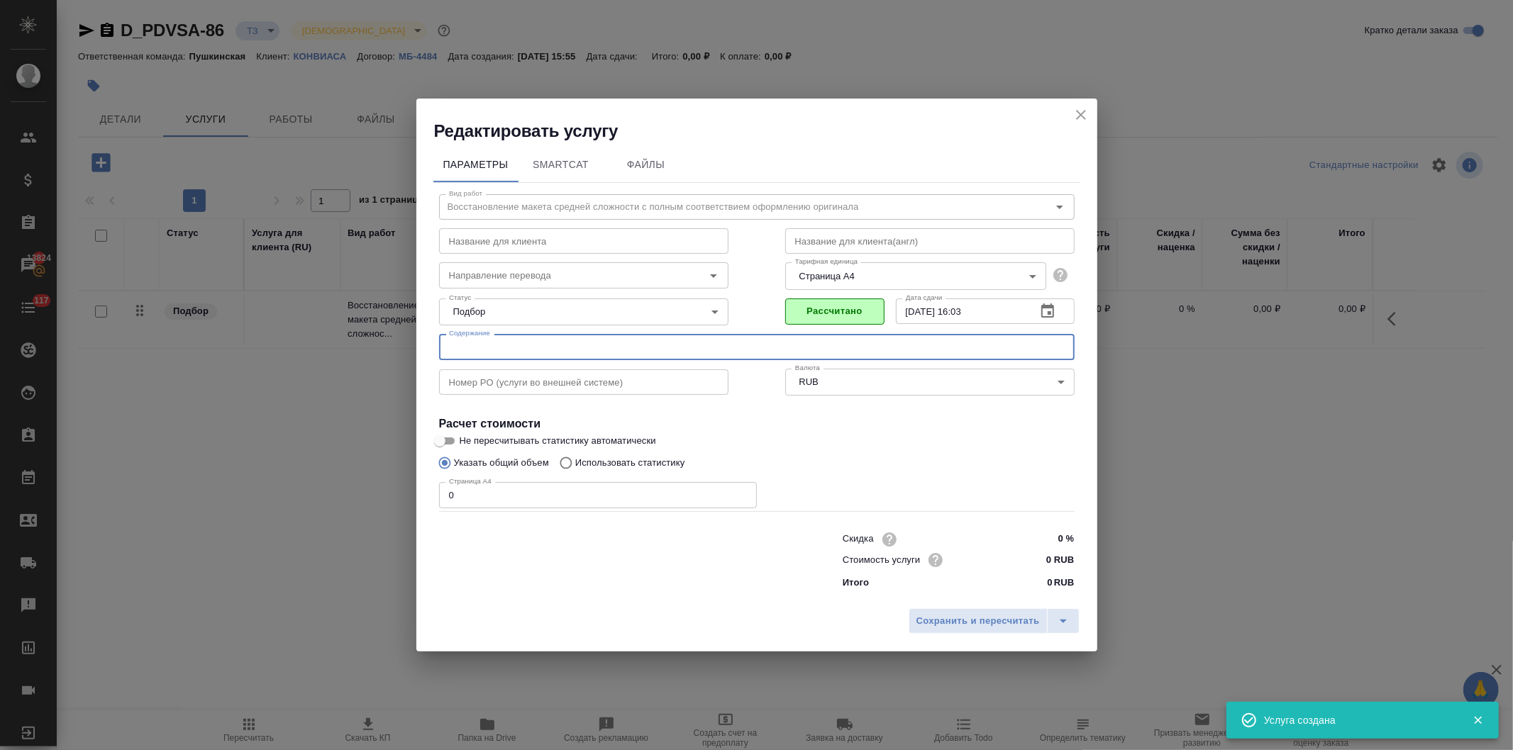
paste input "pse vcv_2025"
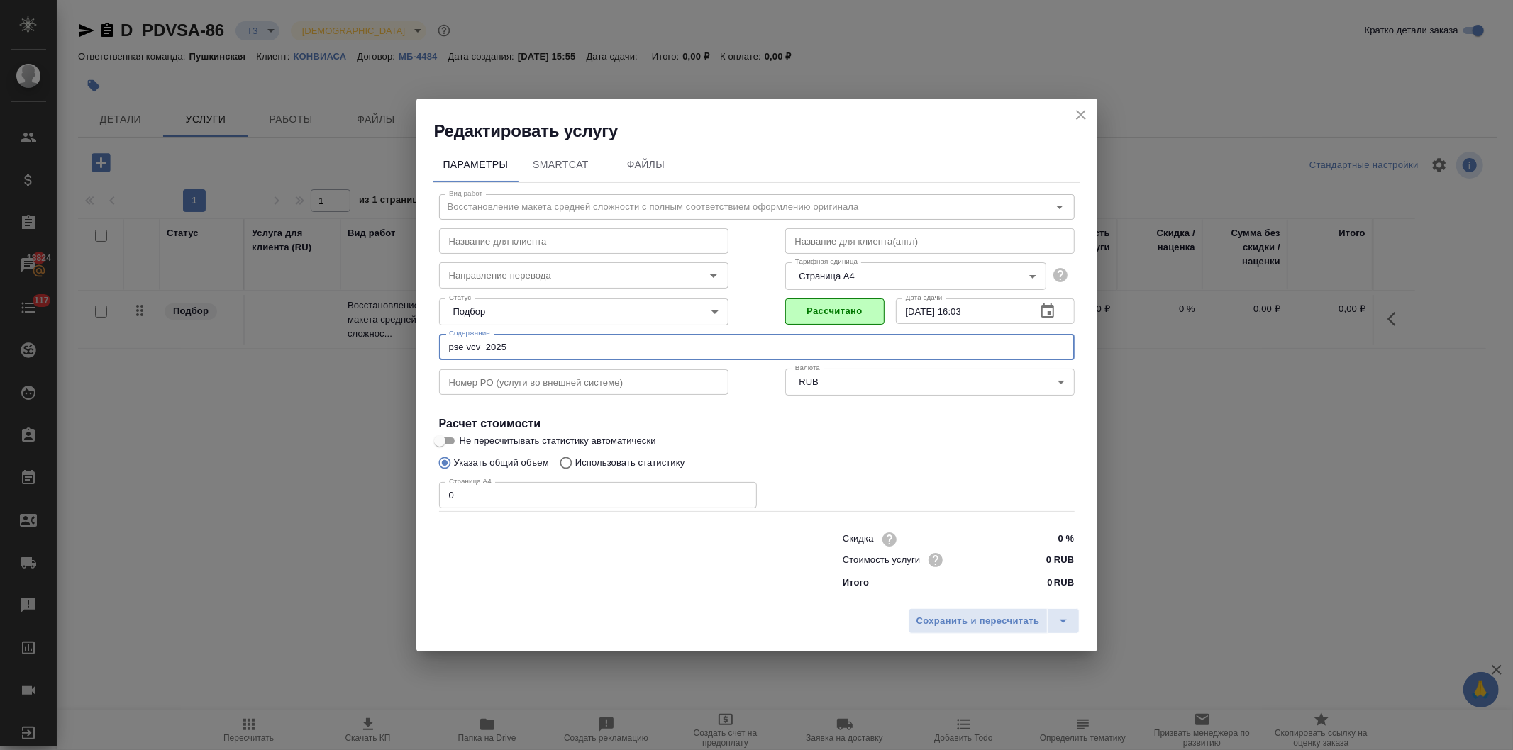
type input "pse vcv_2025"
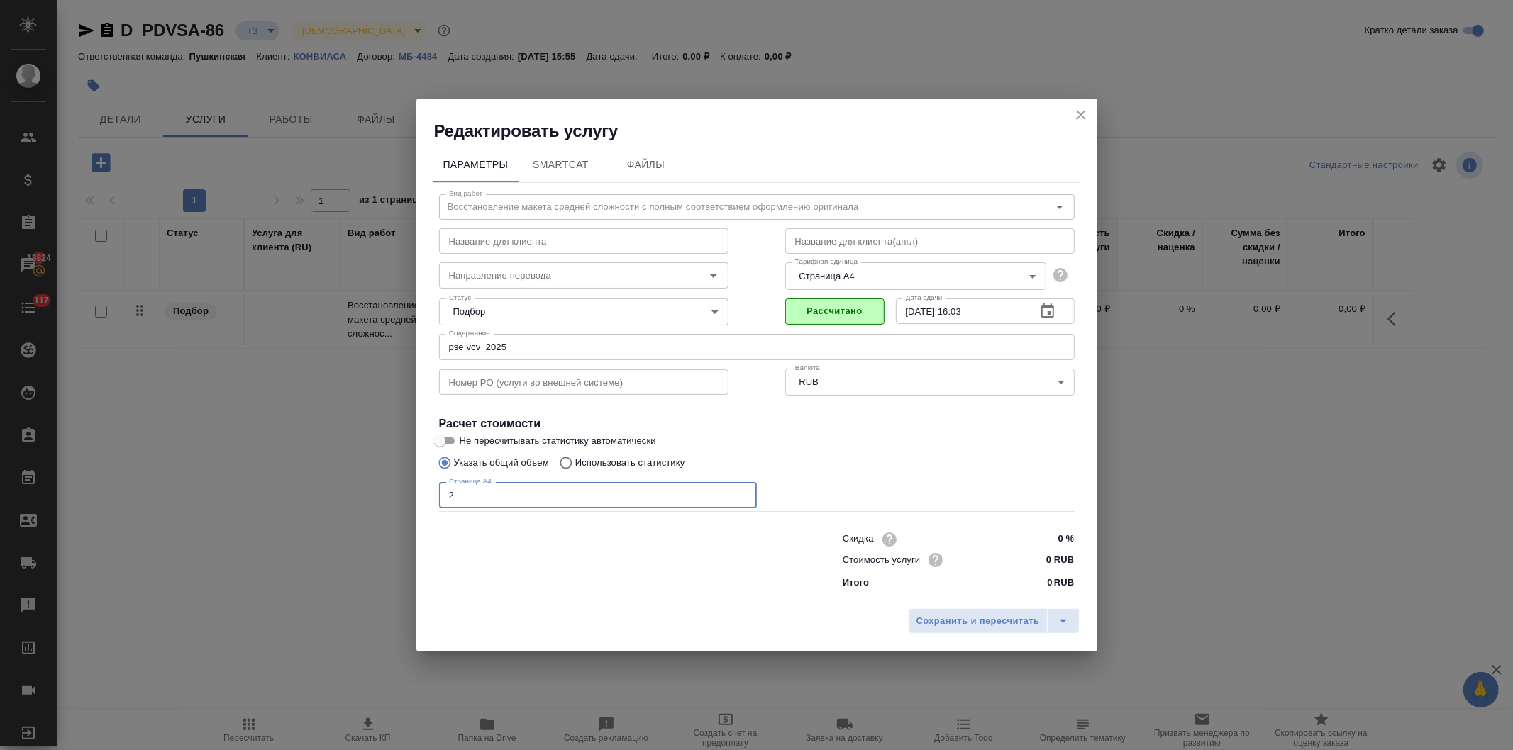
drag, startPoint x: 479, startPoint y: 498, endPoint x: 440, endPoint y: 513, distance: 42.0
click at [409, 500] on div "Редактировать услугу Параметры SmartCat Файлы Вид работ Восстановление макета с…" at bounding box center [756, 375] width 1513 height 750
type input "2"
click at [1046, 566] on input "0 RUB" at bounding box center [1047, 560] width 53 height 21
type input "230 RUB"
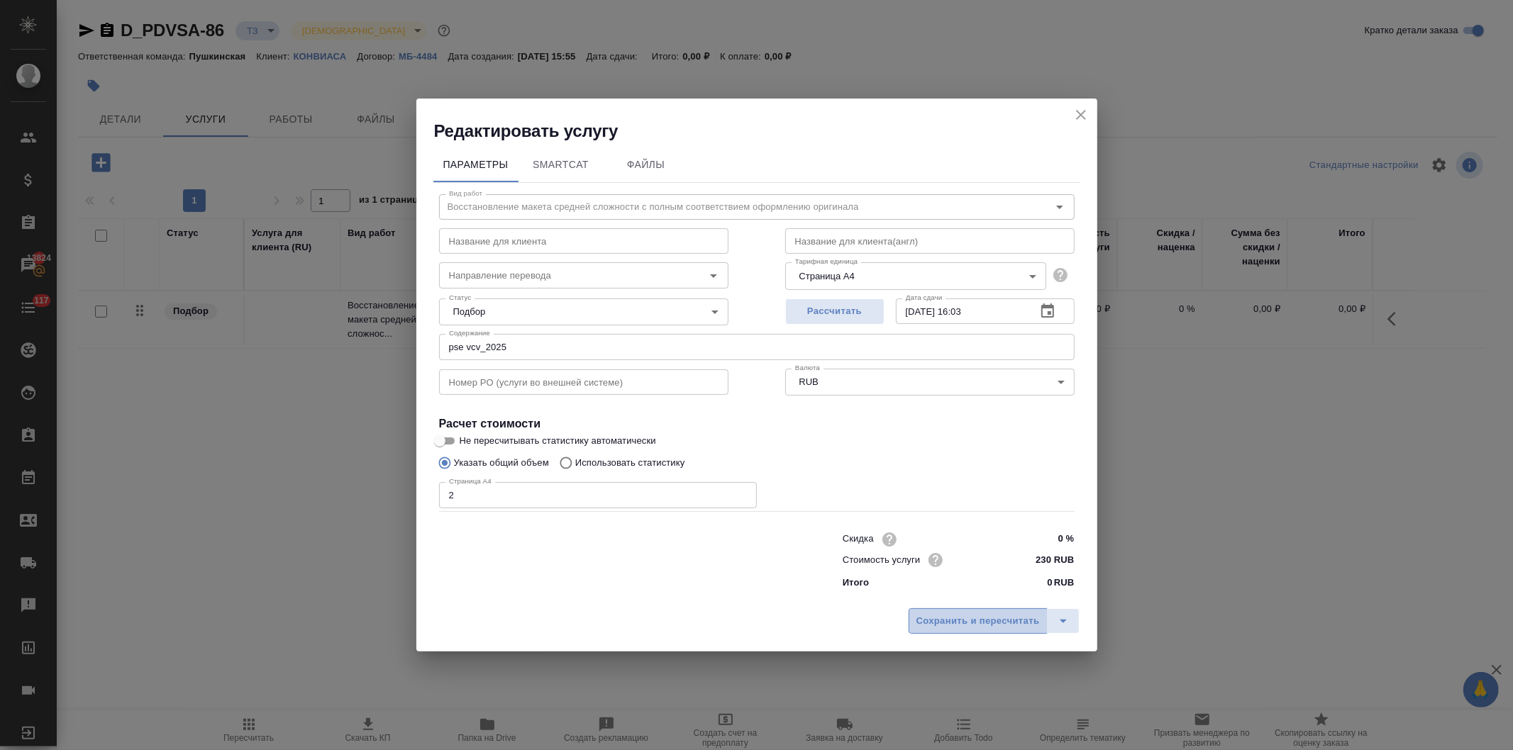
click at [995, 621] on span "Сохранить и пересчитать" at bounding box center [977, 621] width 123 height 16
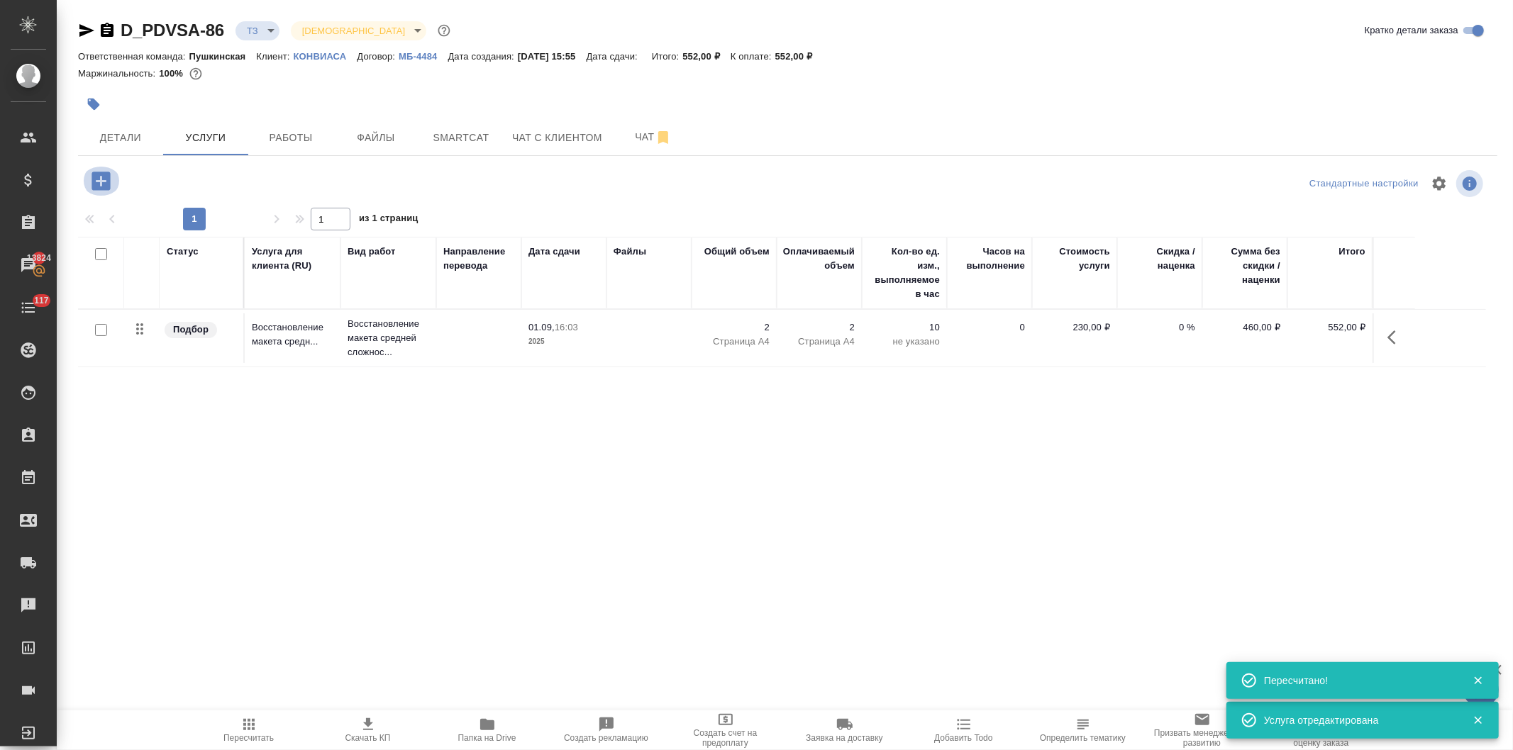
click at [96, 182] on icon "button" at bounding box center [101, 181] width 25 height 25
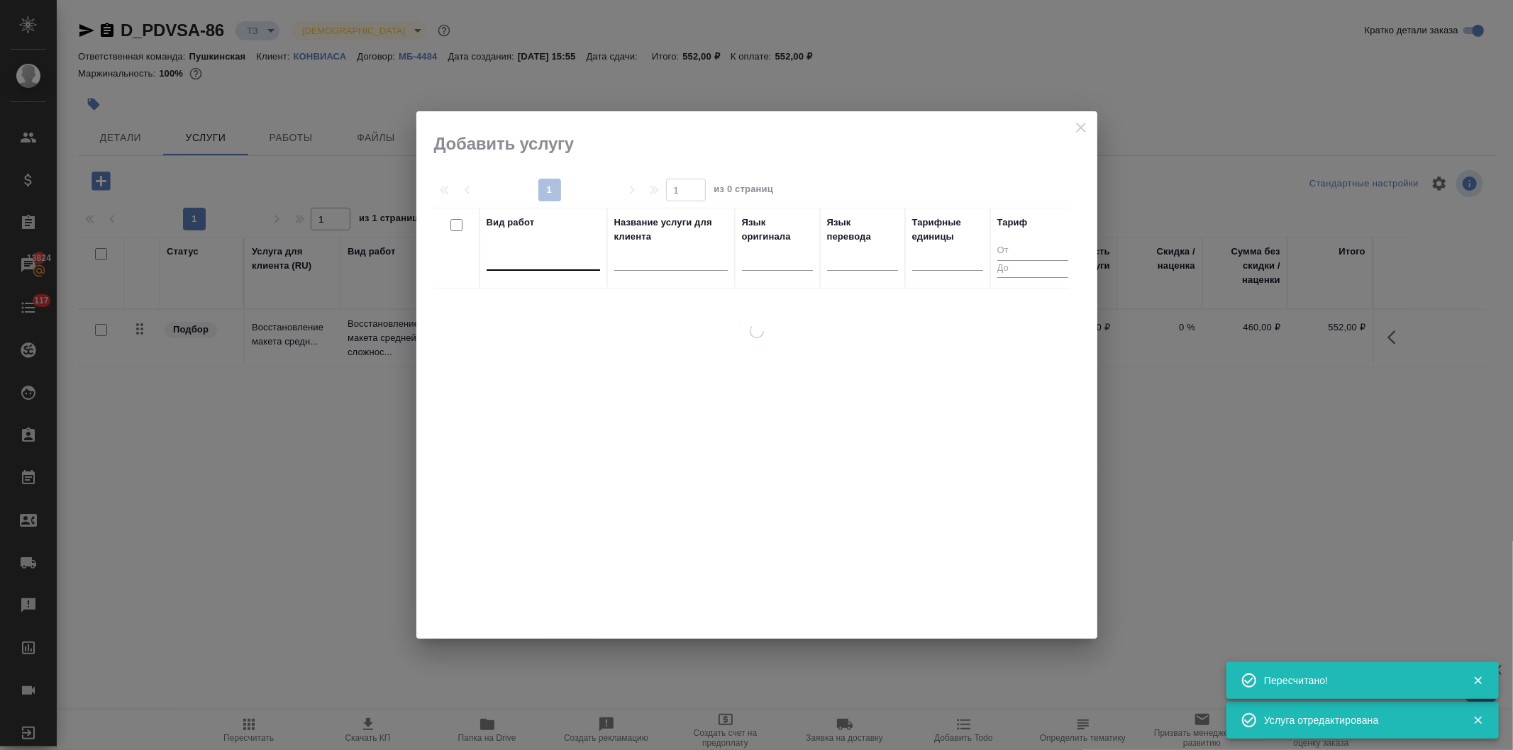
click at [499, 254] on div at bounding box center [543, 256] width 113 height 21
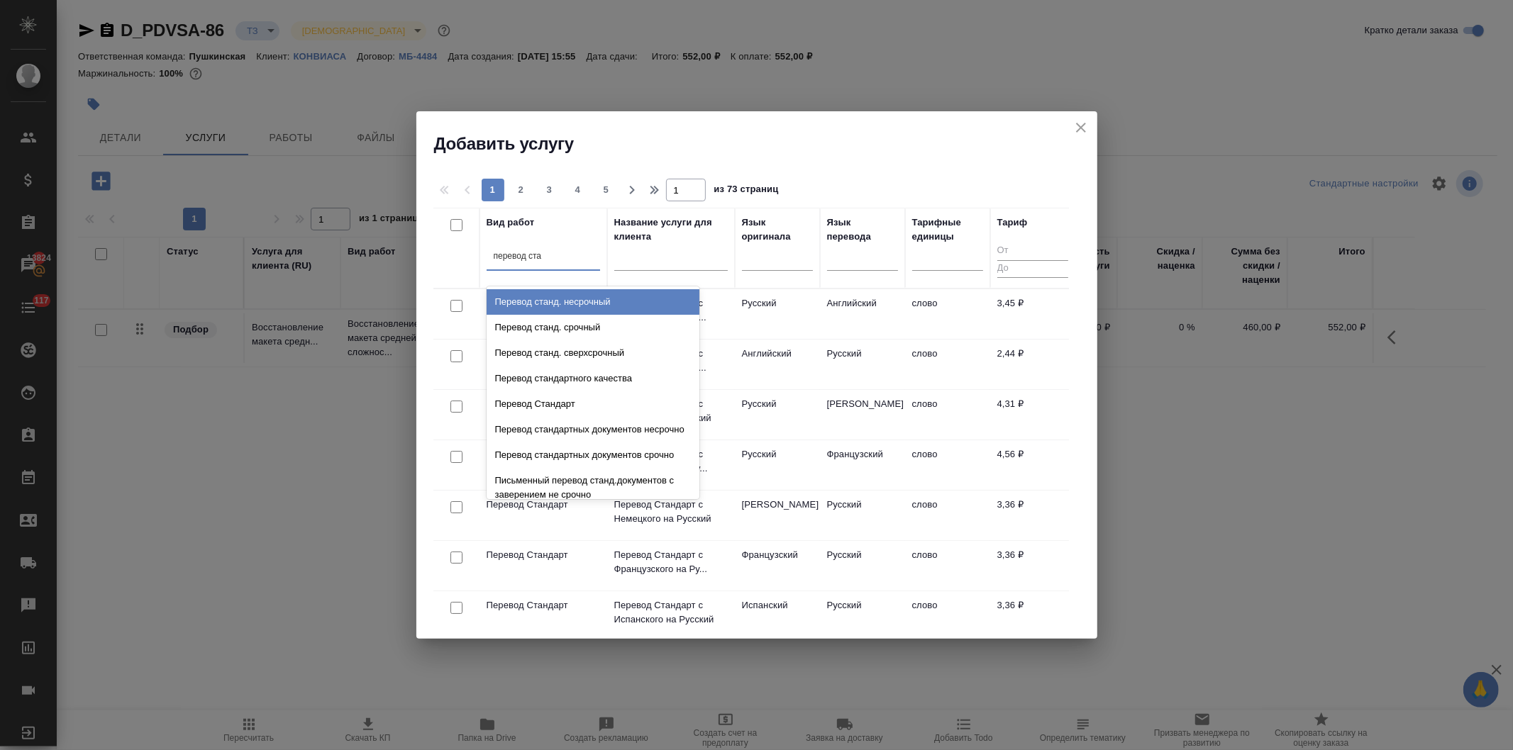
type input "перевод стан"
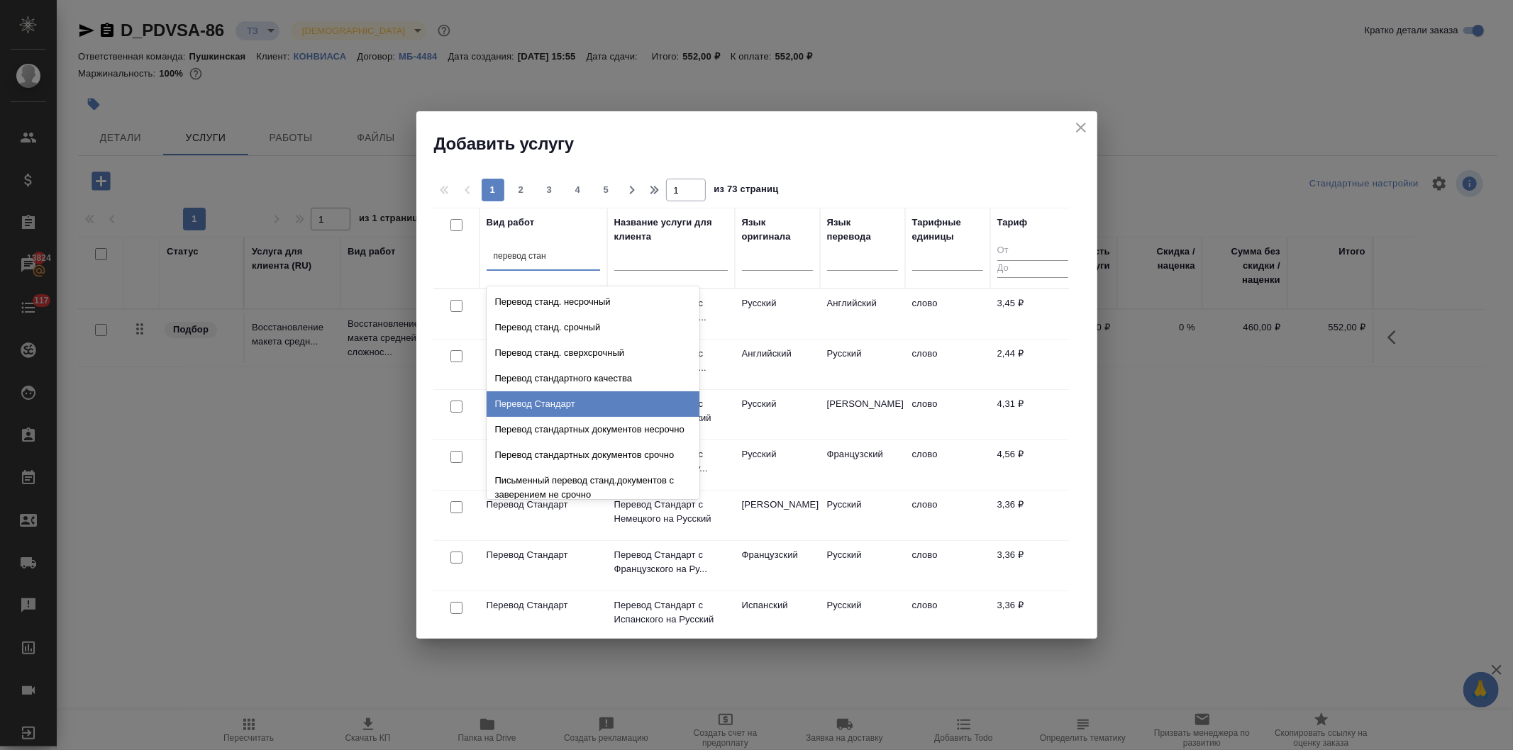
click at [544, 401] on div "Перевод Стандарт" at bounding box center [593, 404] width 213 height 26
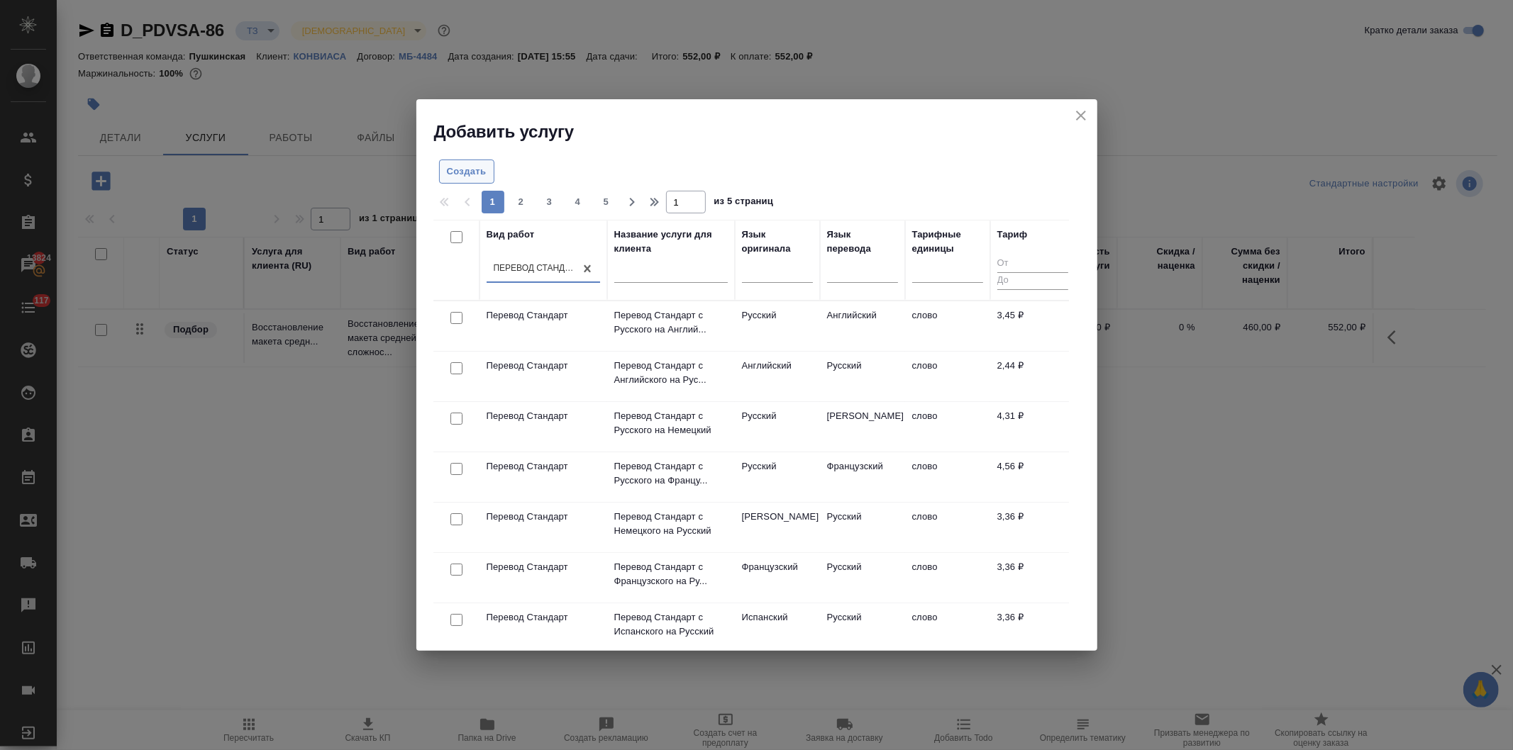
click at [470, 166] on span "Создать" at bounding box center [467, 172] width 40 height 16
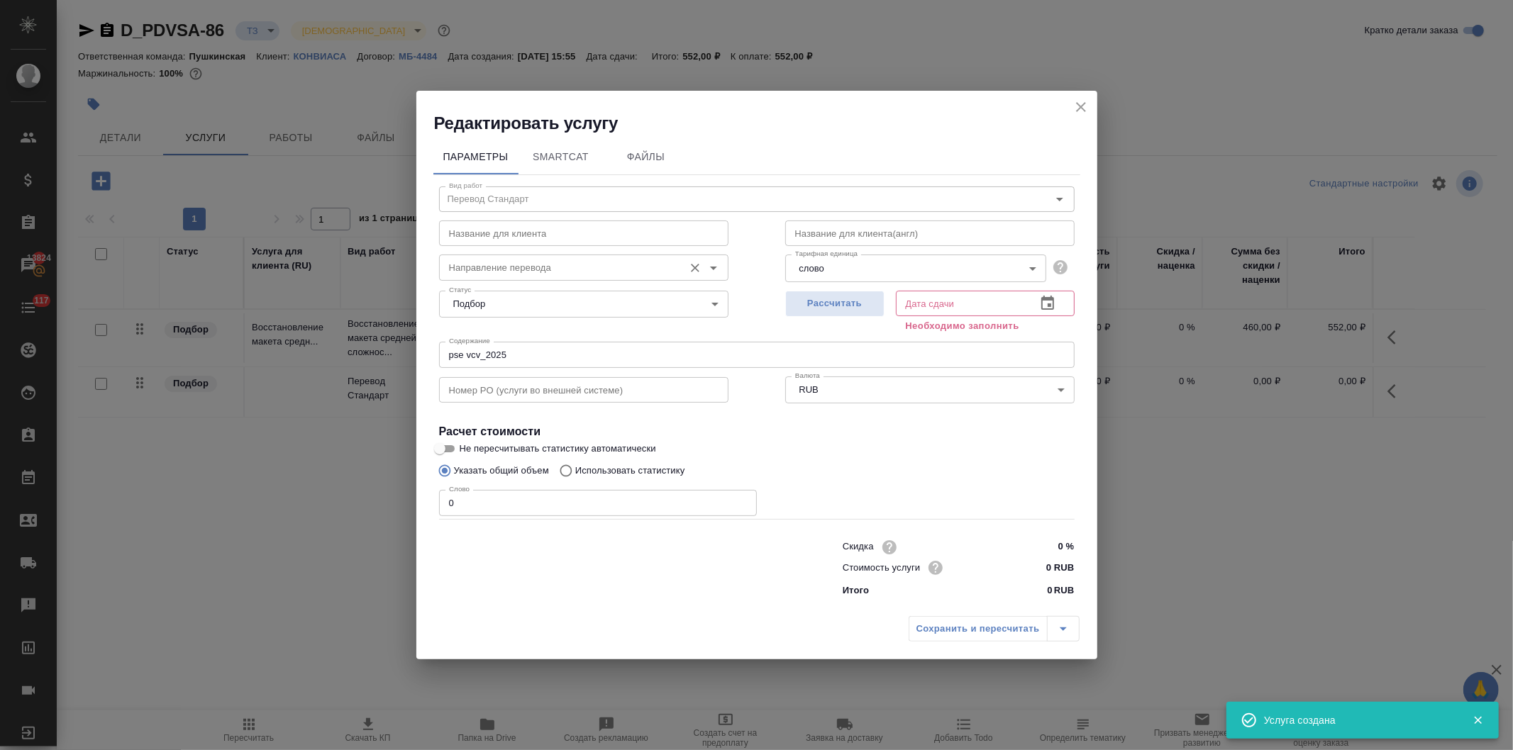
click at [530, 271] on input "Направление перевода" at bounding box center [559, 267] width 233 height 17
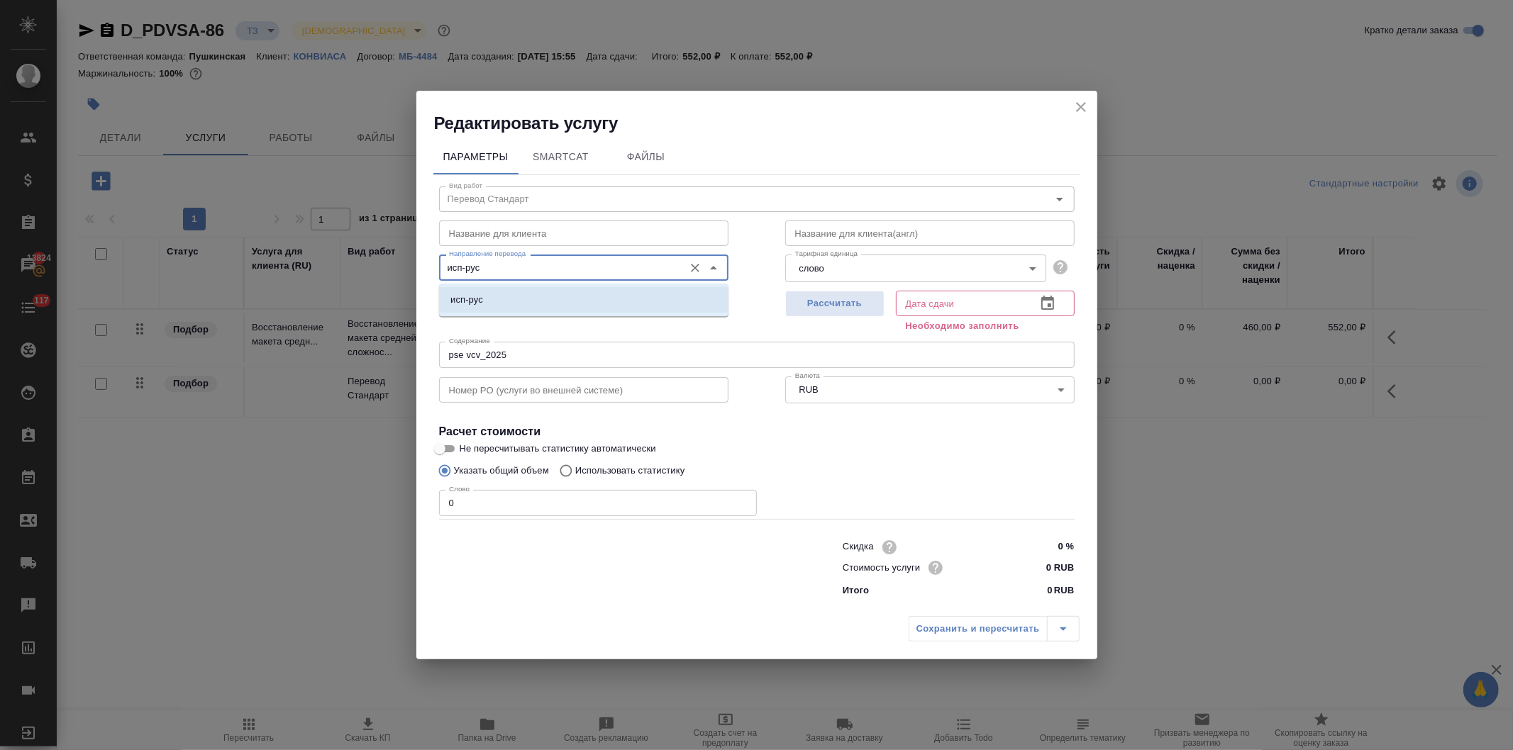
click at [509, 304] on li "исп-рус" at bounding box center [583, 300] width 289 height 26
type input "исп-рус"
click at [835, 301] on span "Рассчитать" at bounding box center [835, 304] width 84 height 16
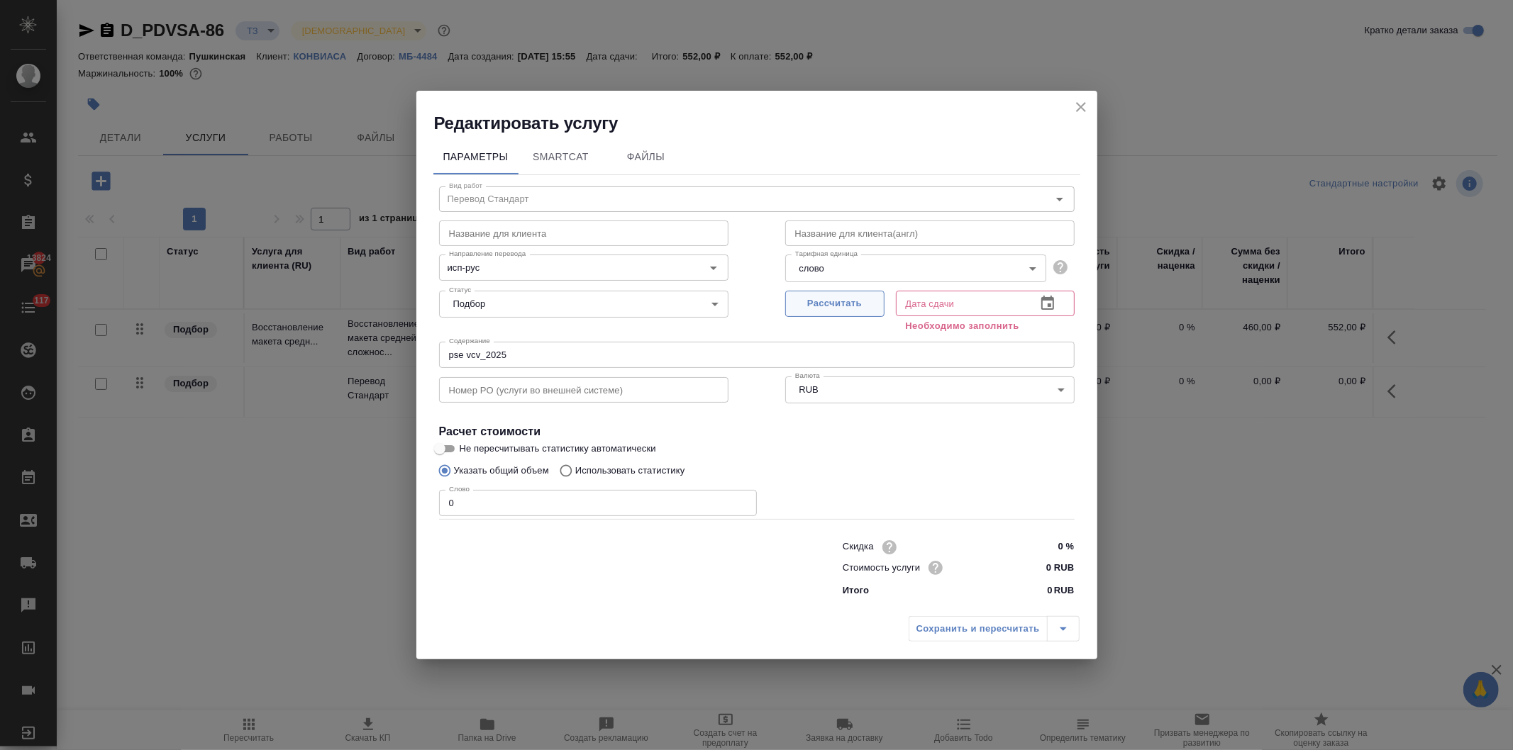
type input "01.09.2025 16:04"
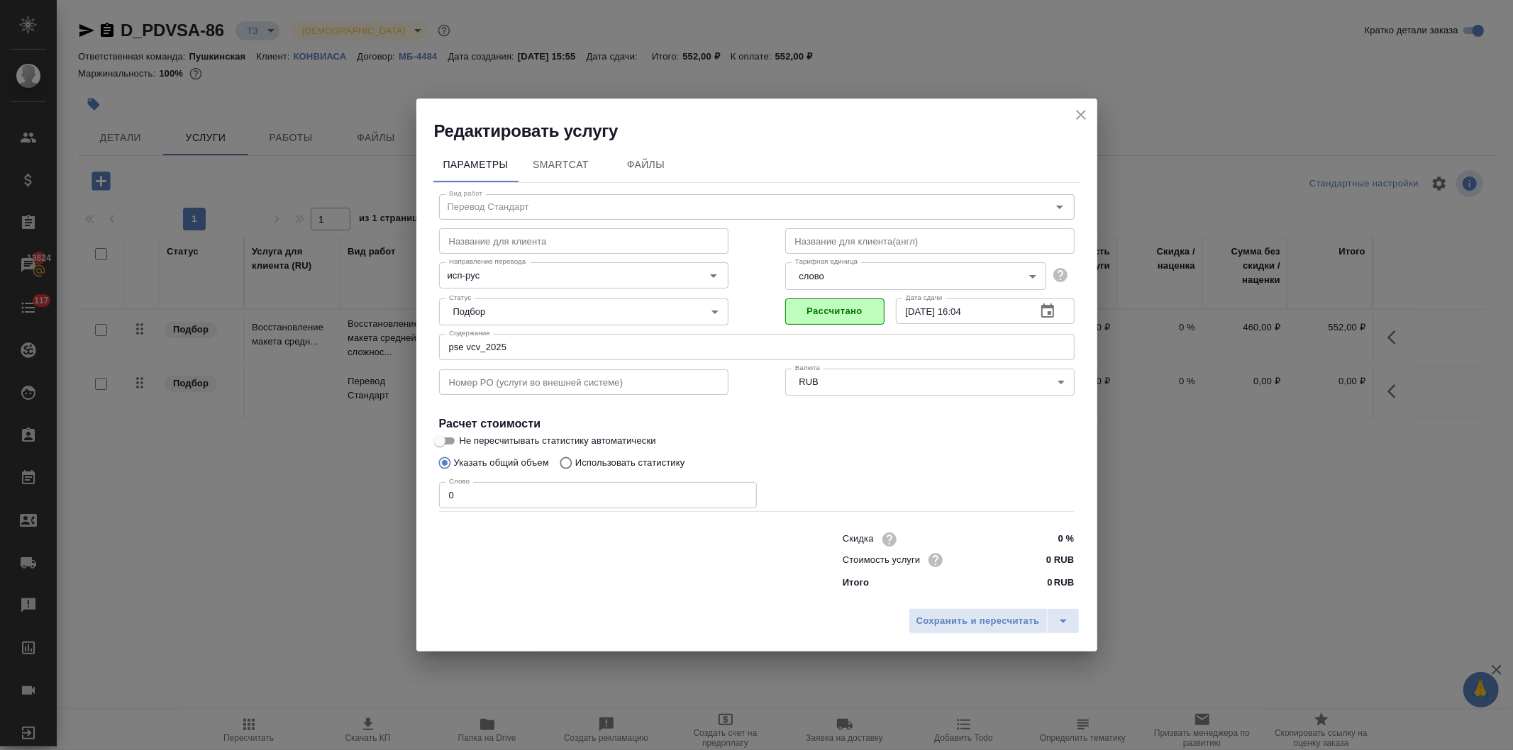
click at [1041, 556] on input "0 RUB" at bounding box center [1047, 560] width 53 height 21
type input "3.36 RUB"
click at [976, 620] on span "Сохранить и пересчитать" at bounding box center [977, 622] width 123 height 16
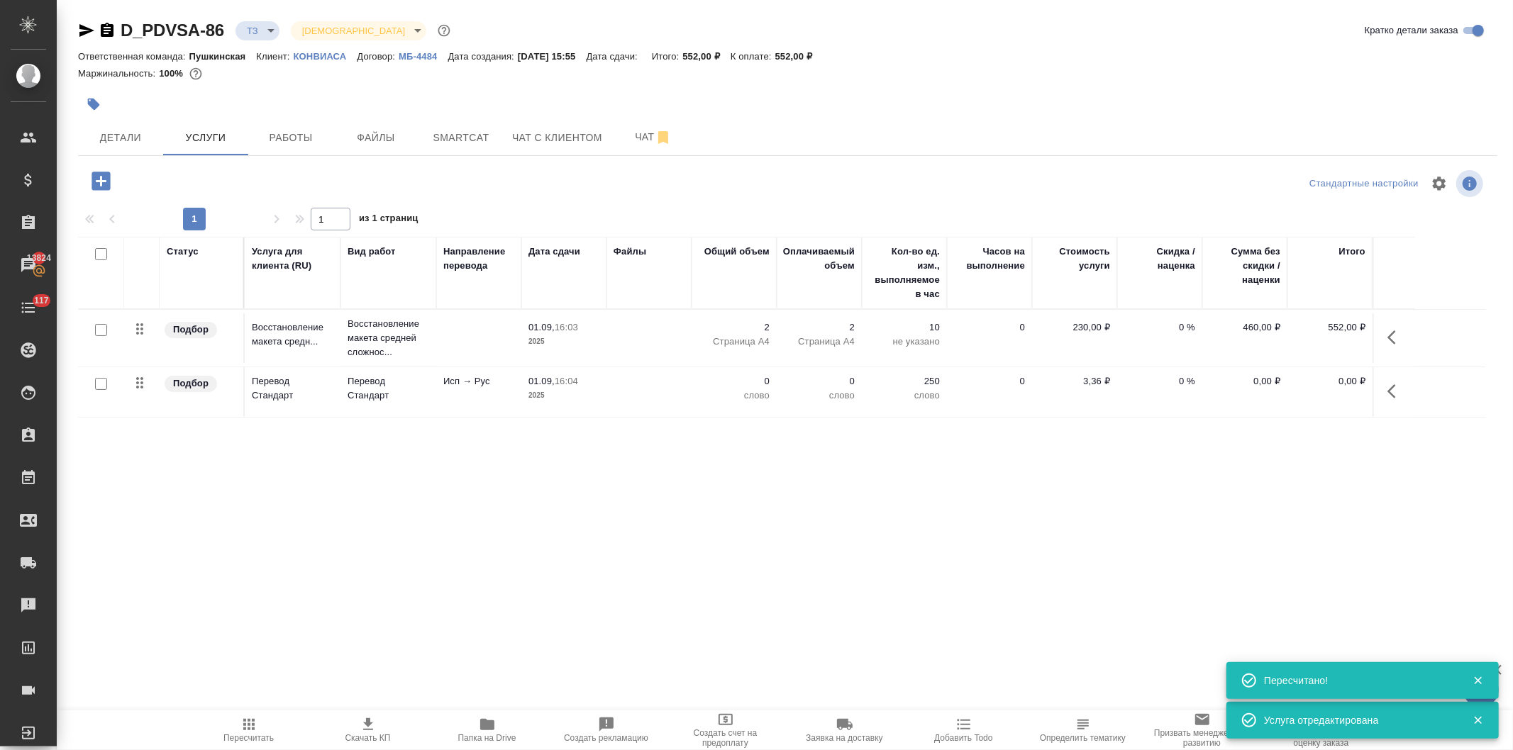
click at [98, 180] on icon "button" at bounding box center [101, 181] width 25 height 25
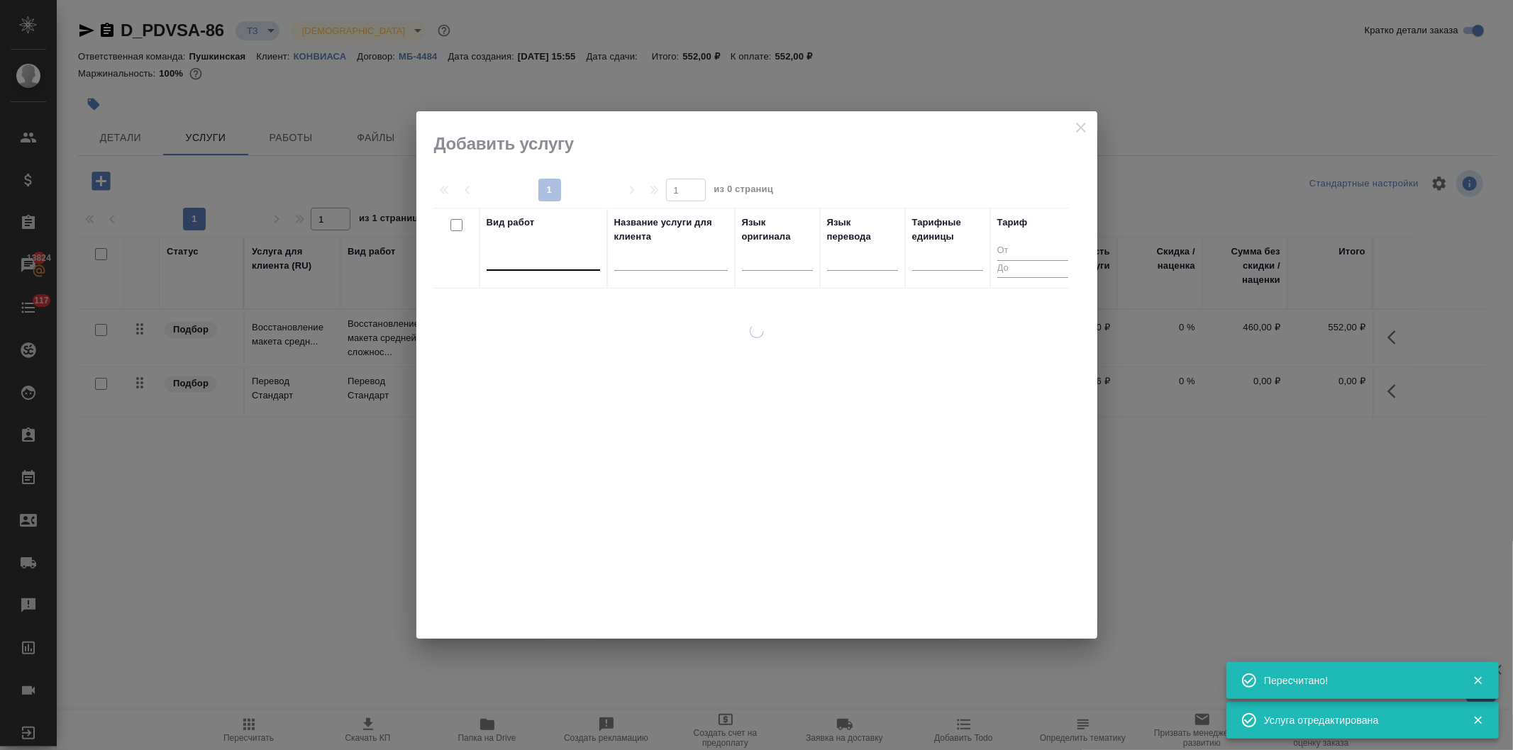
click at [523, 267] on div at bounding box center [543, 257] width 113 height 27
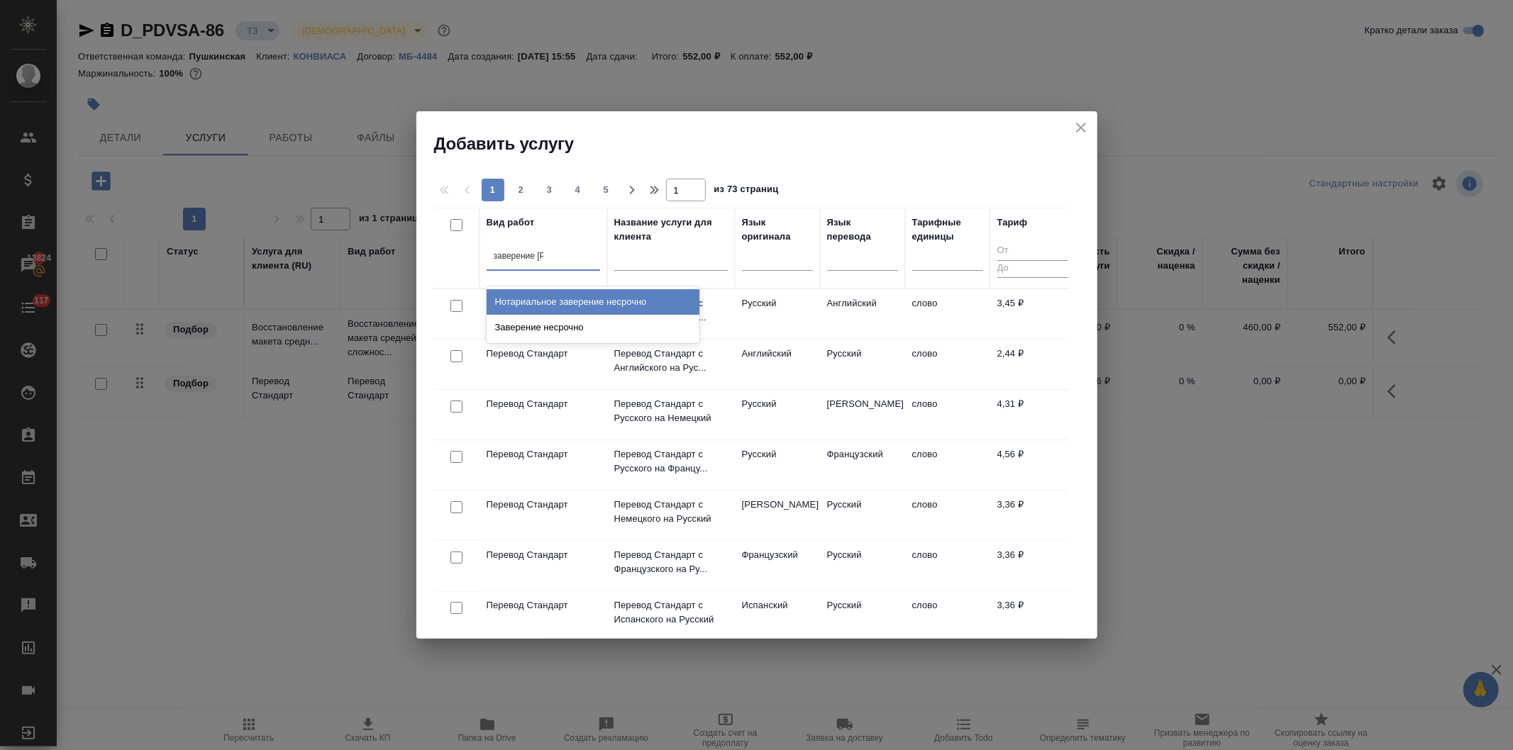
type input "заверение не"
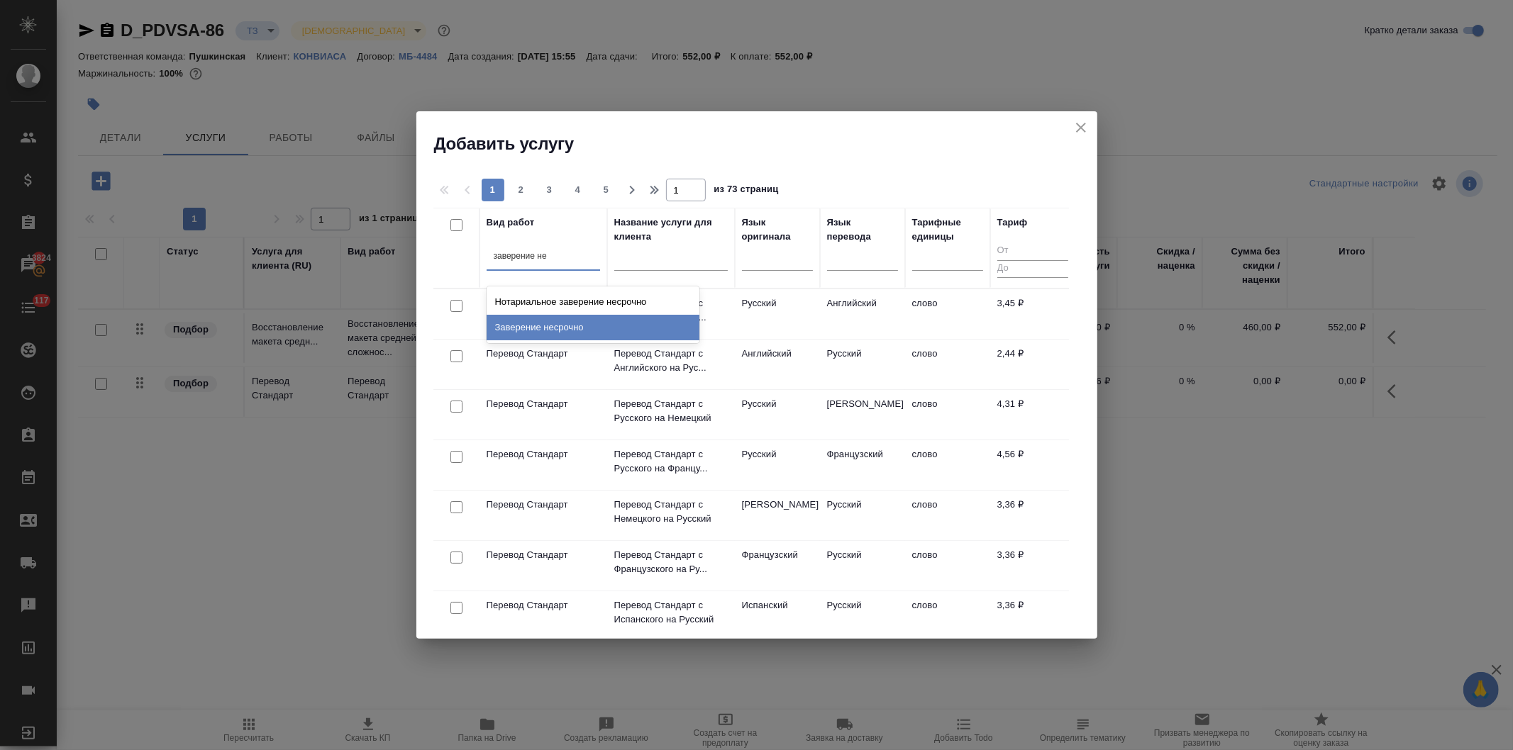
click at [533, 326] on div "Заверение несрочно" at bounding box center [593, 328] width 213 height 26
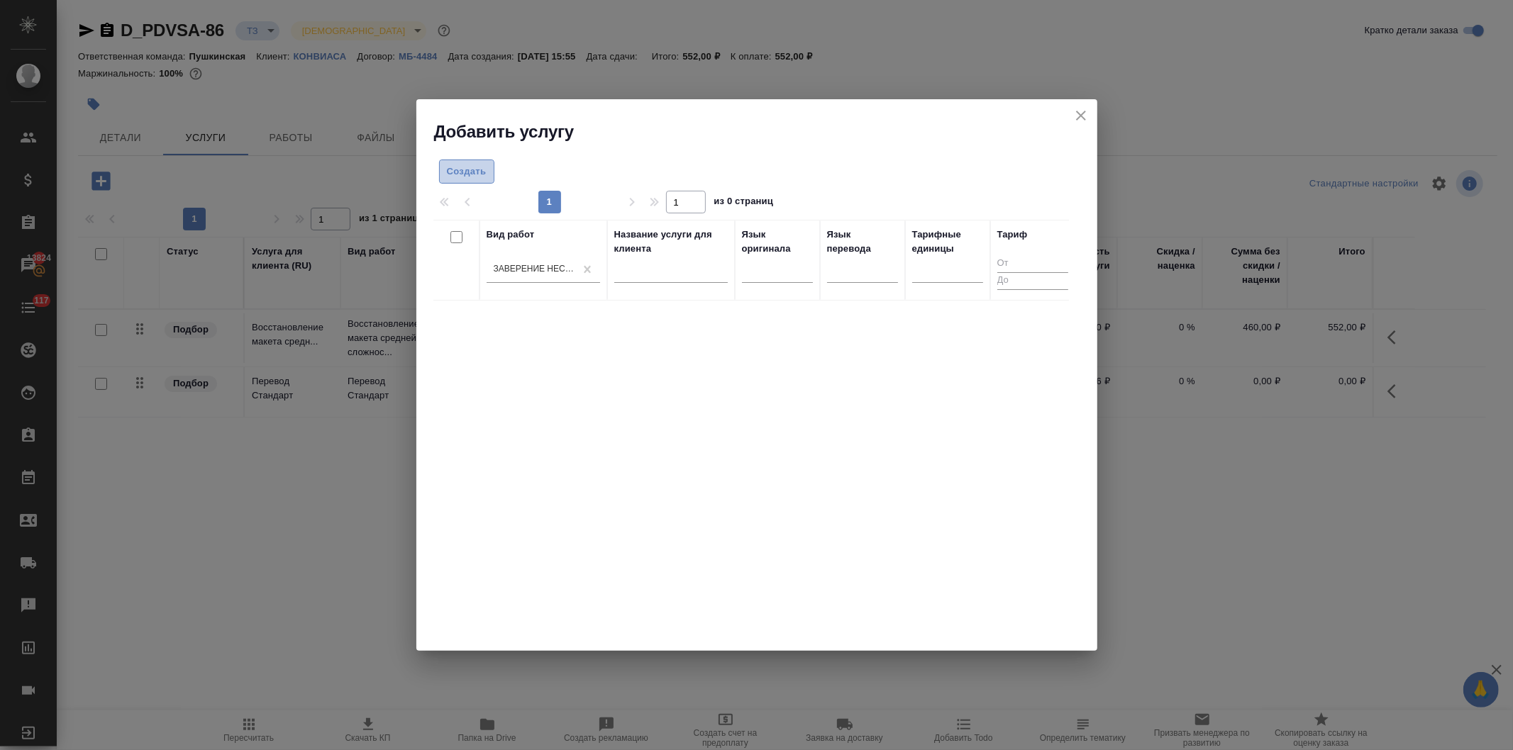
click at [461, 172] on span "Создать" at bounding box center [467, 172] width 40 height 16
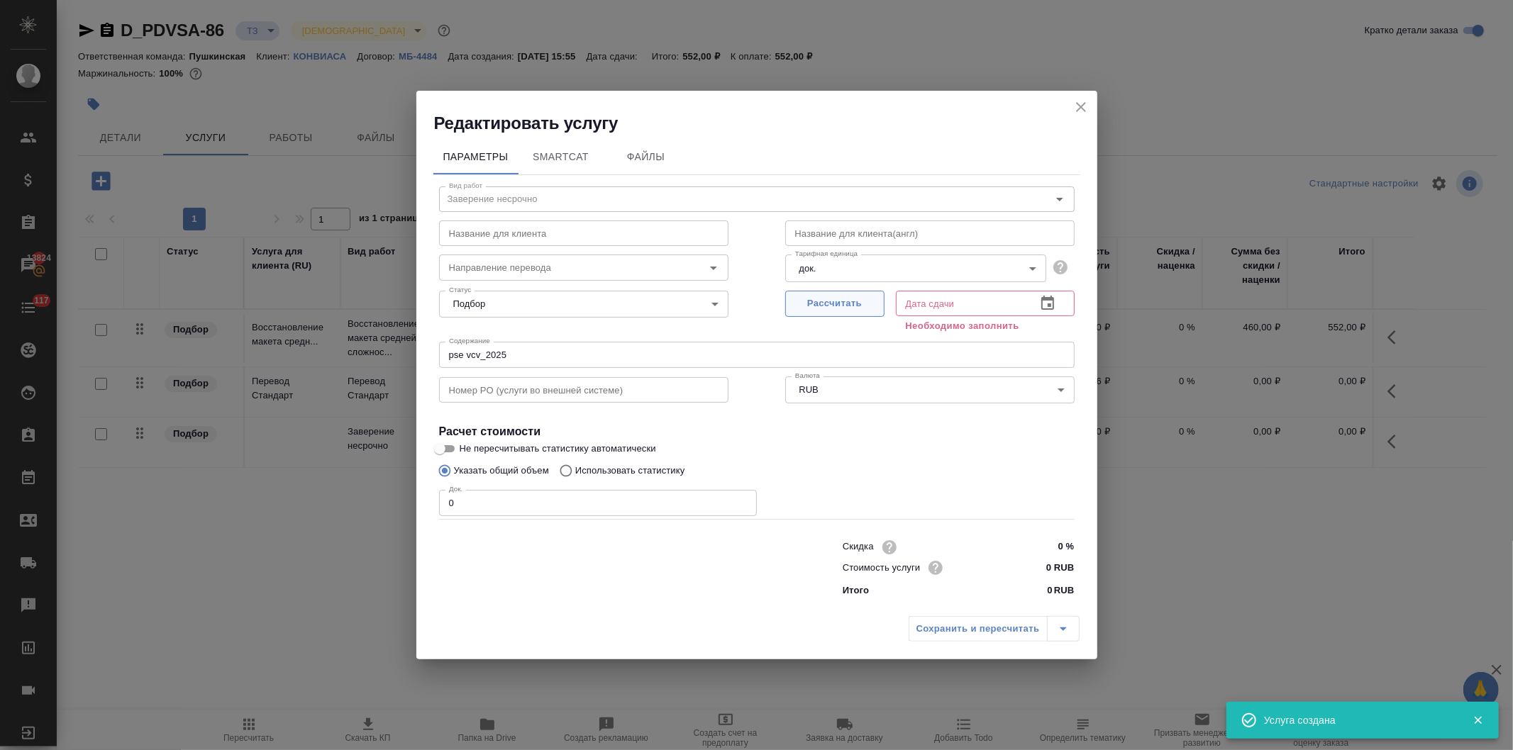
click at [838, 296] on span "Рассчитать" at bounding box center [835, 304] width 84 height 16
type input "01.09.2025 16:06"
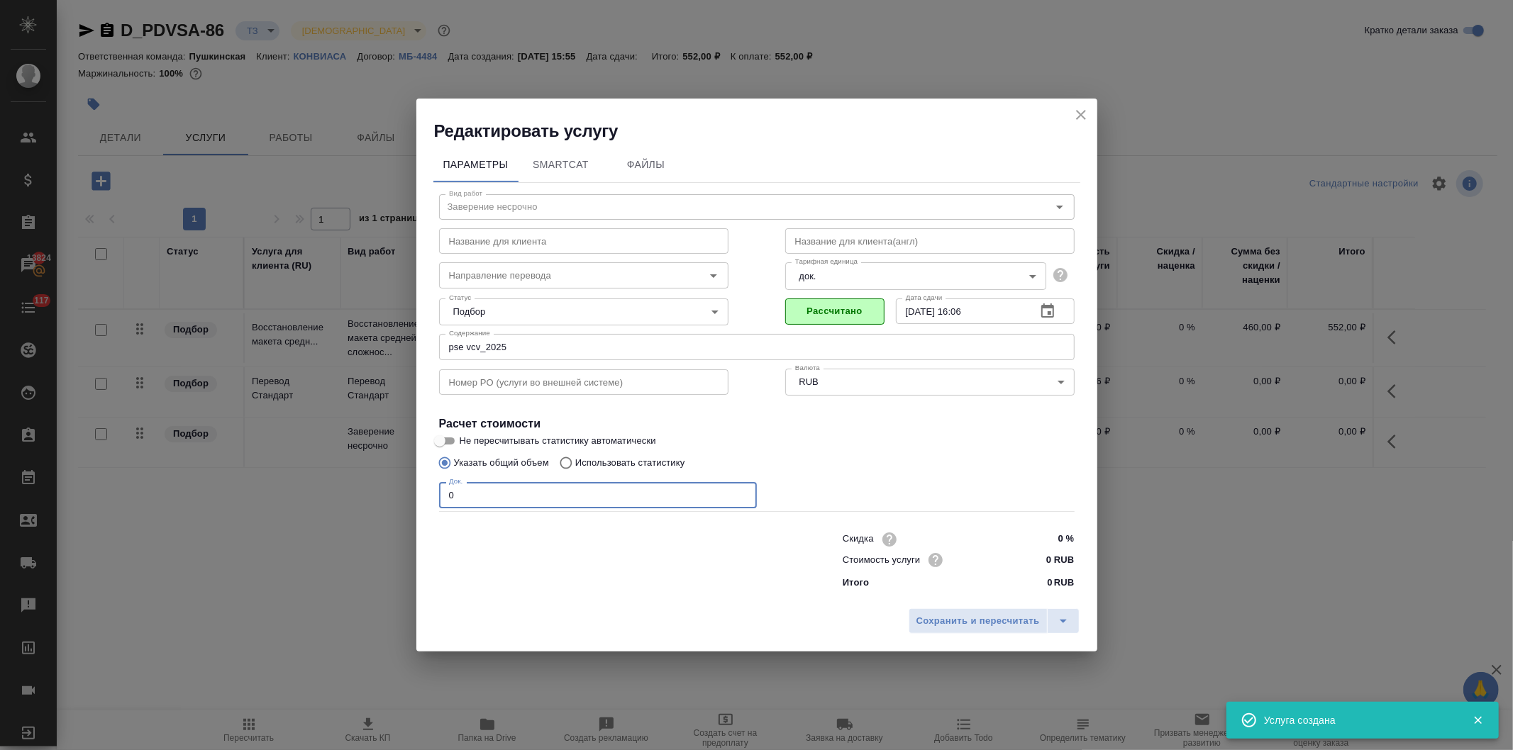
drag, startPoint x: 448, startPoint y: 501, endPoint x: 560, endPoint y: 565, distance: 129.0
click at [423, 507] on div "Параметры SmartCat Файлы Вид работ Заверение несрочно Вид работ Название для кл…" at bounding box center [756, 373] width 681 height 460
type input "1"
click at [1046, 558] on input "0 RUB" at bounding box center [1047, 560] width 53 height 21
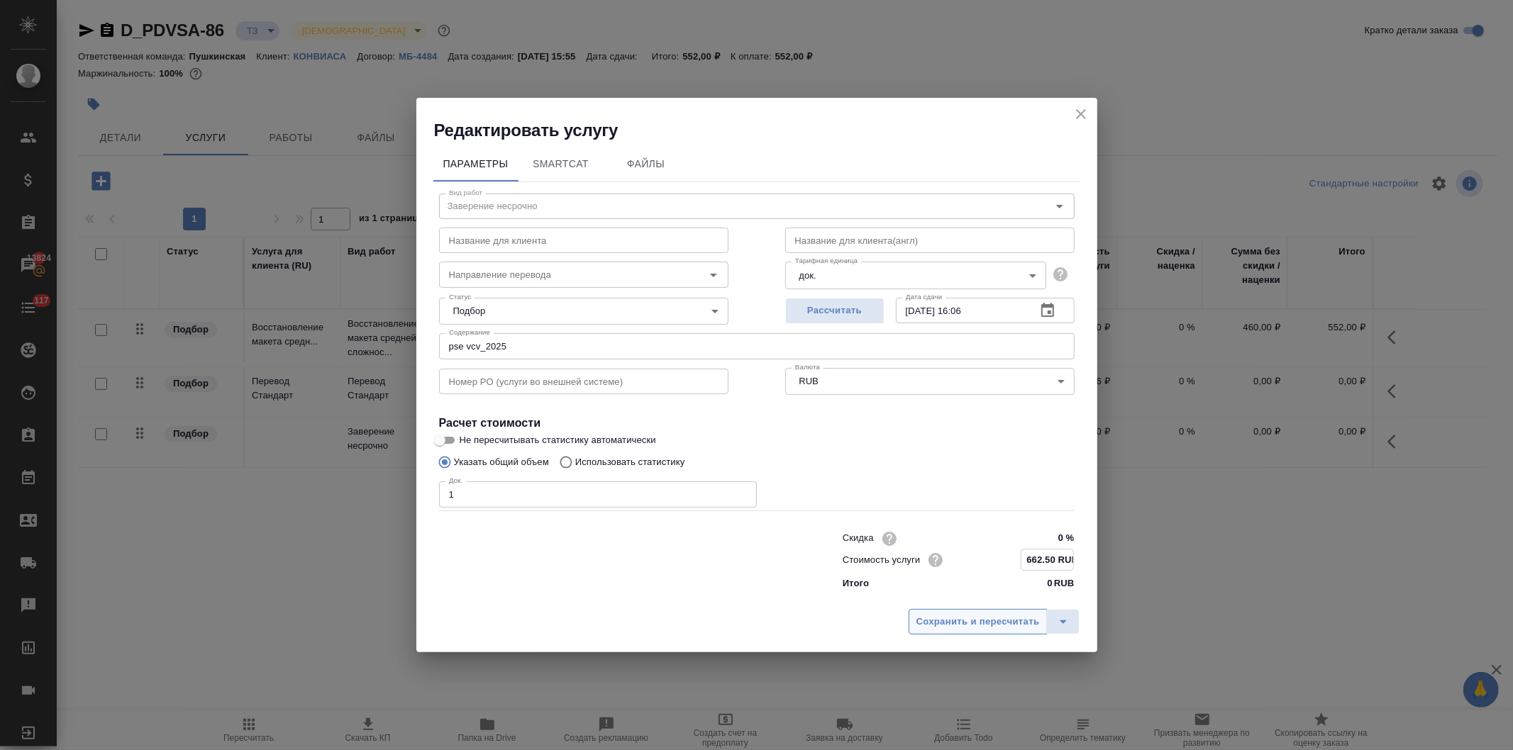
type input "662.50 RUB"
click at [986, 619] on span "Сохранить и пересчитать" at bounding box center [977, 622] width 123 height 16
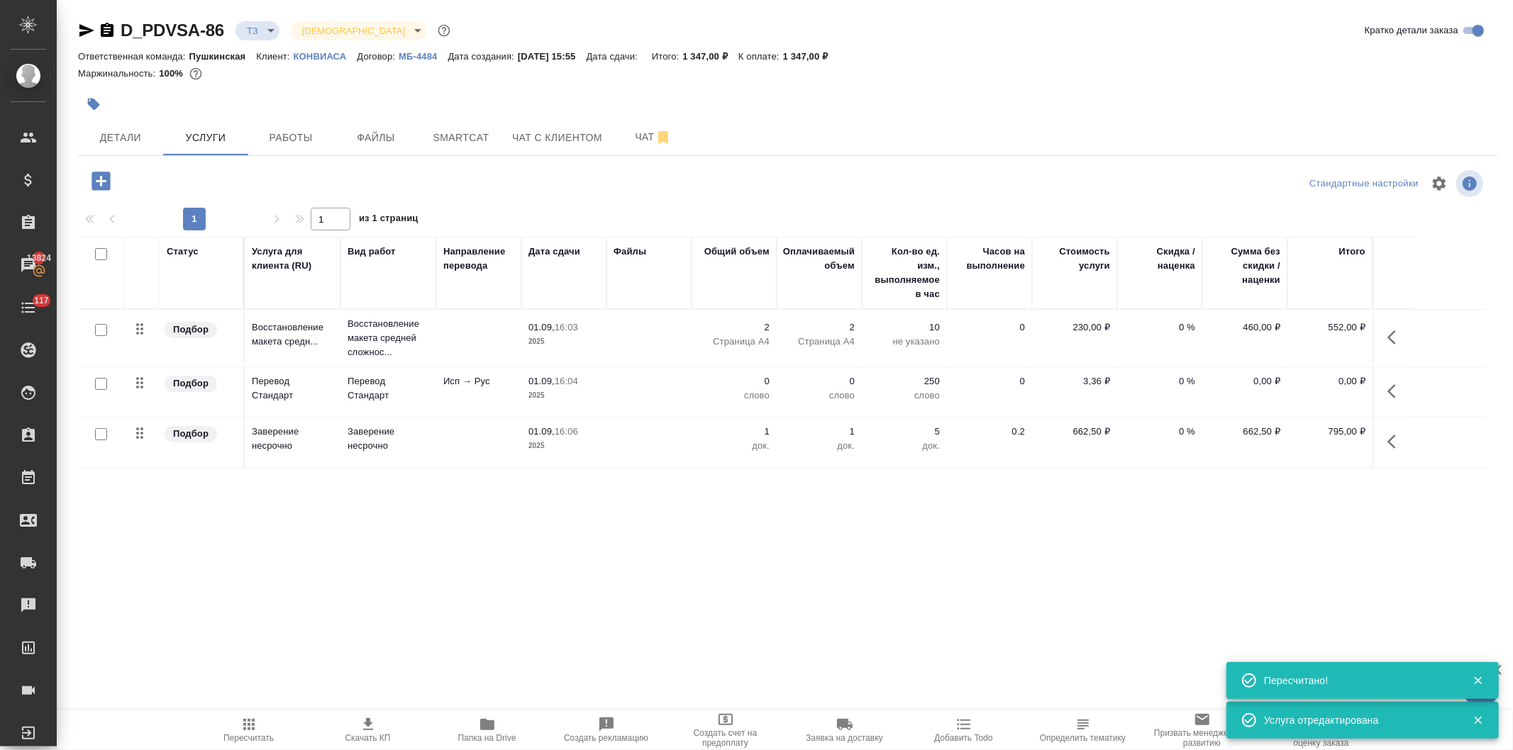
click at [505, 386] on p "Исп → Рус" at bounding box center [478, 381] width 71 height 14
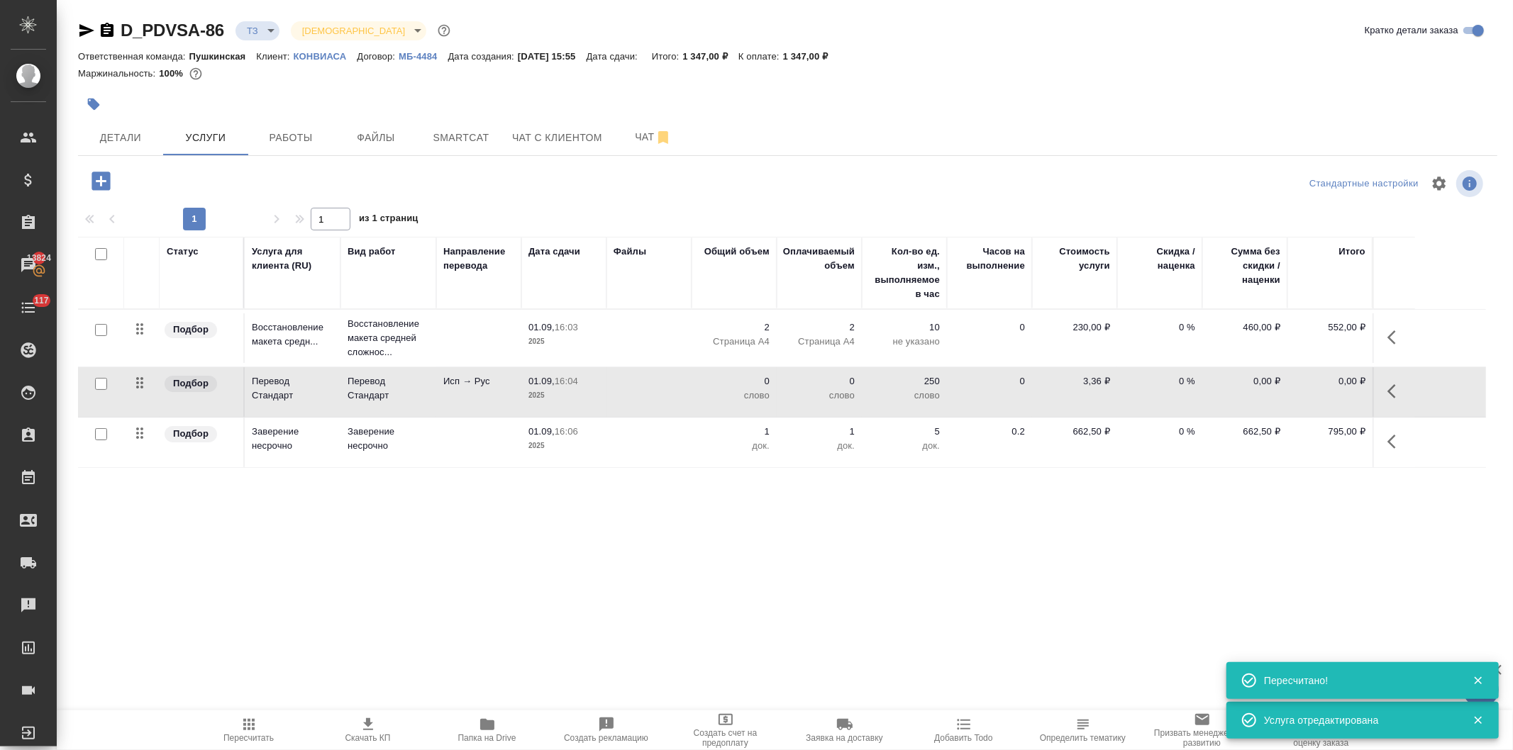
click at [505, 386] on p "Исп → Рус" at bounding box center [478, 381] width 71 height 14
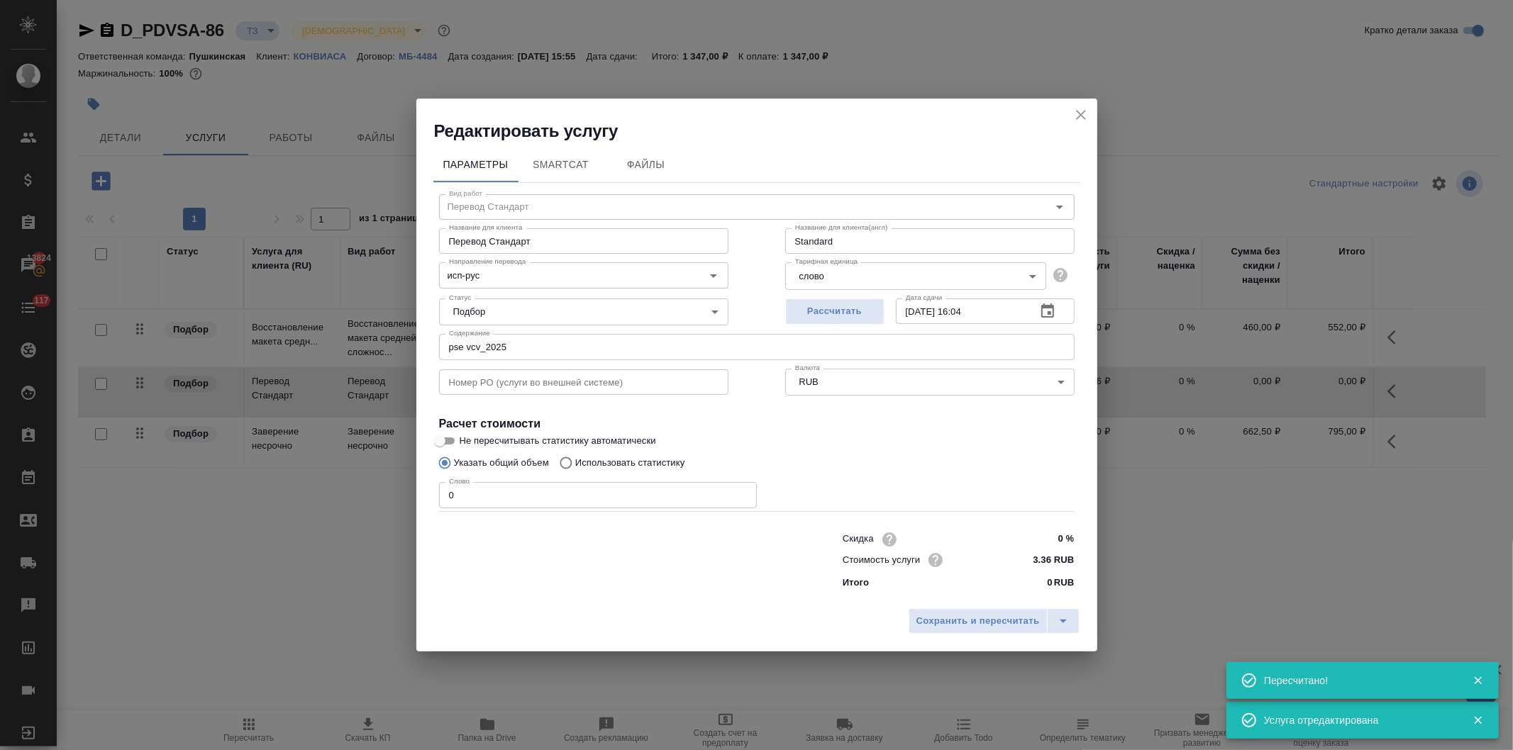
drag, startPoint x: 405, startPoint y: 504, endPoint x: 380, endPoint y: 504, distance: 24.8
click at [380, 504] on div "Редактировать услугу Параметры SmartCat Файлы Вид работ Перевод Стандарт Вид ра…" at bounding box center [756, 375] width 1513 height 750
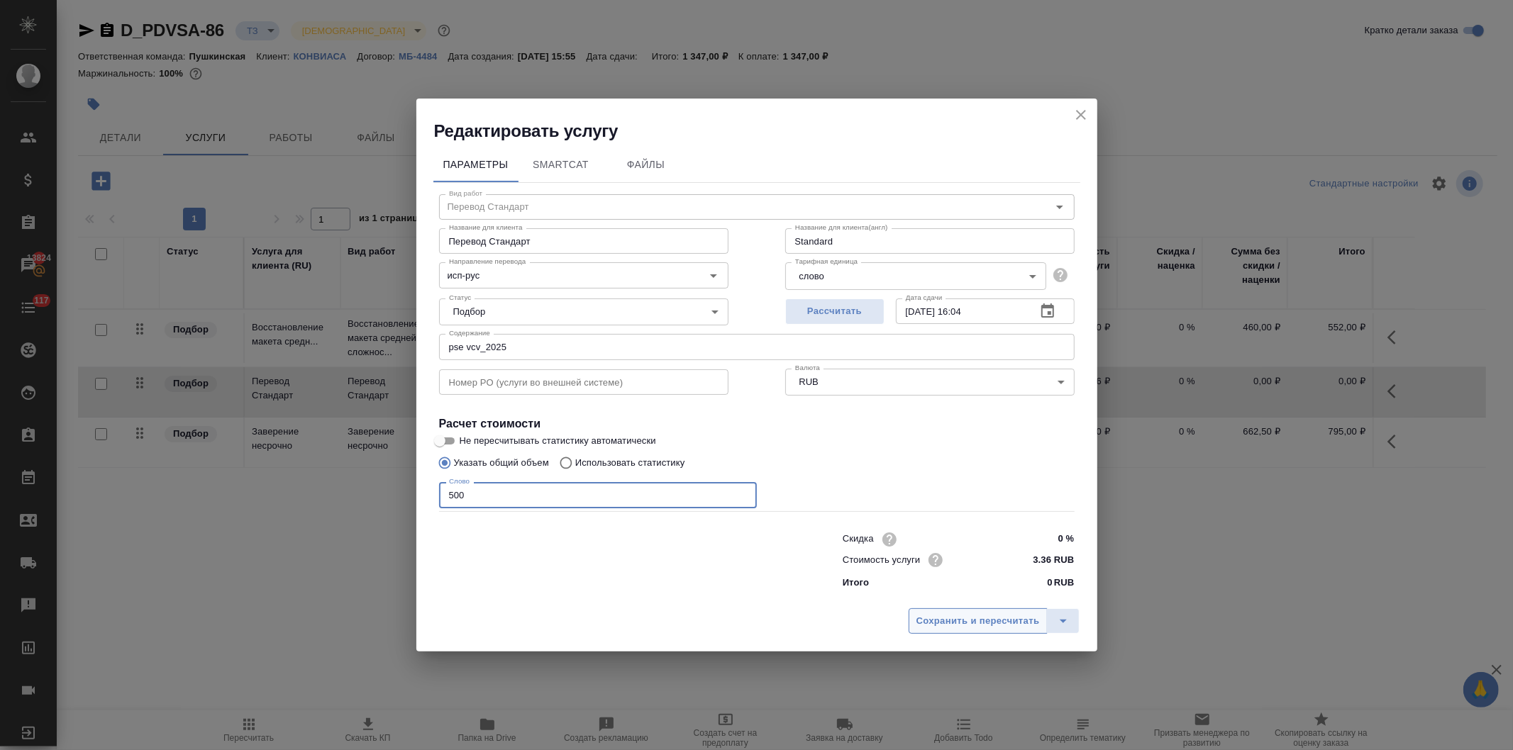
type input "500"
click at [962, 621] on span "Сохранить и пересчитать" at bounding box center [977, 621] width 123 height 16
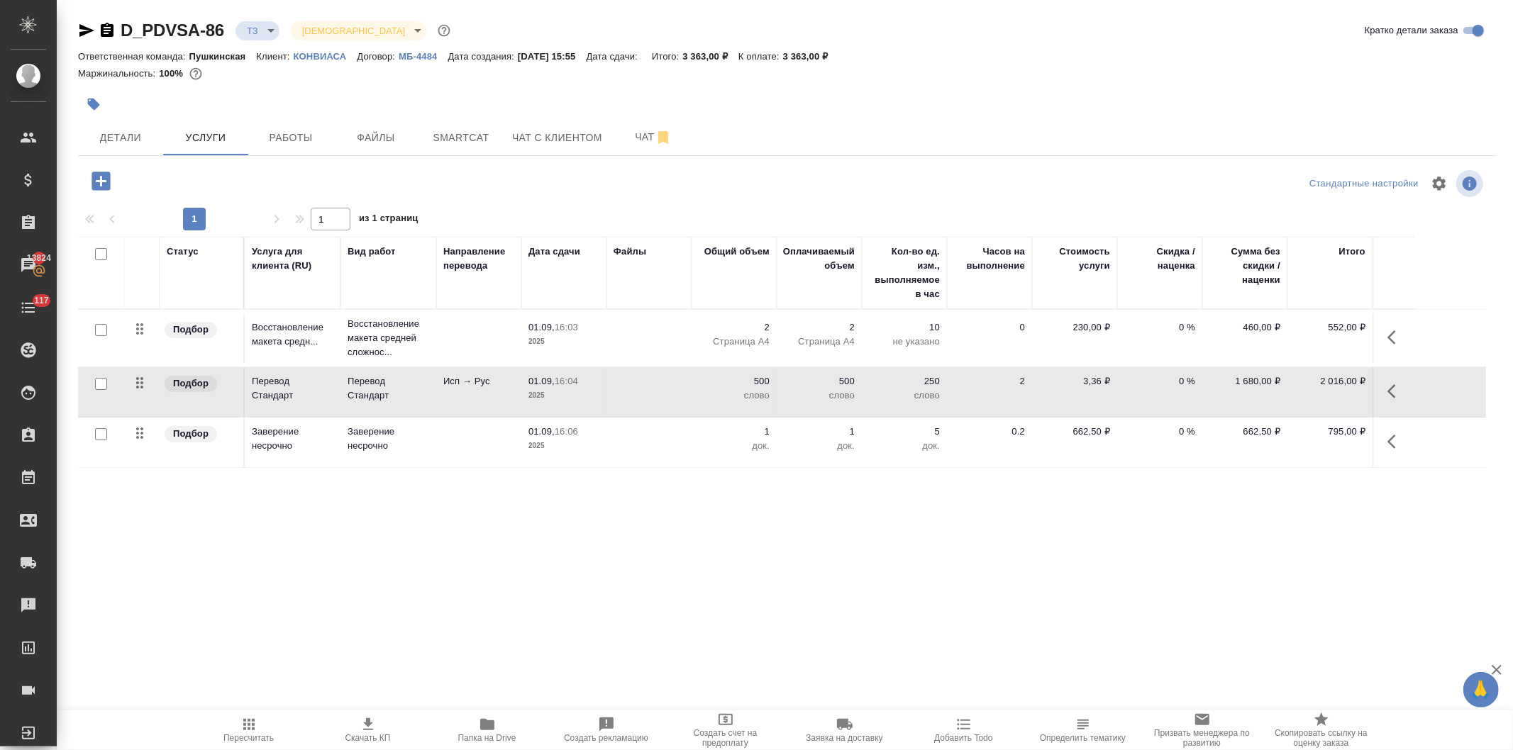
click at [759, 378] on p "500" at bounding box center [734, 381] width 71 height 14
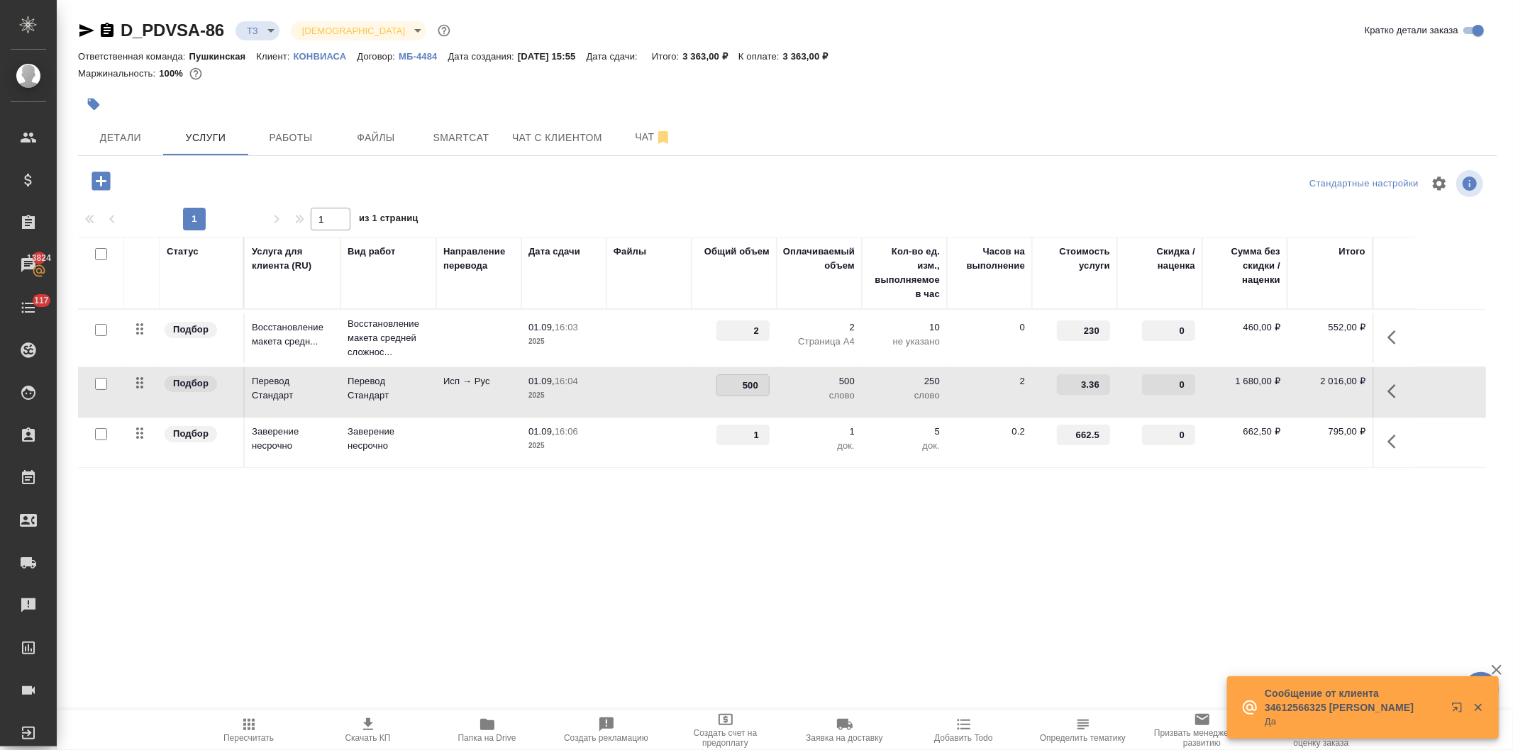
click at [612, 380] on td at bounding box center [648, 392] width 85 height 50
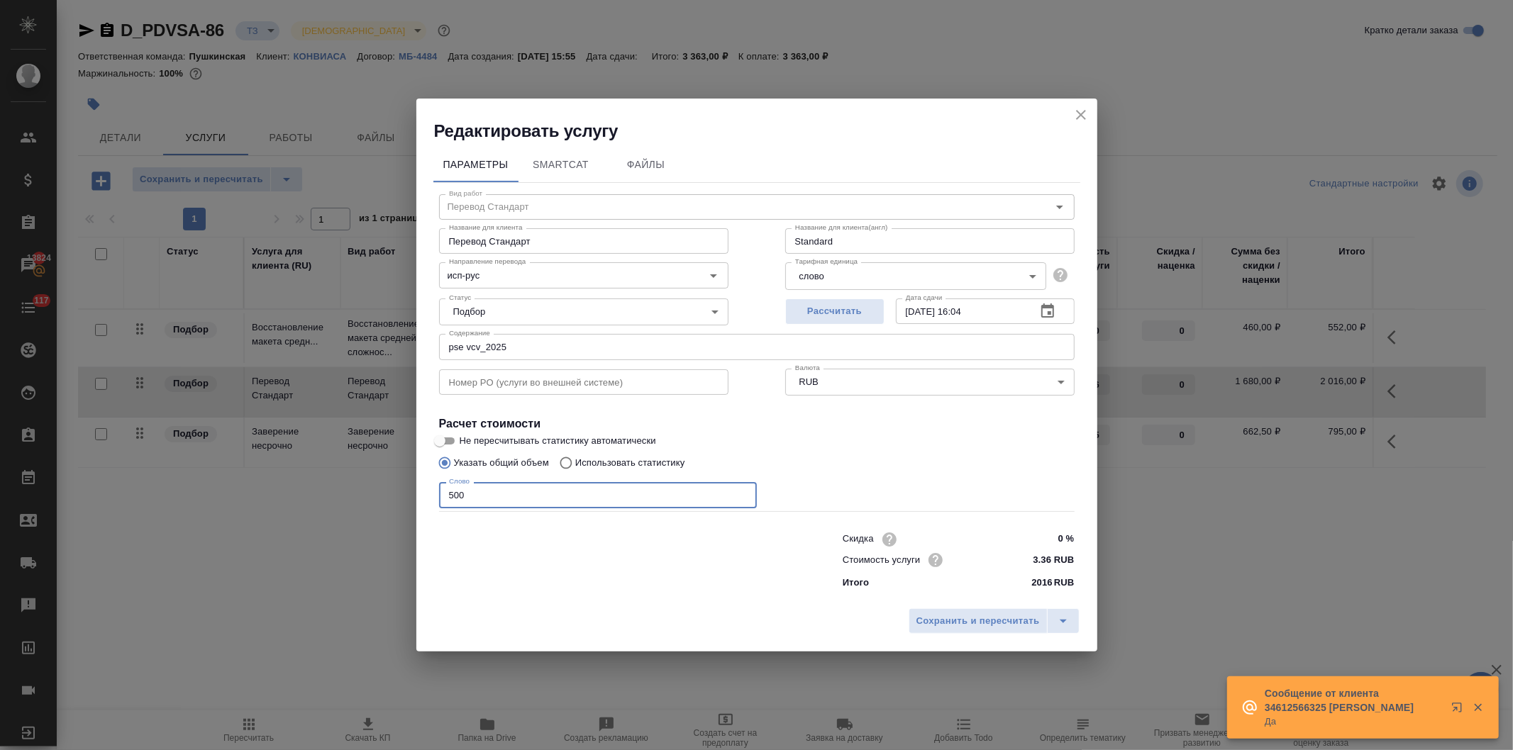
drag, startPoint x: 526, startPoint y: 489, endPoint x: 383, endPoint y: 489, distance: 143.3
click at [391, 493] on div "Редактировать услугу Параметры SmartCat Файлы Вид работ Перевод Стандарт Вид ра…" at bounding box center [756, 375] width 1513 height 750
type input "550"
click at [974, 622] on span "Сохранить и пересчитать" at bounding box center [977, 621] width 123 height 16
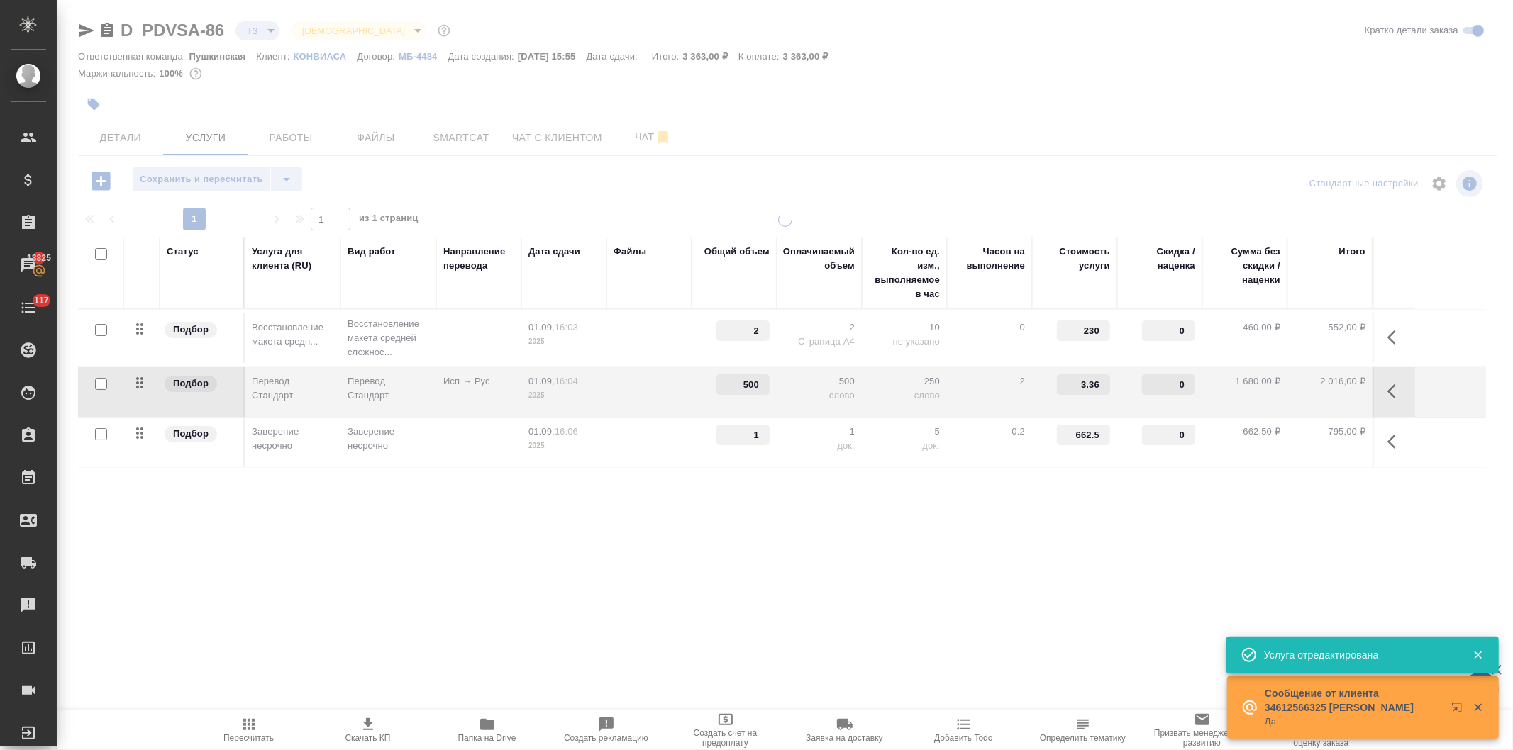
type input "550"
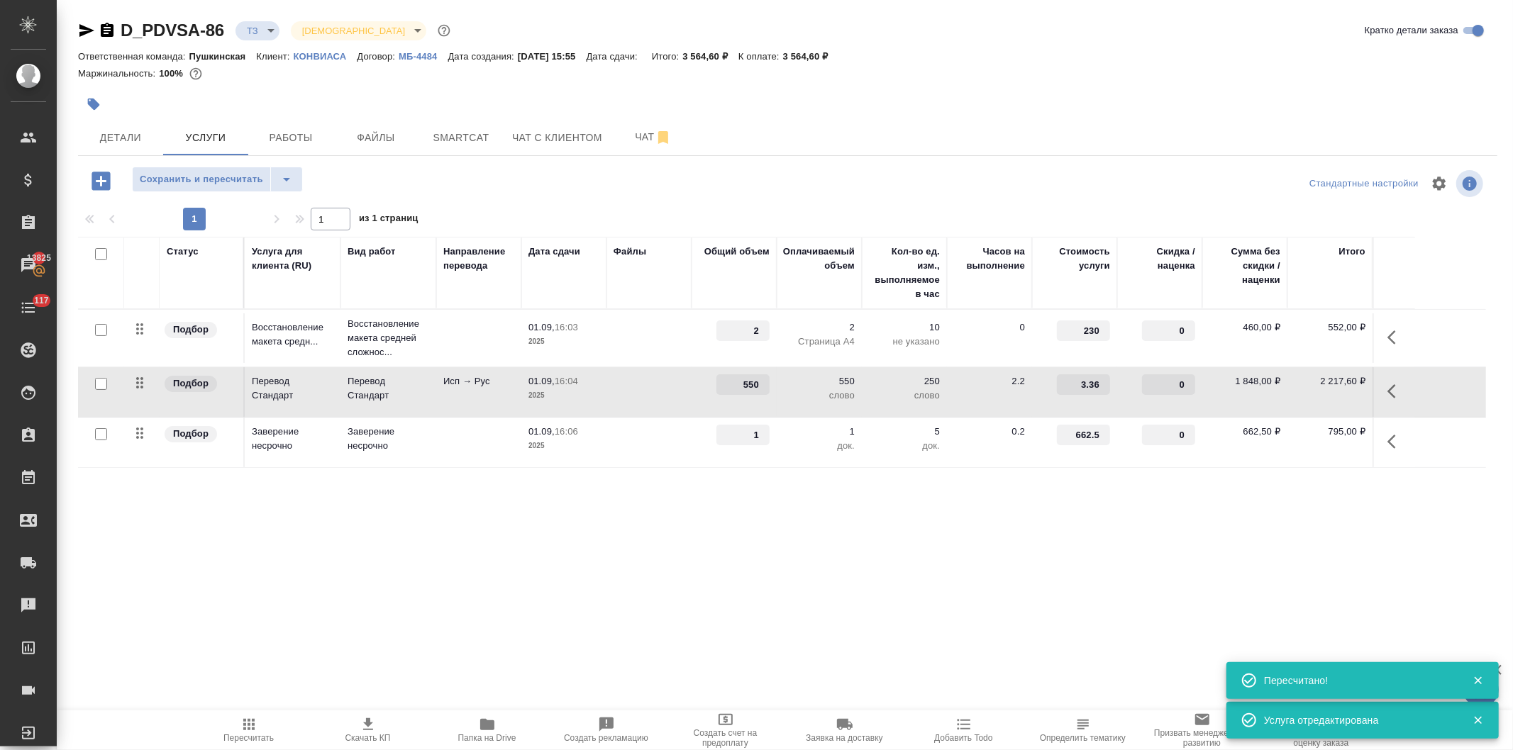
click at [641, 382] on td at bounding box center [648, 392] width 85 height 50
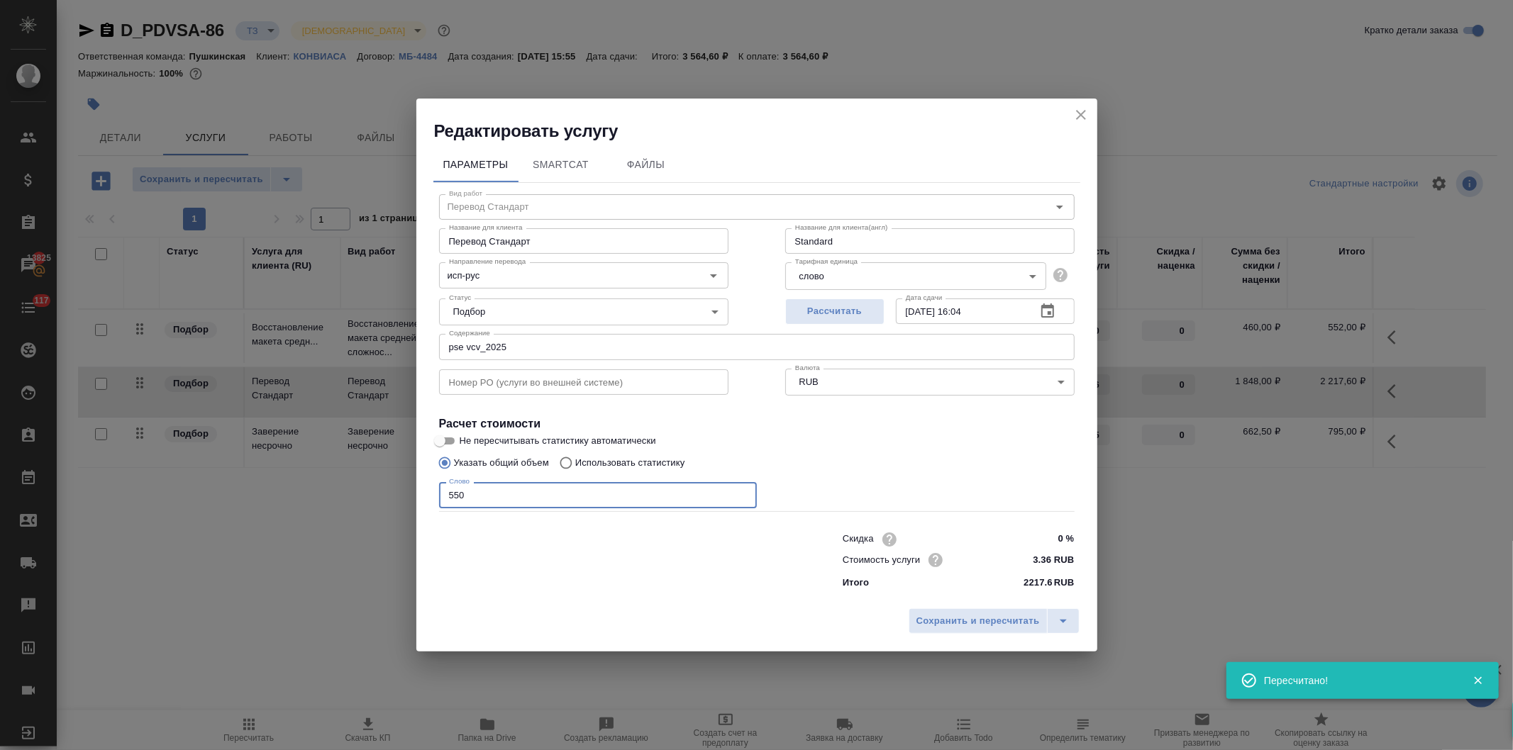
drag, startPoint x: 554, startPoint y: 489, endPoint x: 411, endPoint y: 484, distance: 142.6
click at [417, 489] on div "Параметры SmartCat Файлы Вид работ Перевод Стандарт Вид работ Название для клие…" at bounding box center [756, 373] width 681 height 460
type input "600"
click at [958, 616] on span "Сохранить и пересчитать" at bounding box center [977, 621] width 123 height 16
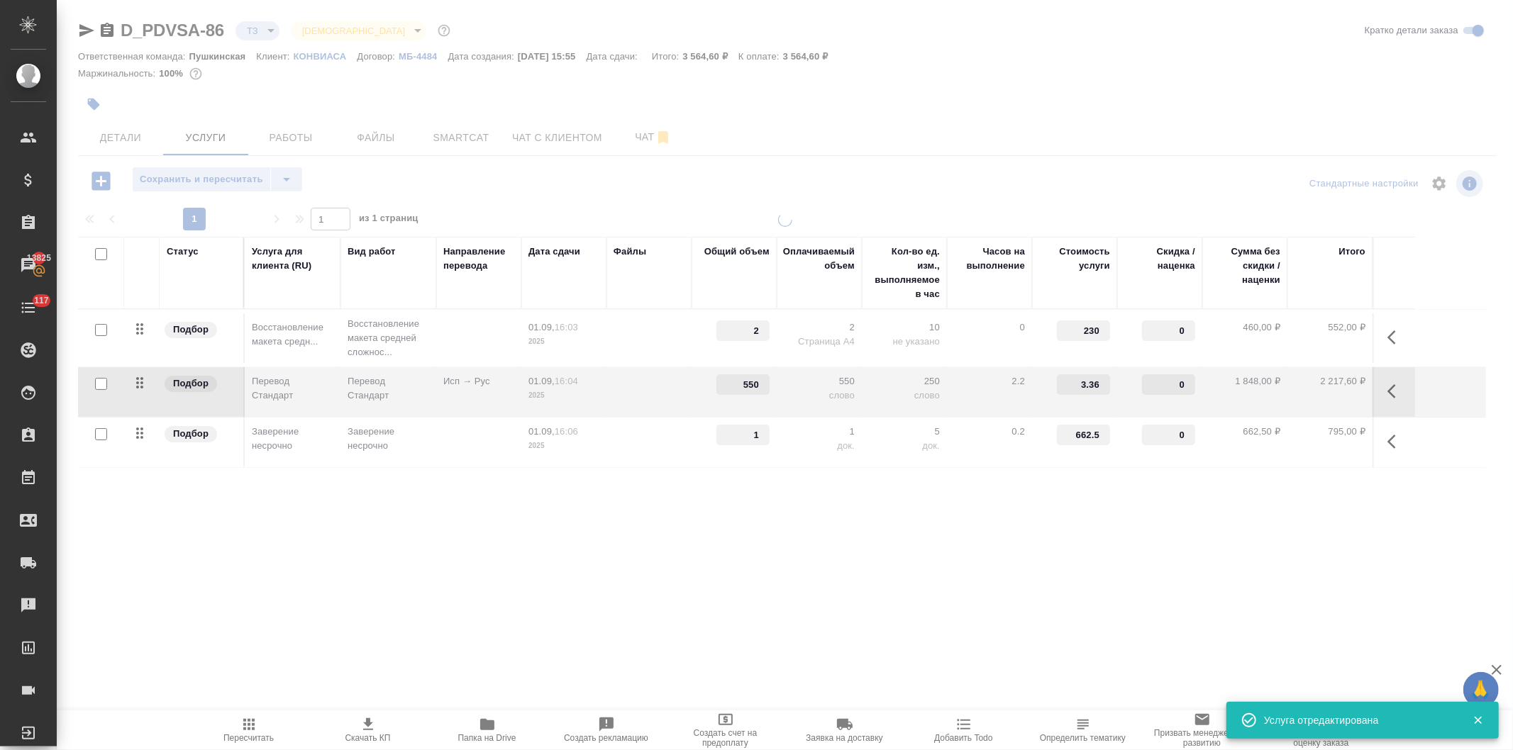
type input "600"
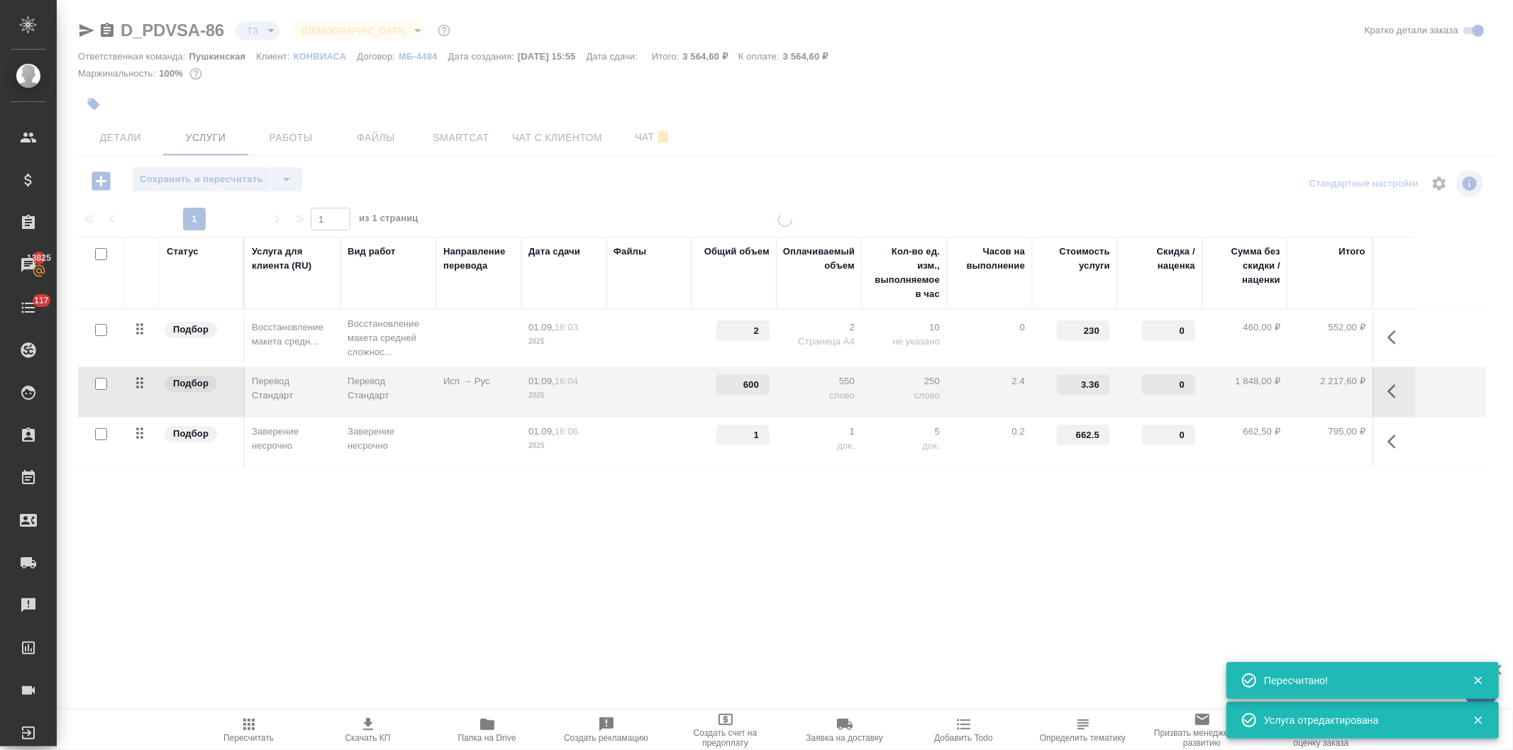
type input "new"
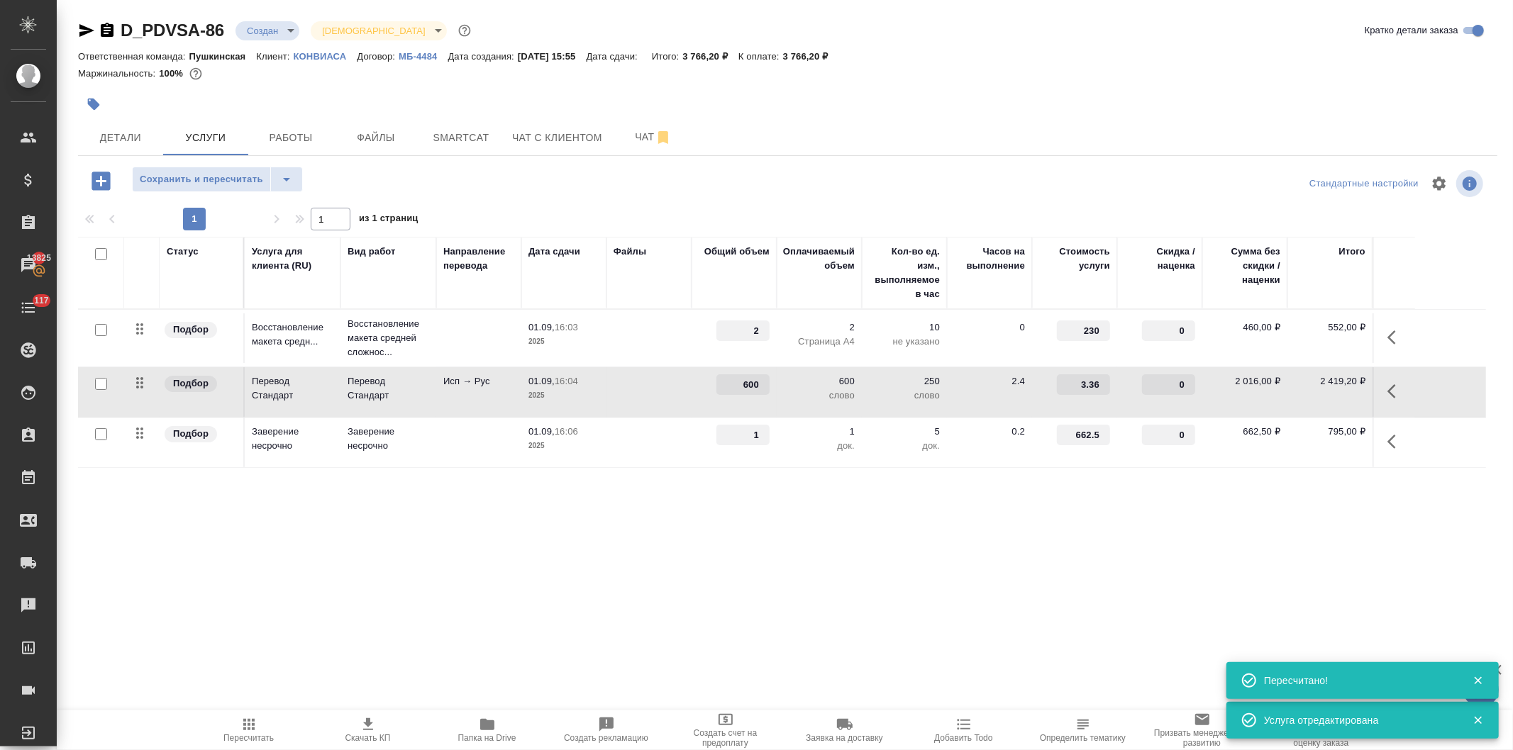
click at [598, 381] on span "01.09, 16:04" at bounding box center [563, 381] width 71 height 14
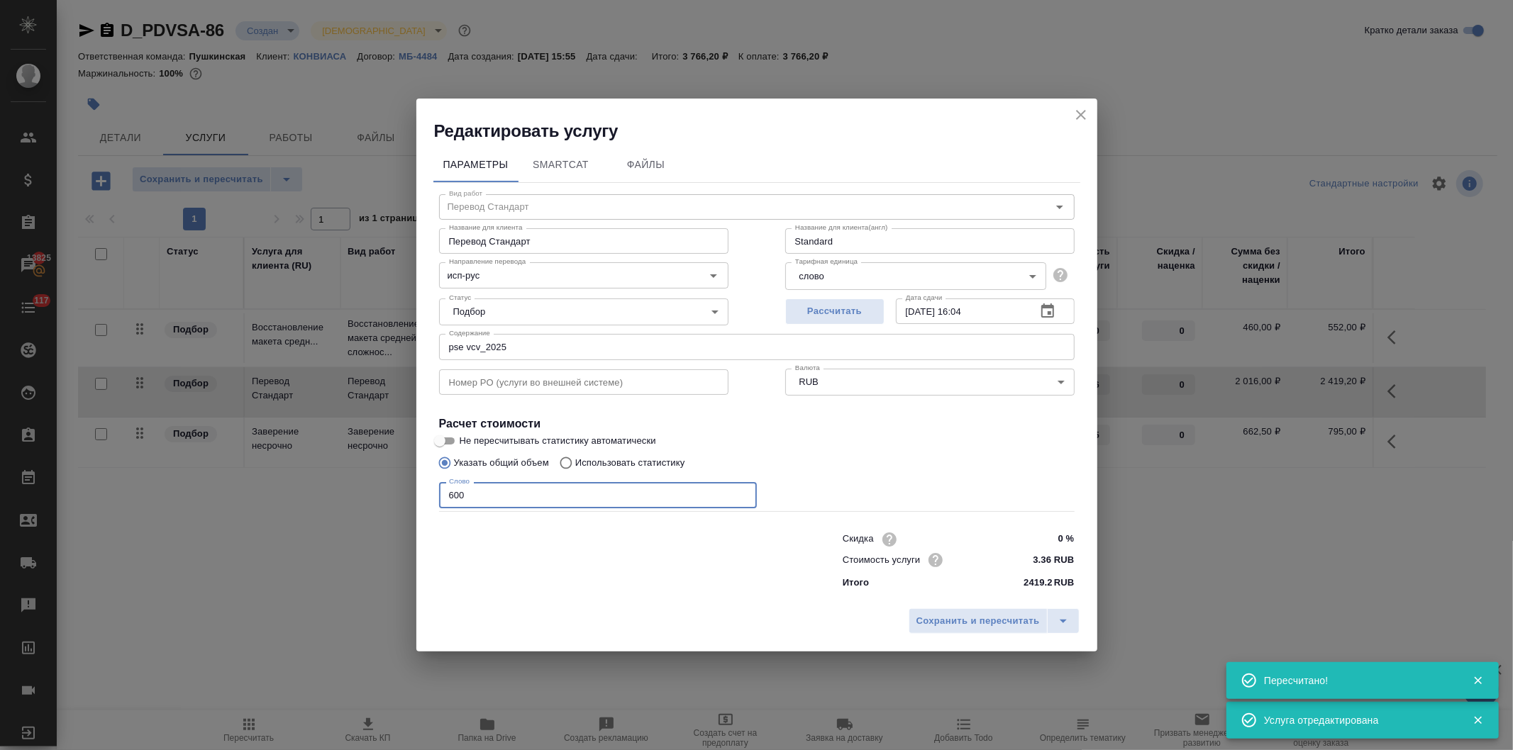
drag, startPoint x: 554, startPoint y: 499, endPoint x: 389, endPoint y: 489, distance: 165.5
click at [352, 502] on div "Редактировать услугу Параметры SmartCat Файлы Вид работ Перевод Стандарт Вид ра…" at bounding box center [756, 375] width 1513 height 750
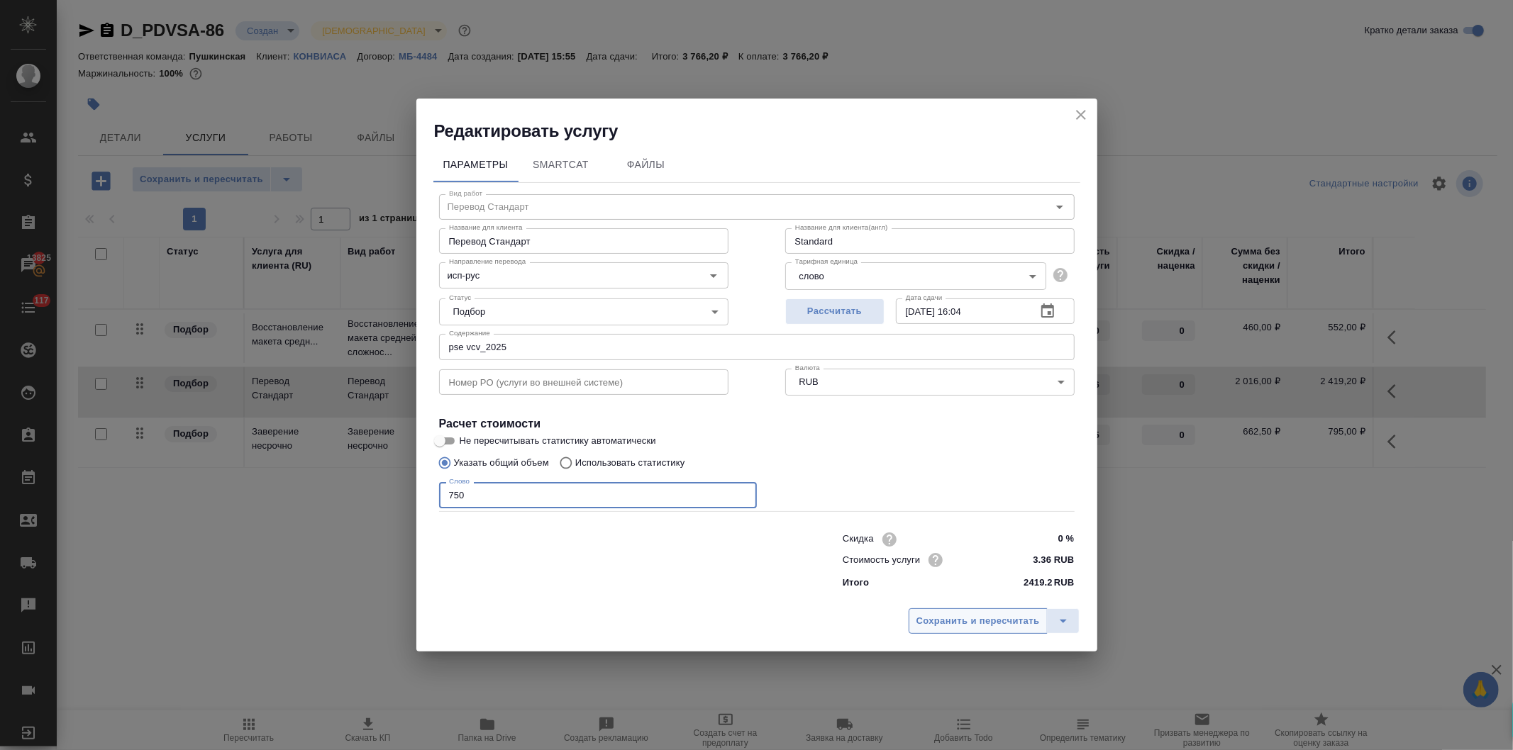
type input "750"
click at [946, 622] on span "Сохранить и пересчитать" at bounding box center [977, 621] width 123 height 16
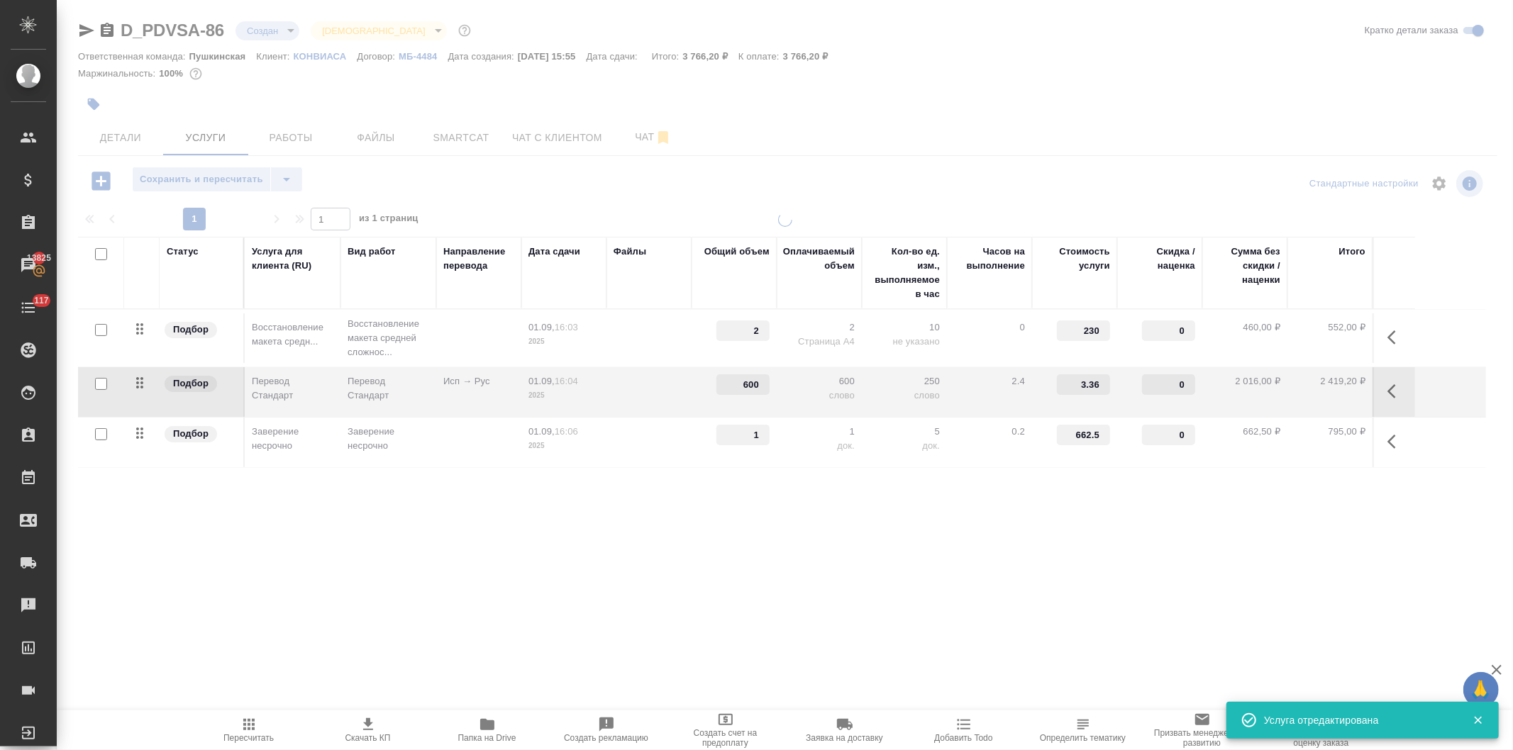
type input "750"
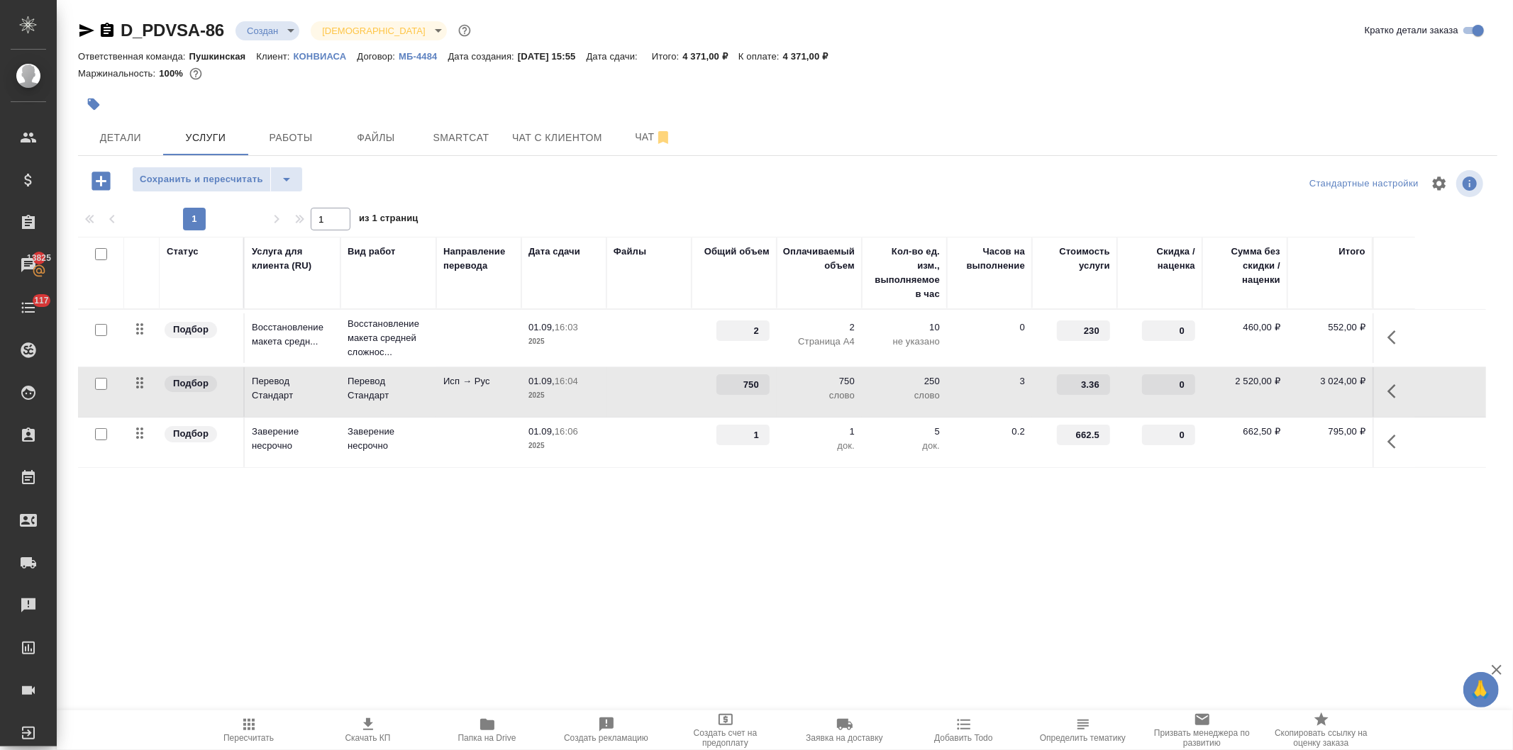
click at [587, 393] on p "2025" at bounding box center [563, 396] width 71 height 14
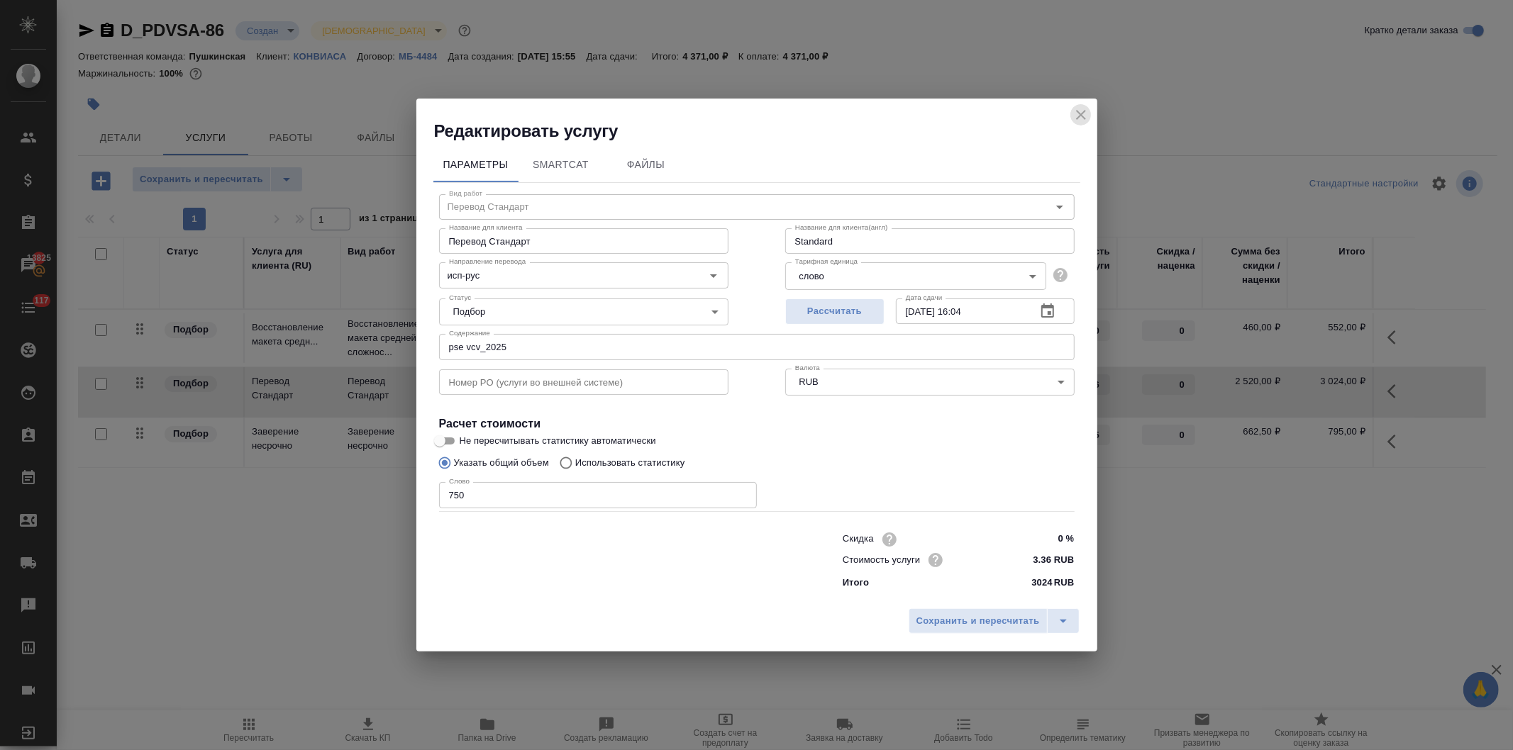
click at [1073, 111] on icon "close" at bounding box center [1080, 114] width 17 height 17
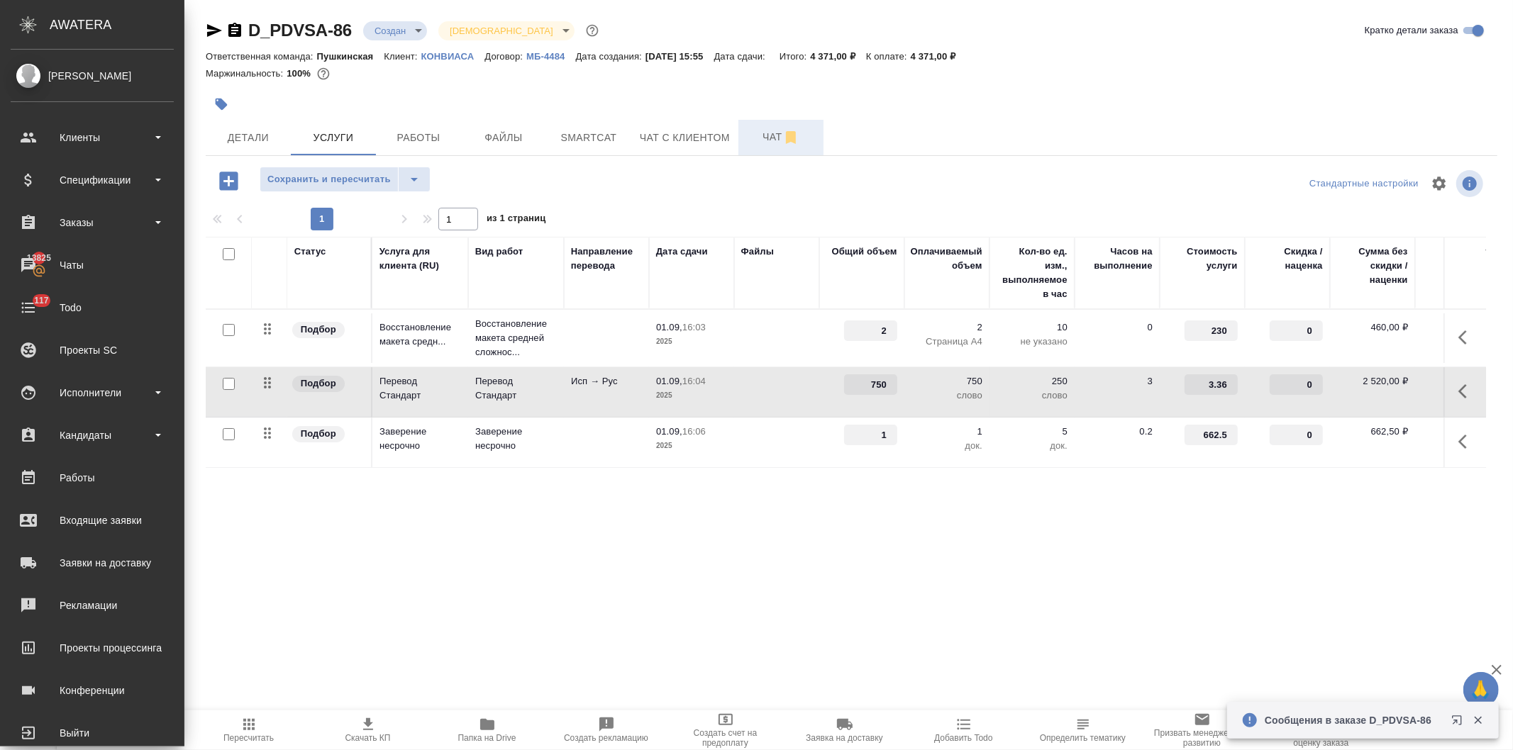
click at [755, 137] on span "Чат" at bounding box center [781, 137] width 68 height 18
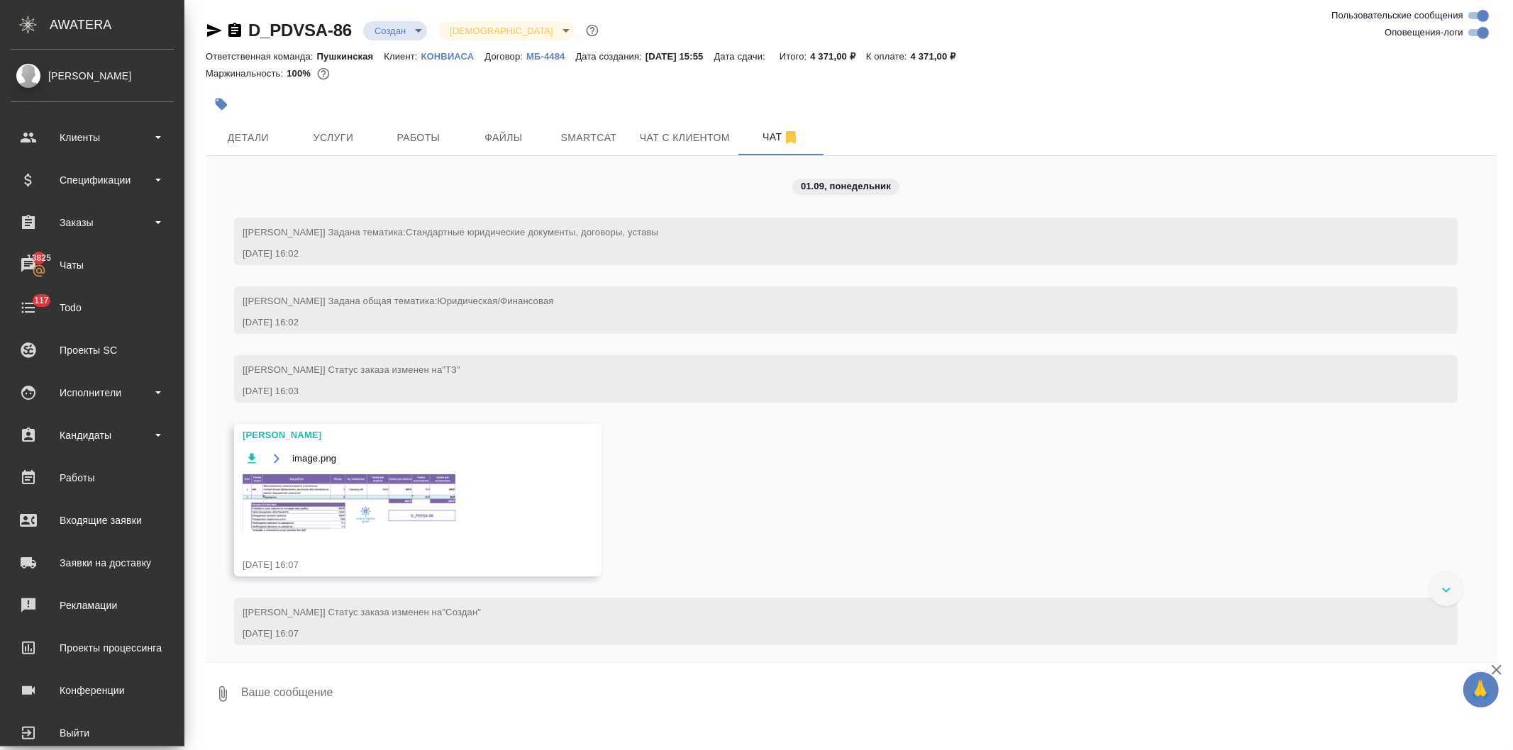
click at [324, 509] on img at bounding box center [349, 503] width 213 height 59
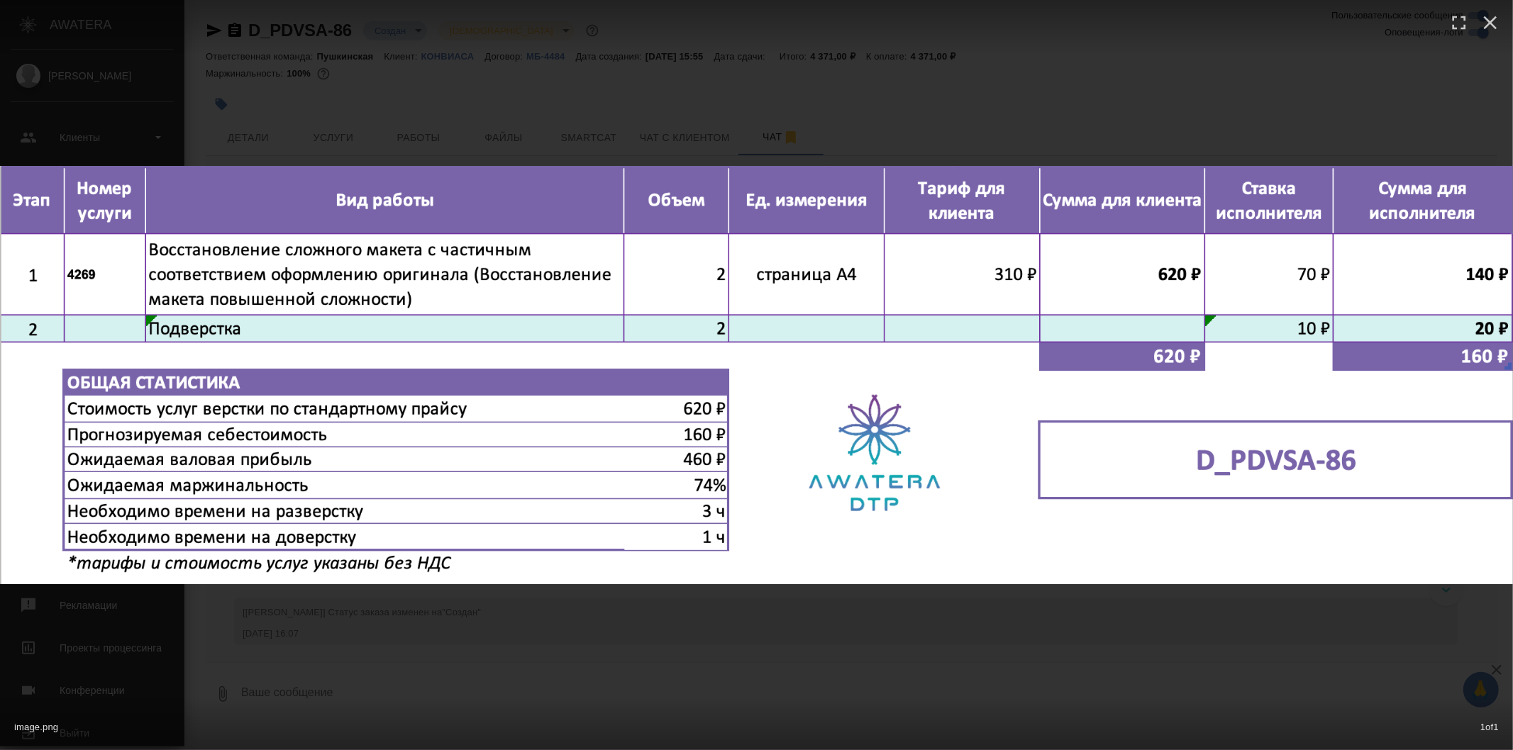
click at [509, 656] on div "image.png 1 of 1" at bounding box center [756, 375] width 1513 height 750
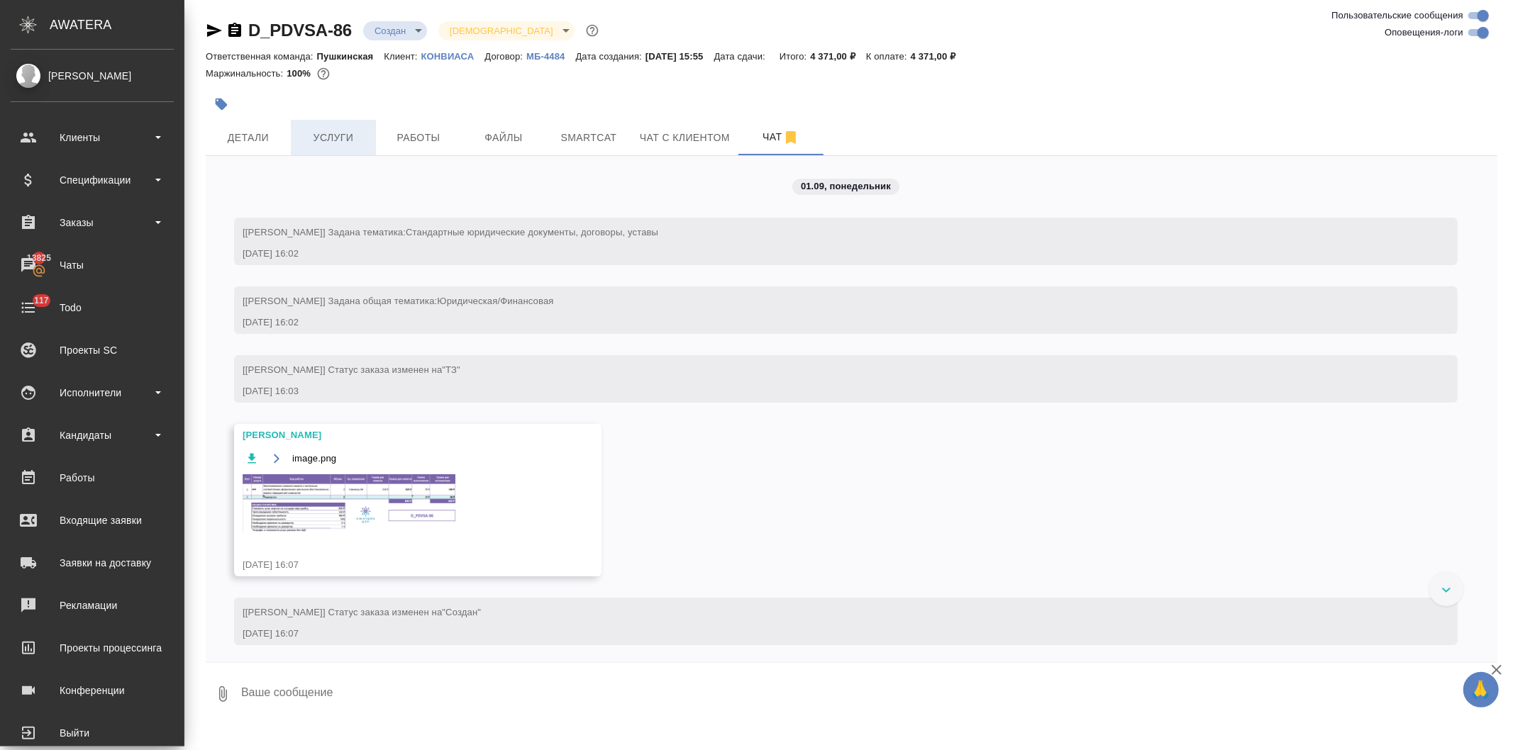
click at [339, 138] on span "Услуги" at bounding box center [333, 138] width 68 height 18
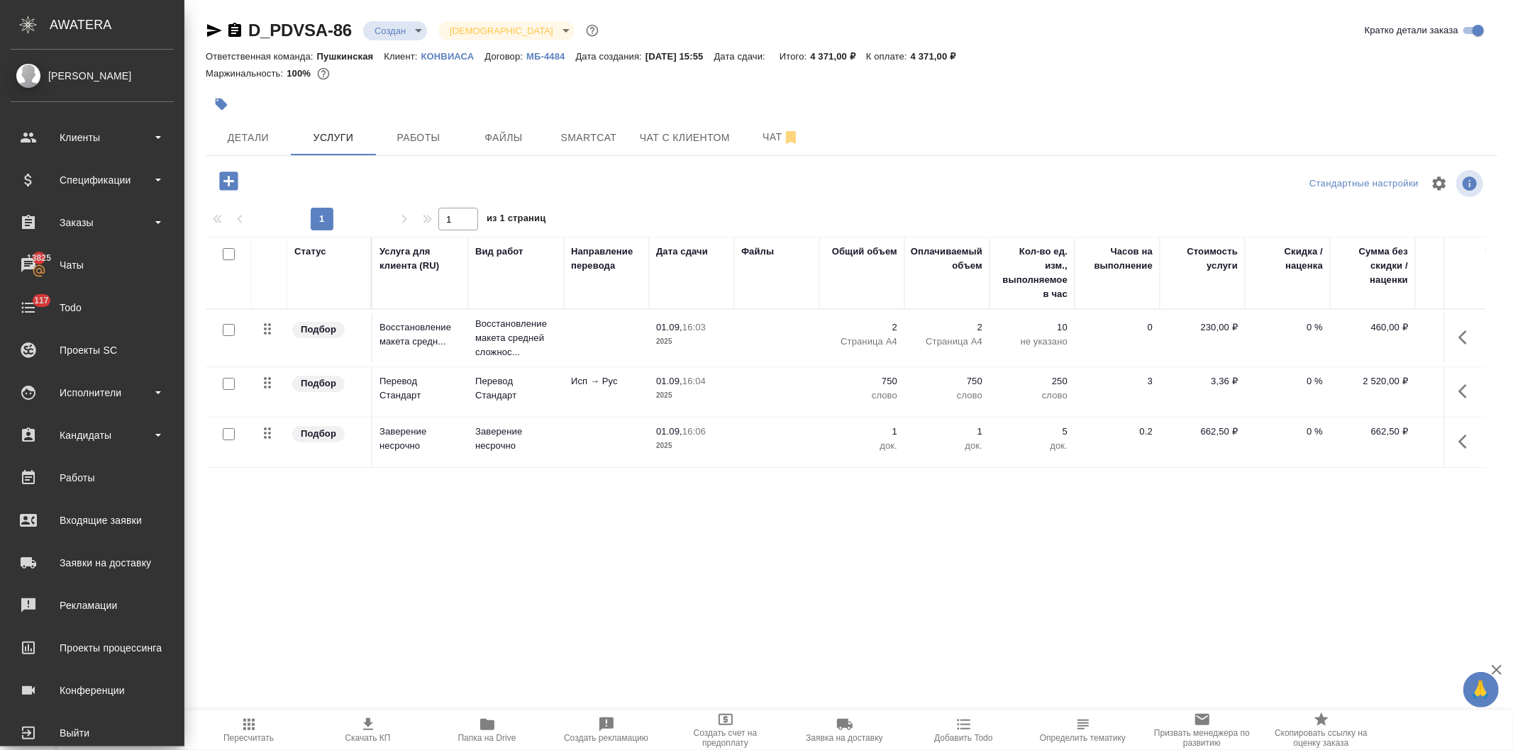
click at [223, 322] on div at bounding box center [229, 331] width 32 height 20
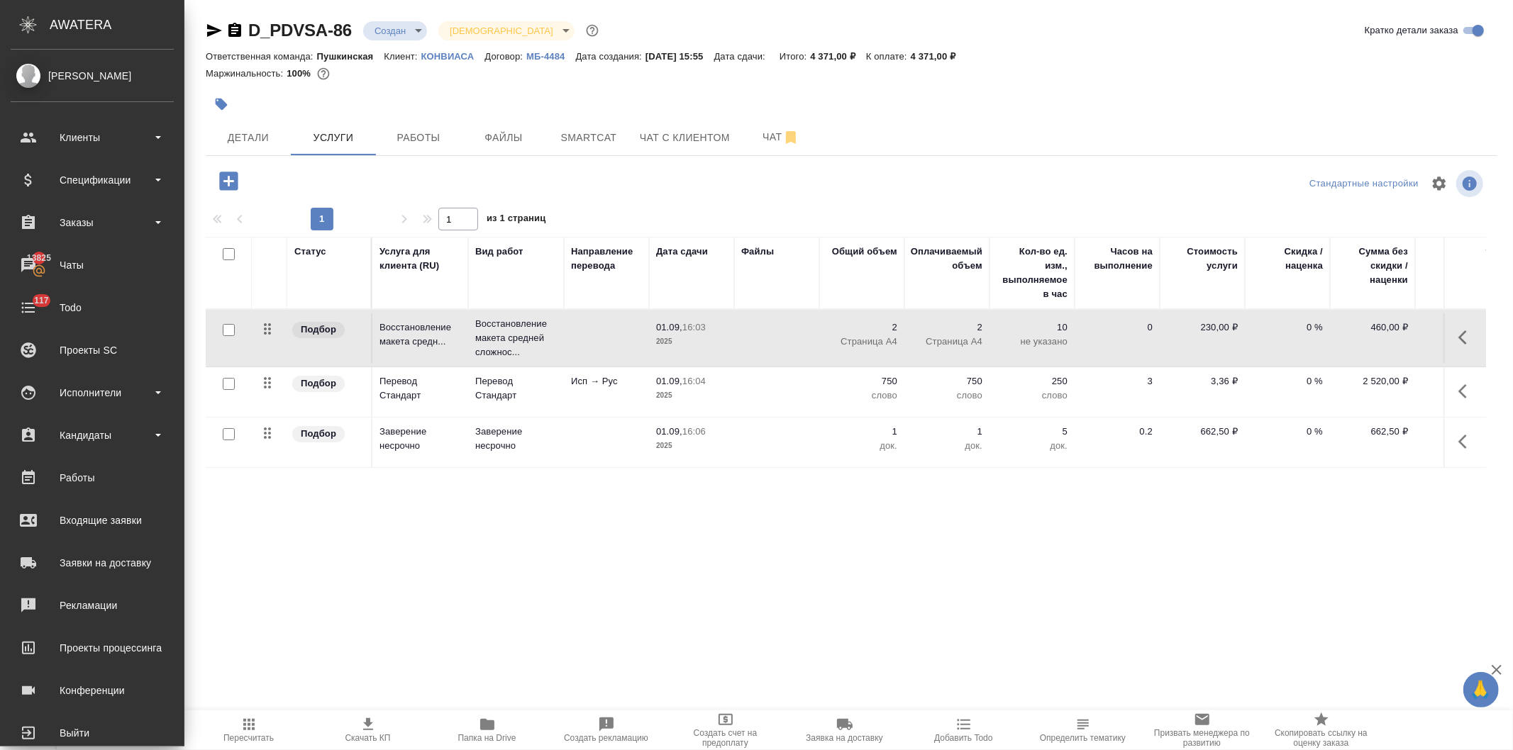
click at [225, 329] on input "checkbox" at bounding box center [229, 330] width 12 height 12
checkbox input "true"
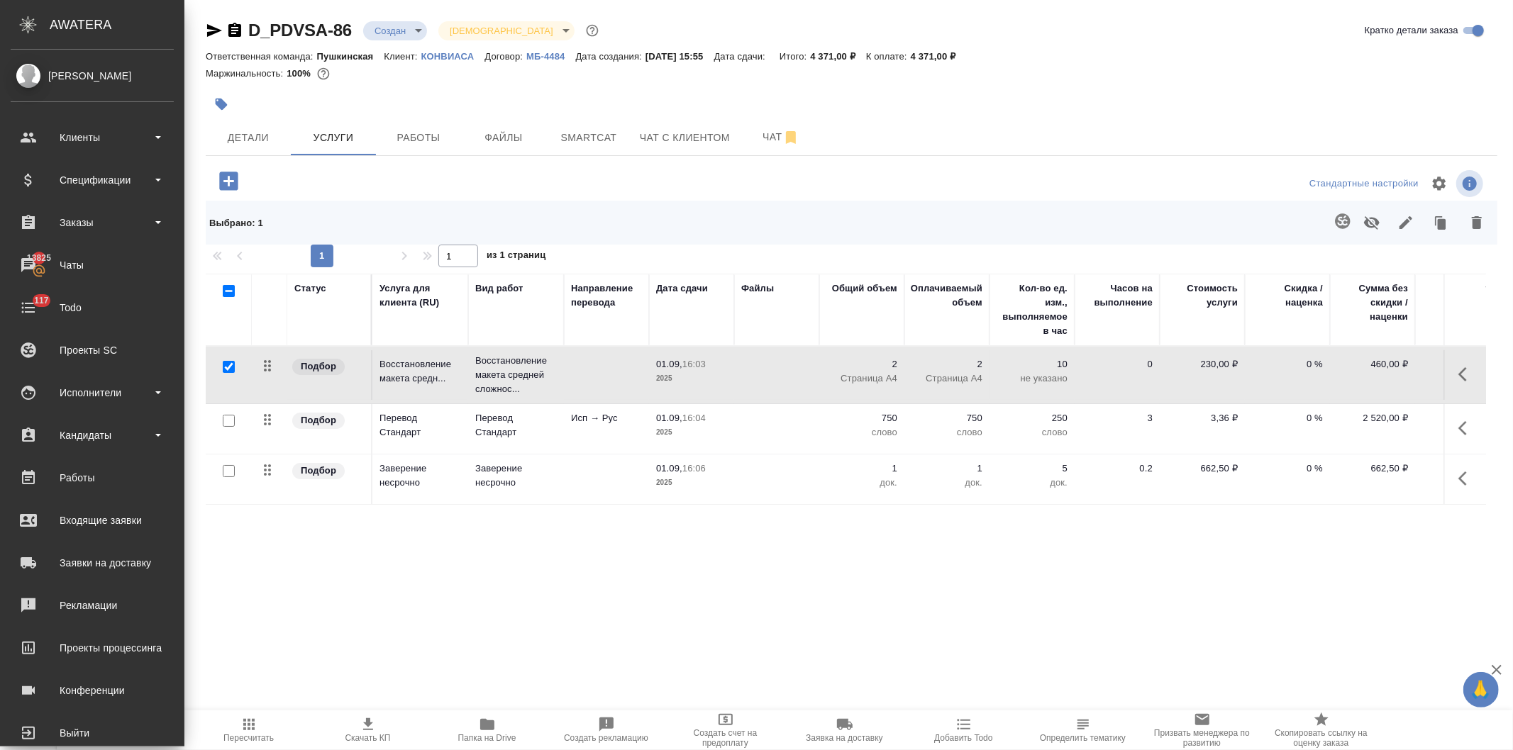
click at [1470, 223] on icon "button" at bounding box center [1476, 222] width 17 height 17
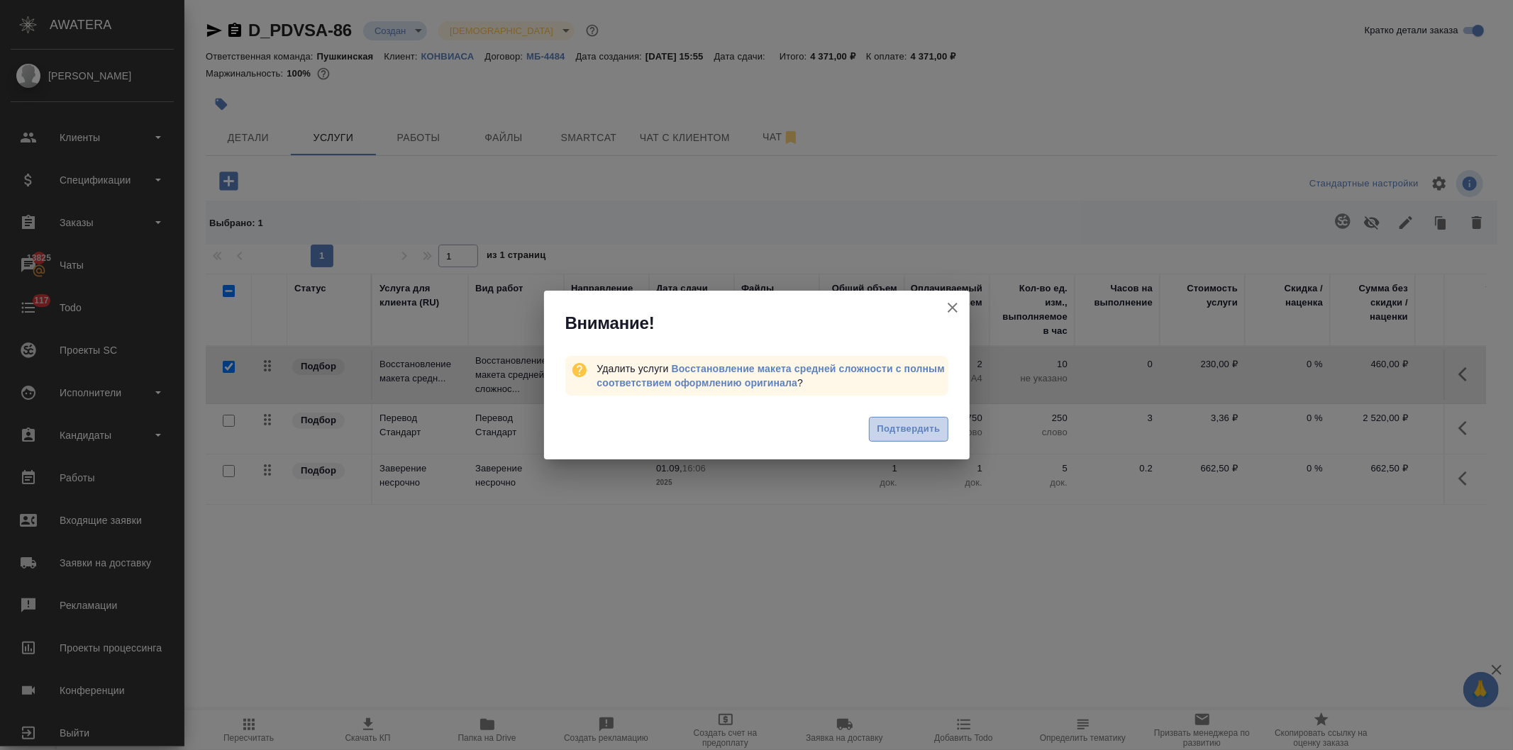
click at [880, 423] on span "Подтвердить" at bounding box center [908, 429] width 63 height 16
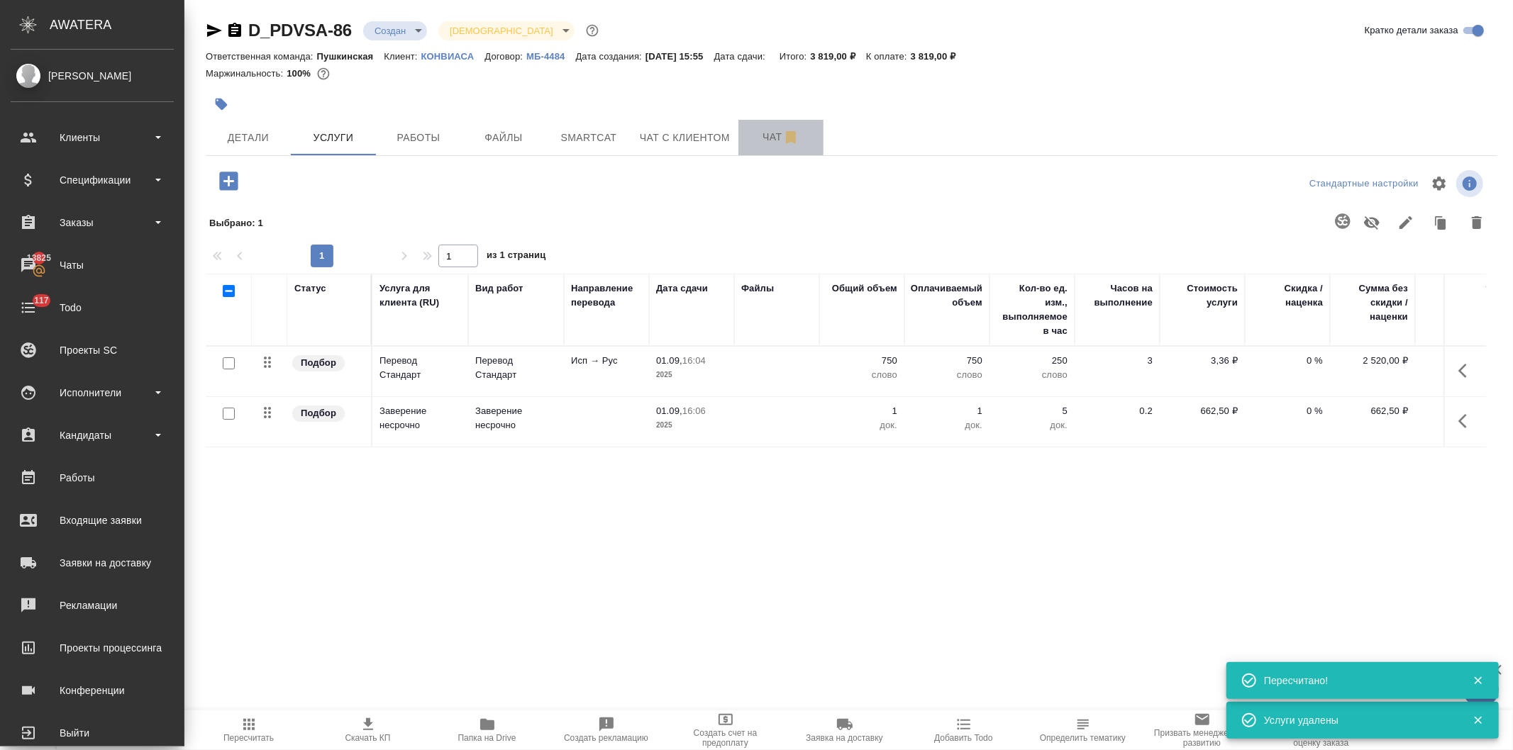
click at [767, 135] on span "Чат" at bounding box center [781, 137] width 68 height 18
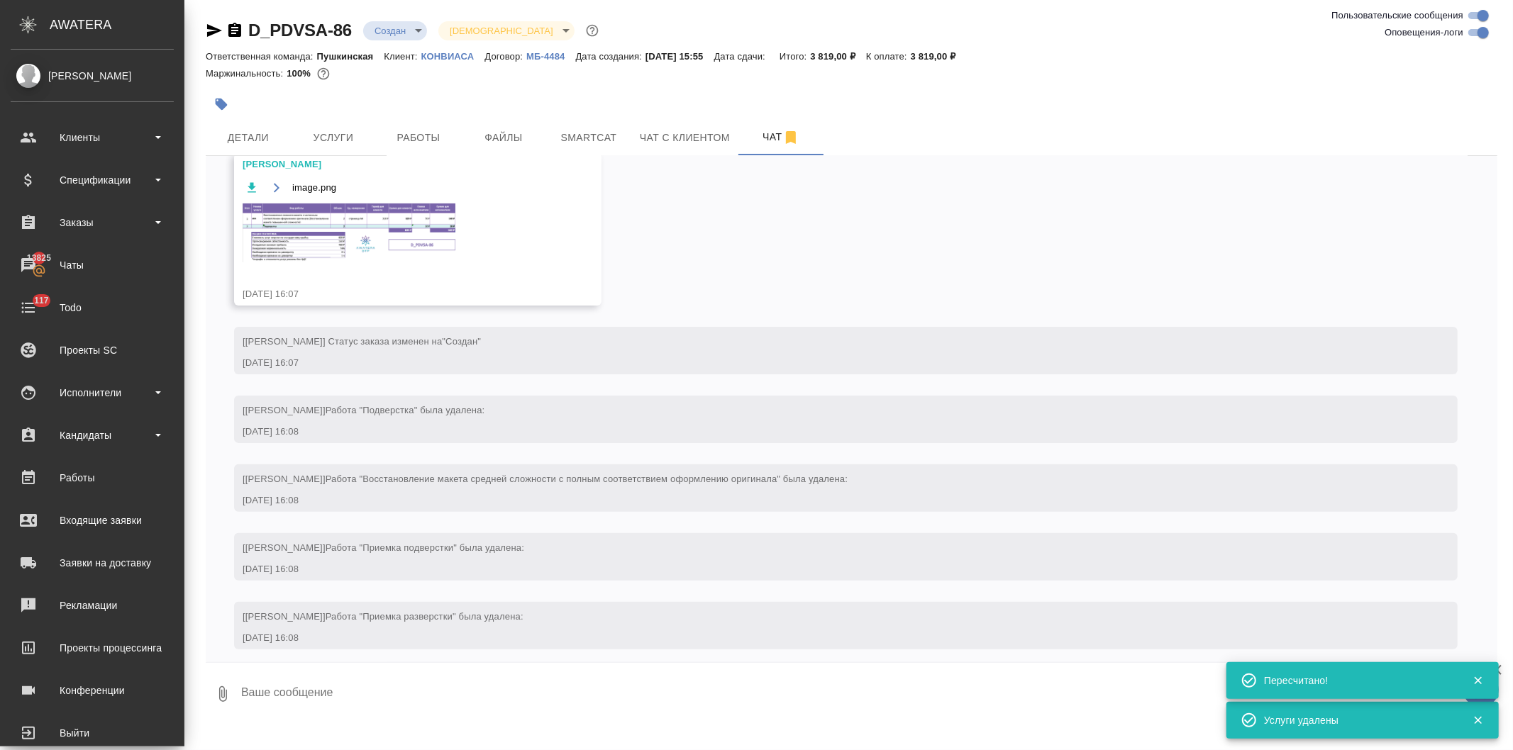
scroll to position [279, 0]
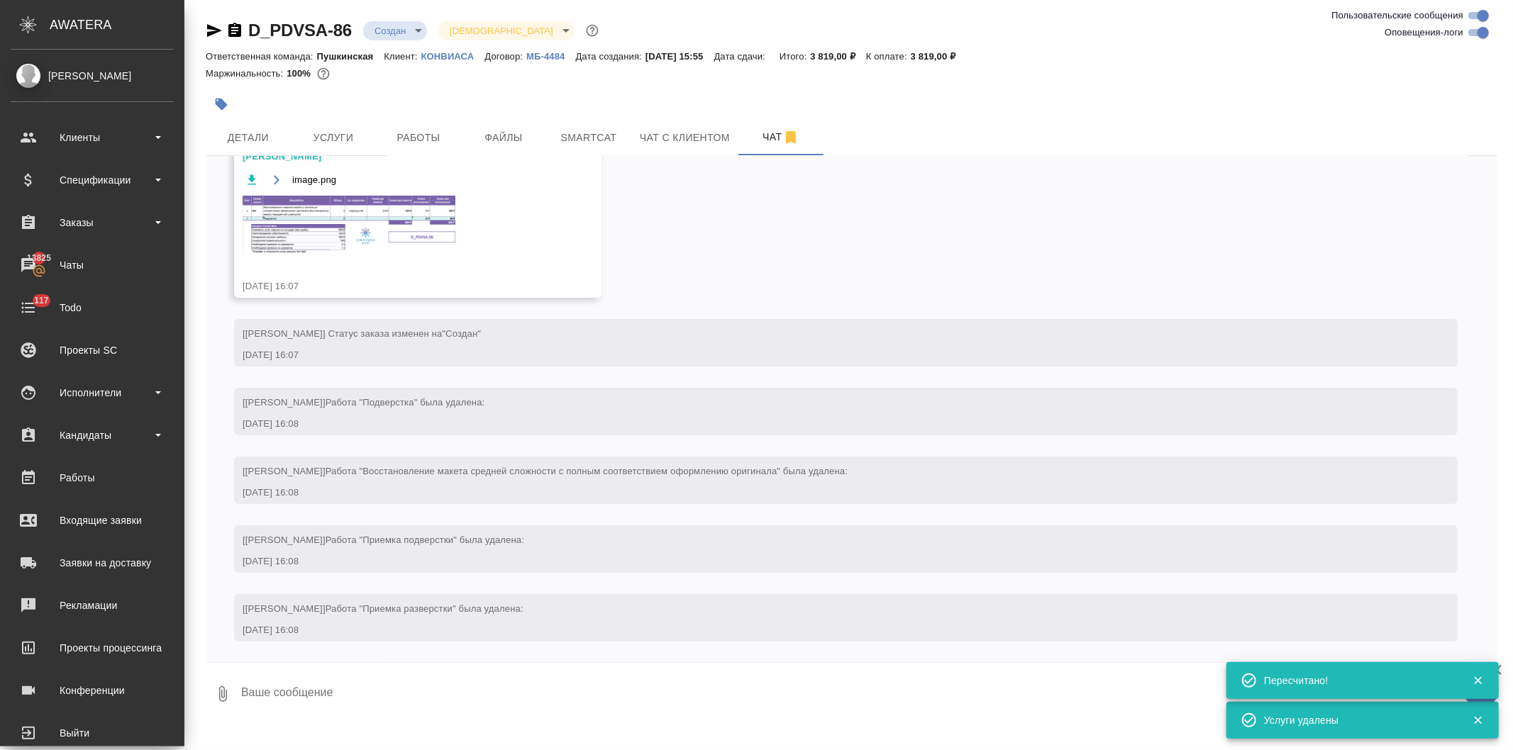
click at [383, 223] on img at bounding box center [349, 225] width 213 height 59
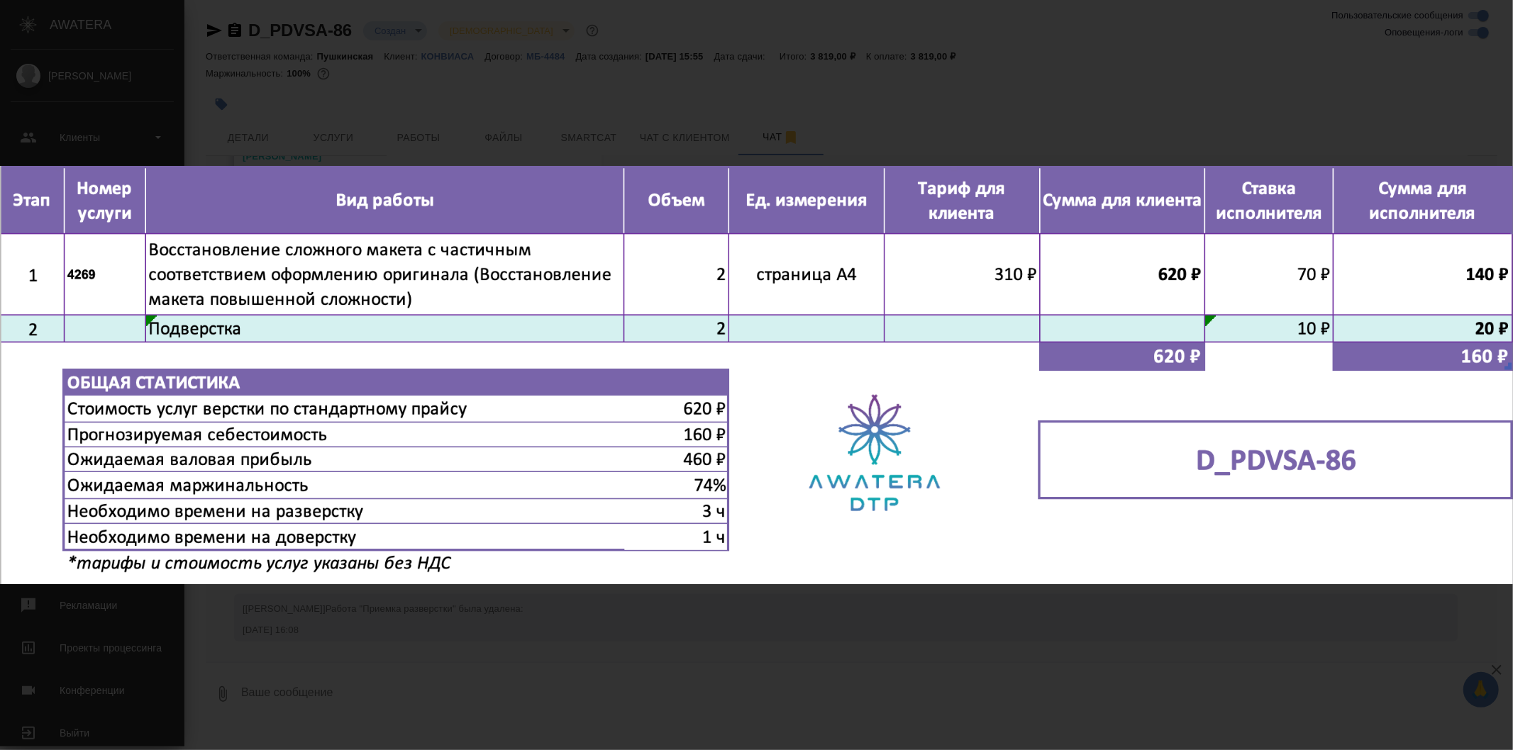
click at [705, 652] on div "image.png 1 of 1" at bounding box center [756, 375] width 1513 height 750
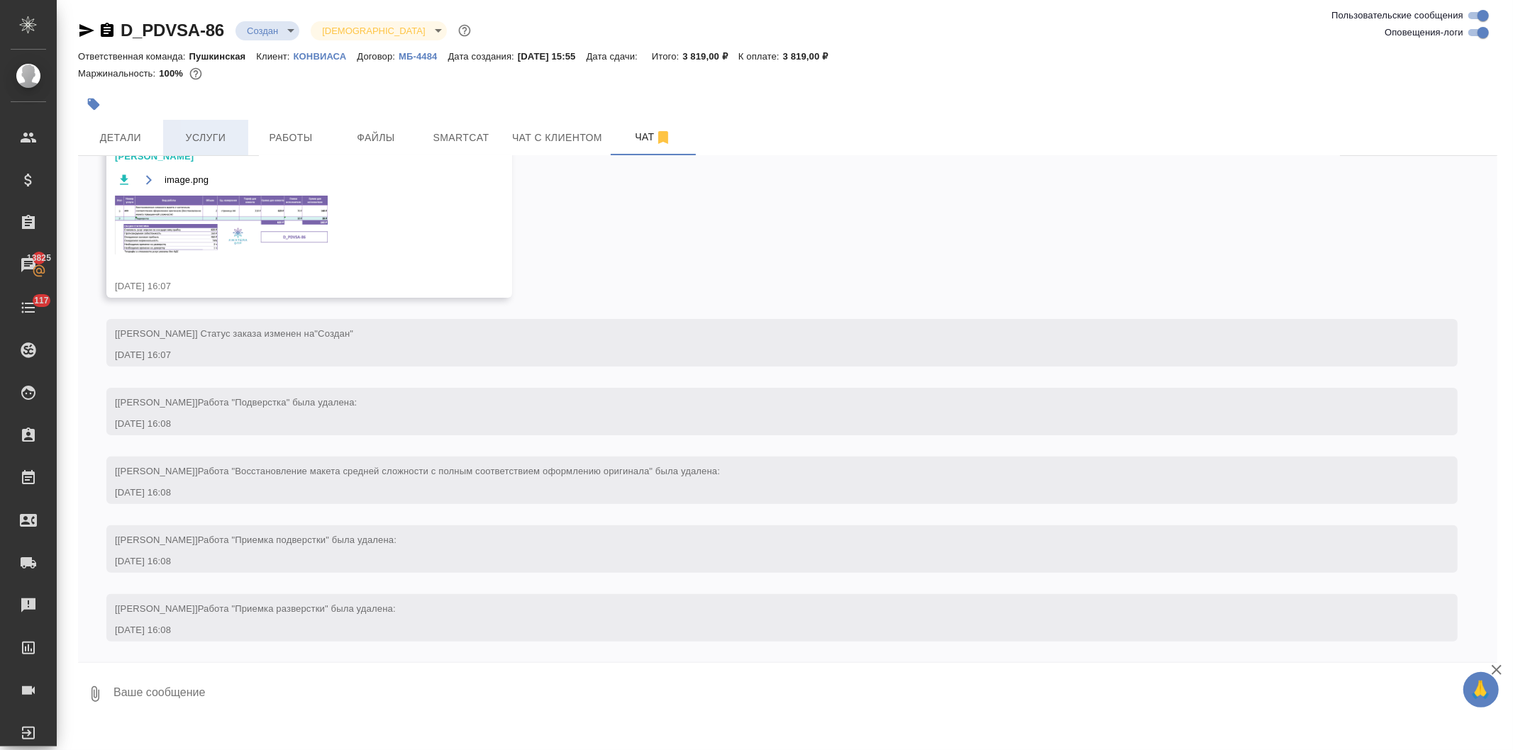
click at [206, 133] on span "Услуги" at bounding box center [206, 138] width 68 height 18
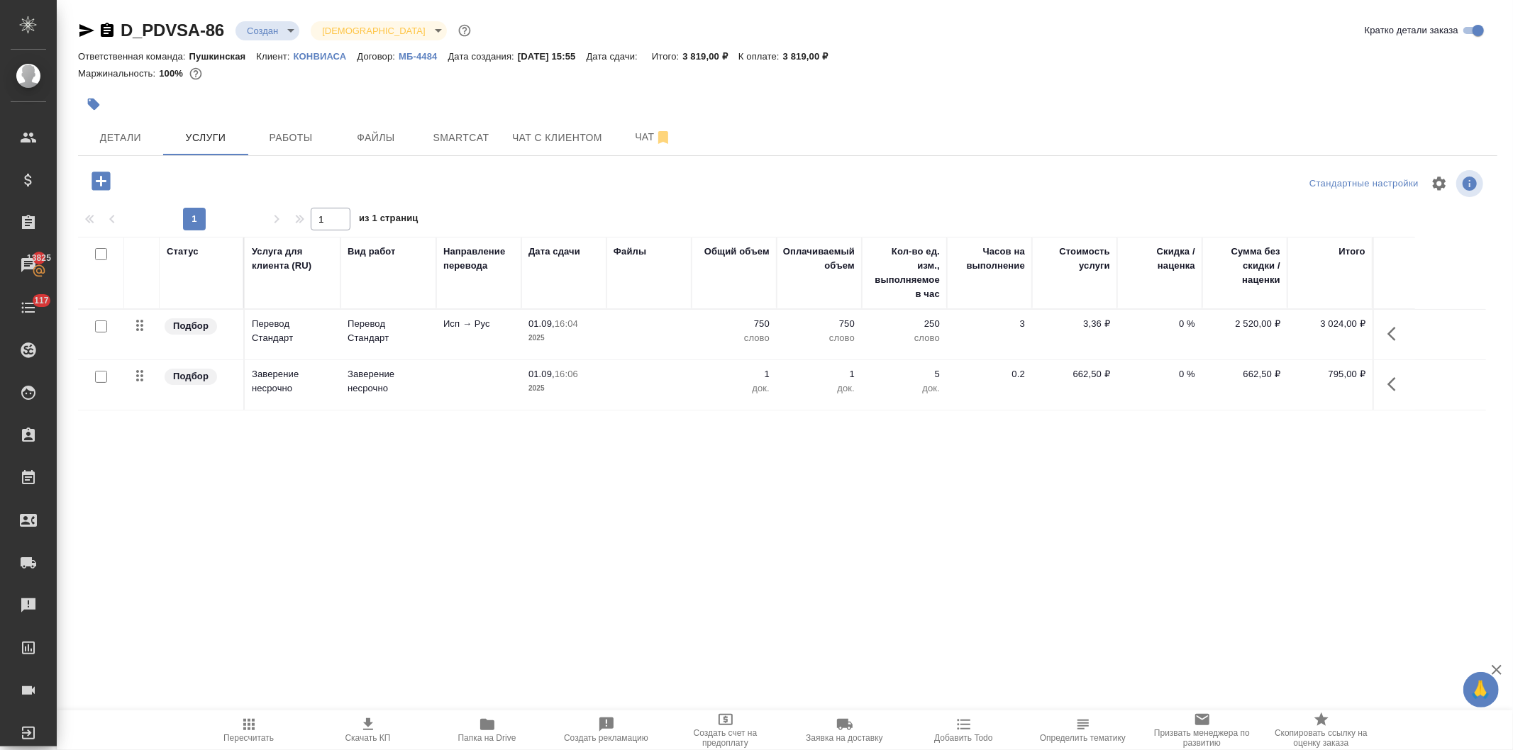
click at [89, 174] on icon "button" at bounding box center [101, 181] width 25 height 25
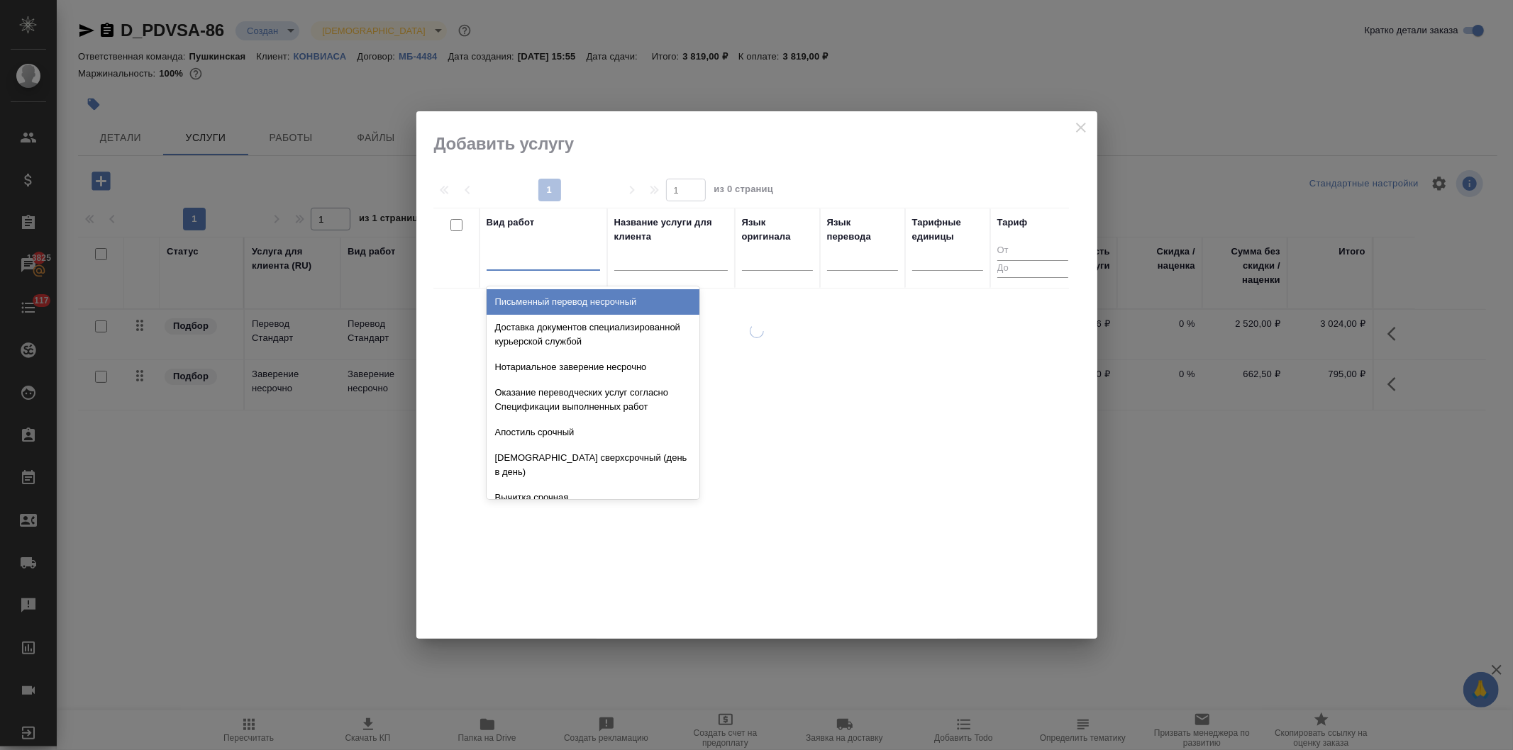
click at [557, 265] on div at bounding box center [543, 256] width 113 height 21
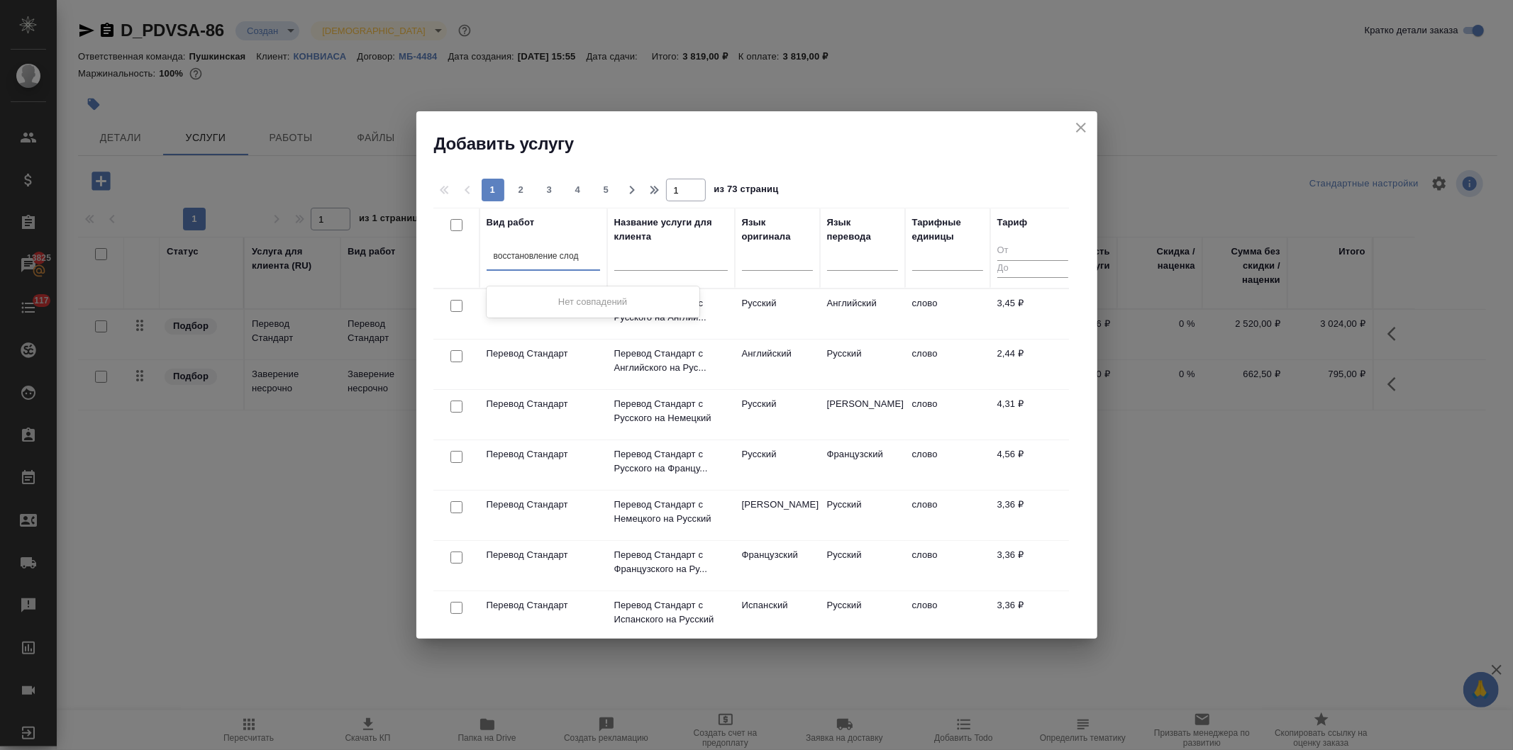
type input "восстановление сло"
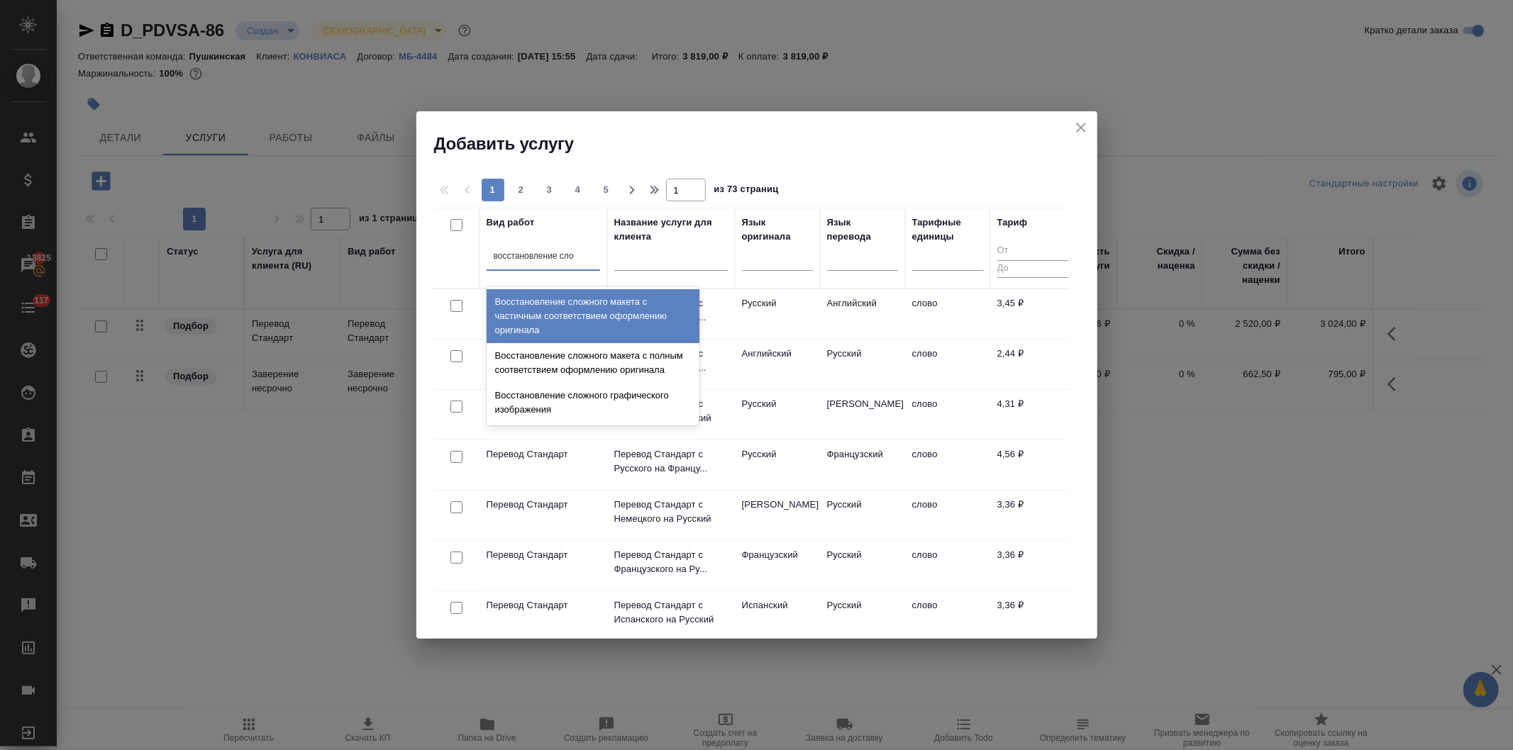
click at [558, 321] on div "Восстановление сложного макета с частичным соответствием оформлению оригинала" at bounding box center [593, 316] width 213 height 54
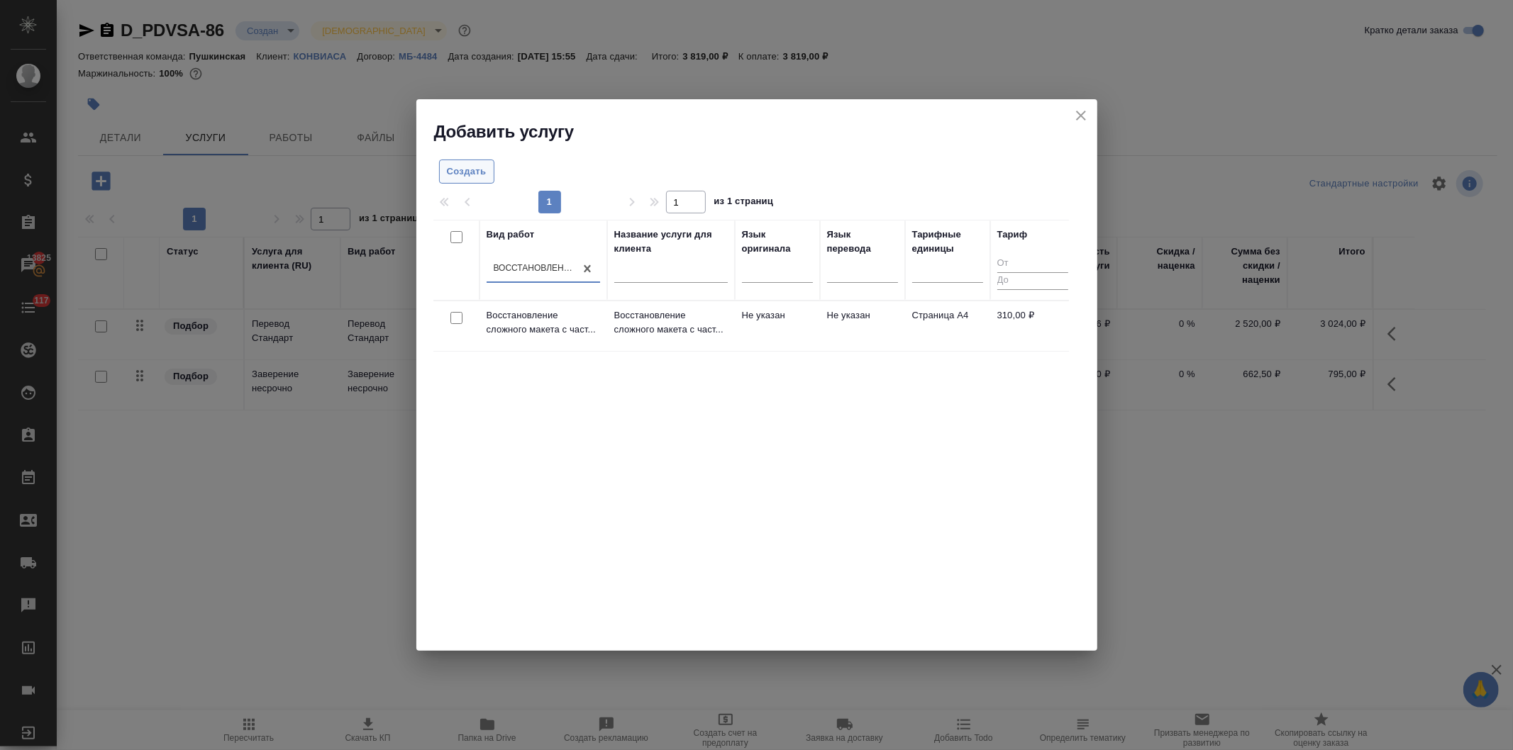
click at [464, 174] on span "Создать" at bounding box center [467, 172] width 40 height 16
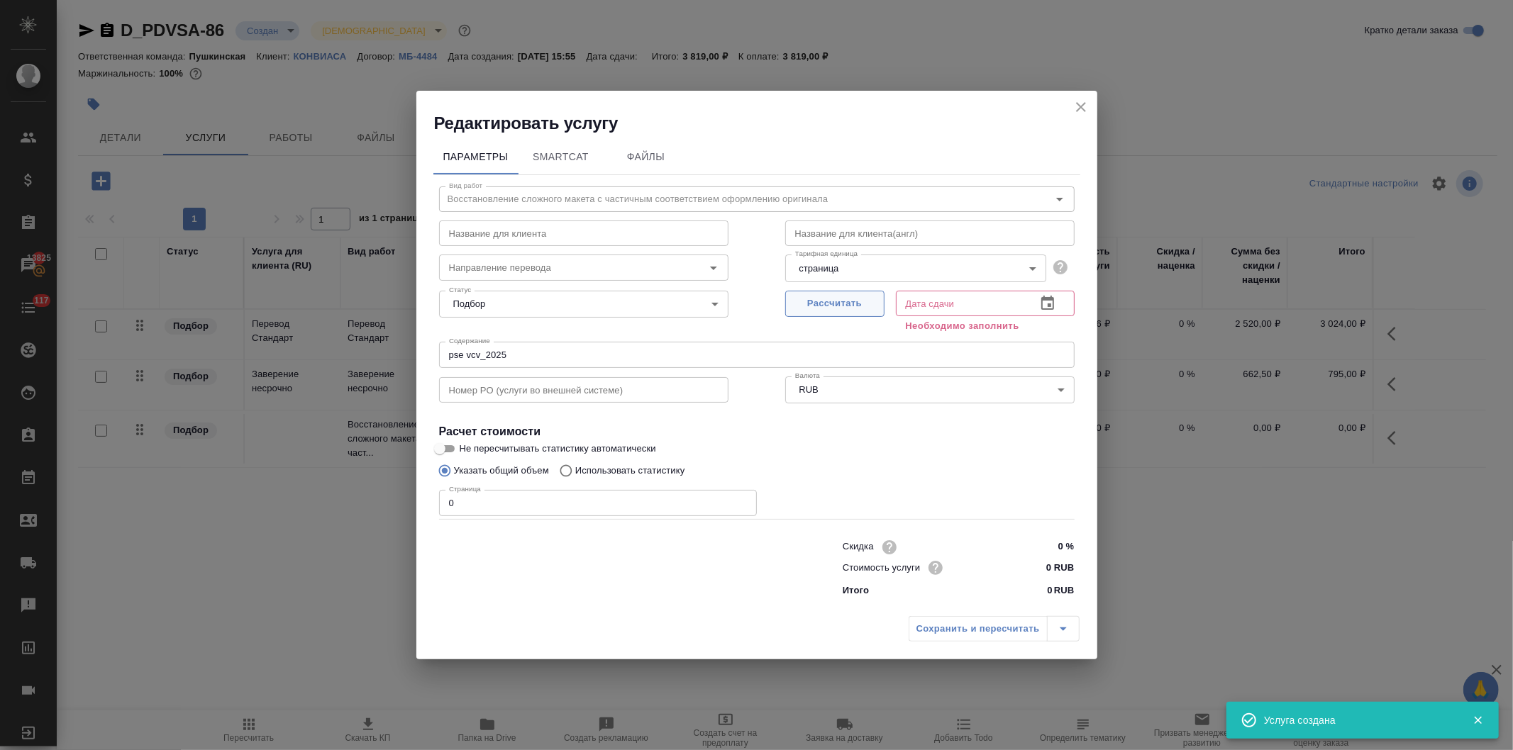
click at [818, 301] on span "Рассчитать" at bounding box center [835, 304] width 84 height 16
type input "01.09.2025 16:09"
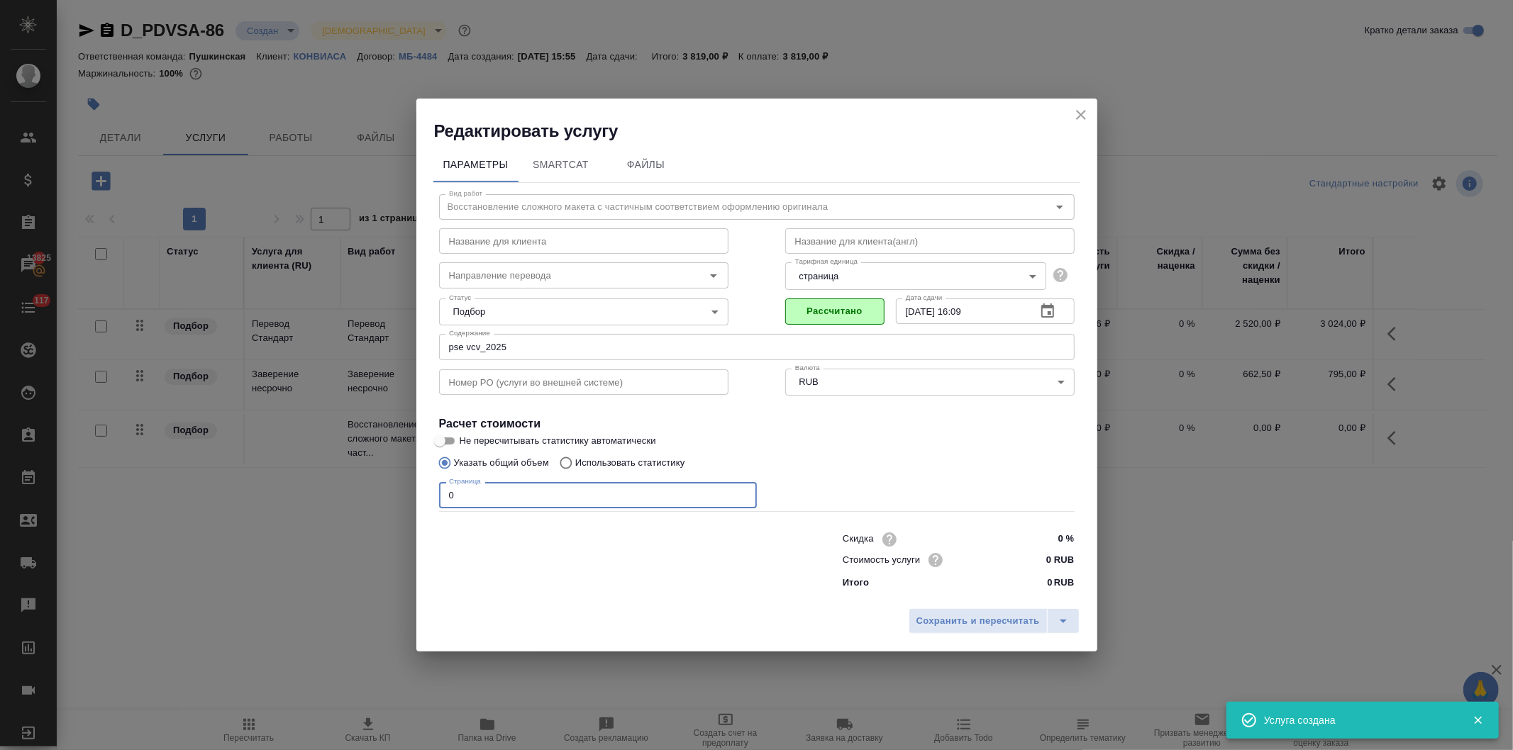
drag, startPoint x: 459, startPoint y: 506, endPoint x: 403, endPoint y: 511, distance: 56.2
click at [409, 500] on div "Редактировать услугу Параметры SmartCat Файлы Вид работ Восстановление сложного…" at bounding box center [756, 375] width 1513 height 750
type input "2"
click at [1048, 564] on input "0 RUB" at bounding box center [1047, 560] width 52 height 21
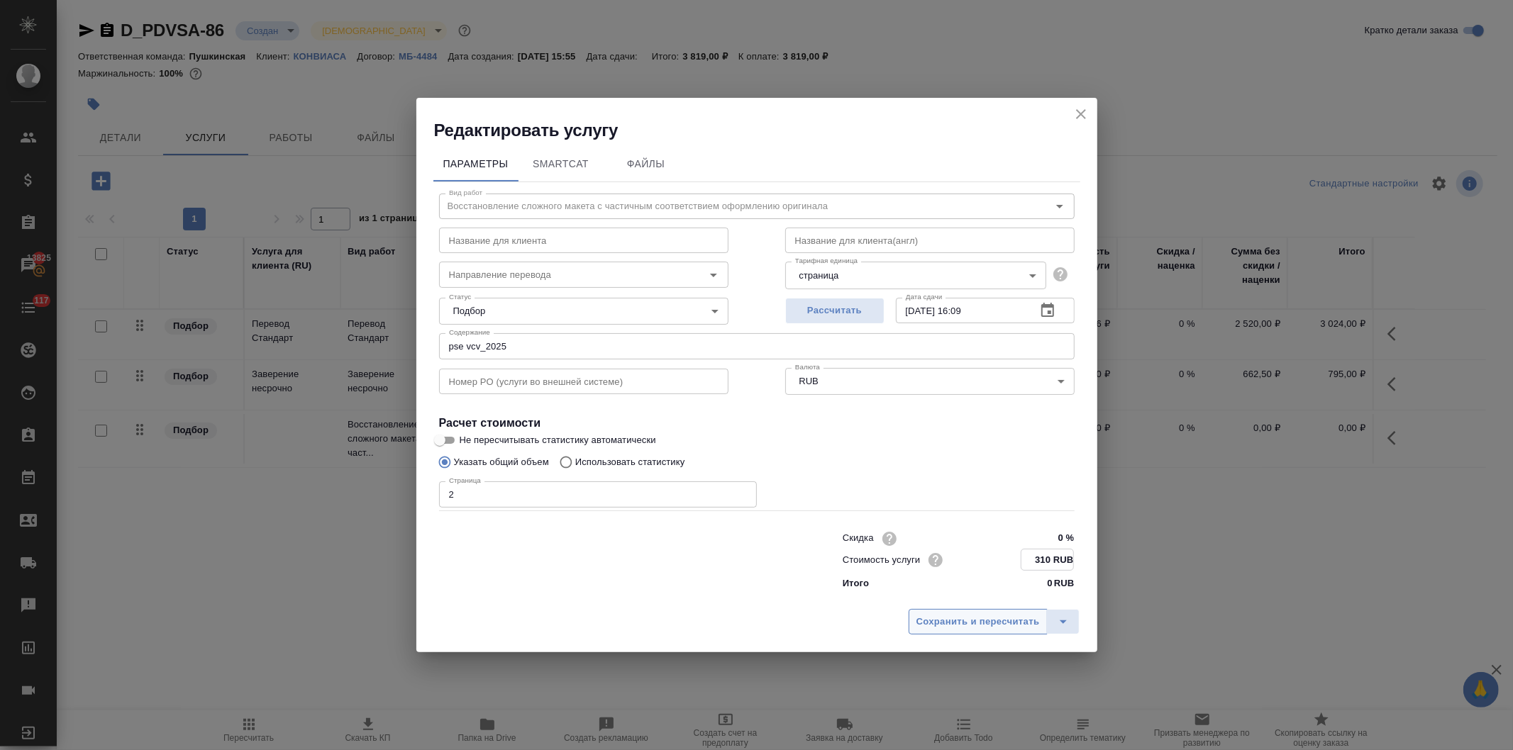
type input "310 RUB"
click at [991, 612] on button "Сохранить и пересчитать" at bounding box center [978, 622] width 139 height 26
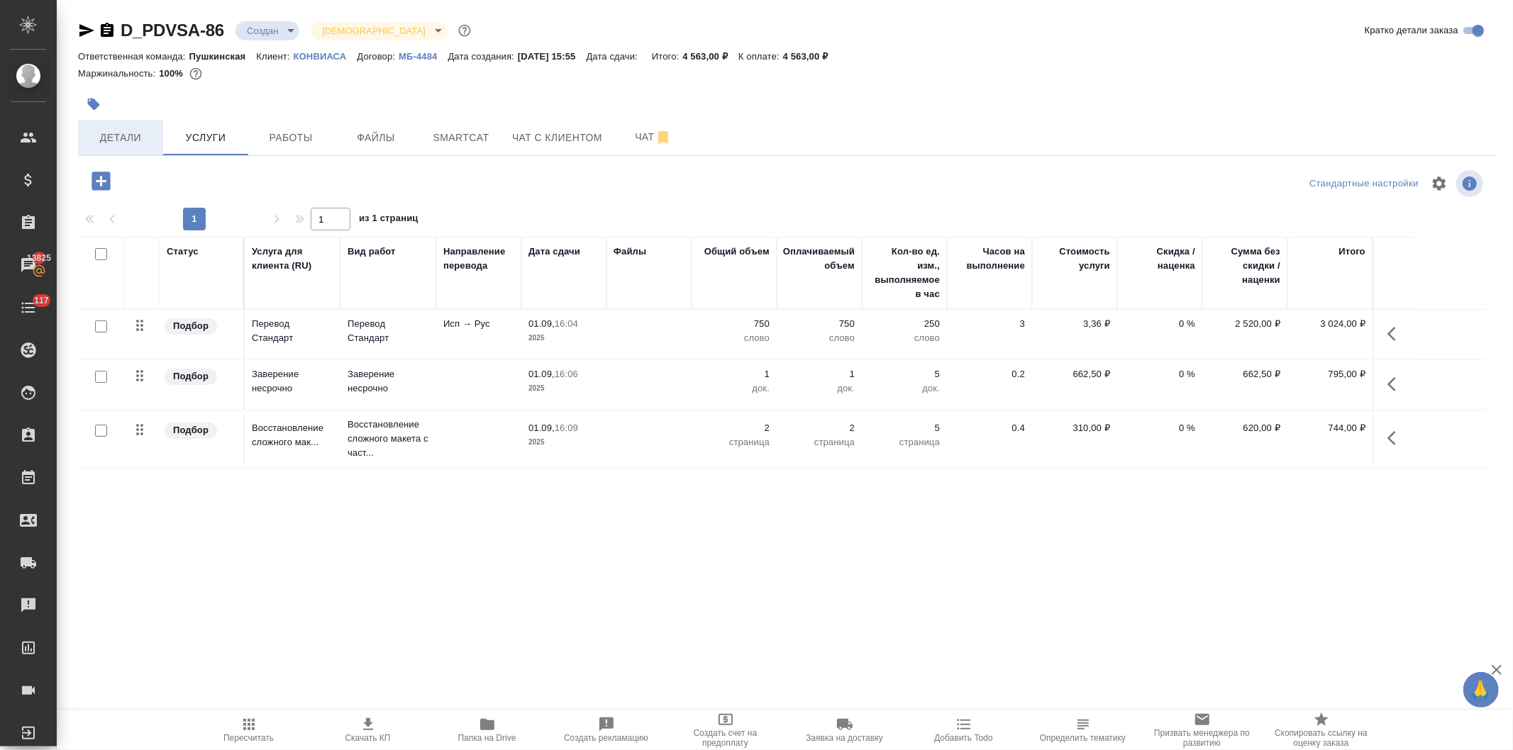
click at [112, 126] on button "Детали" at bounding box center [120, 137] width 85 height 35
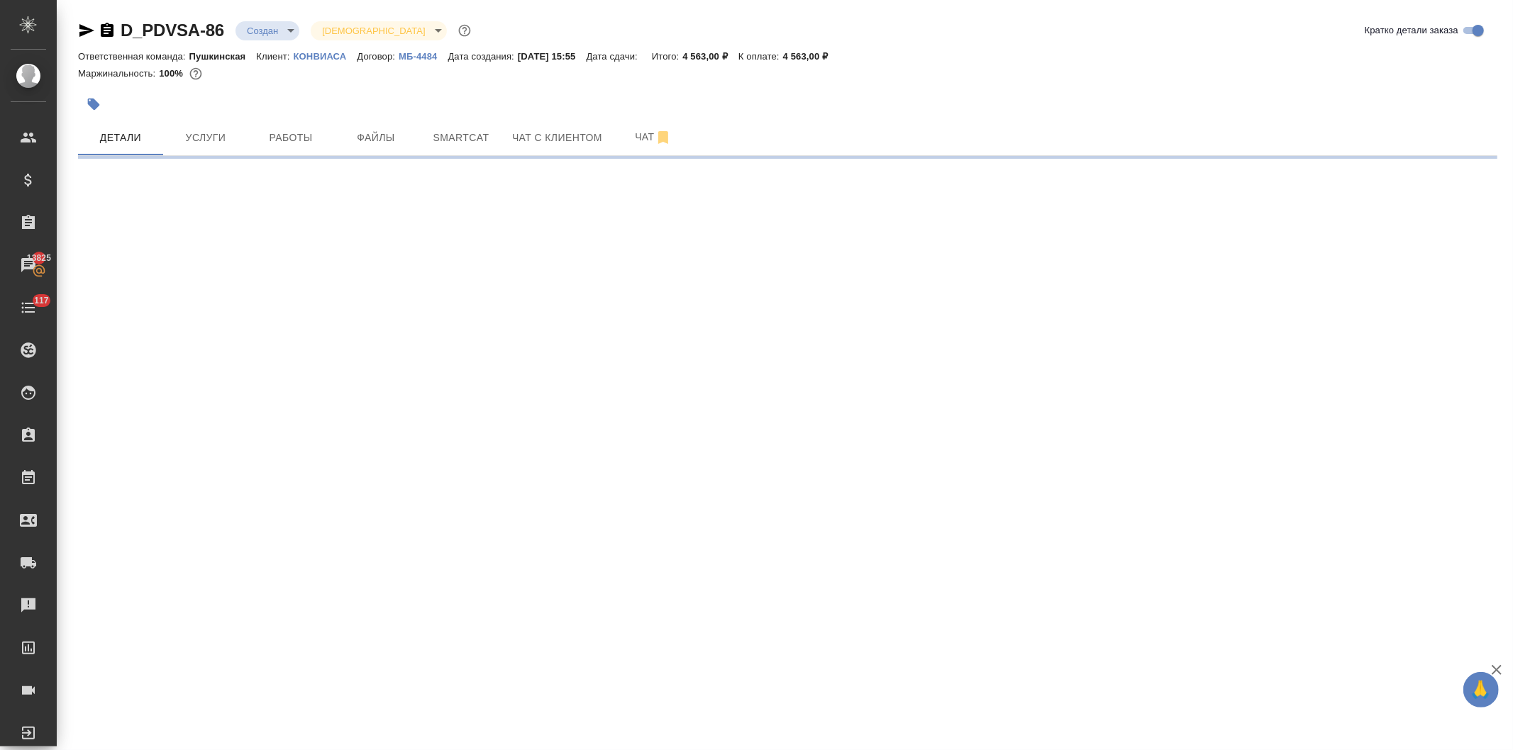
select select "RU"
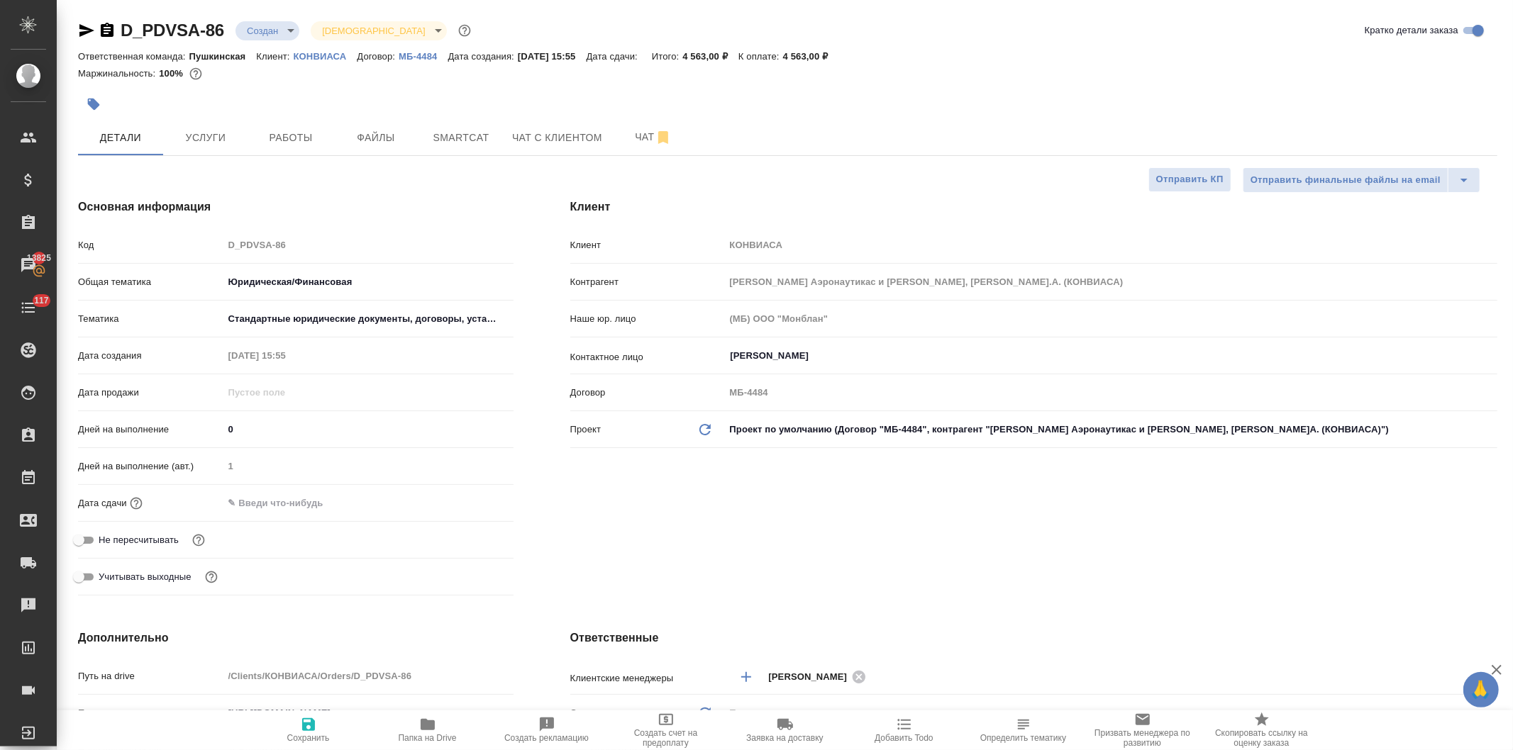
type textarea "x"
click at [173, 240] on div "Код D_PDVSA-86" at bounding box center [295, 245] width 435 height 25
type textarea "x"
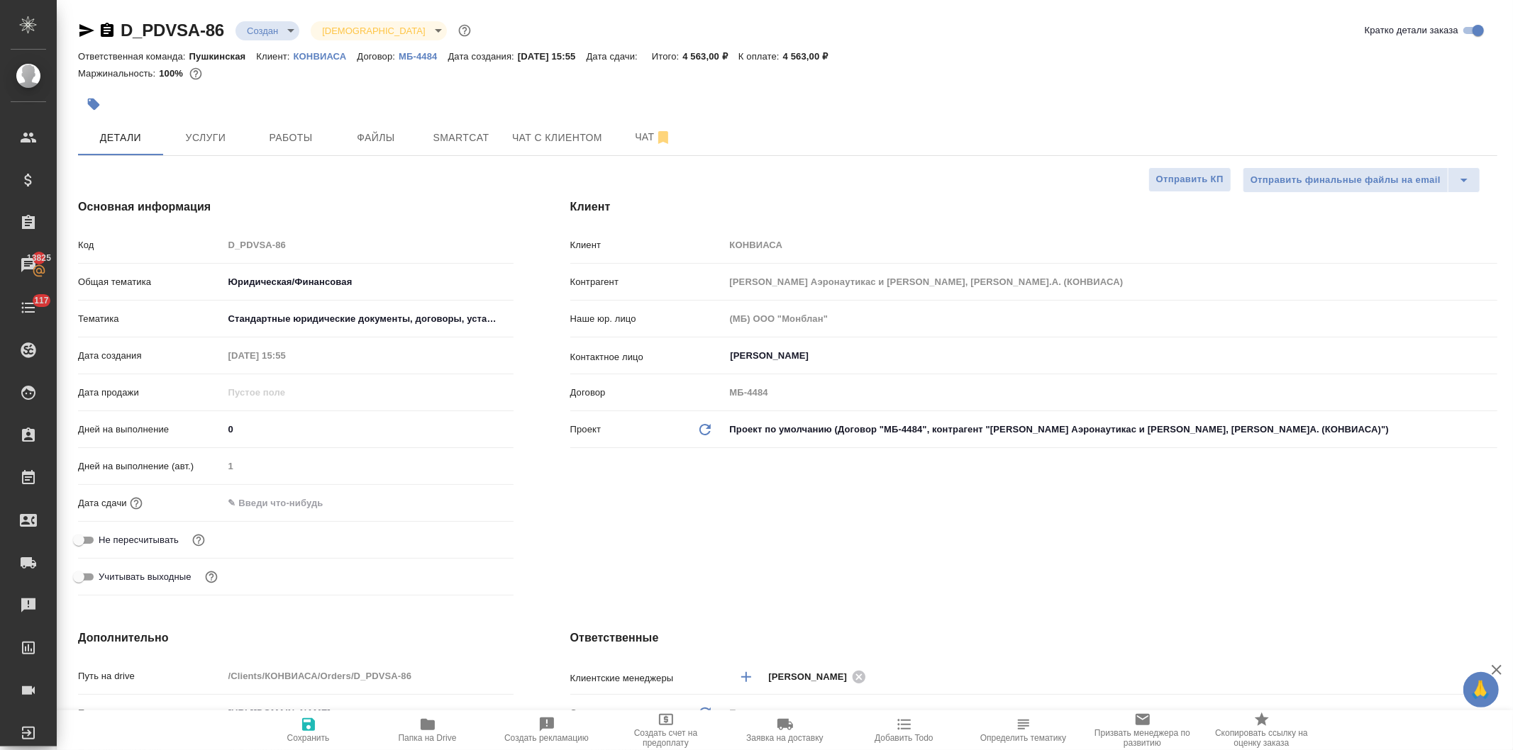
type textarea "x"
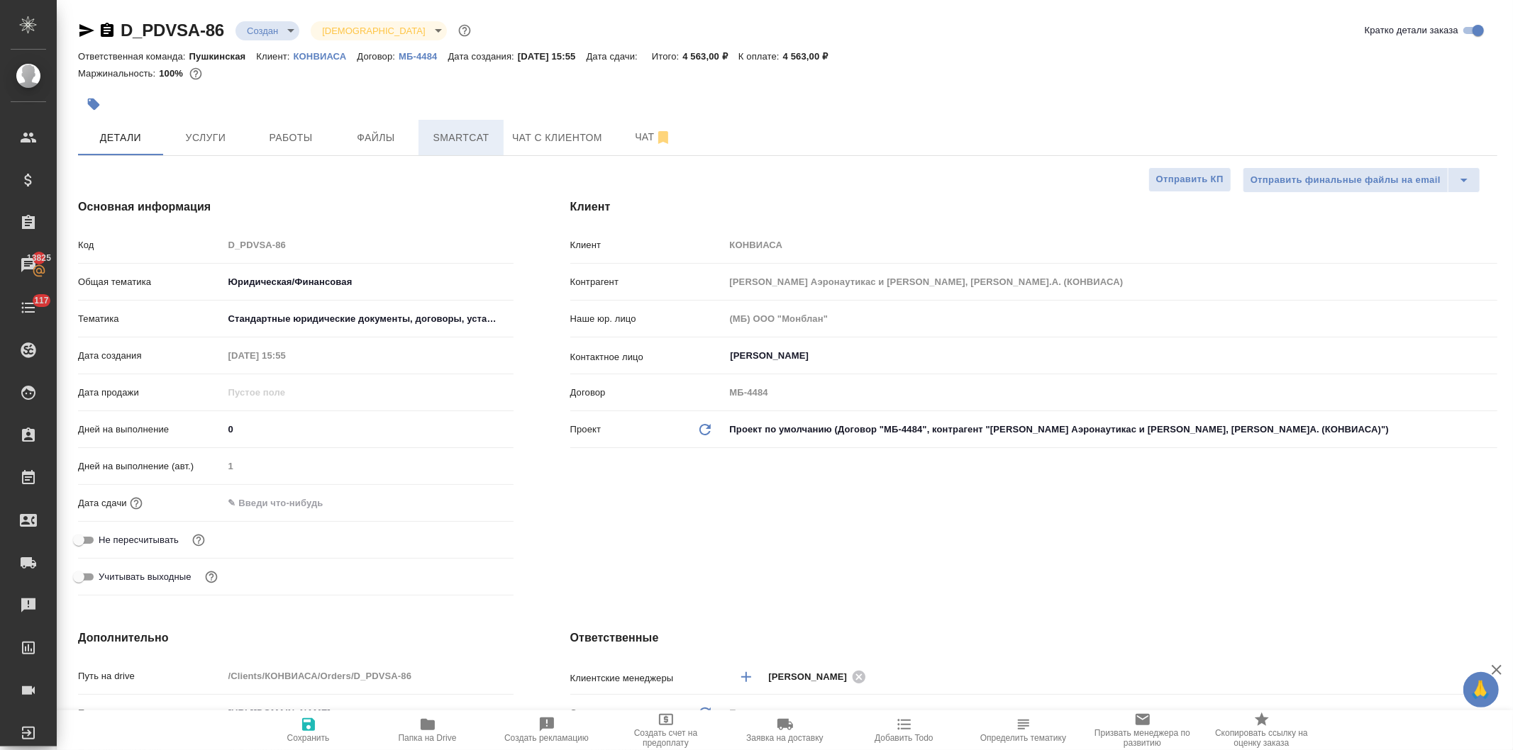
click at [456, 136] on span "Smartcat" at bounding box center [461, 138] width 68 height 18
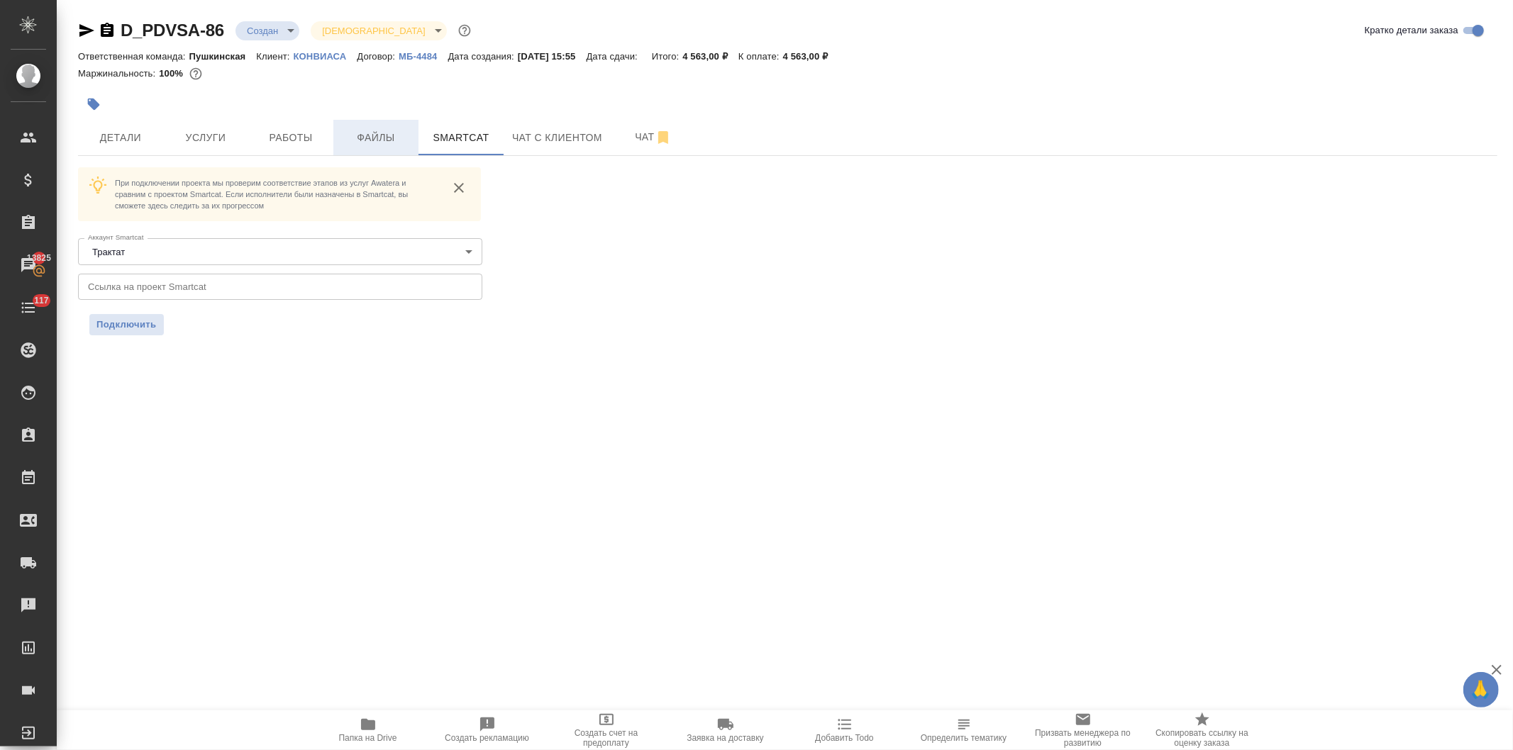
click at [367, 143] on span "Файлы" at bounding box center [376, 138] width 68 height 18
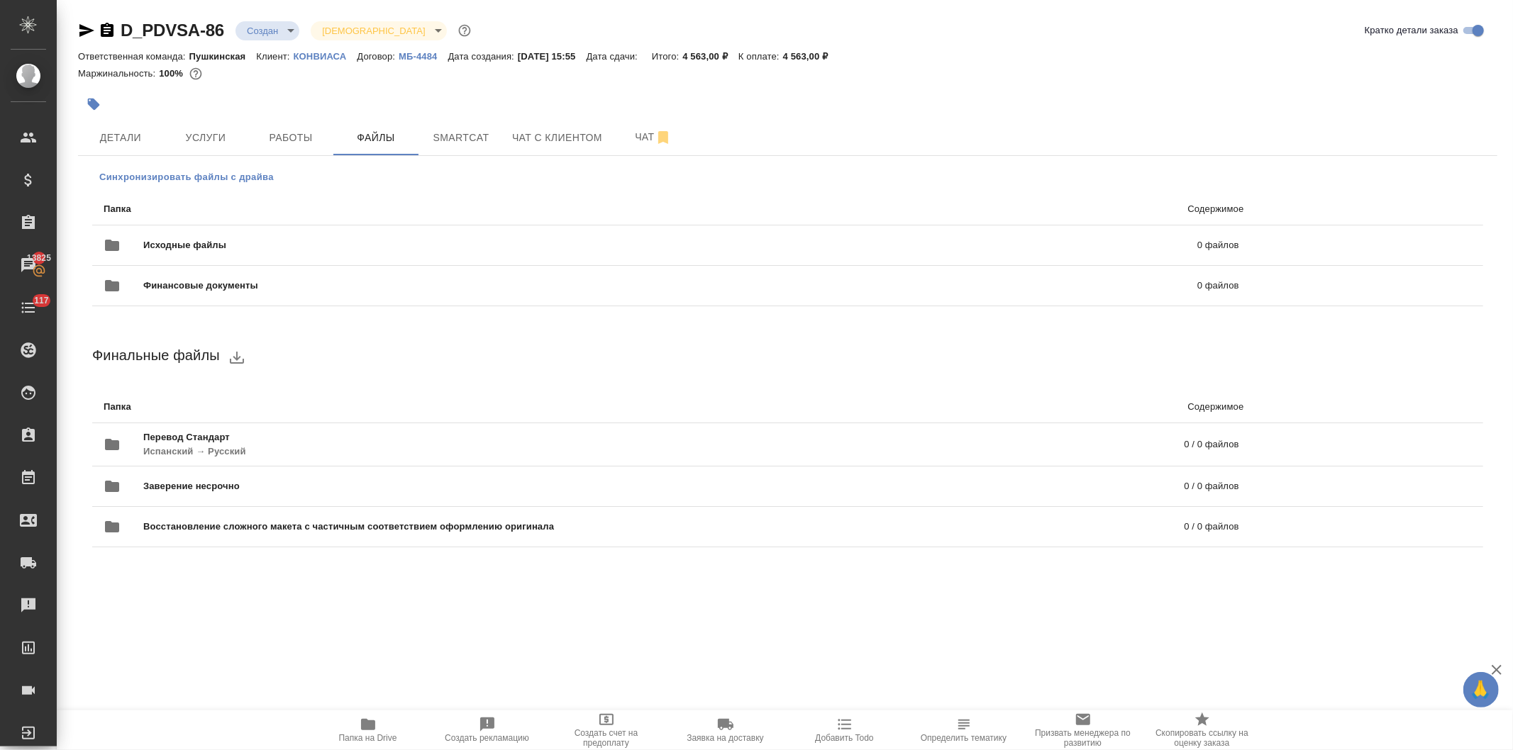
click at [231, 173] on span "Синхронизировать файлы с драйва" at bounding box center [186, 177] width 174 height 14
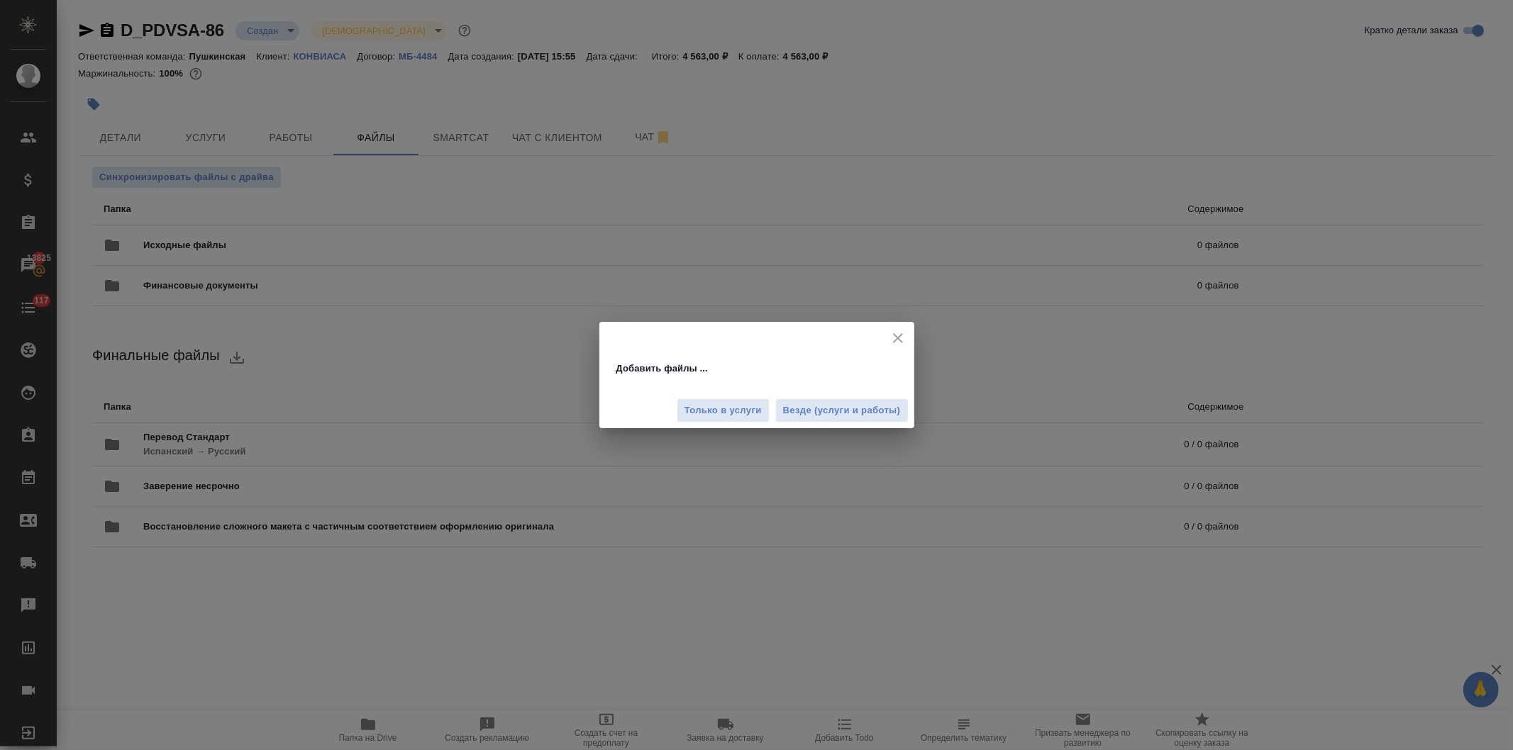
click at [791, 394] on div "Только в услуги Везде (услуги и работы)" at bounding box center [756, 406] width 315 height 48
click at [792, 401] on button "Везде (услуги и работы)" at bounding box center [841, 411] width 133 height 25
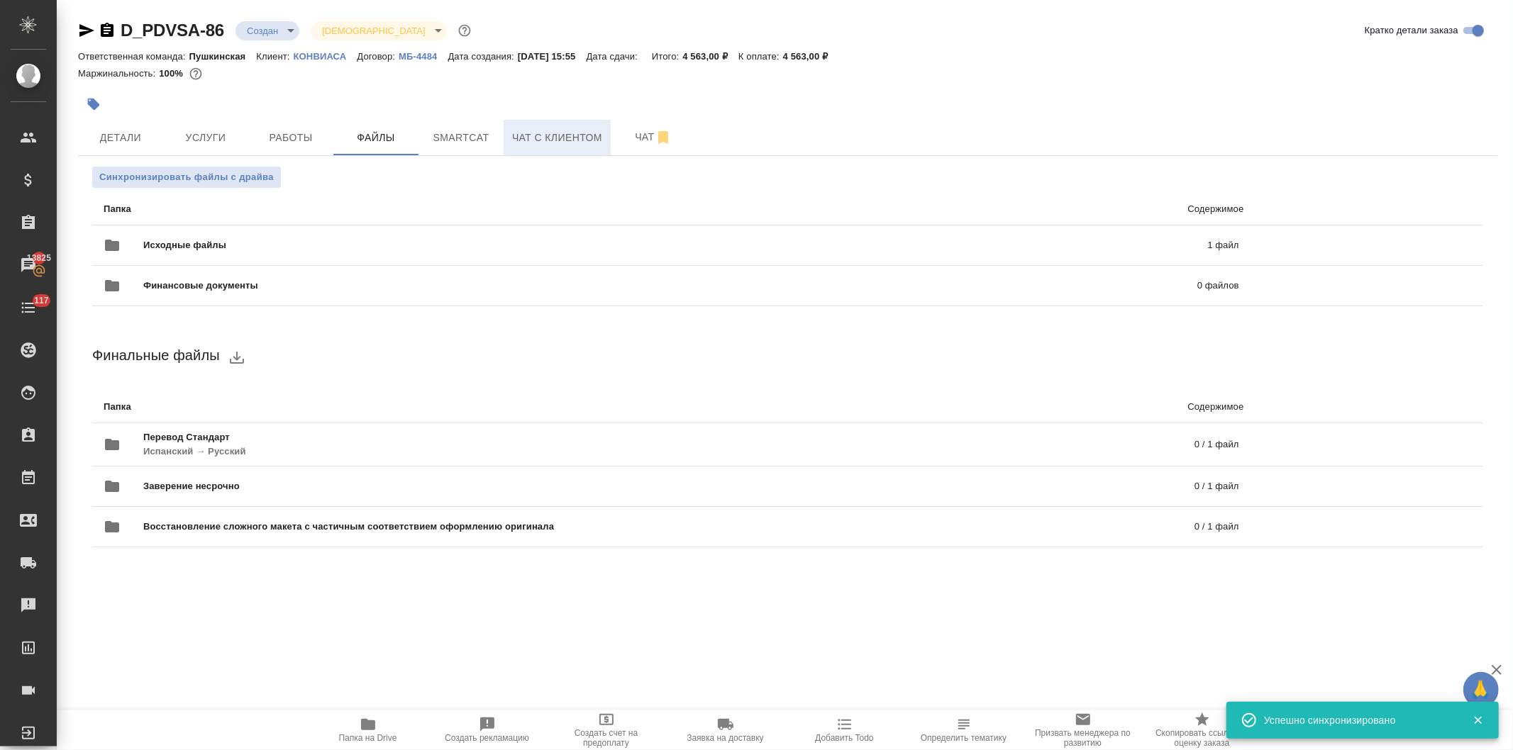
click at [527, 136] on span "Чат с клиентом" at bounding box center [557, 138] width 90 height 18
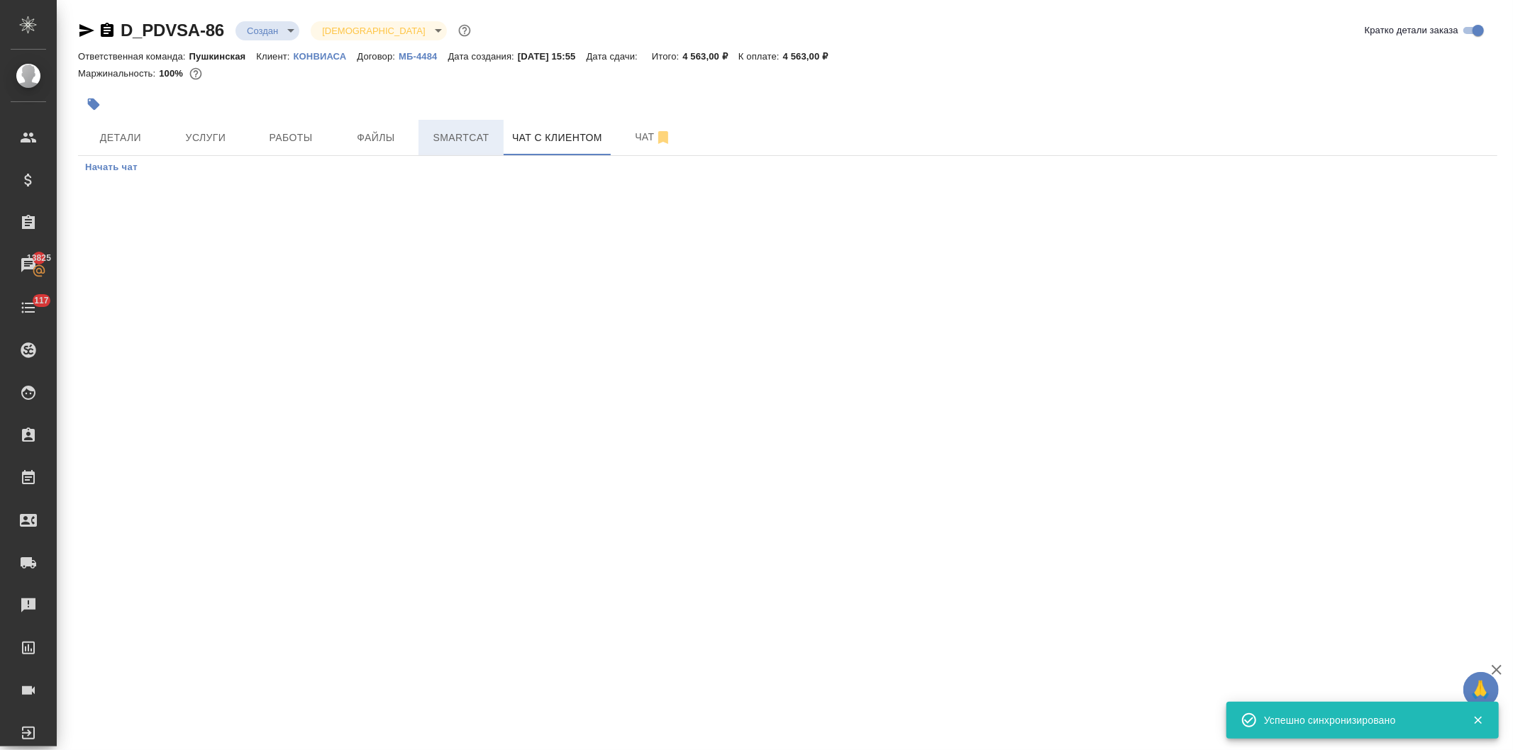
click at [447, 138] on span "Smartcat" at bounding box center [461, 138] width 68 height 18
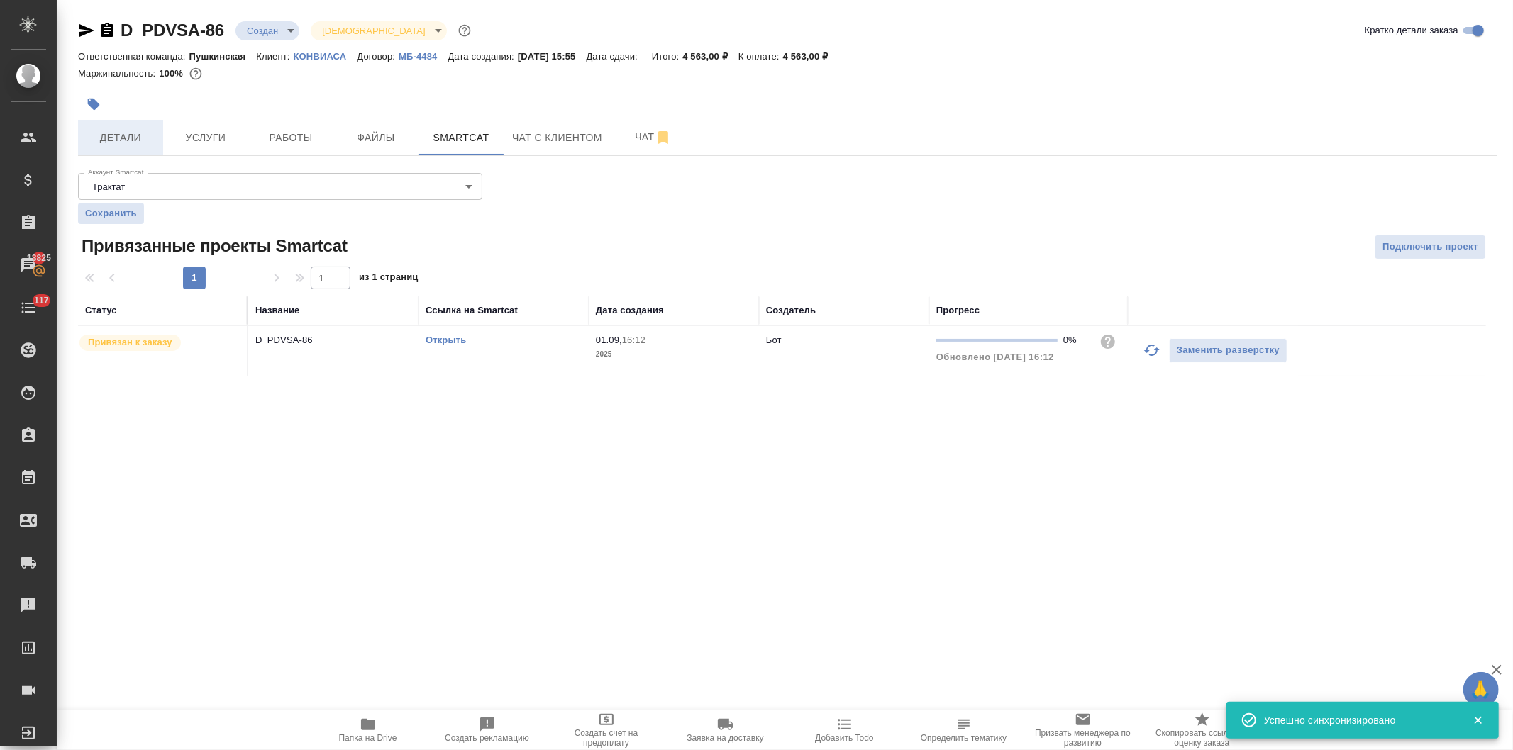
click at [116, 135] on span "Детали" at bounding box center [121, 138] width 68 height 18
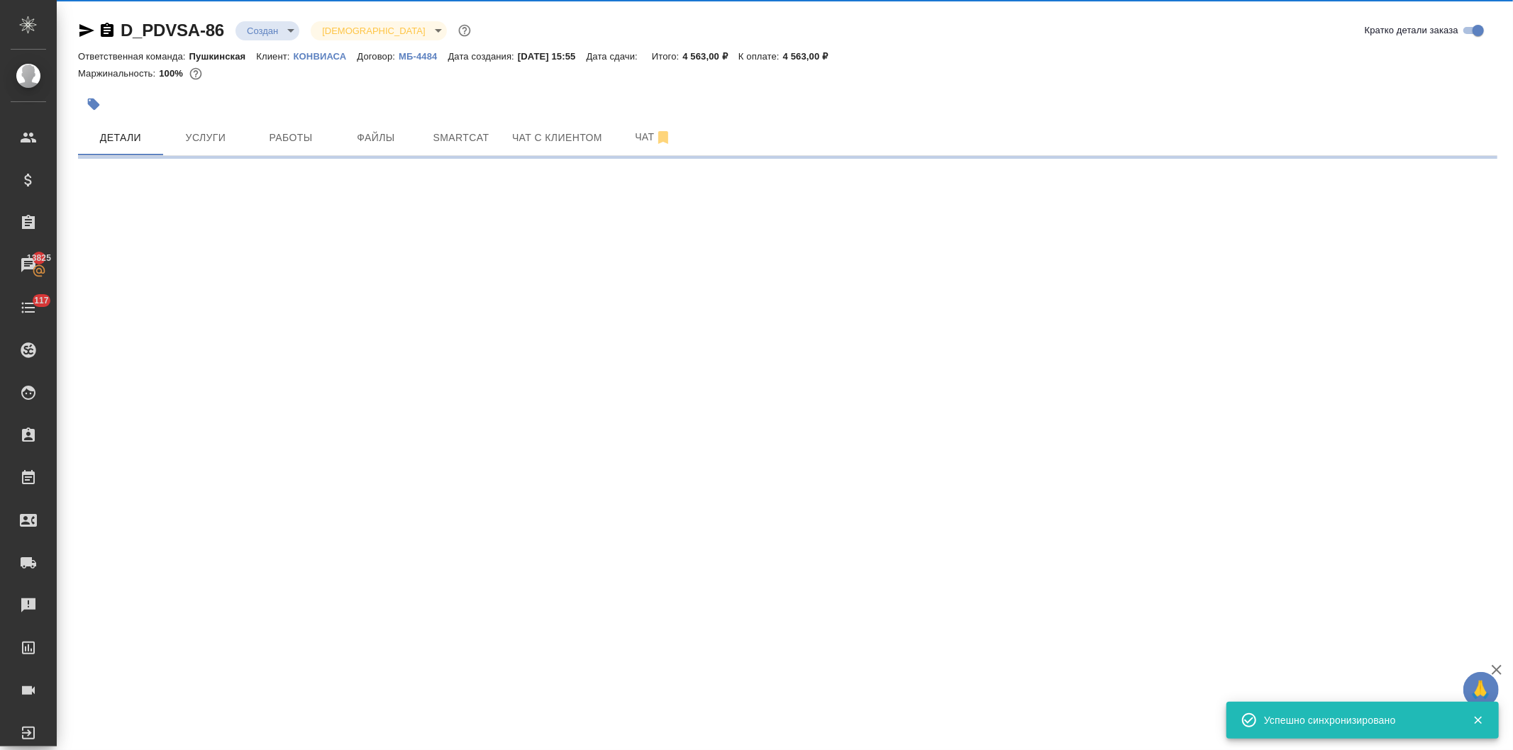
select select "RU"
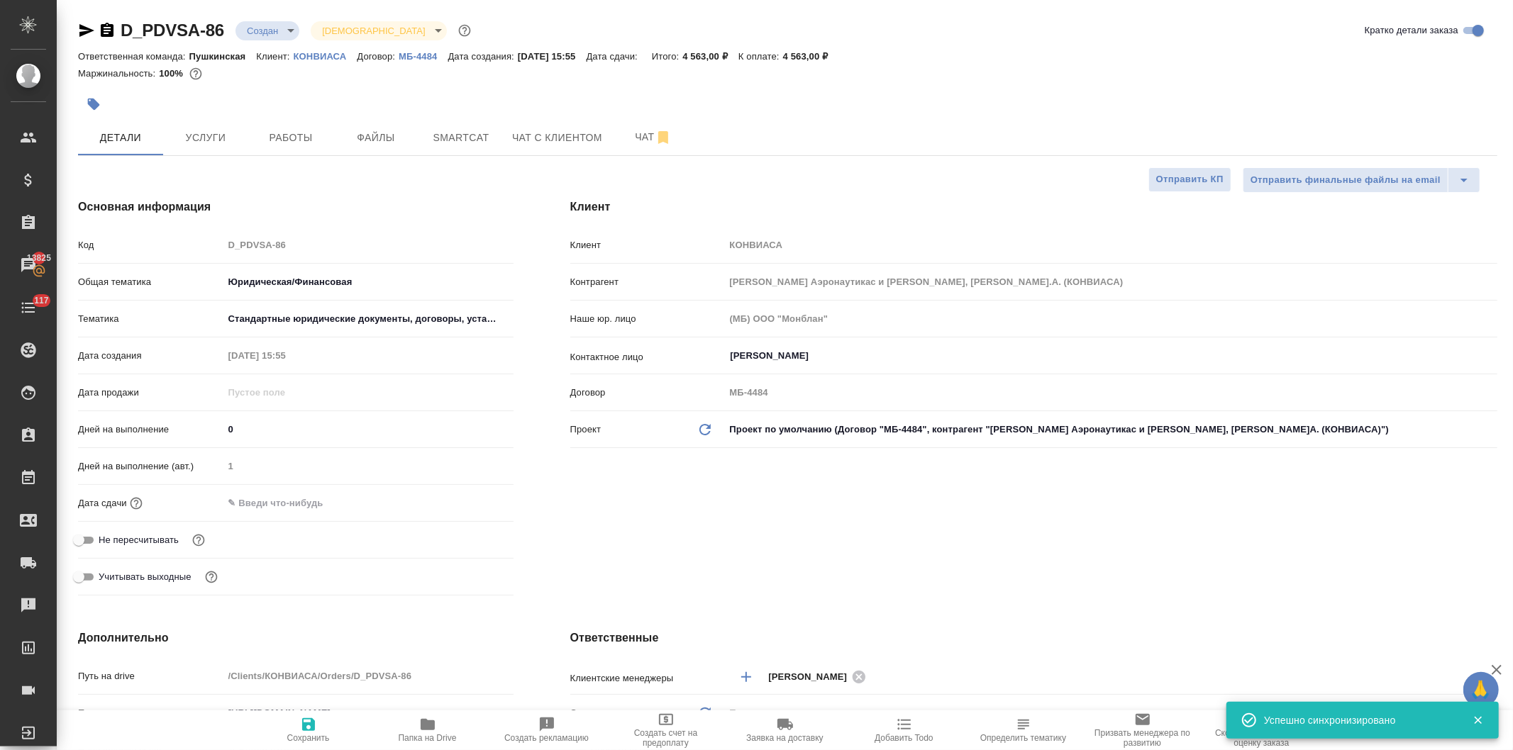
type textarea "x"
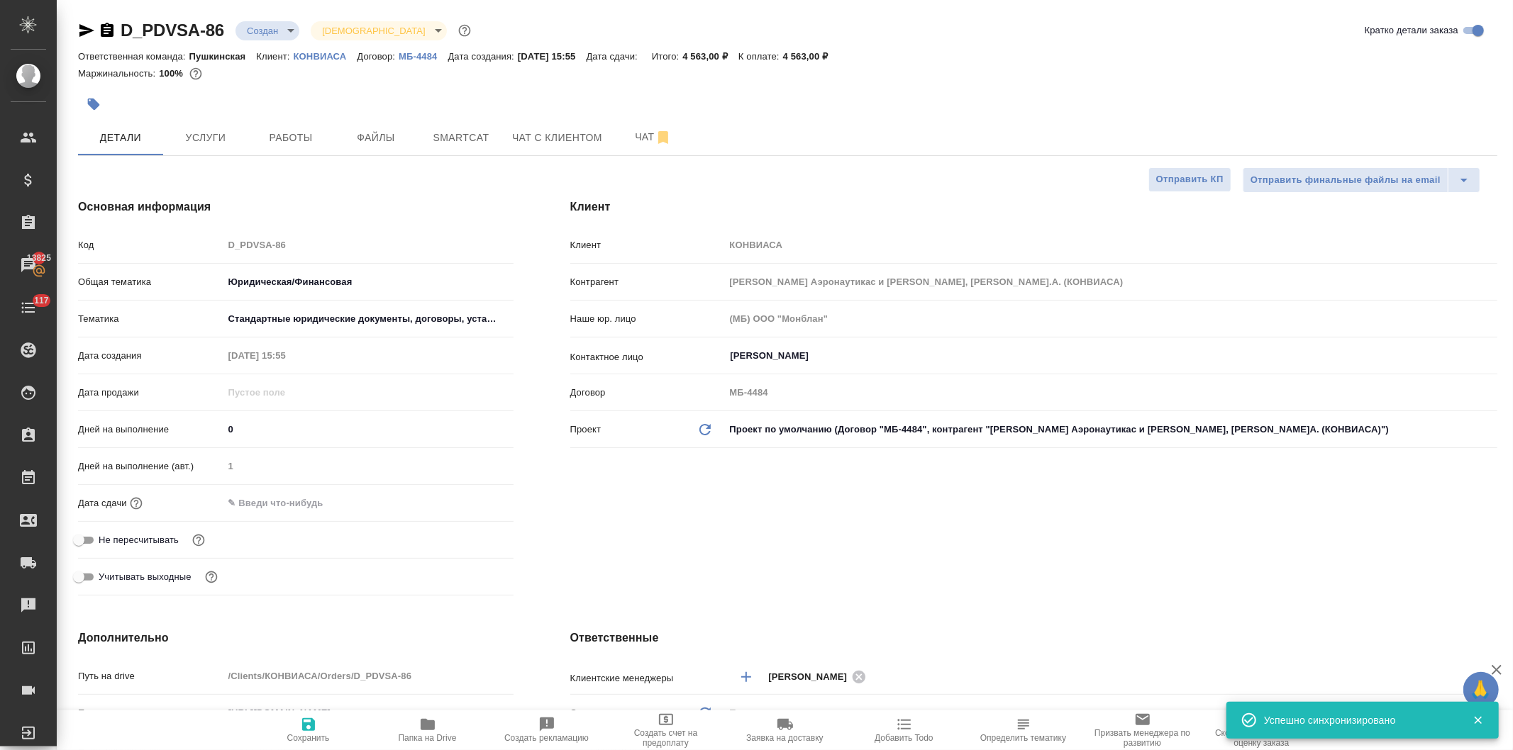
type textarea "x"
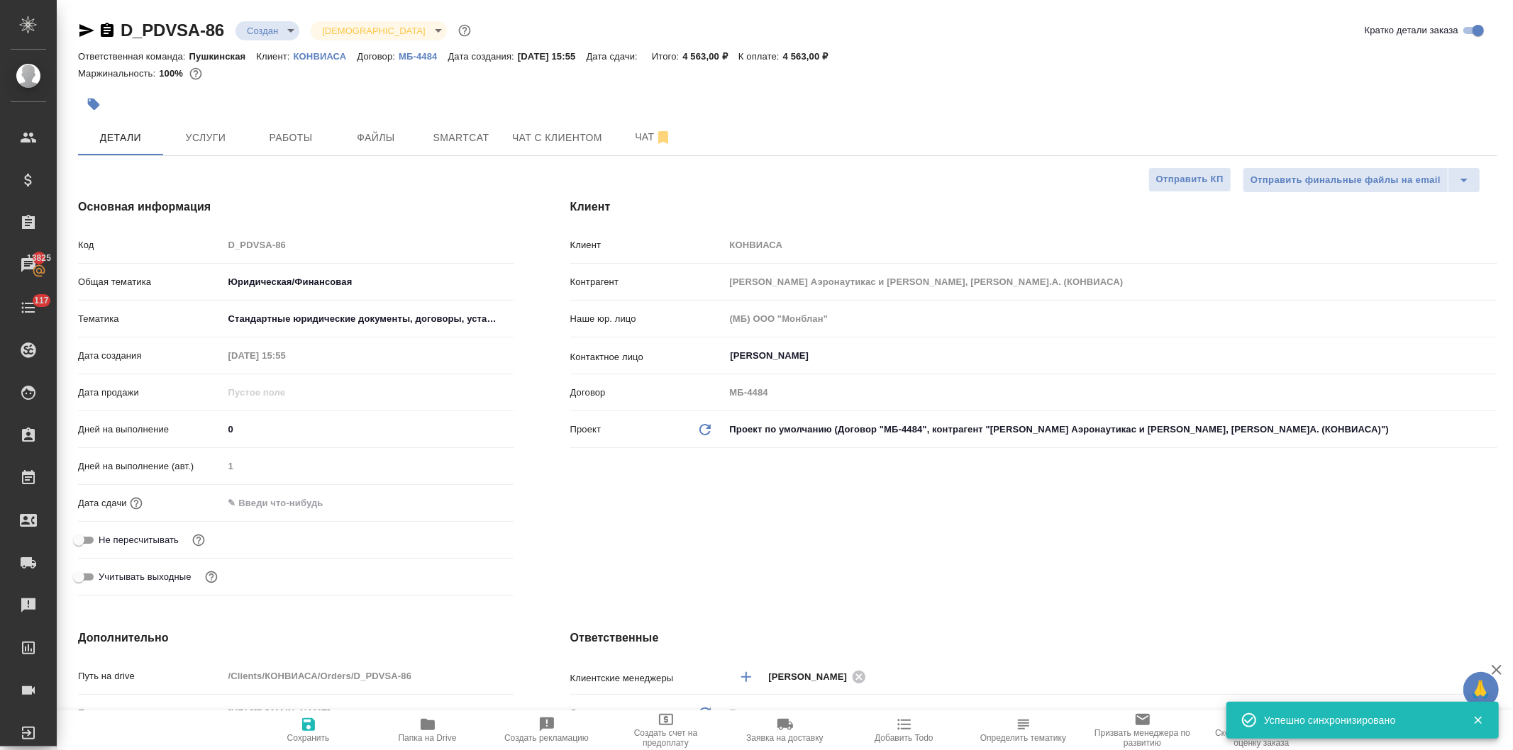
type textarea "x"
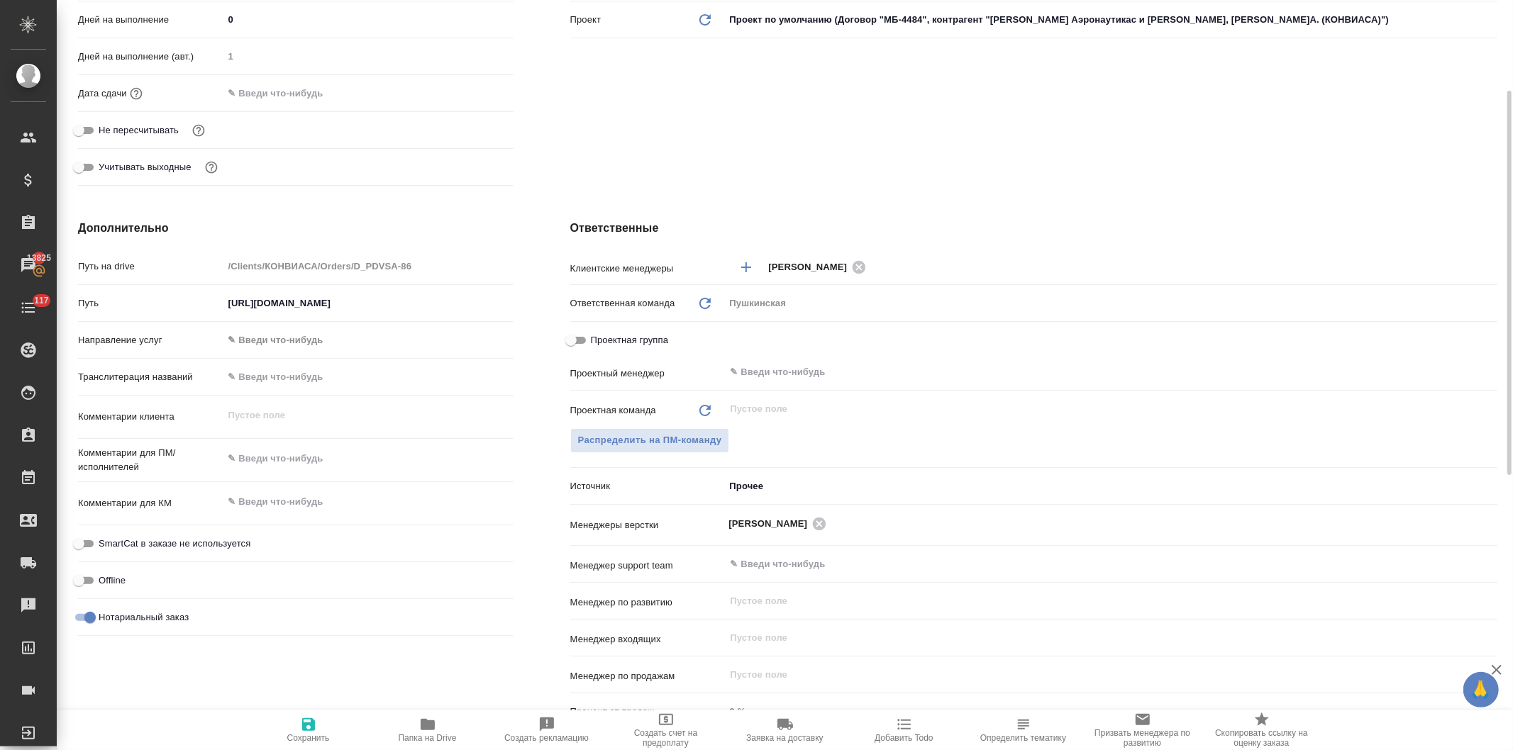
scroll to position [331, 0]
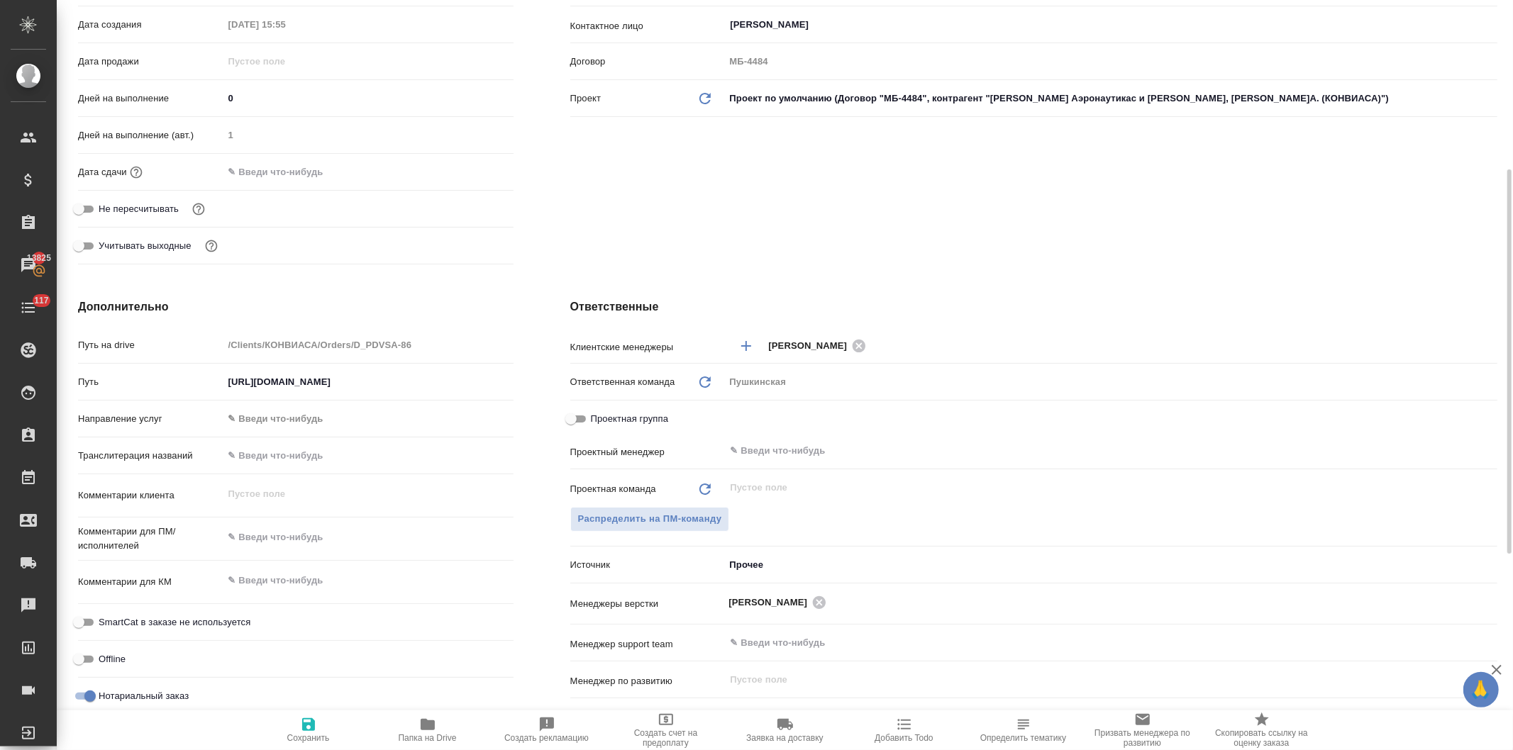
type textarea "x"
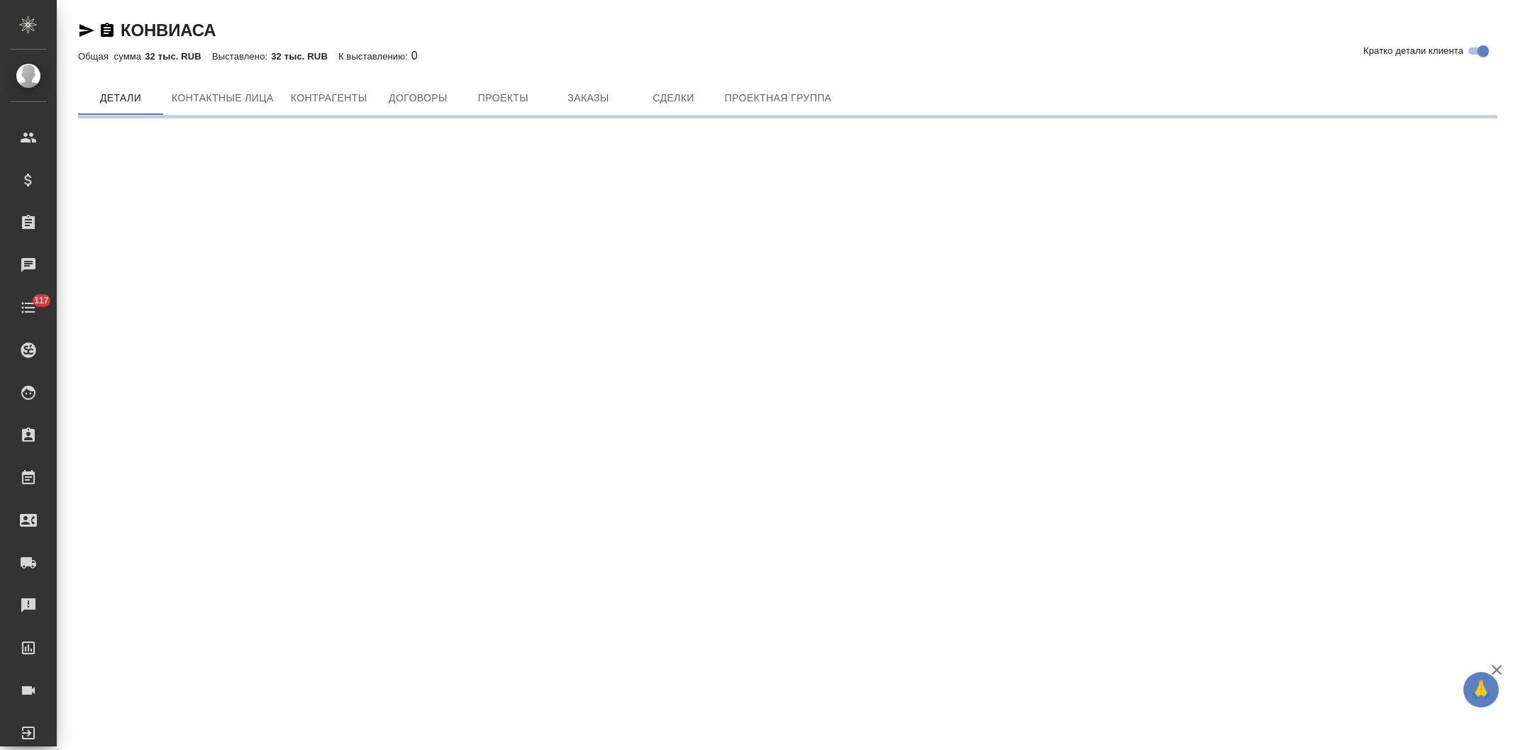
click at [213, 87] on button "Контактные лица" at bounding box center [222, 98] width 119 height 34
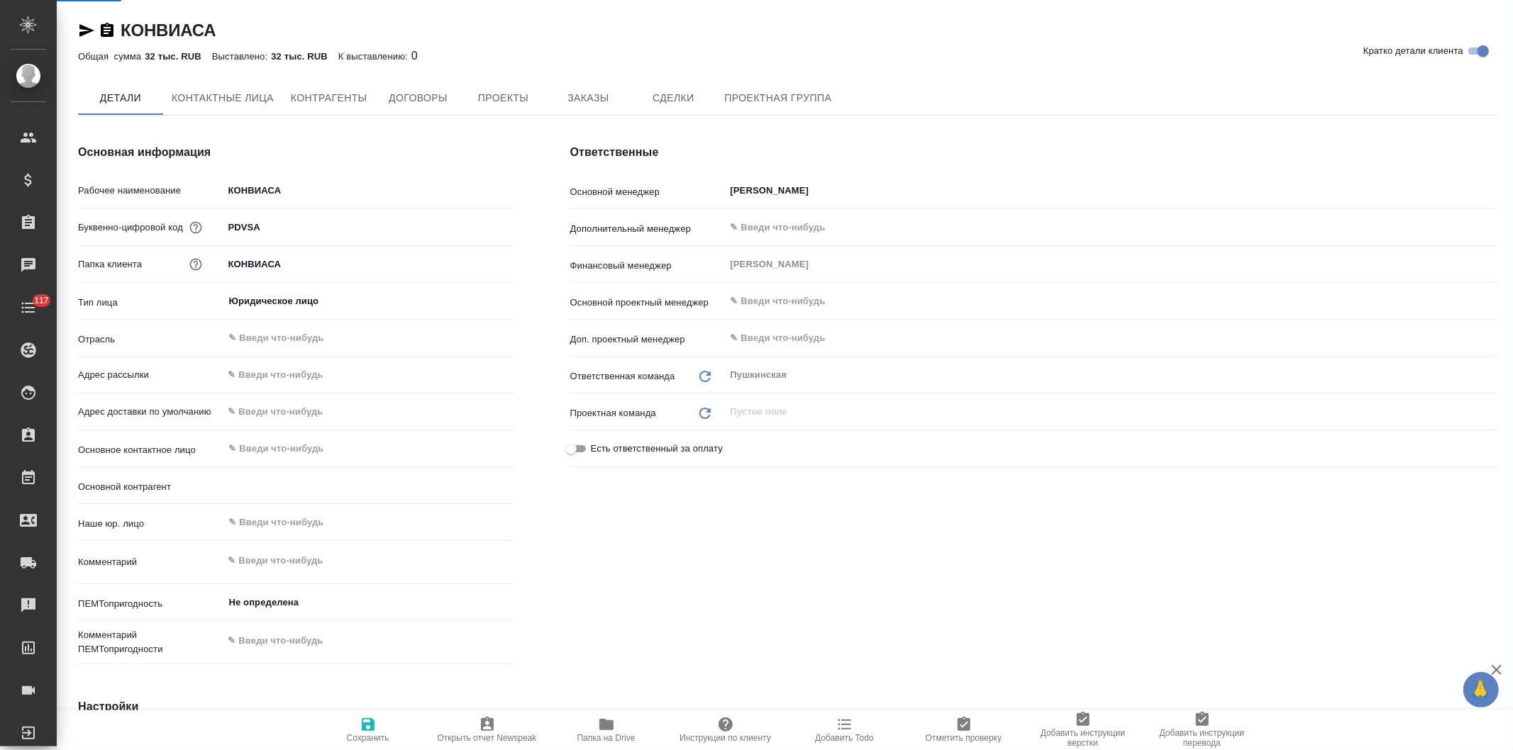
select select "RU"
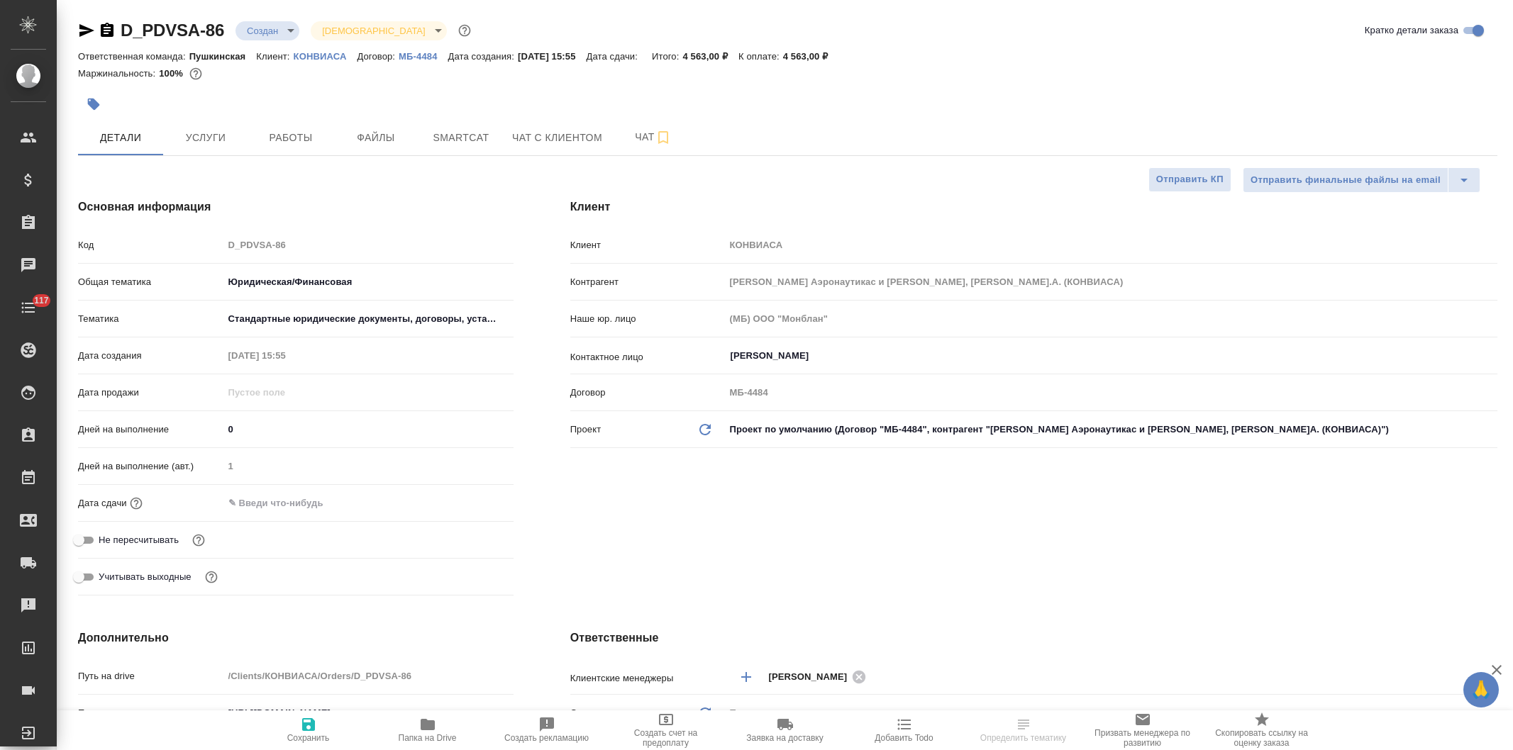
select select "RU"
click at [423, 730] on icon "button" at bounding box center [428, 724] width 14 height 11
select select "RU"
type textarea "x"
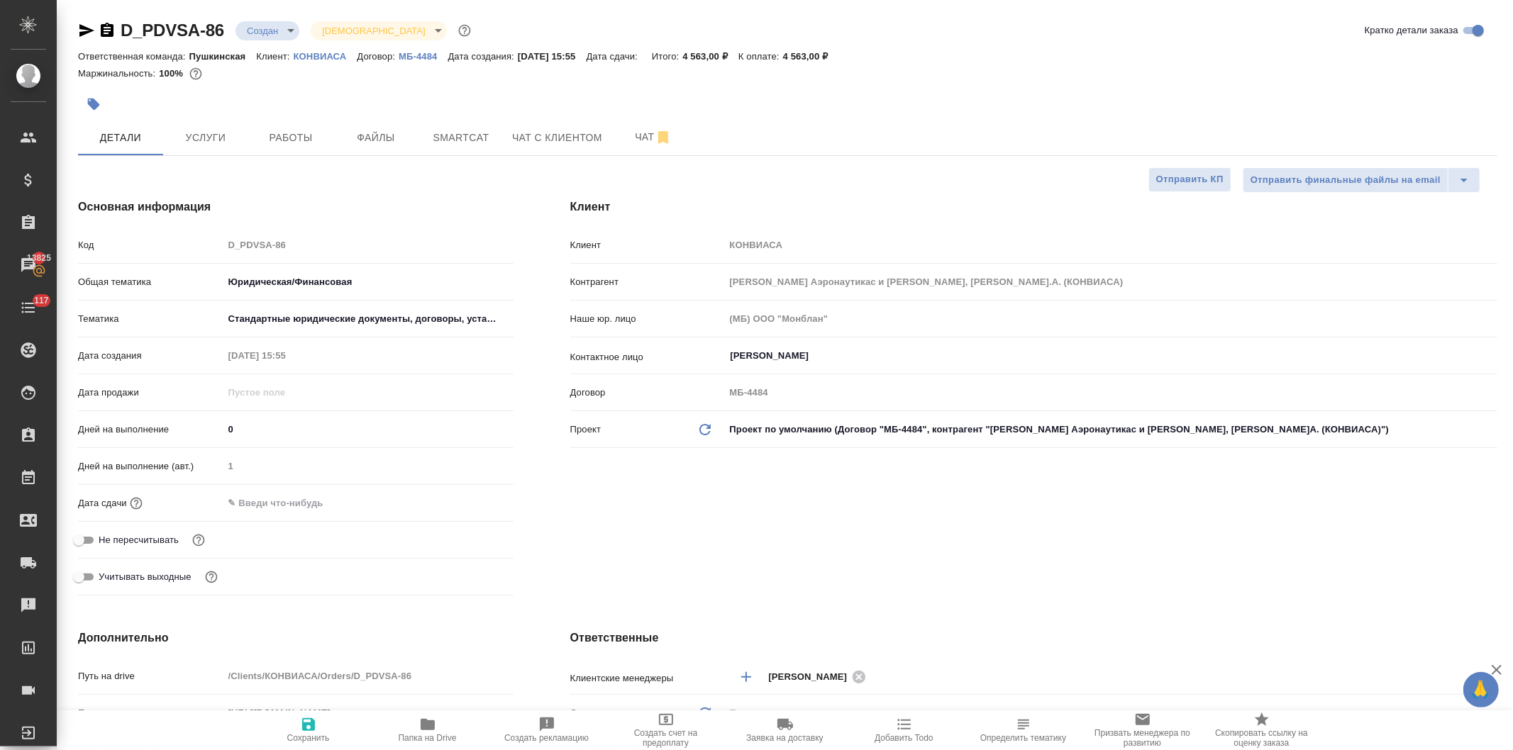
type textarea "x"
click at [210, 138] on span "Услуги" at bounding box center [206, 138] width 68 height 18
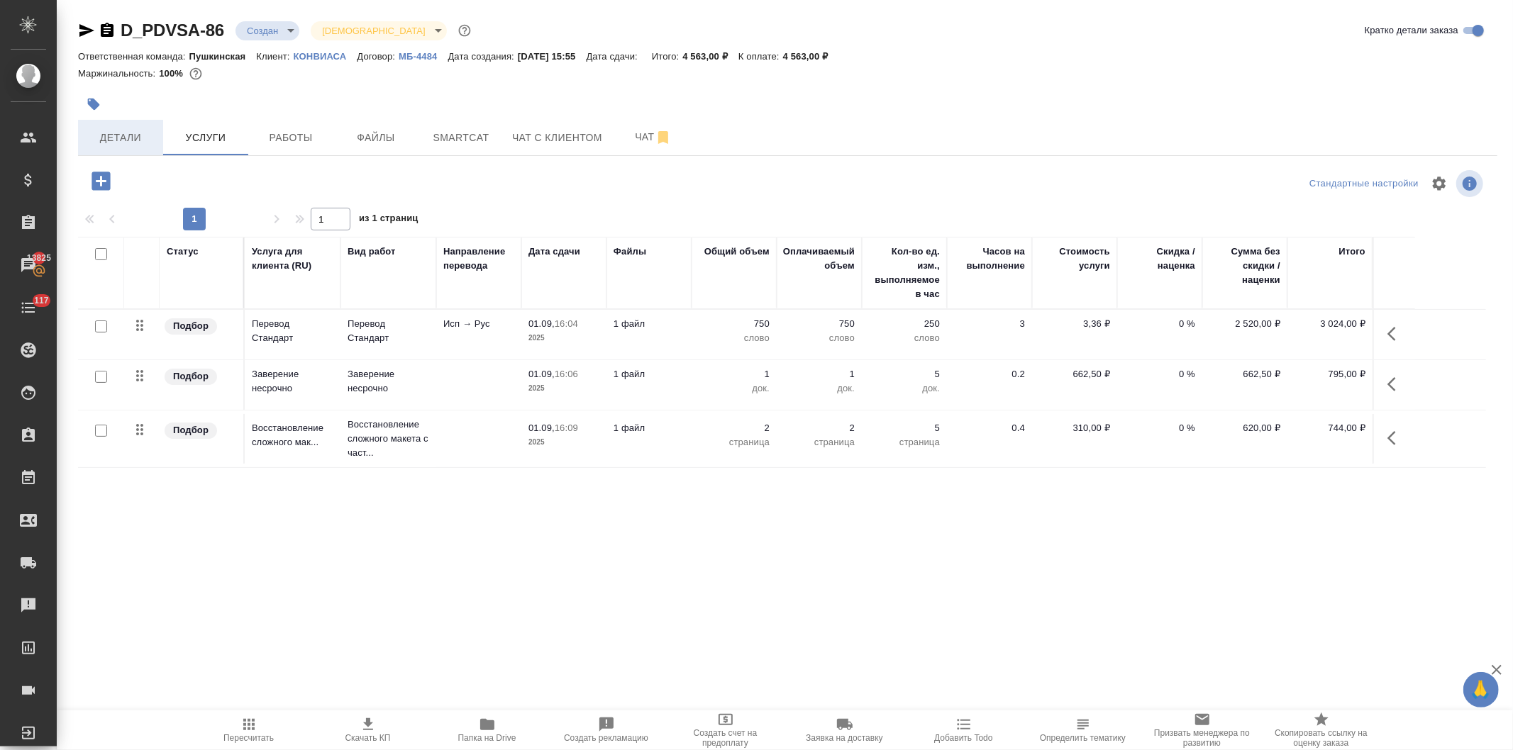
click at [112, 130] on span "Детали" at bounding box center [121, 138] width 68 height 18
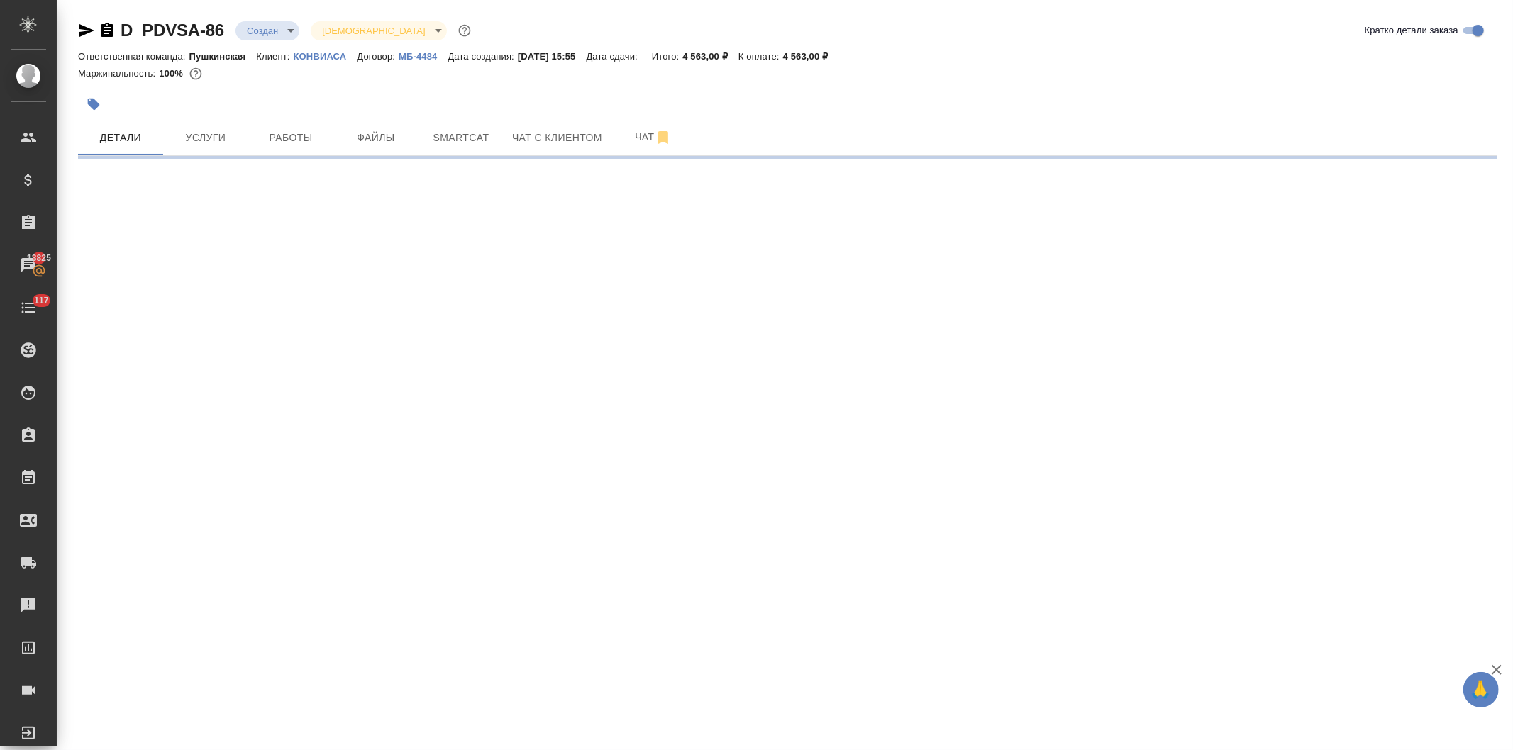
select select "RU"
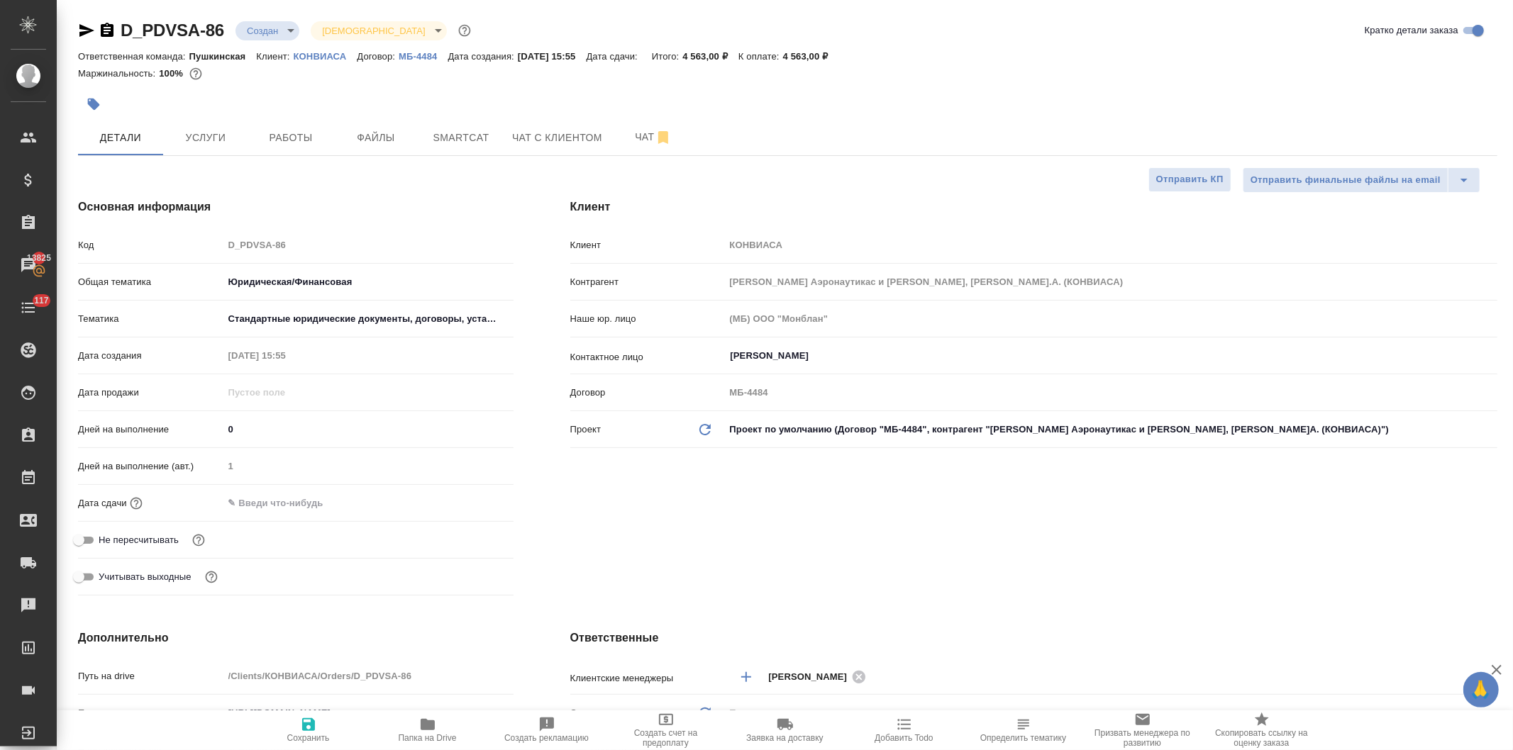
type textarea "x"
drag, startPoint x: 244, startPoint y: 428, endPoint x: 193, endPoint y: 437, distance: 51.9
click at [193, 437] on div "Дней на выполнение 0" at bounding box center [295, 429] width 435 height 25
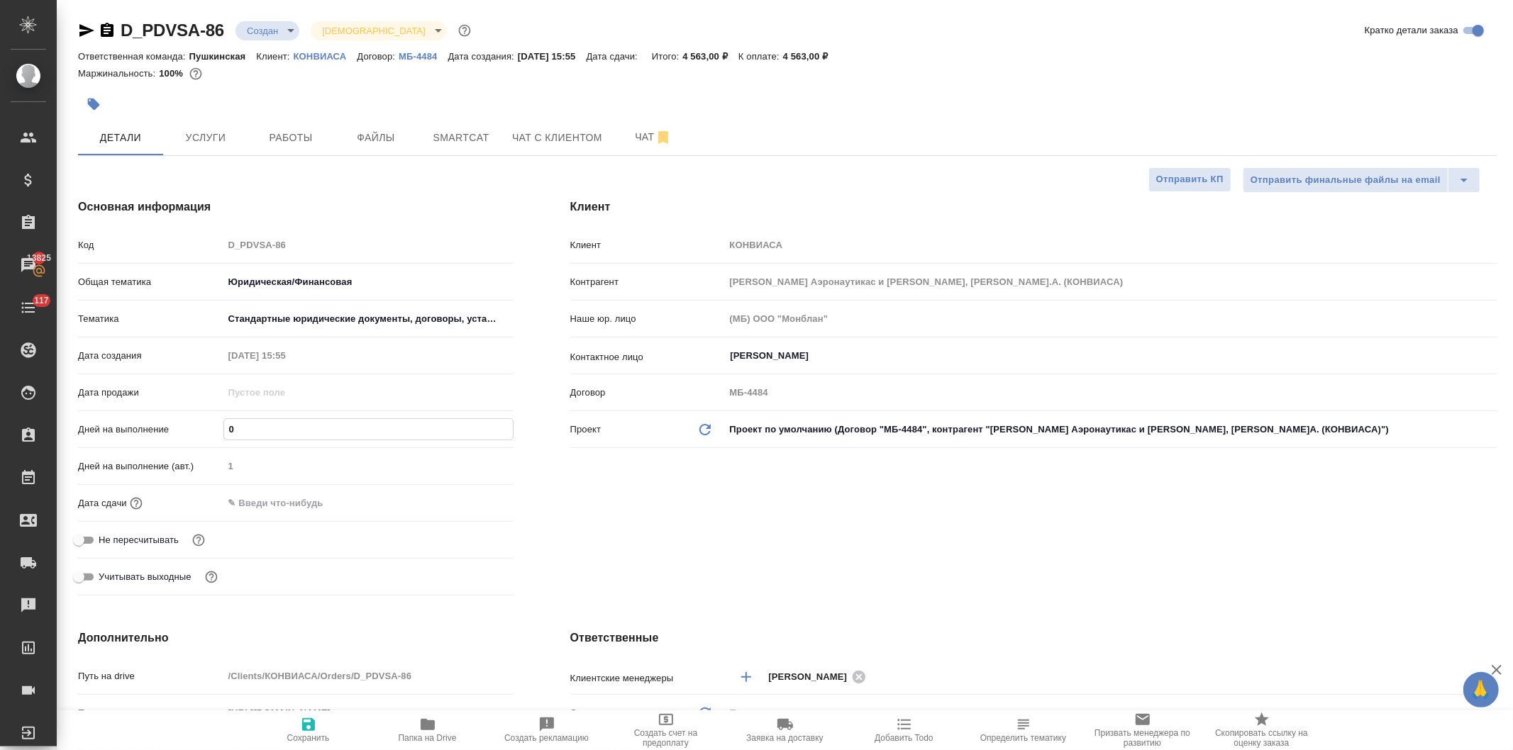
type input "2"
type textarea "x"
type input "2."
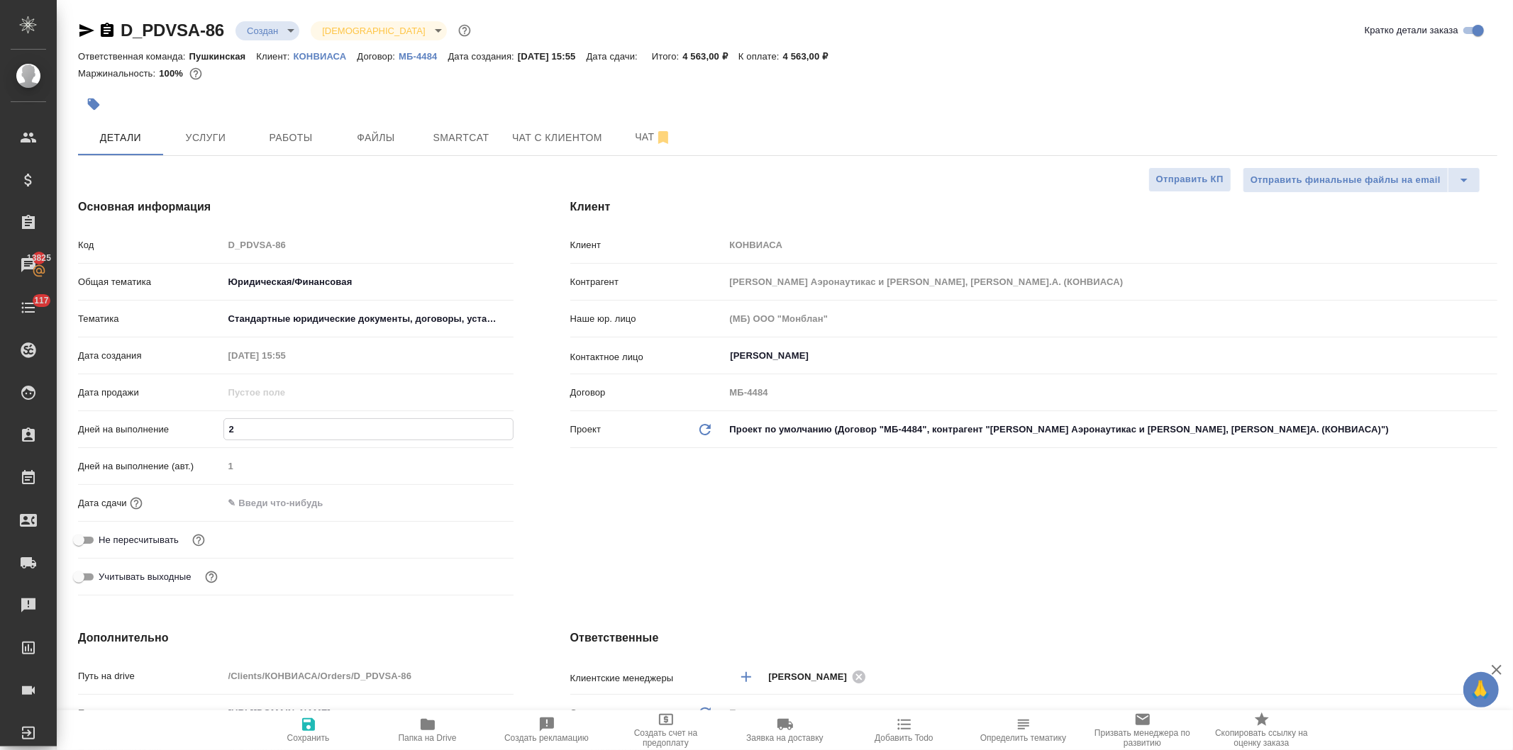
type textarea "x"
type input "2.5"
type textarea "x"
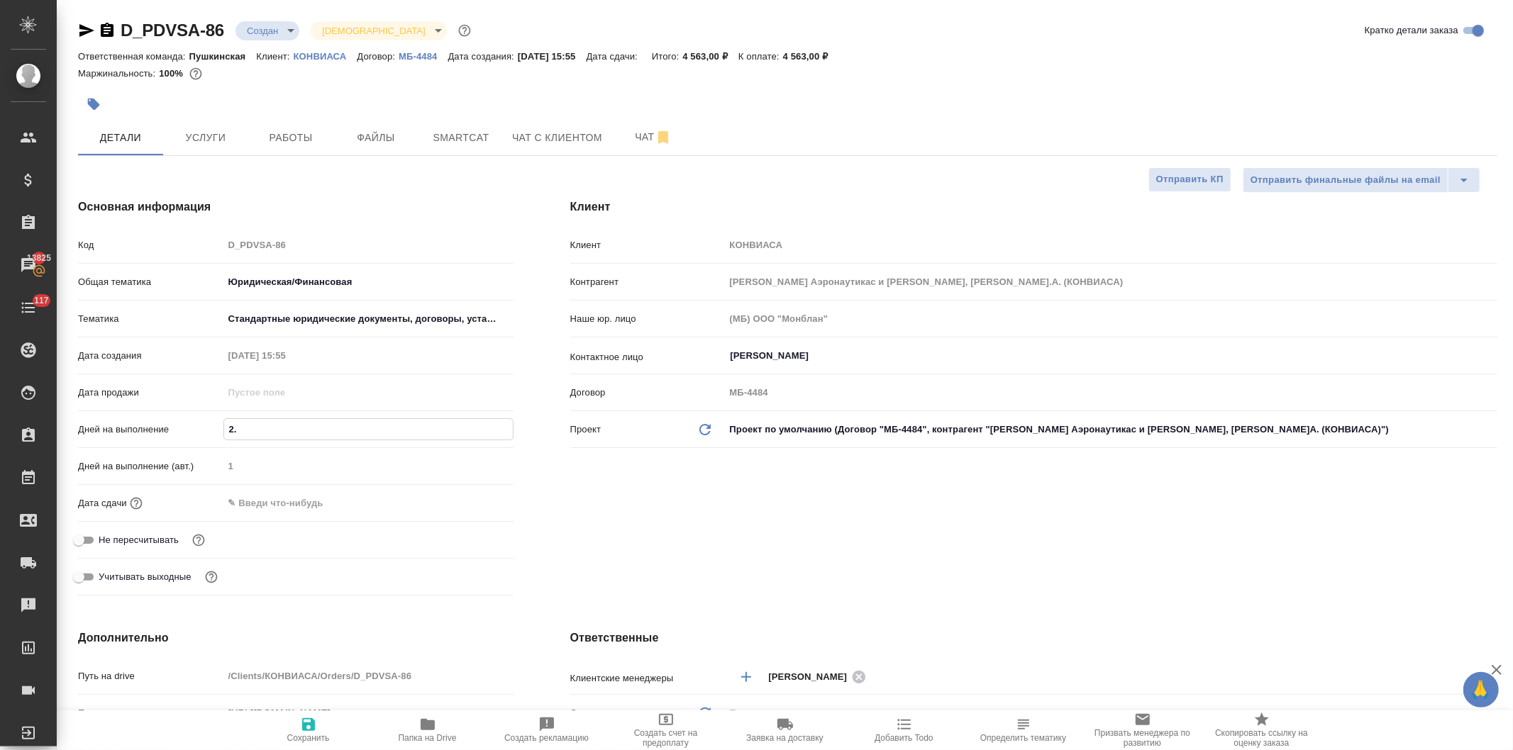
type textarea "x"
type input "2.5"
click at [654, 504] on div "Клиент Клиент КОНВИАСА Контрагент Консорсио Венесолано Де Индустриас Аэронаутик…" at bounding box center [1034, 400] width 984 height 460
click at [314, 728] on icon "button" at bounding box center [308, 724] width 13 height 13
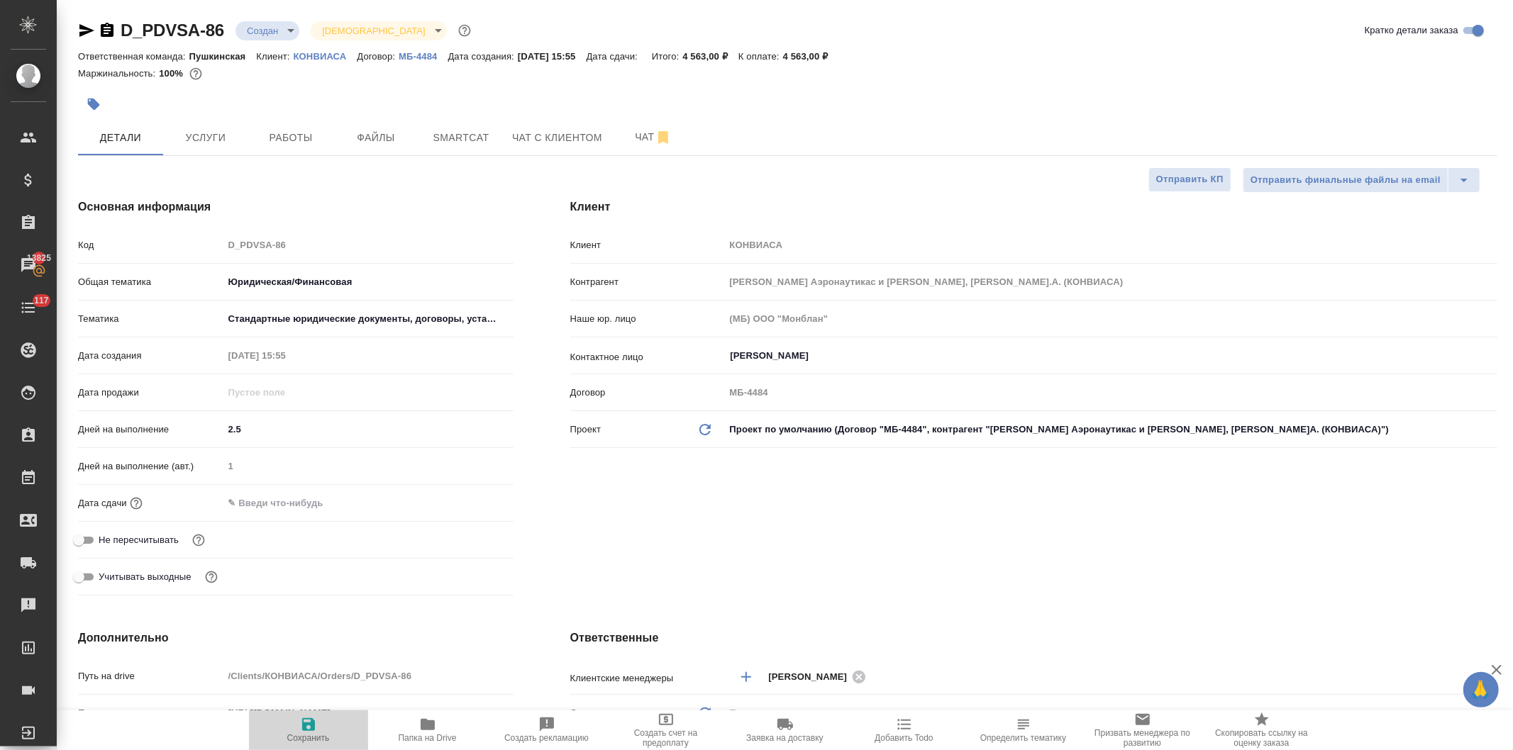
type textarea "x"
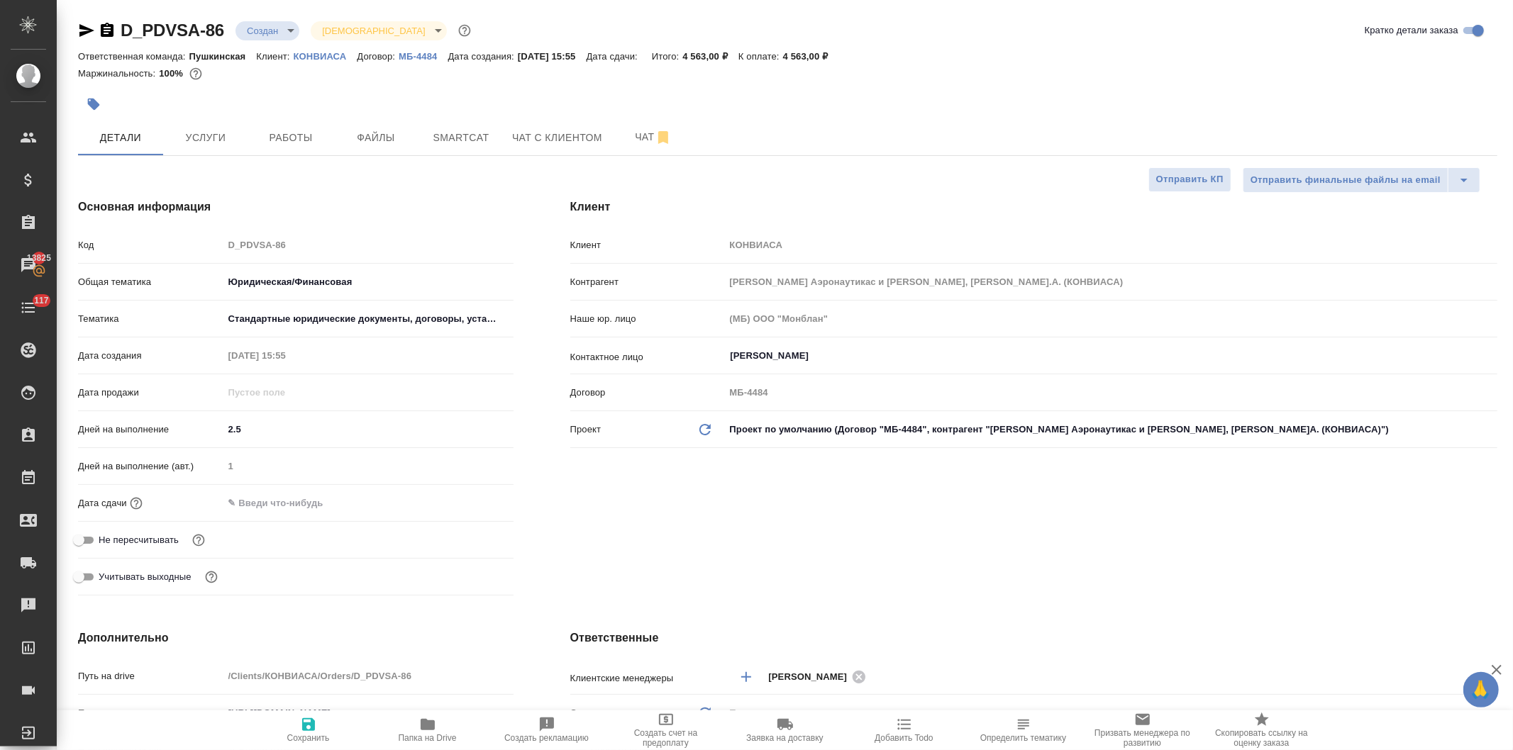
type textarea "x"
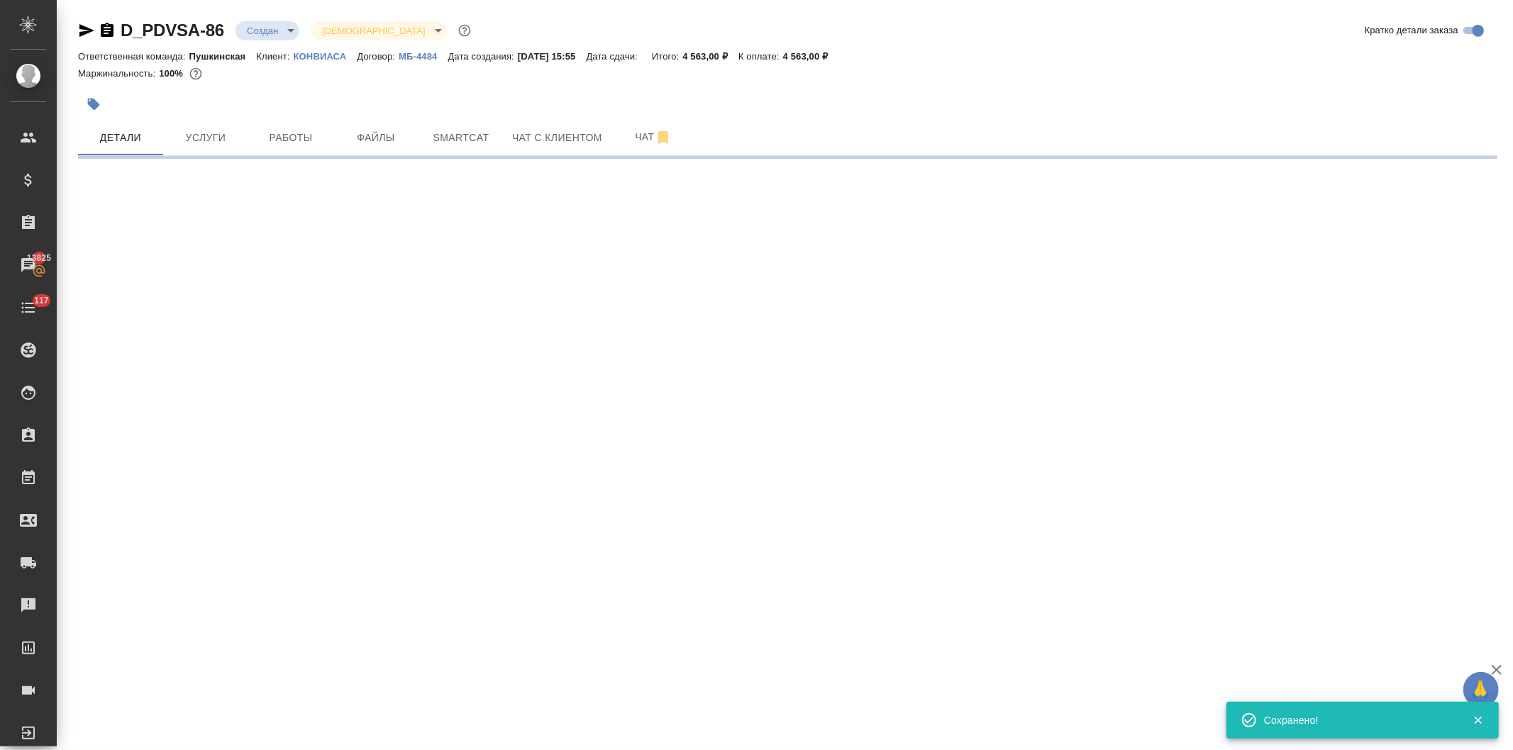
select select "RU"
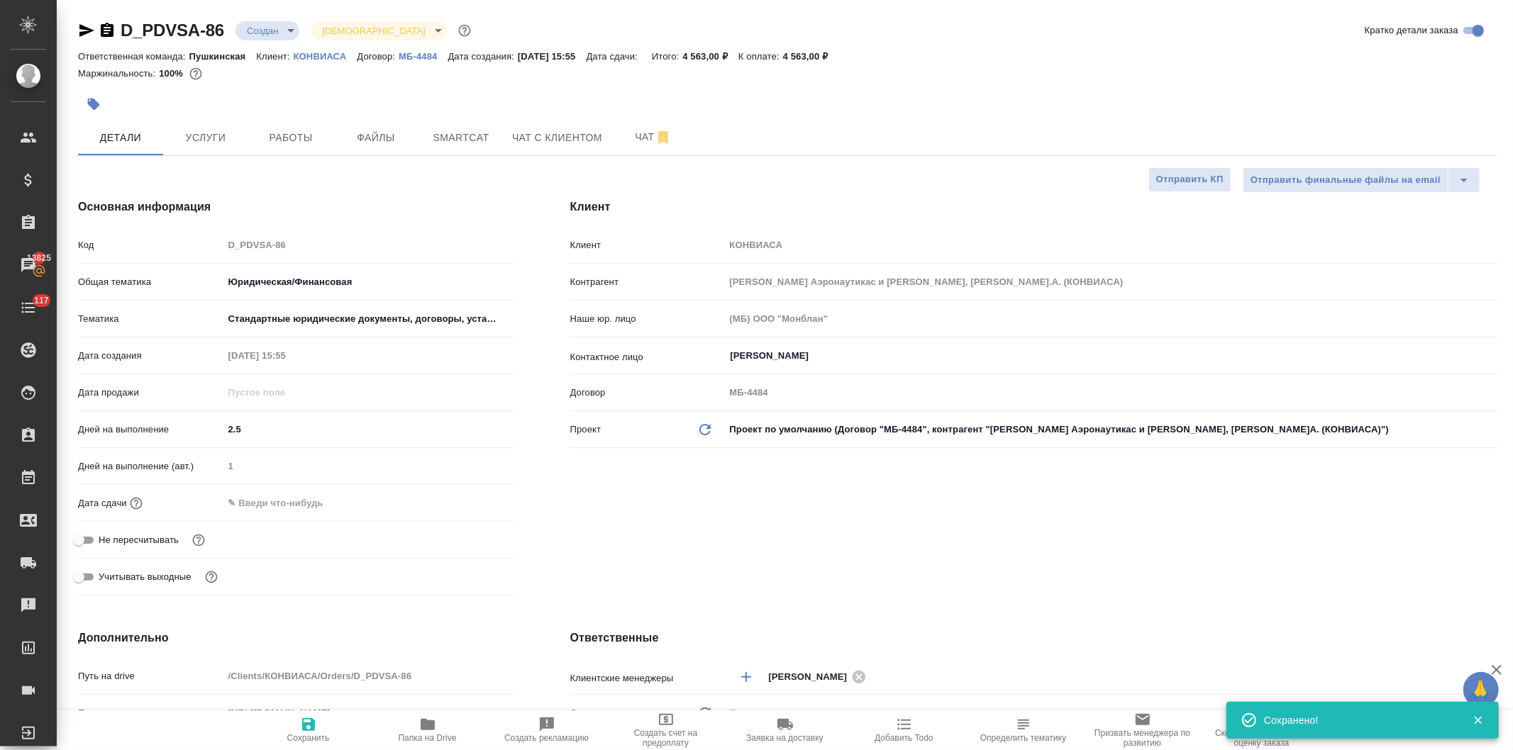
type textarea "x"
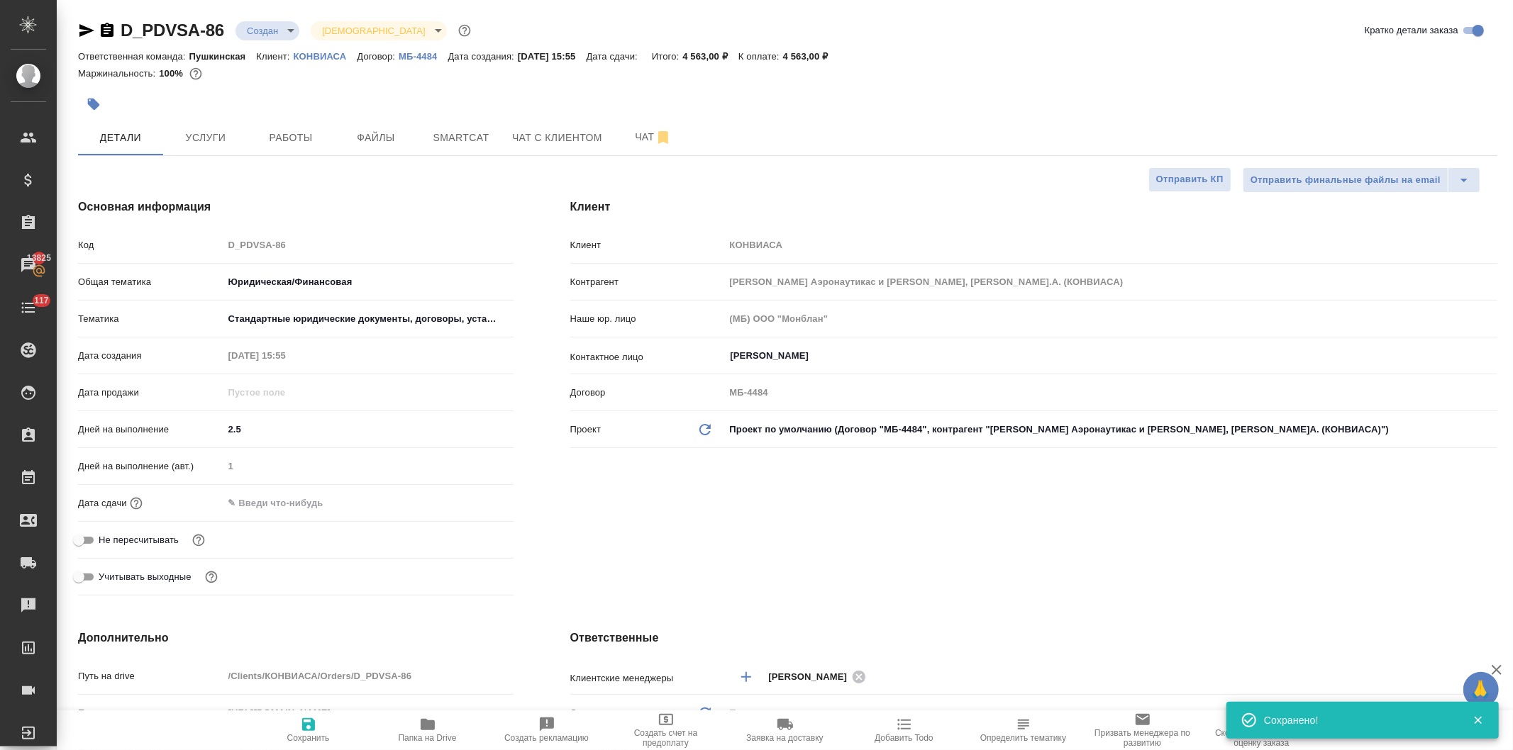
type textarea "x"
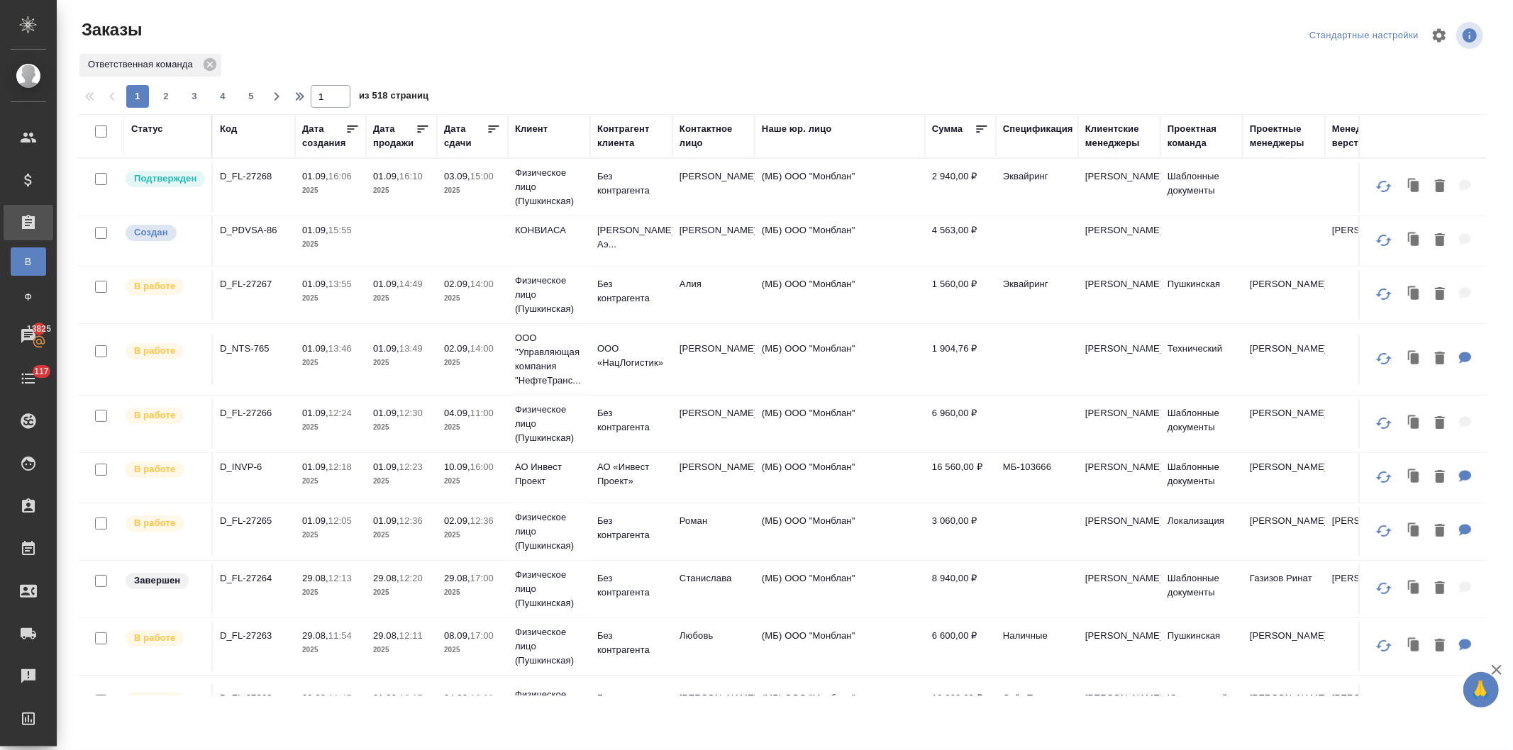
click at [396, 138] on div "Дата продажи" at bounding box center [394, 136] width 43 height 28
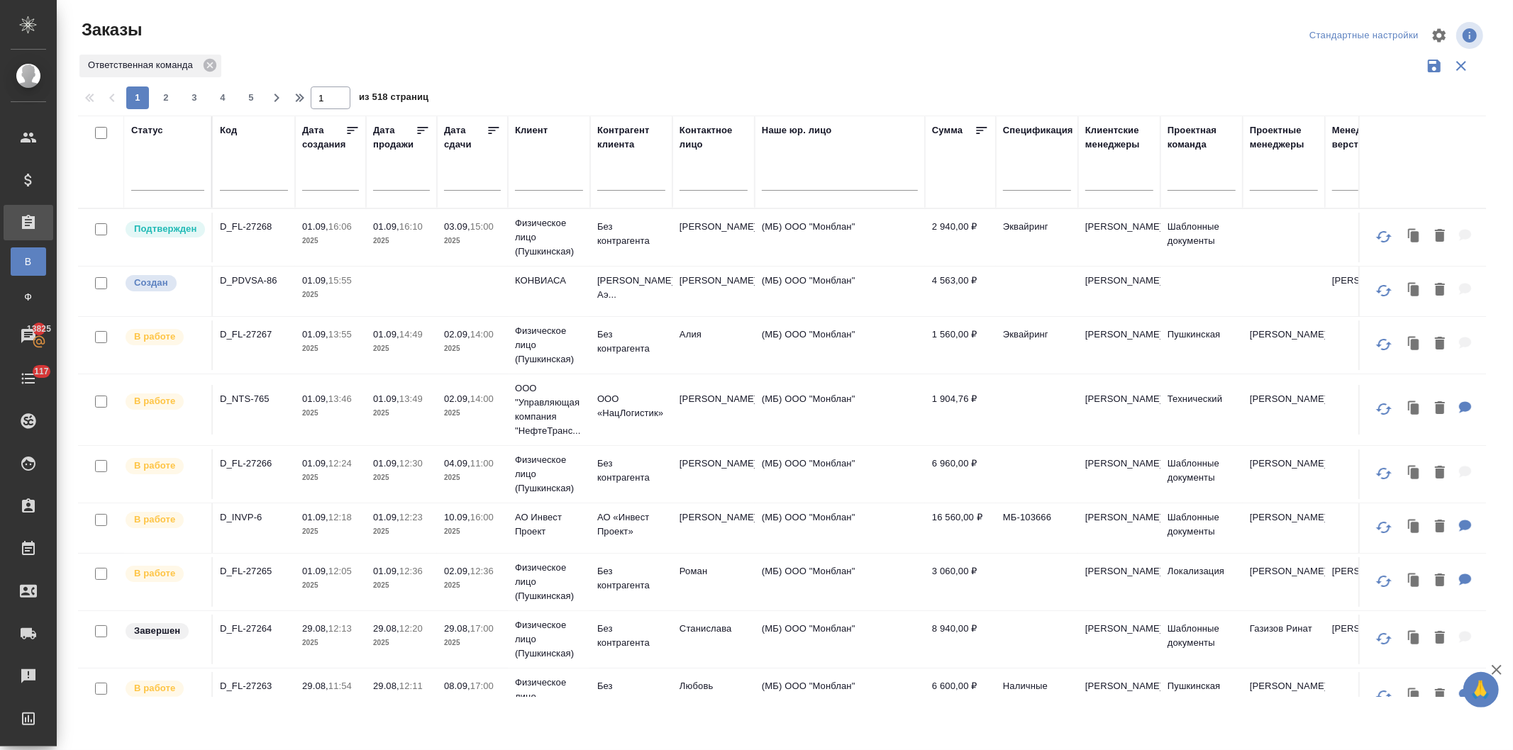
click at [392, 179] on input "text" at bounding box center [406, 179] width 48 height 20
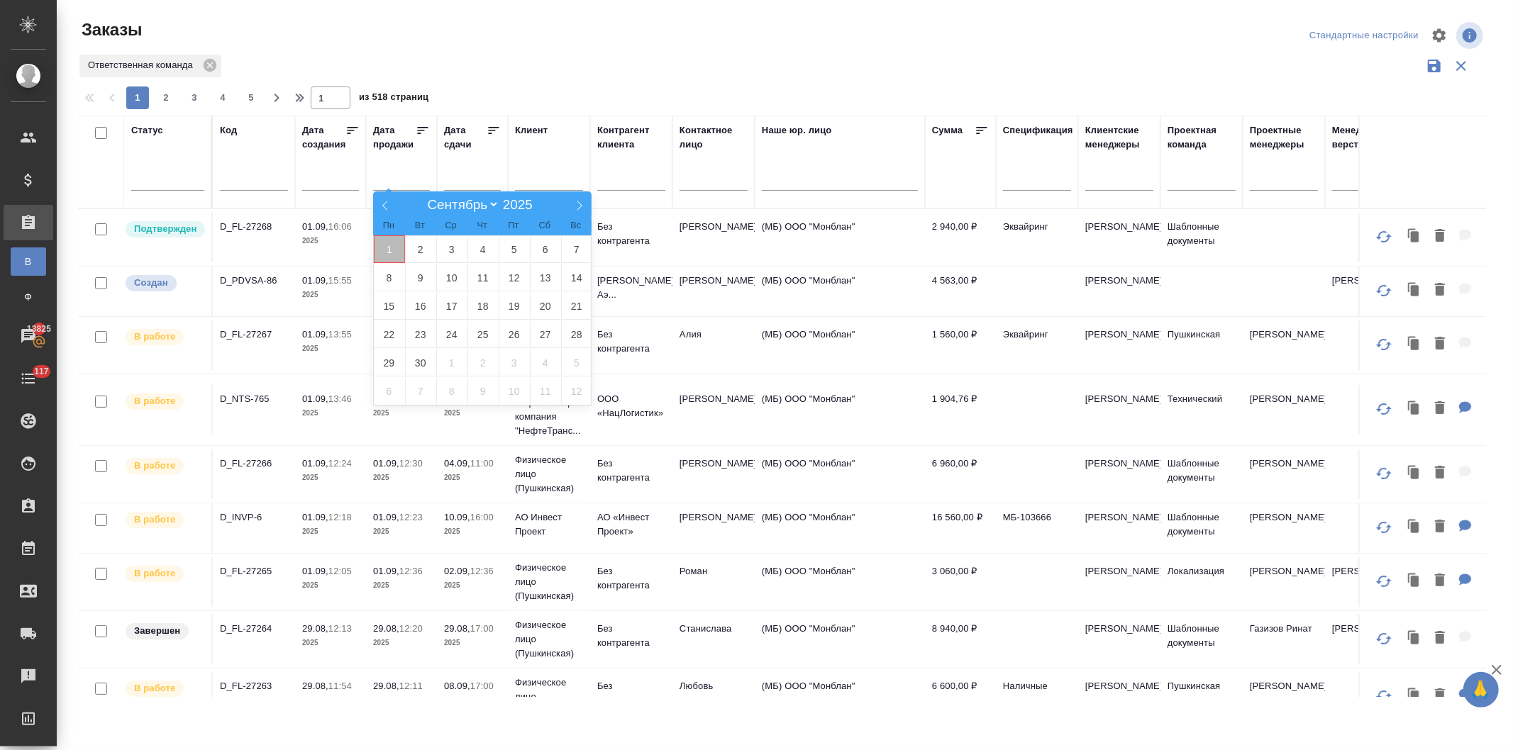
click at [387, 248] on span "1" at bounding box center [389, 249] width 31 height 28
type div "2025-08-31T21:00:00.000Z"
click at [409, 250] on span "2" at bounding box center [420, 249] width 31 height 28
